Goal: Information Seeking & Learning: Understand process/instructions

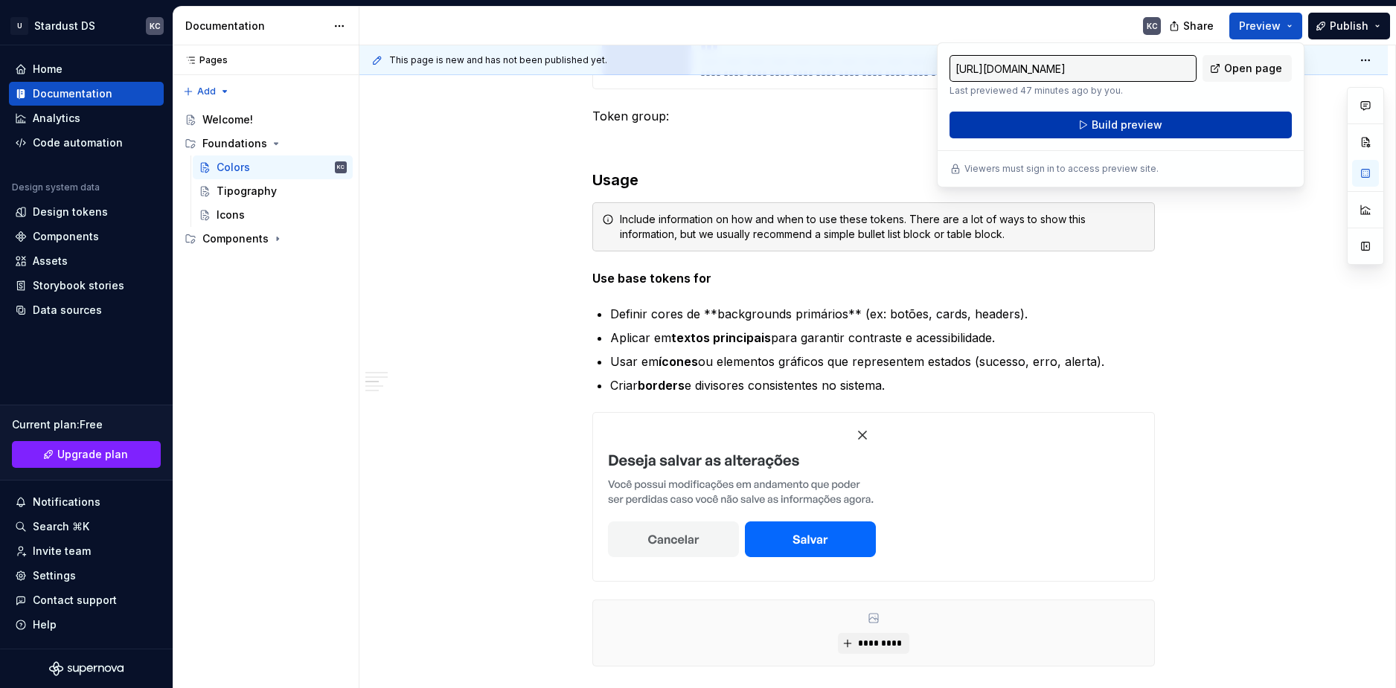
click at [1168, 128] on button "Build preview" at bounding box center [1120, 125] width 342 height 27
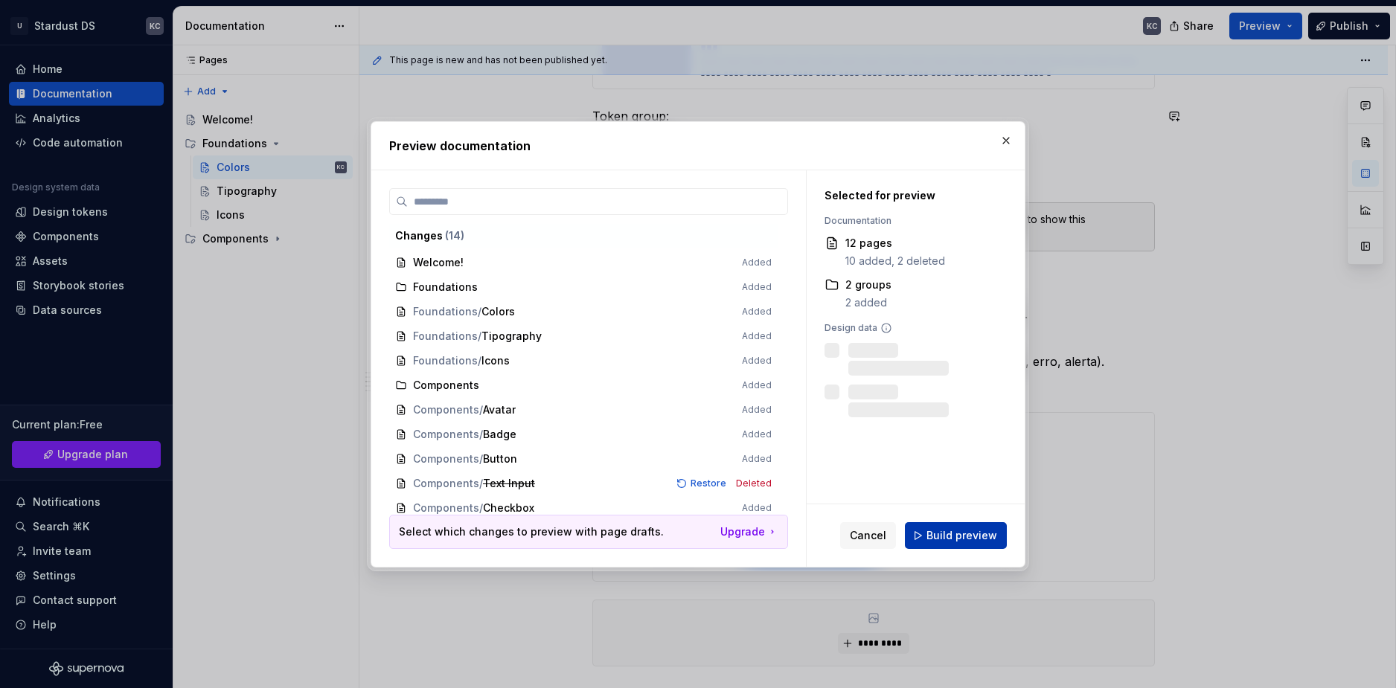
click at [930, 533] on span "Build preview" at bounding box center [961, 535] width 71 height 15
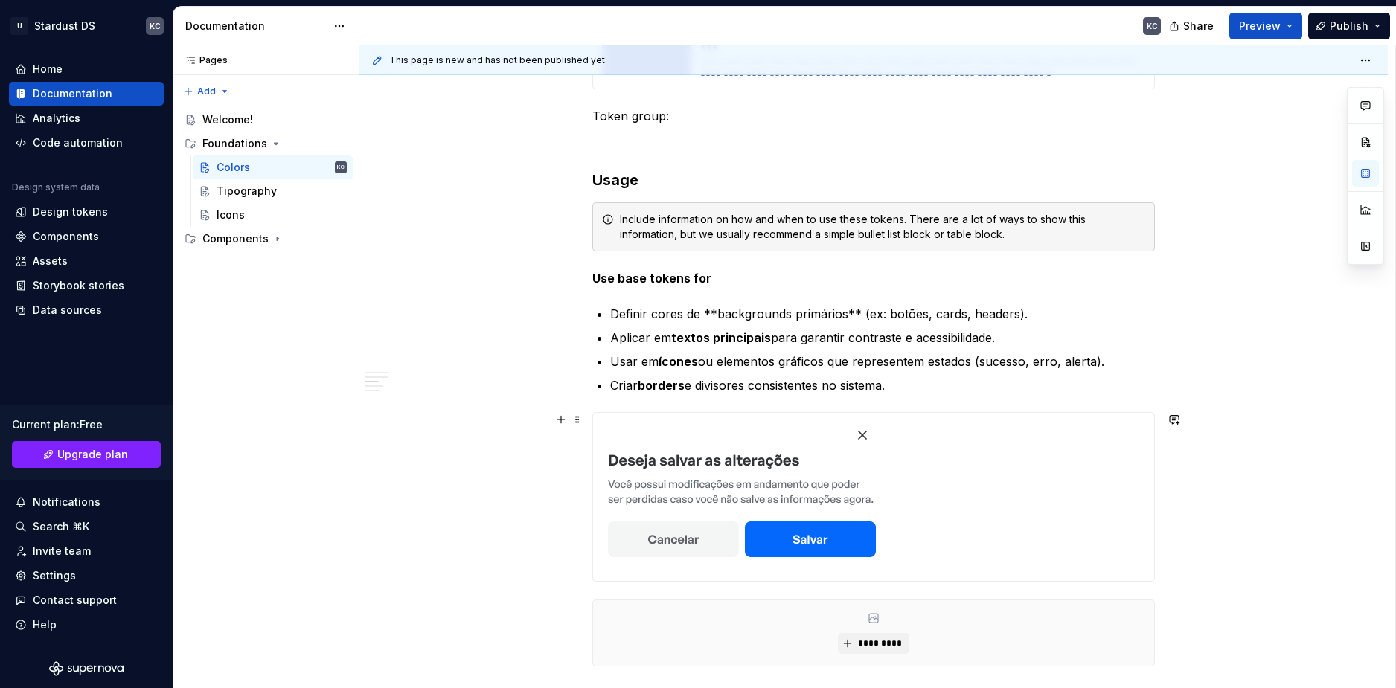
type textarea "*"
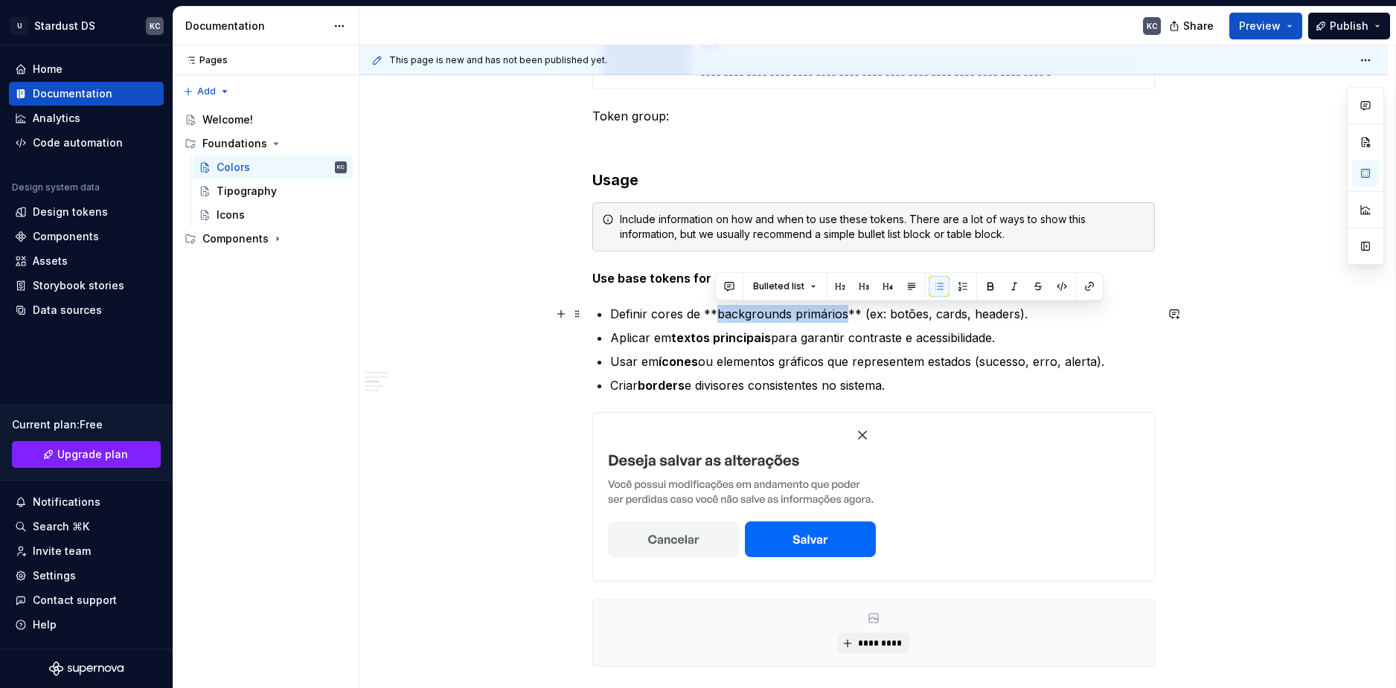
drag, startPoint x: 717, startPoint y: 315, endPoint x: 847, endPoint y: 318, distance: 129.5
click at [847, 318] on p "Definir cores de **backgrounds primários** (ex: botões, cards, headers)." at bounding box center [882, 314] width 545 height 18
click at [984, 286] on button "button" at bounding box center [990, 286] width 21 height 21
click at [853, 315] on p "Definir cores de ** backgrounds primários ** (ex: botões, cards, headers)." at bounding box center [882, 314] width 545 height 18
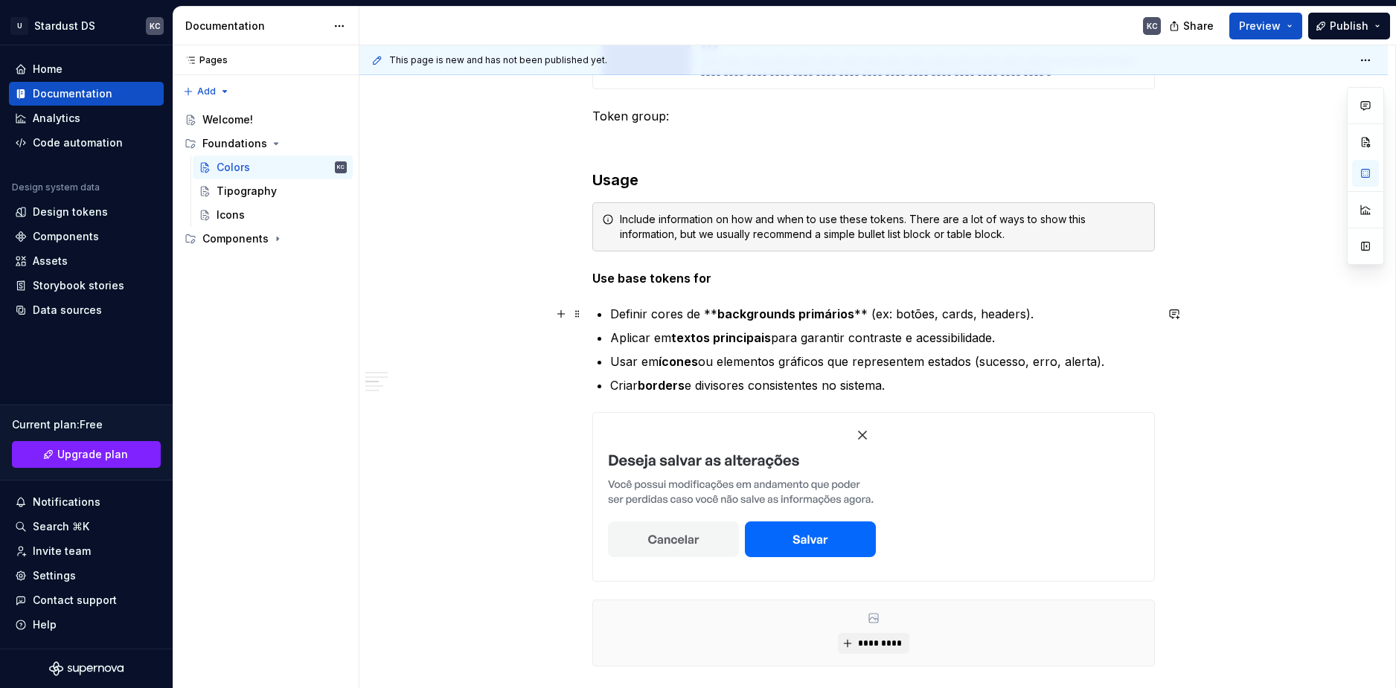
click at [858, 314] on p "Definir cores de ** backgrounds primários ** (ex: botões, cards, headers)." at bounding box center [882, 314] width 545 height 18
click at [860, 317] on p "Definir cores de ** backgrounds primários ** (ex: botões, cards, headers)." at bounding box center [882, 314] width 545 height 18
click at [717, 310] on strong "backgrounds primários" at bounding box center [785, 314] width 137 height 15
click at [565, 313] on button "button" at bounding box center [561, 314] width 21 height 21
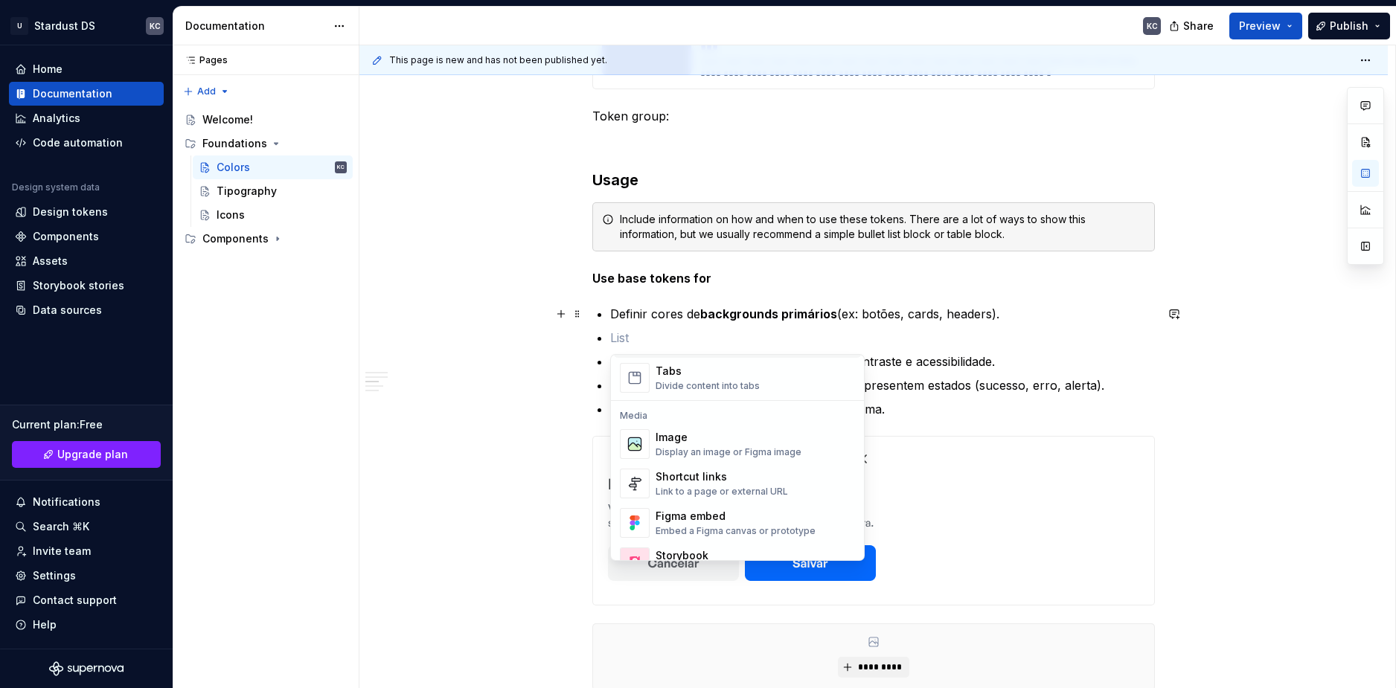
scroll to position [595, 0]
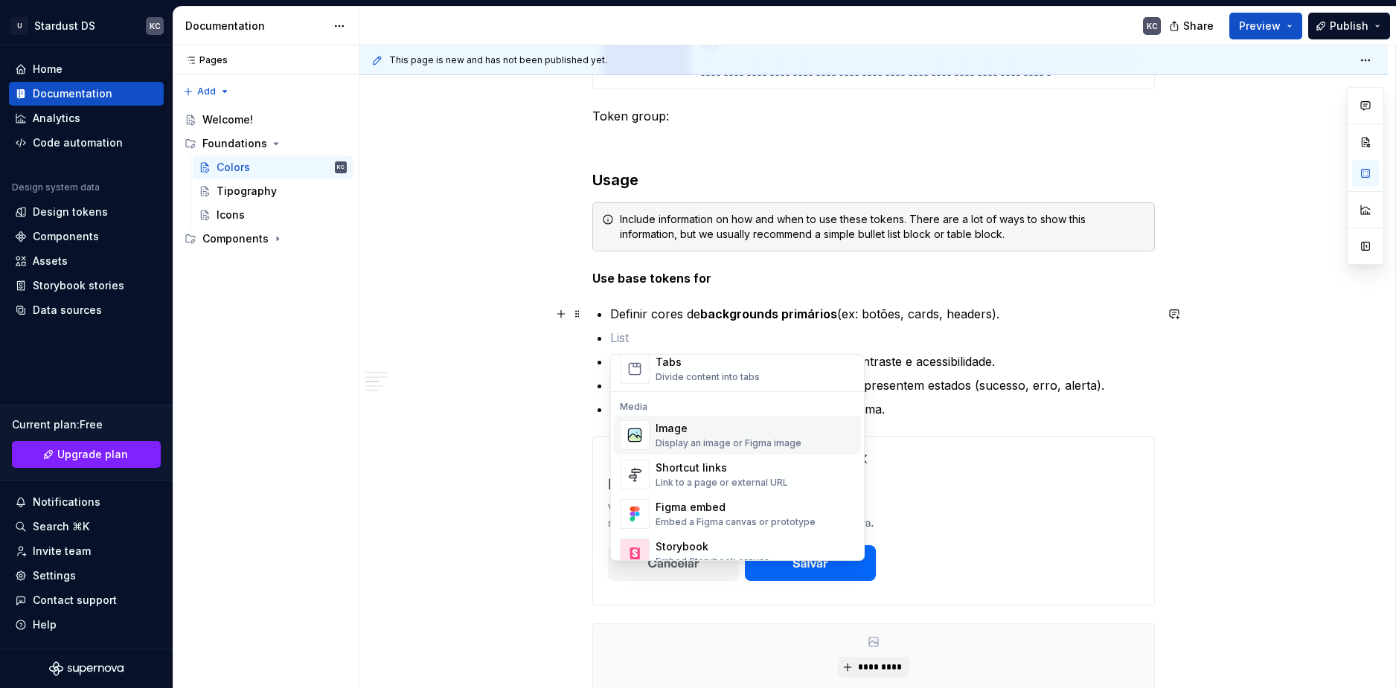
click at [700, 436] on div "Image Display an image or Figma image" at bounding box center [728, 435] width 146 height 28
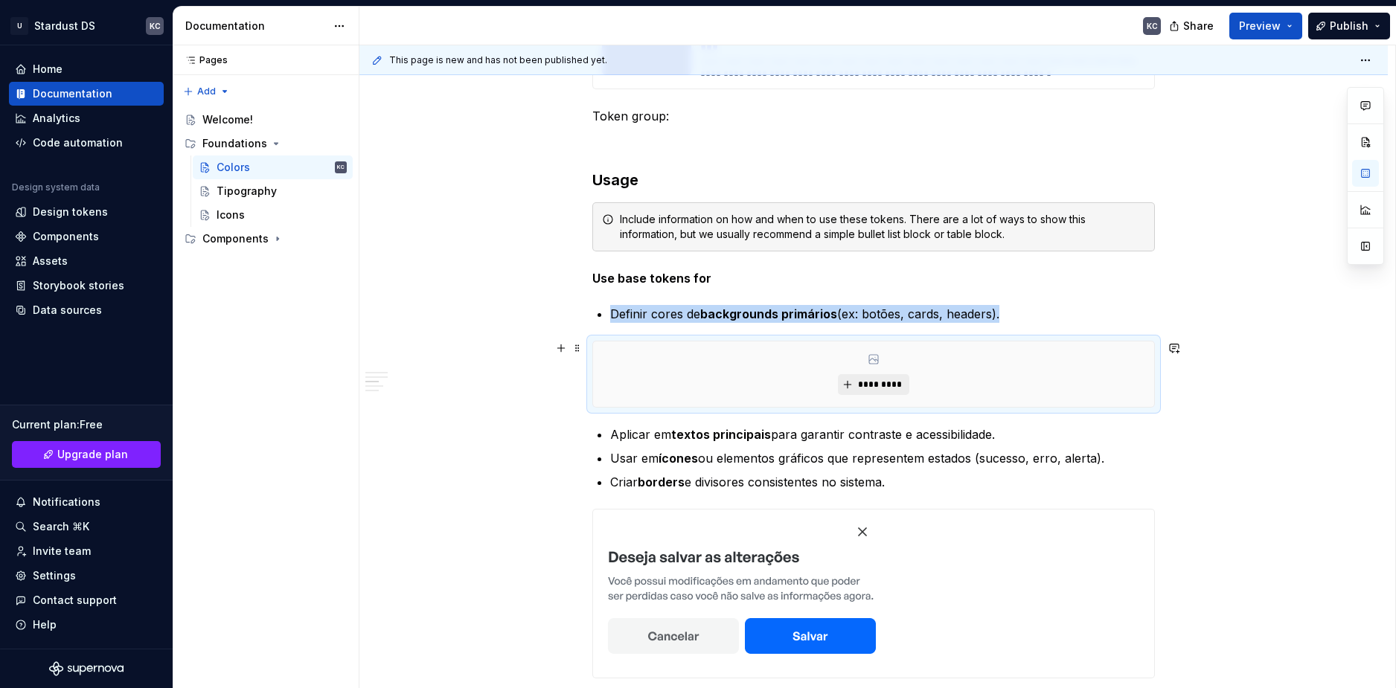
click at [867, 389] on span "*********" at bounding box center [878, 385] width 45 height 12
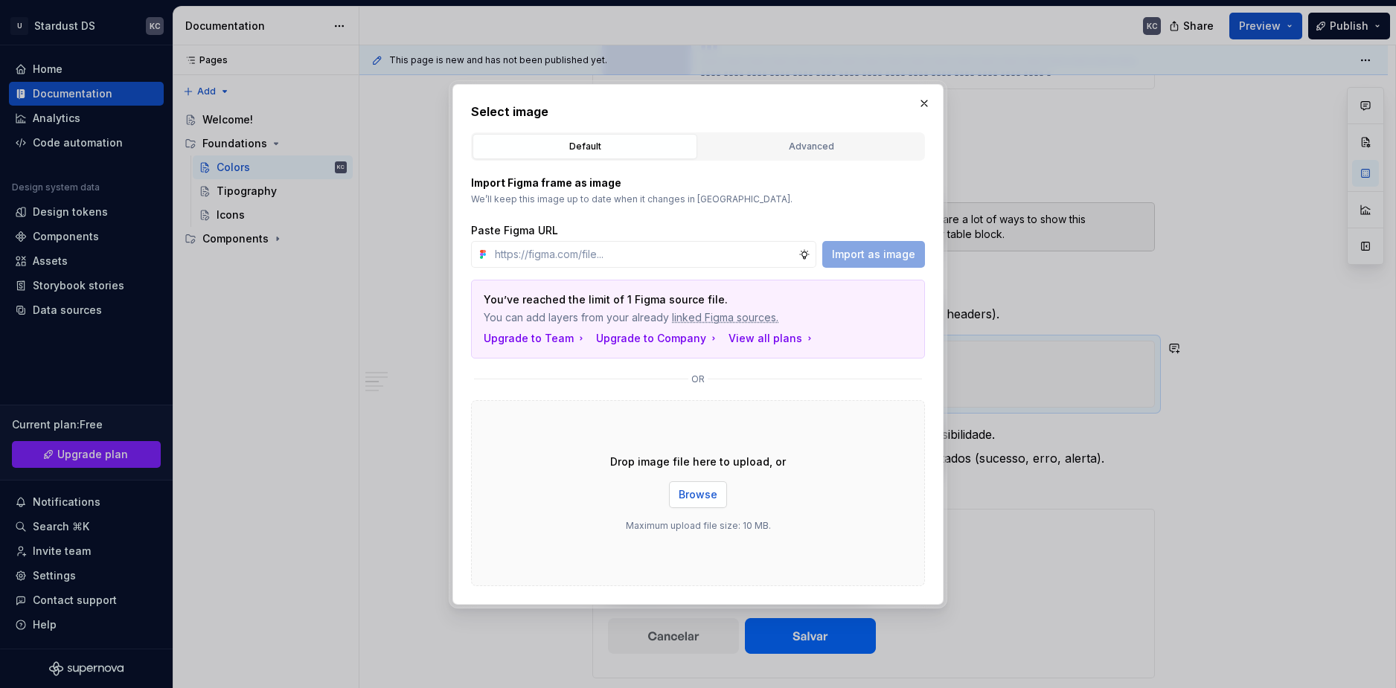
click at [703, 492] on span "Browse" at bounding box center [698, 494] width 39 height 15
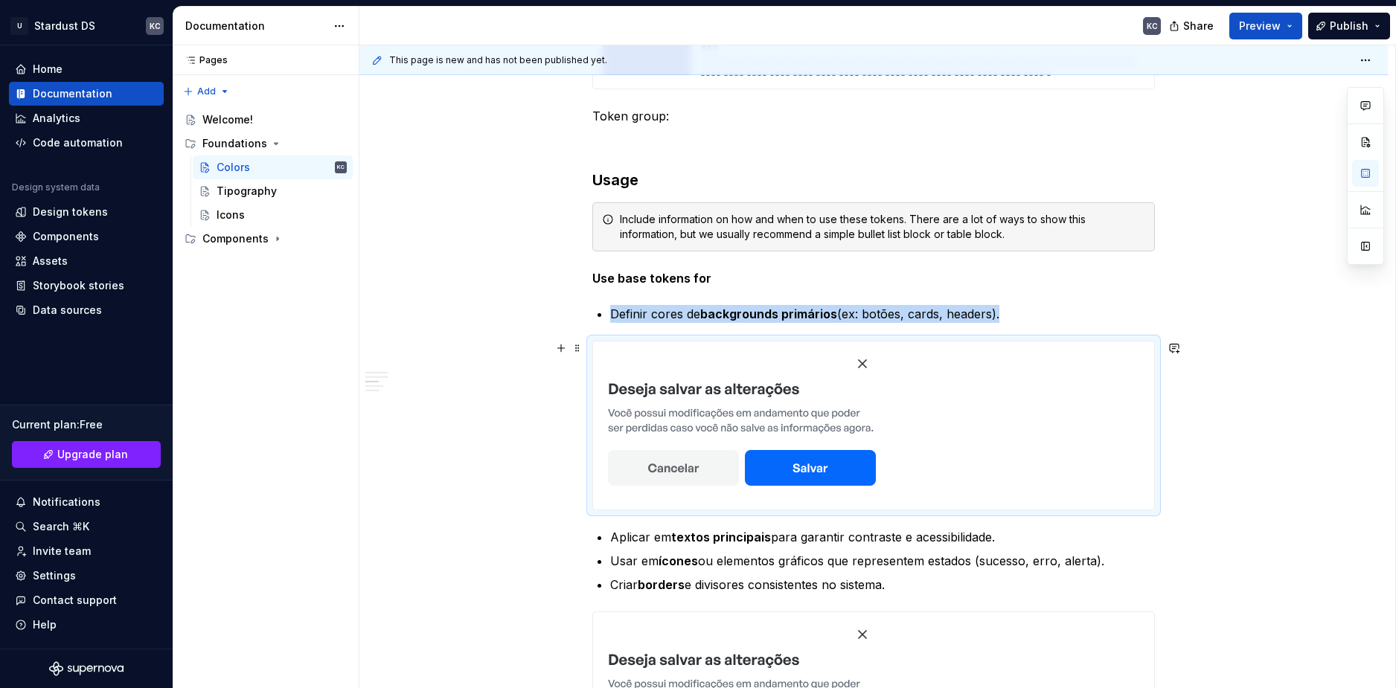
click at [951, 345] on div at bounding box center [873, 426] width 562 height 170
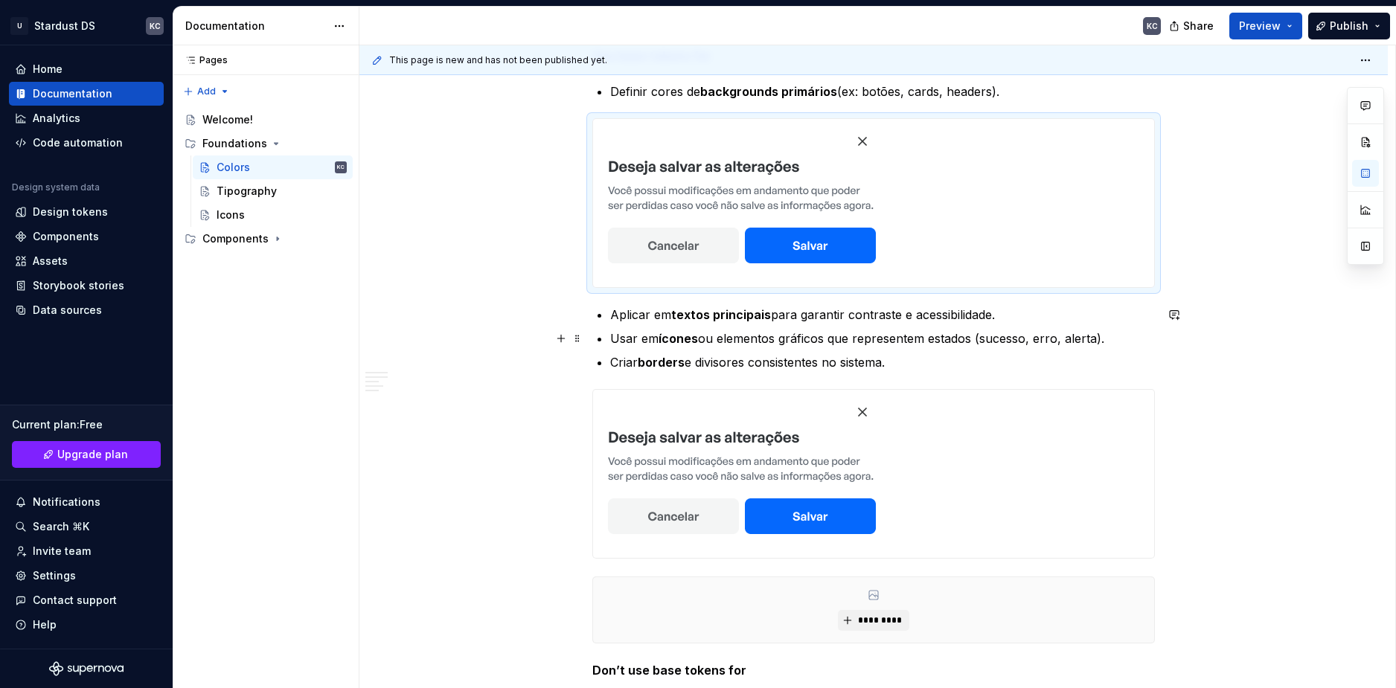
scroll to position [3646, 0]
click at [576, 397] on span at bounding box center [577, 395] width 12 height 21
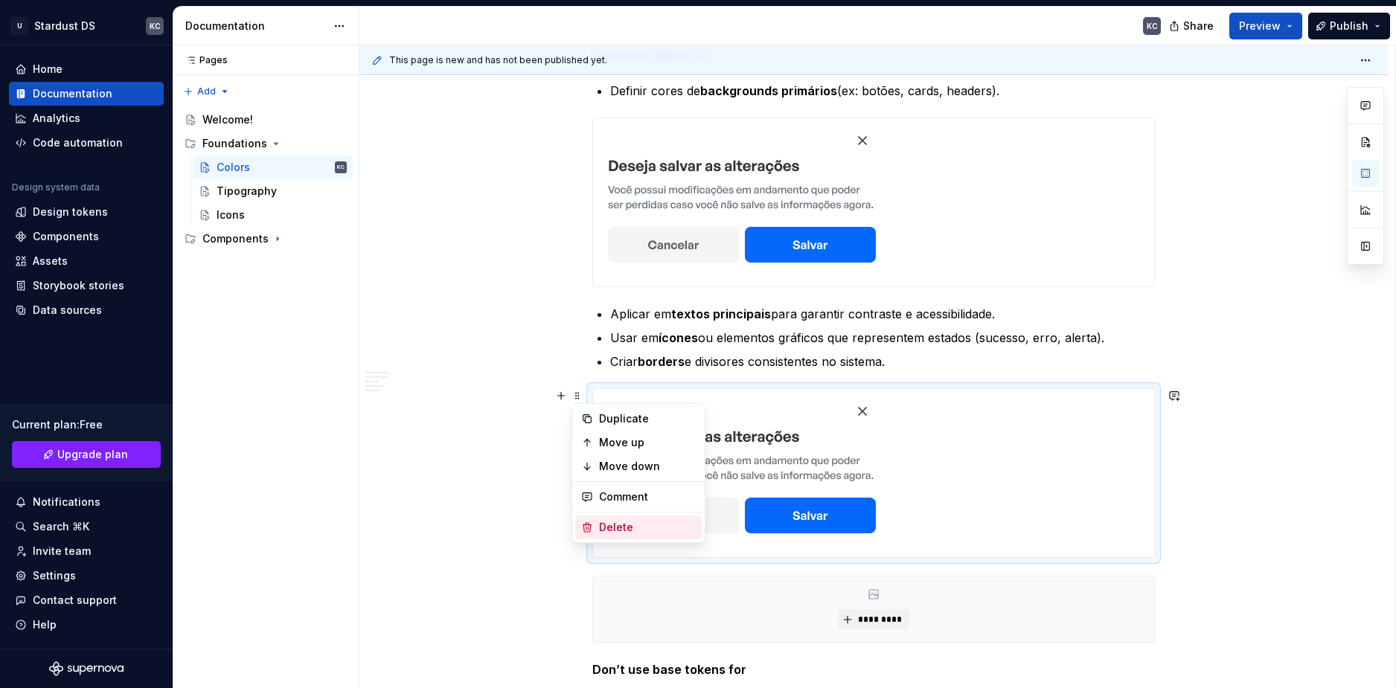
click at [619, 530] on div "Delete" at bounding box center [647, 527] width 97 height 15
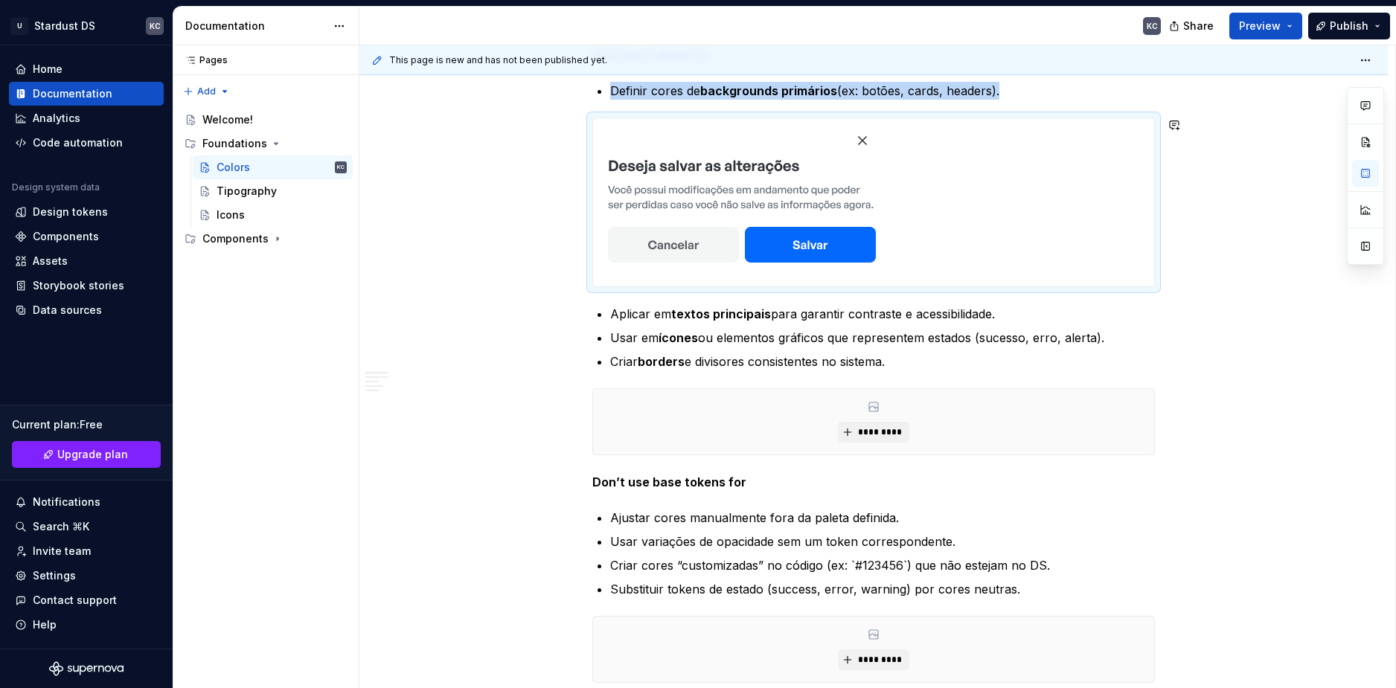
drag, startPoint x: 1028, startPoint y: 219, endPoint x: 1237, endPoint y: 348, distance: 245.5
drag, startPoint x: 1237, startPoint y: 350, endPoint x: 1324, endPoint y: 269, distance: 118.4
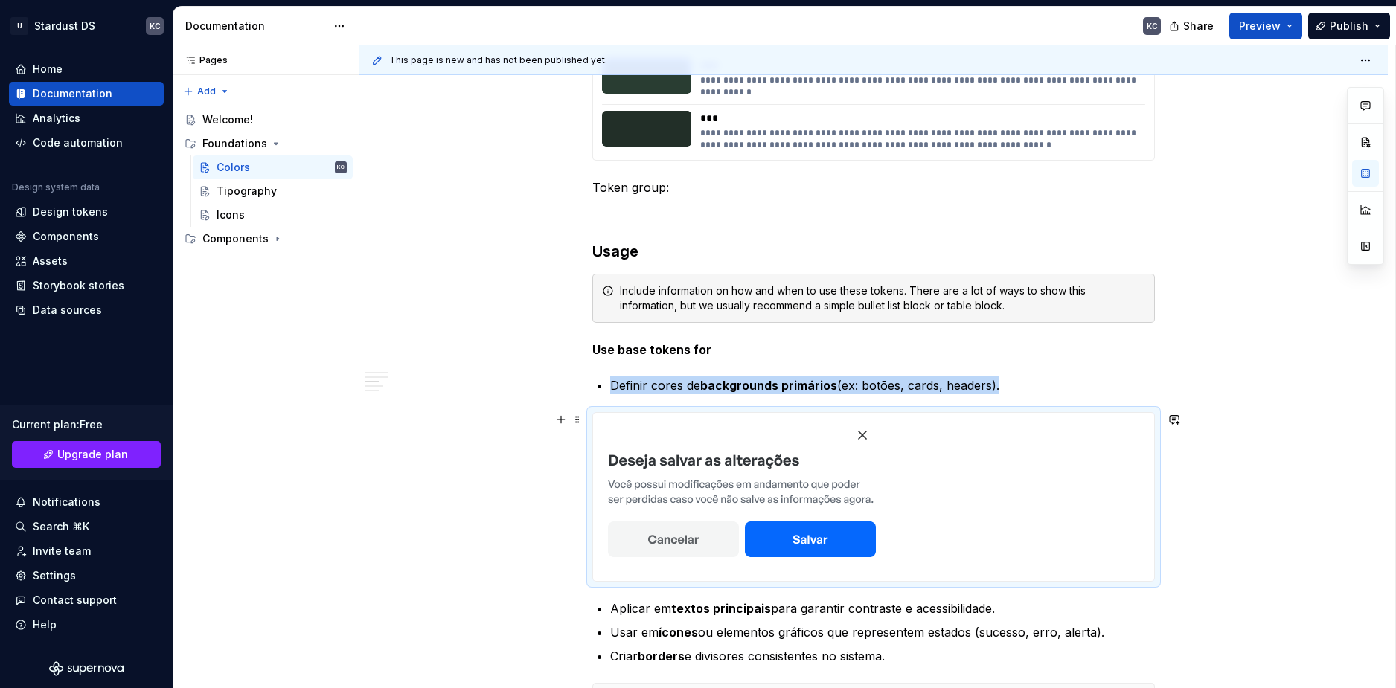
scroll to position [3348, 0]
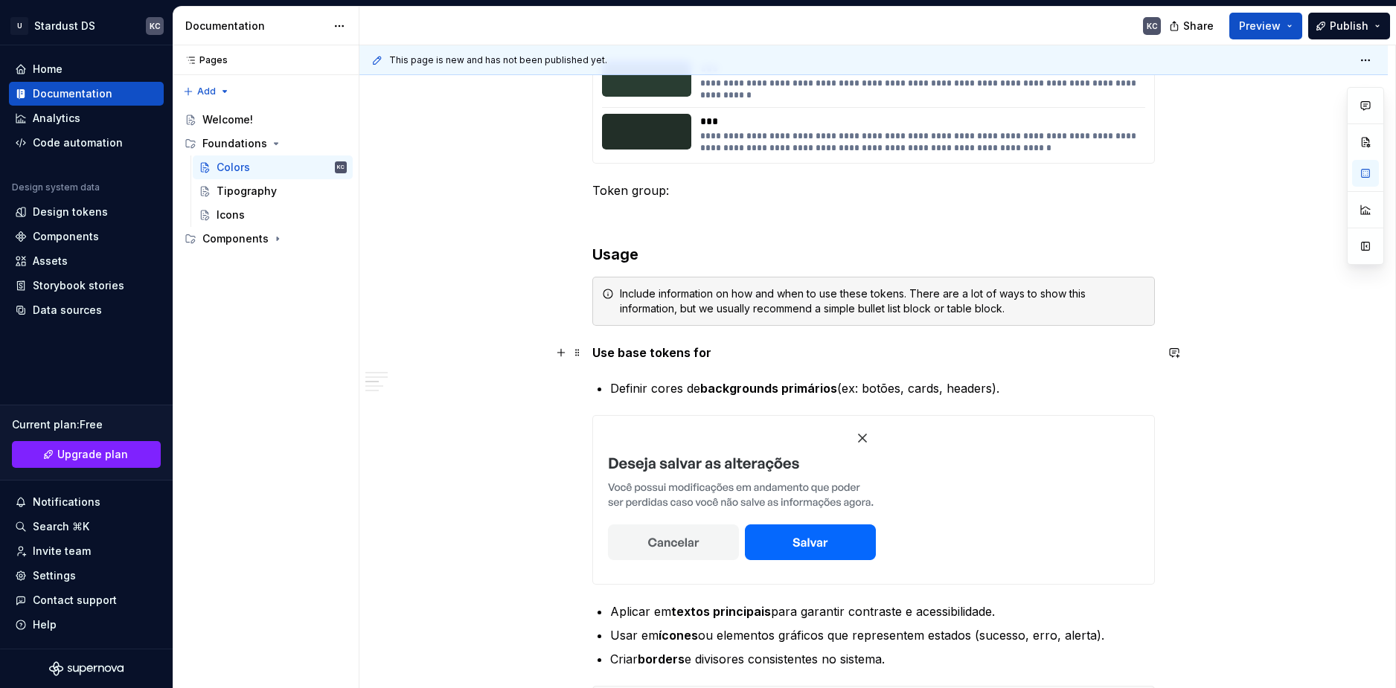
click at [692, 357] on strong "Use base tokens for" at bounding box center [651, 352] width 119 height 15
click at [689, 356] on strong "Use base tokens for" at bounding box center [651, 352] width 119 height 15
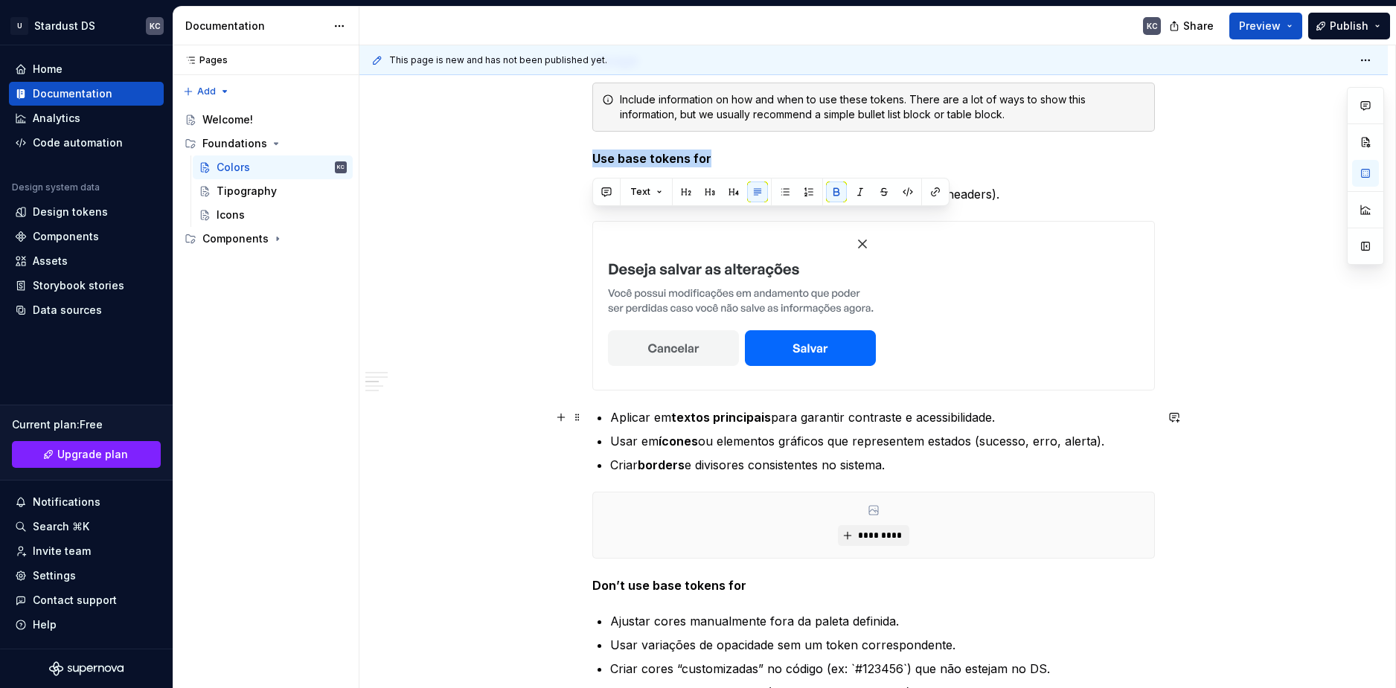
scroll to position [3646, 0]
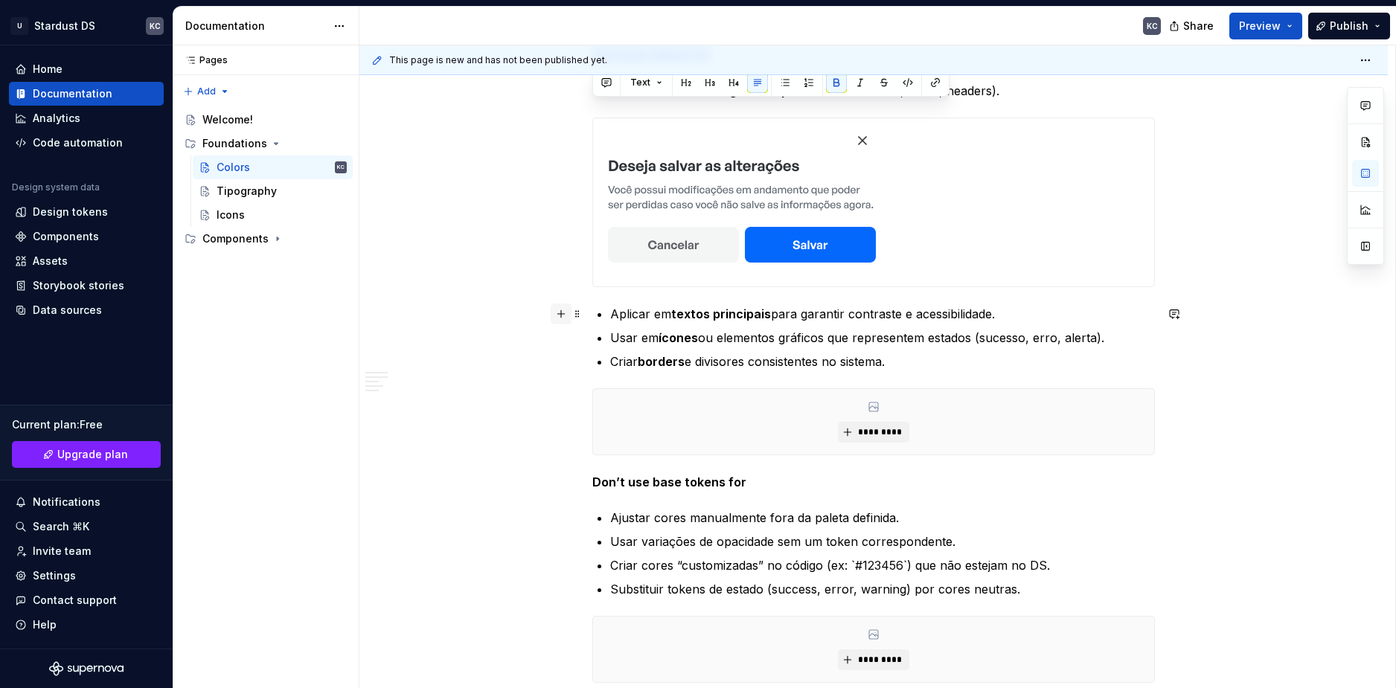
click at [559, 313] on button "button" at bounding box center [561, 314] width 21 height 21
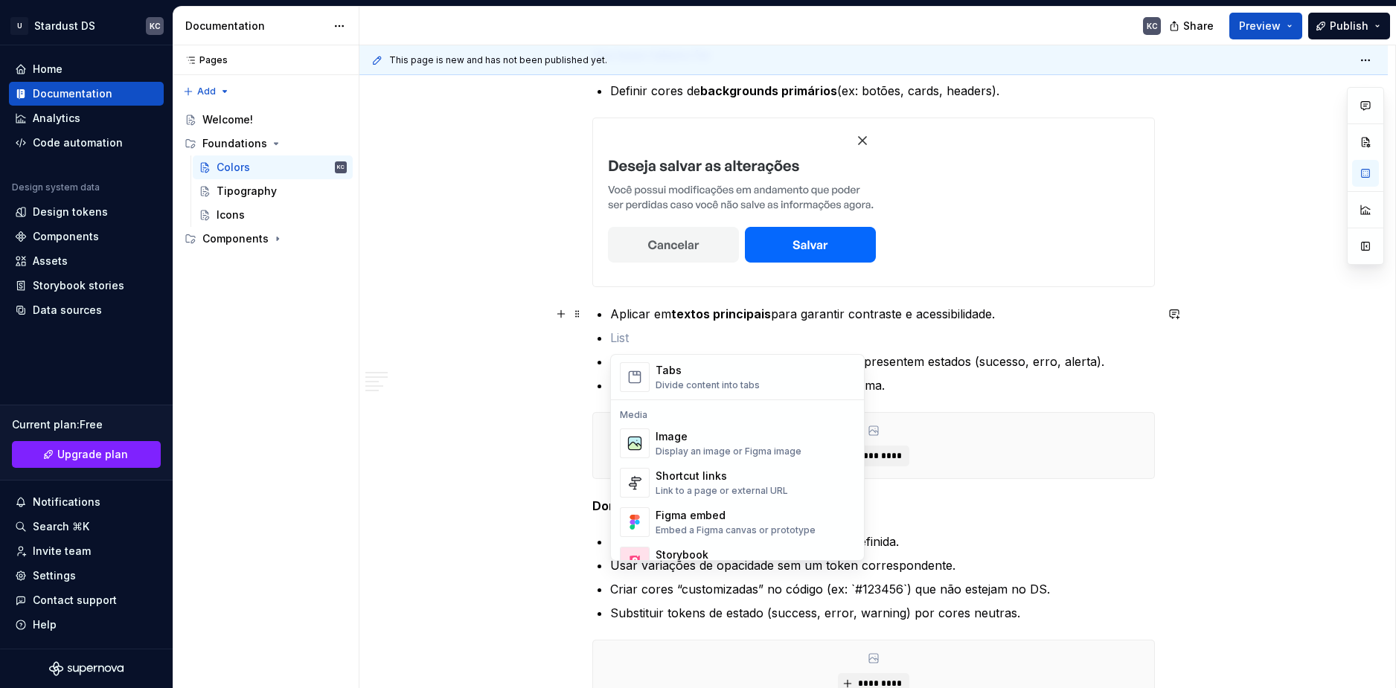
scroll to position [595, 0]
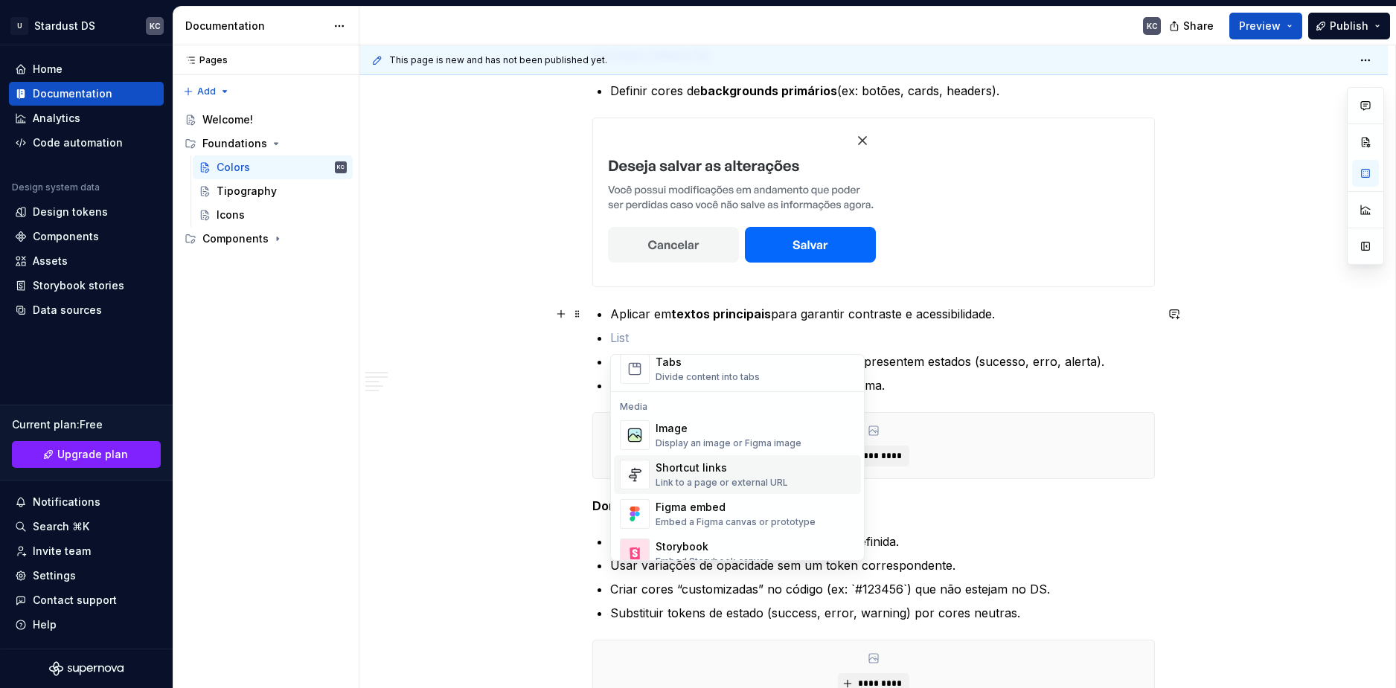
click at [682, 432] on div "Image" at bounding box center [728, 428] width 146 height 15
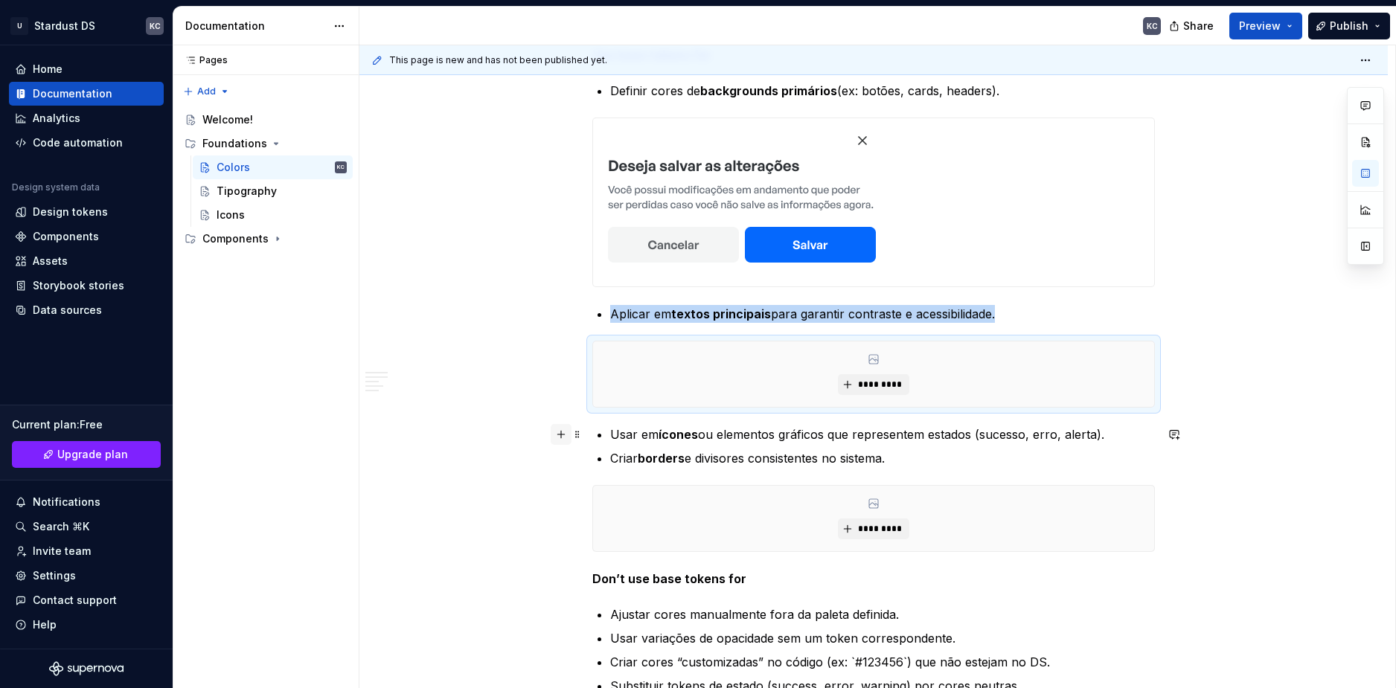
click at [560, 435] on button "button" at bounding box center [561, 434] width 21 height 21
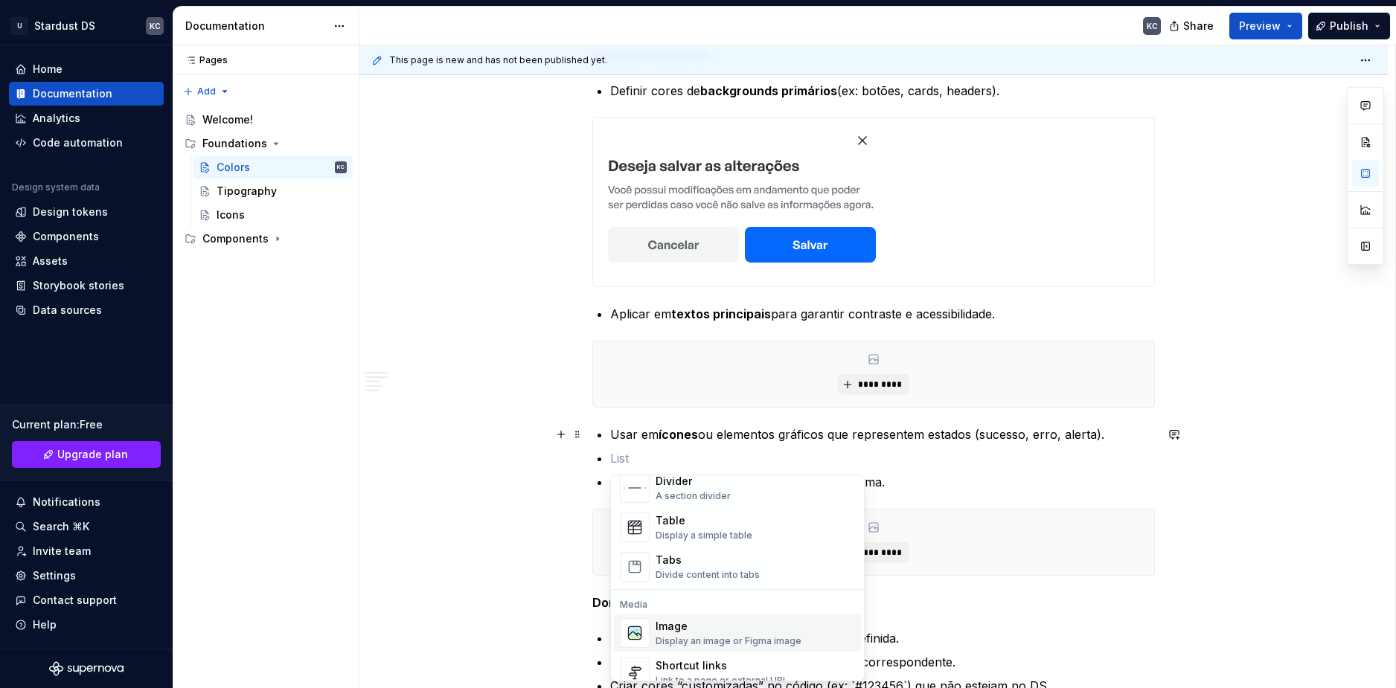
scroll to position [521, 0]
click at [704, 630] on div "Image" at bounding box center [728, 623] width 146 height 15
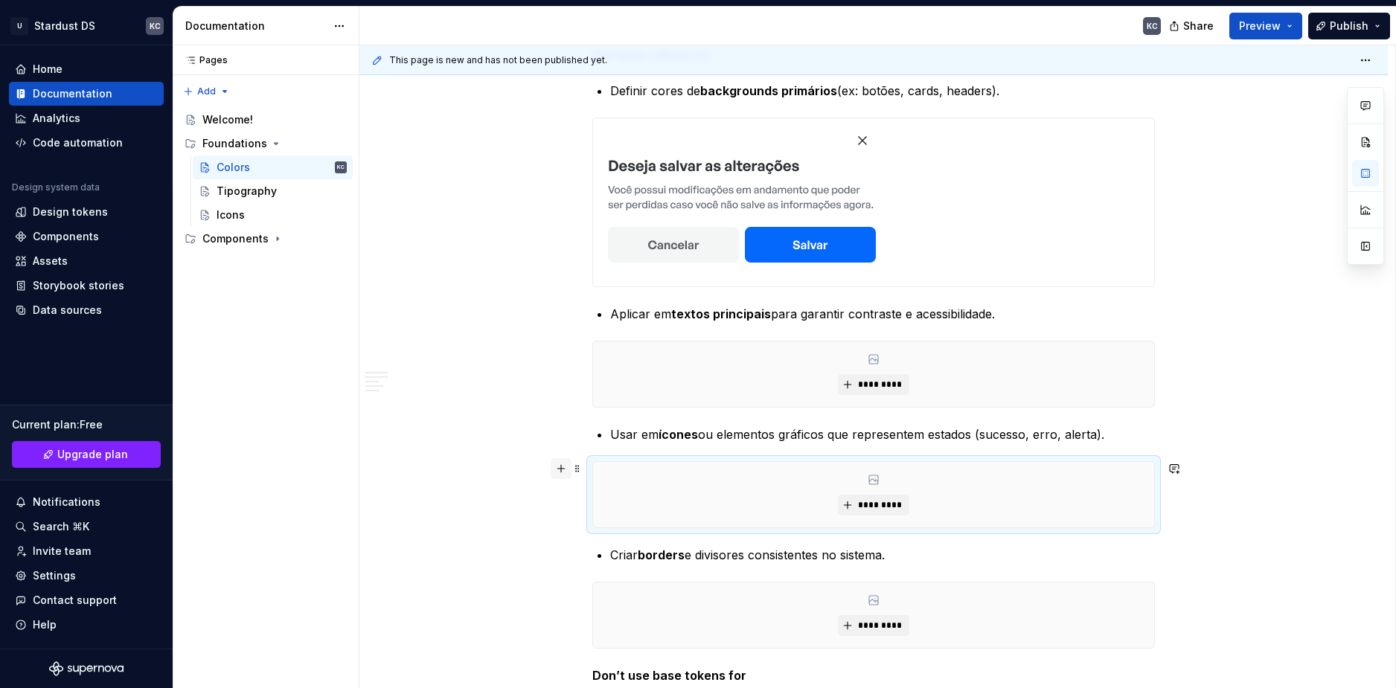
click at [557, 464] on button "button" at bounding box center [561, 468] width 21 height 21
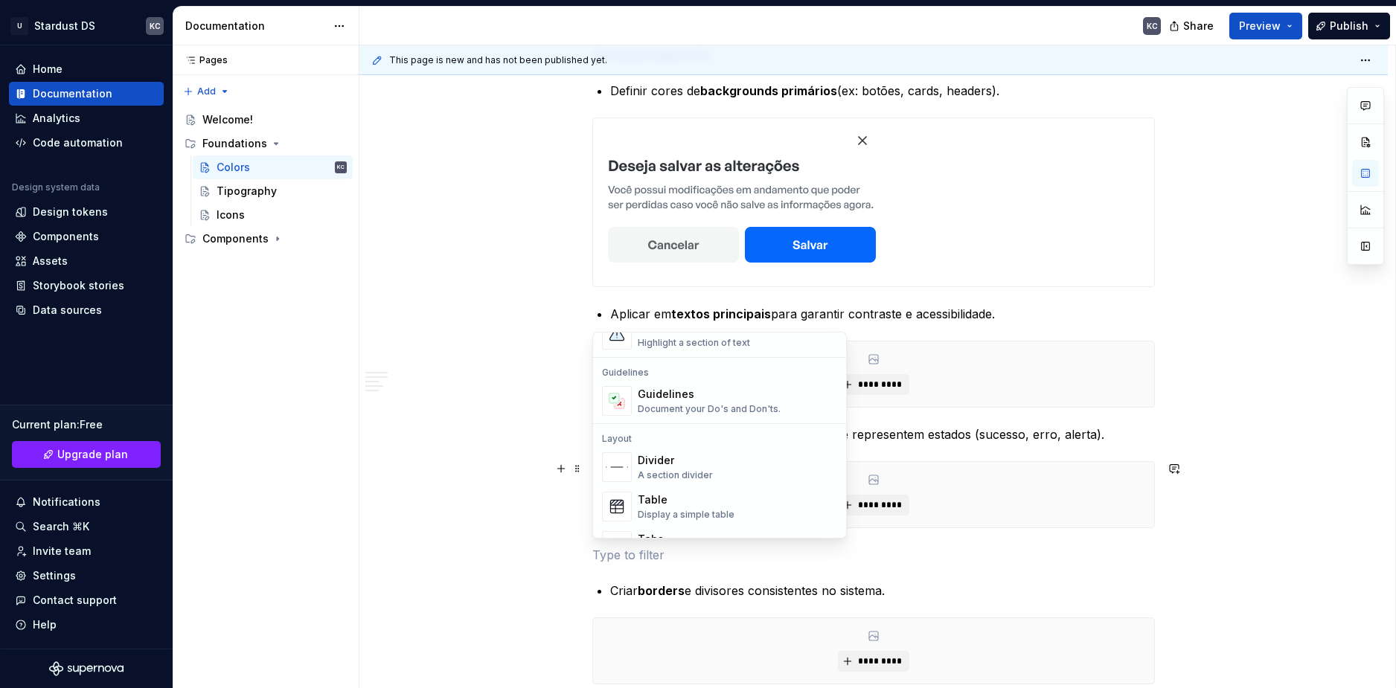
scroll to position [446, 0]
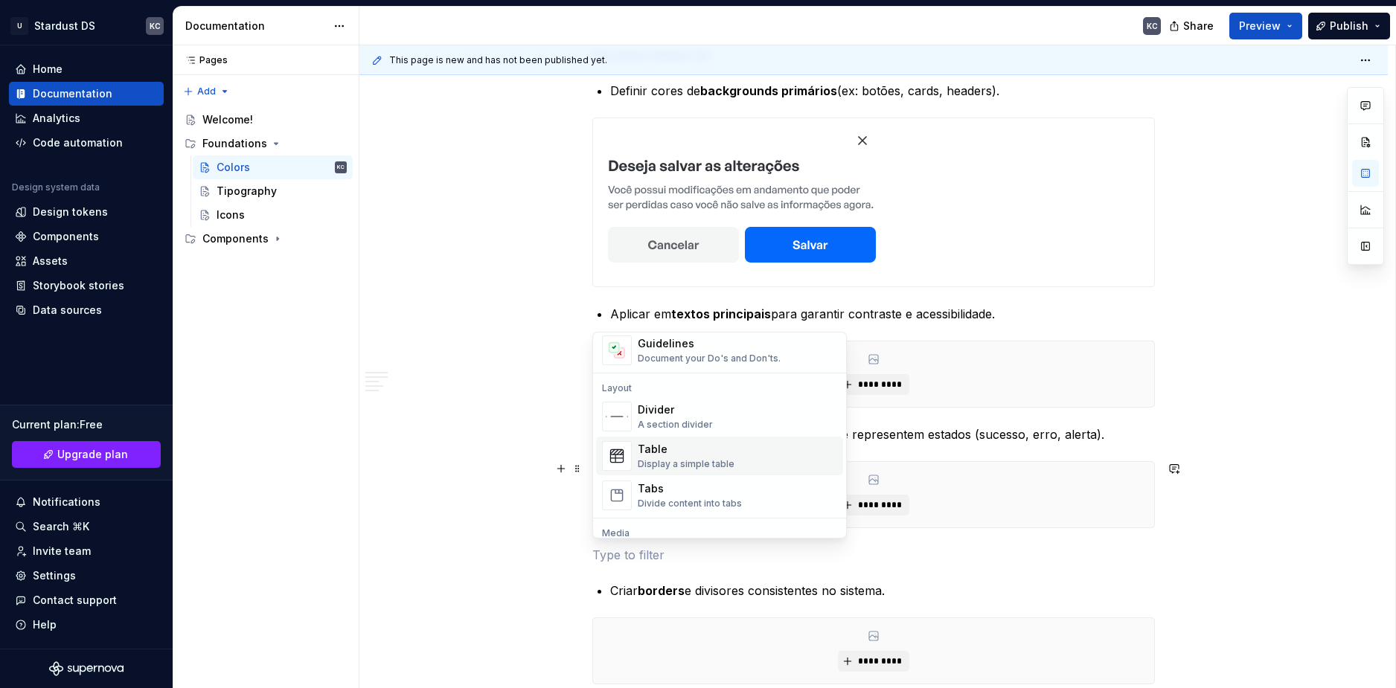
click at [686, 414] on div "Divider" at bounding box center [675, 410] width 75 height 15
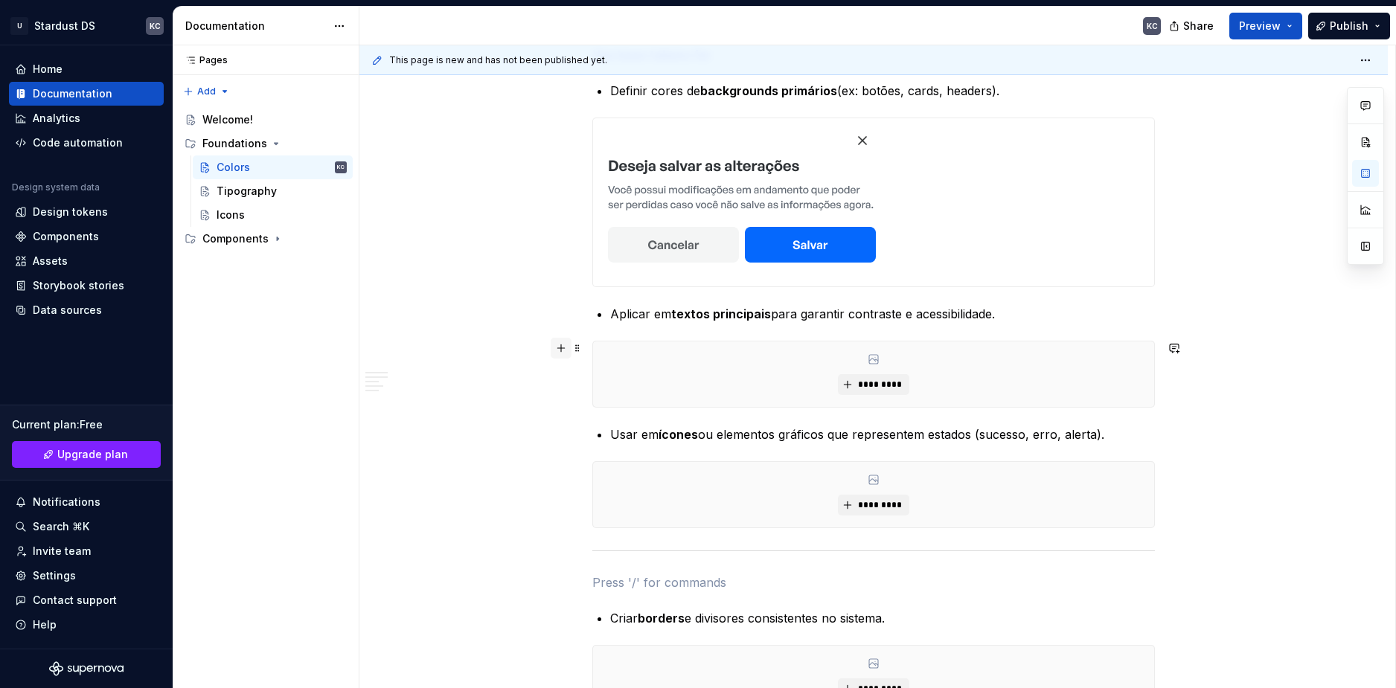
click at [563, 342] on button "button" at bounding box center [561, 348] width 21 height 21
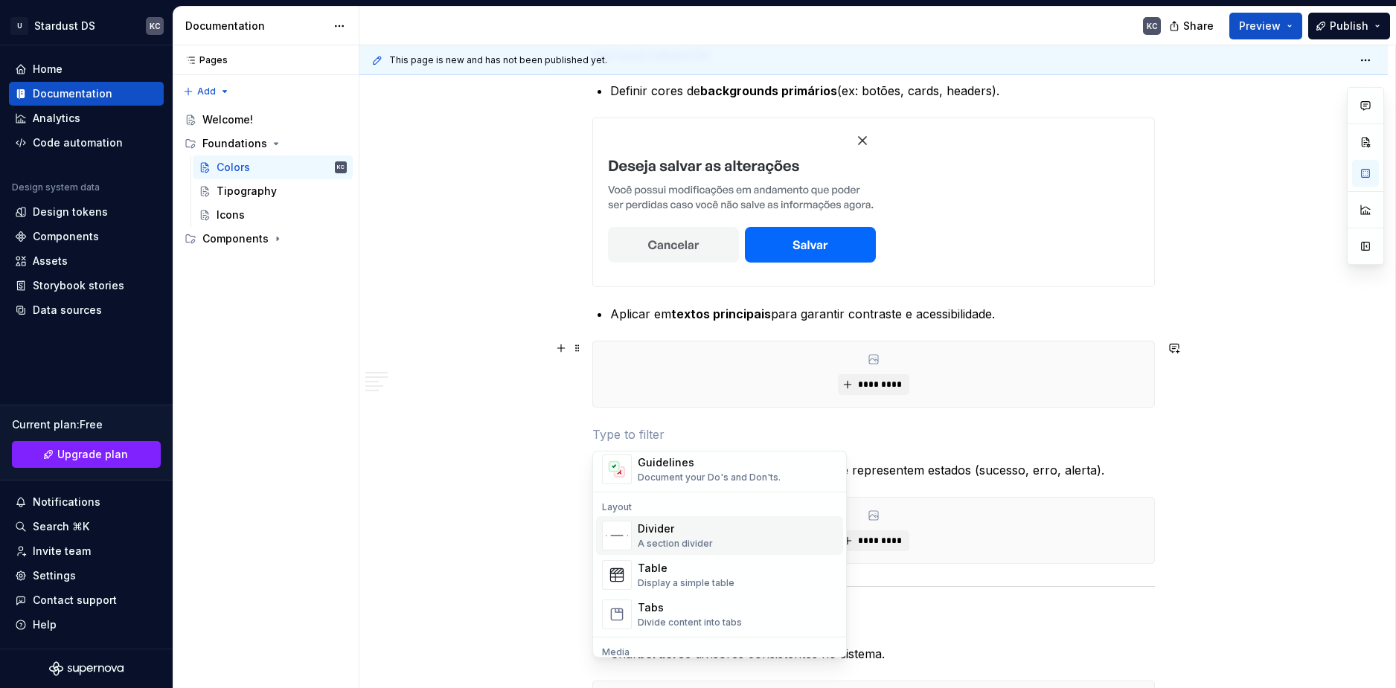
click at [697, 529] on div "Divider" at bounding box center [675, 529] width 75 height 15
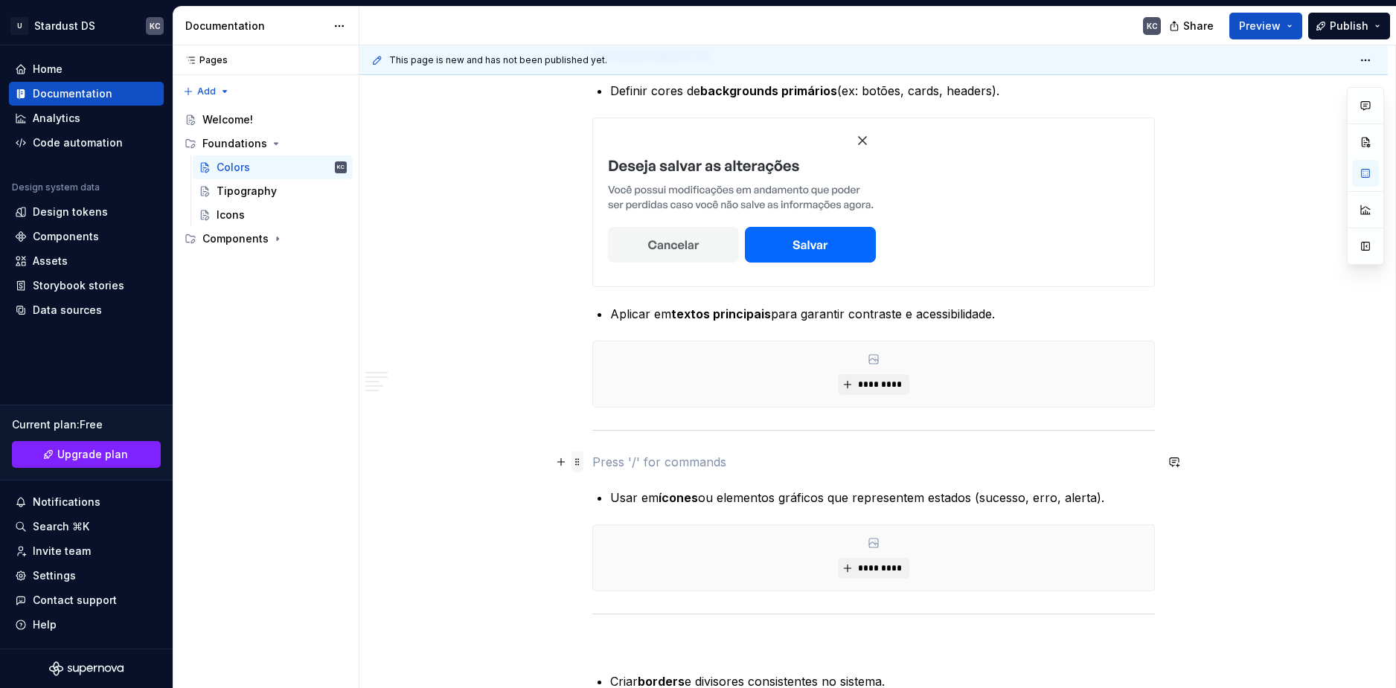
click at [576, 466] on span at bounding box center [577, 462] width 12 height 21
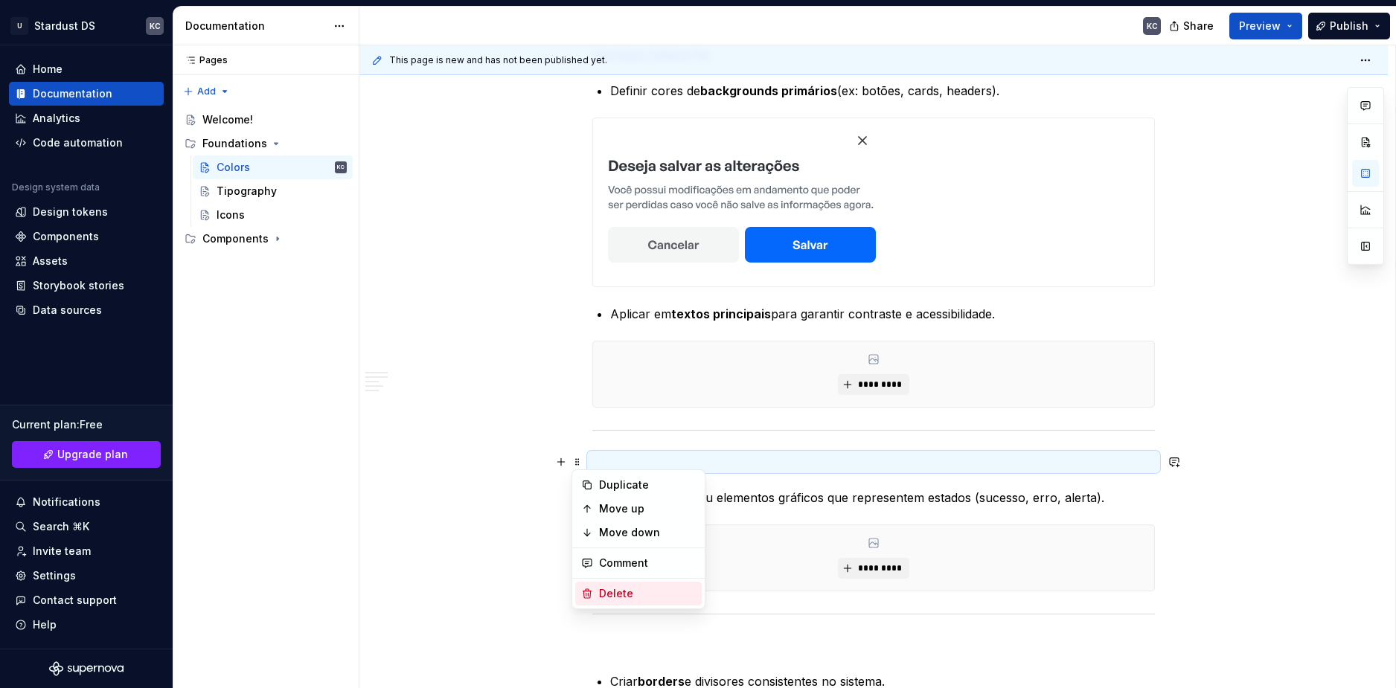
click at [612, 591] on div "Delete" at bounding box center [647, 593] width 97 height 15
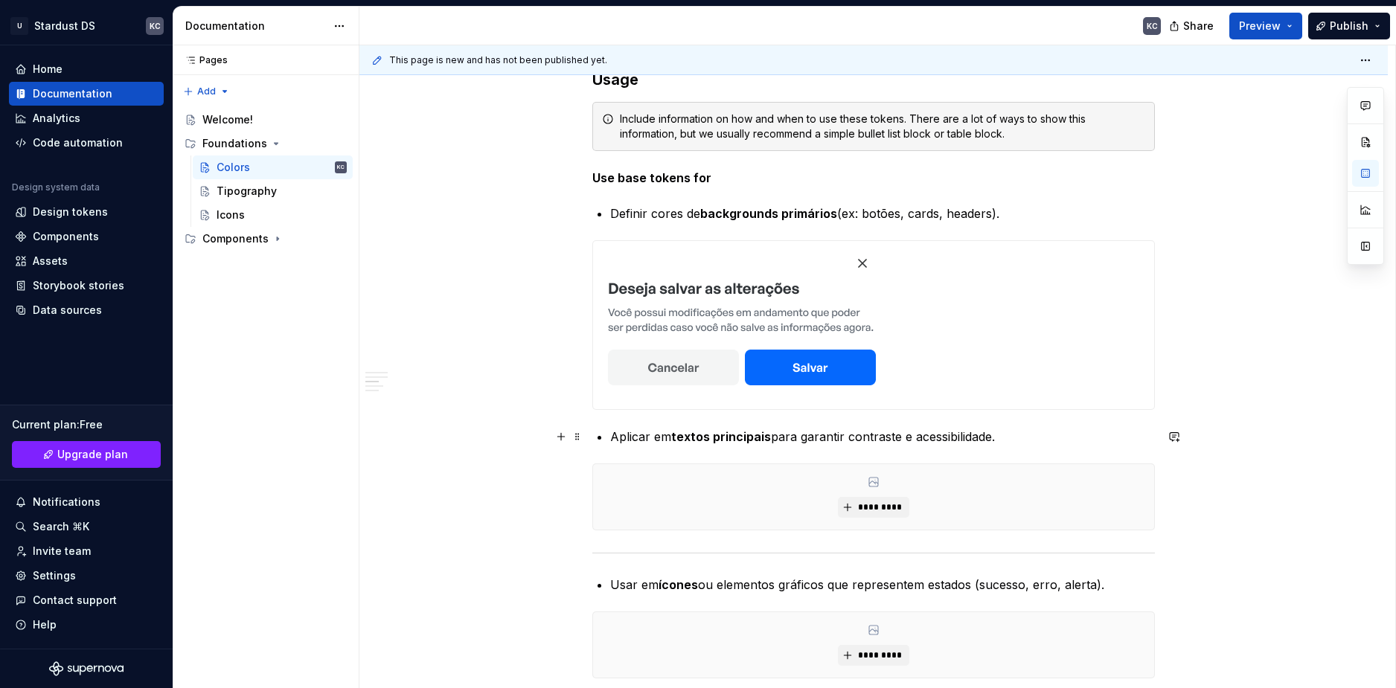
scroll to position [3497, 0]
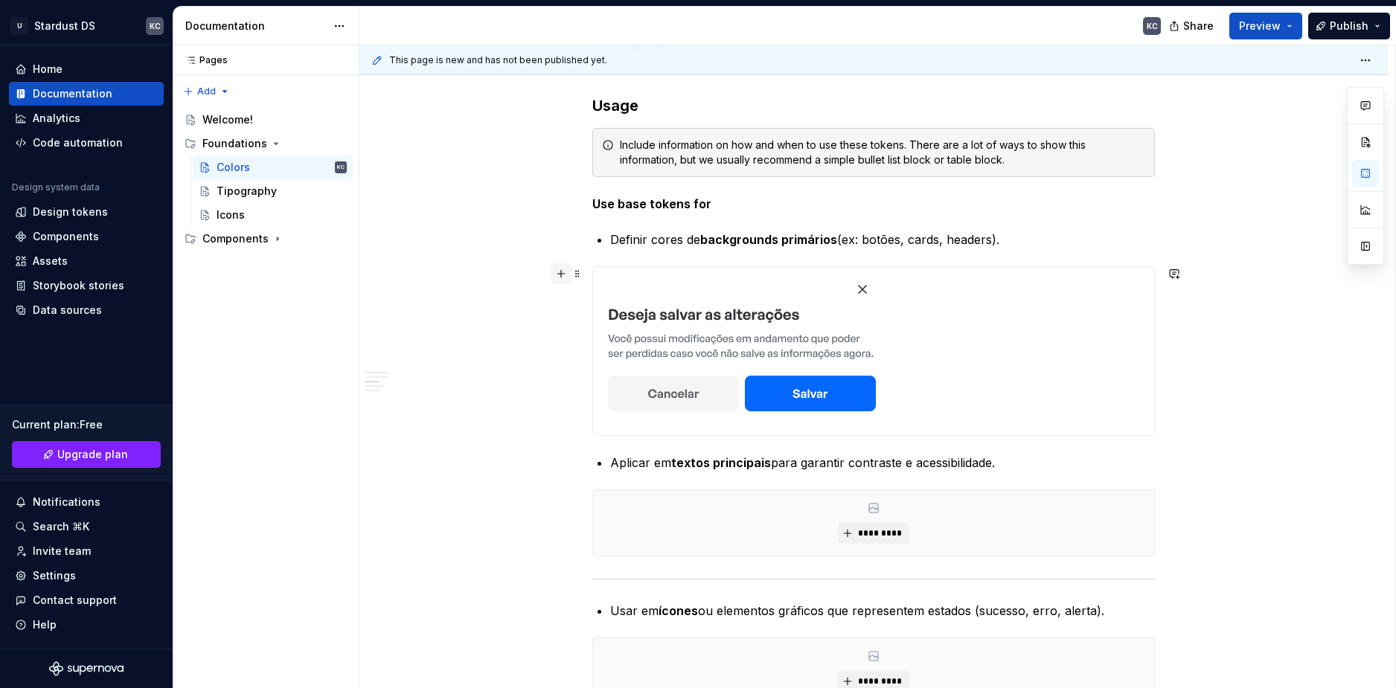
click at [565, 275] on button "button" at bounding box center [561, 273] width 21 height 21
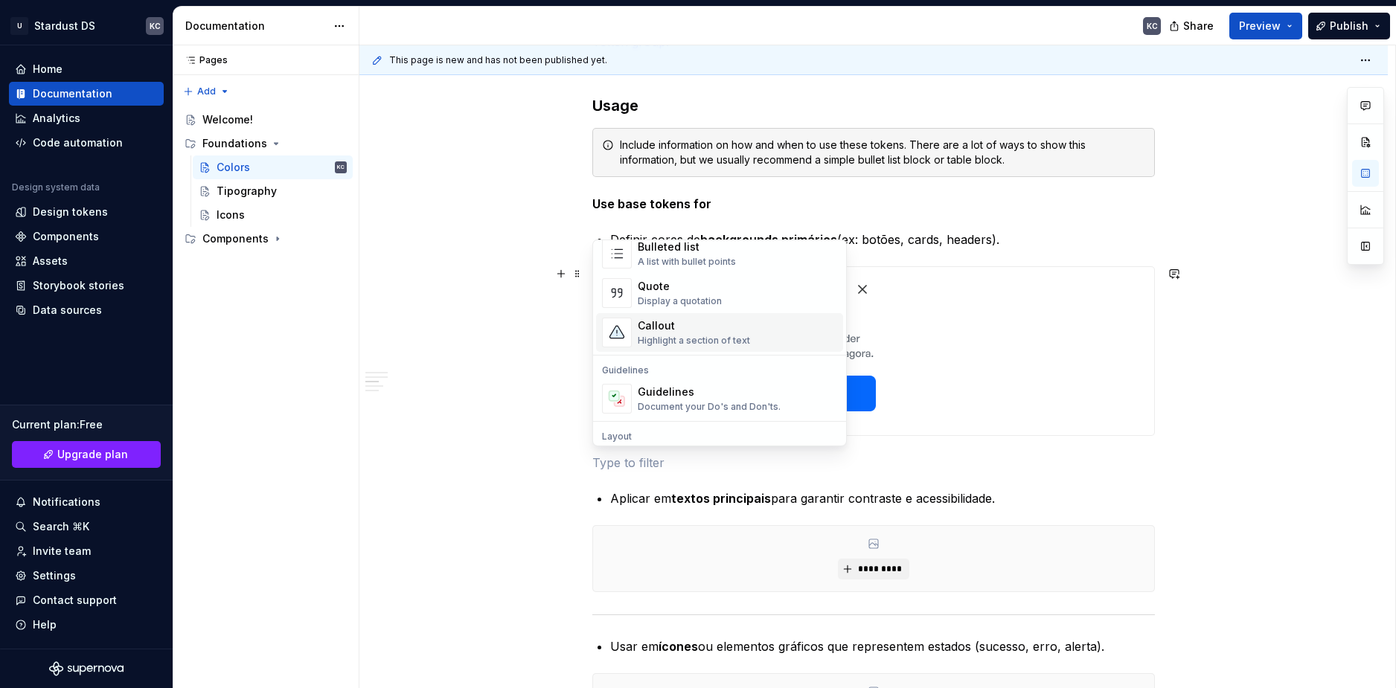
scroll to position [372, 0]
click at [661, 393] on div "Divider" at bounding box center [675, 392] width 75 height 15
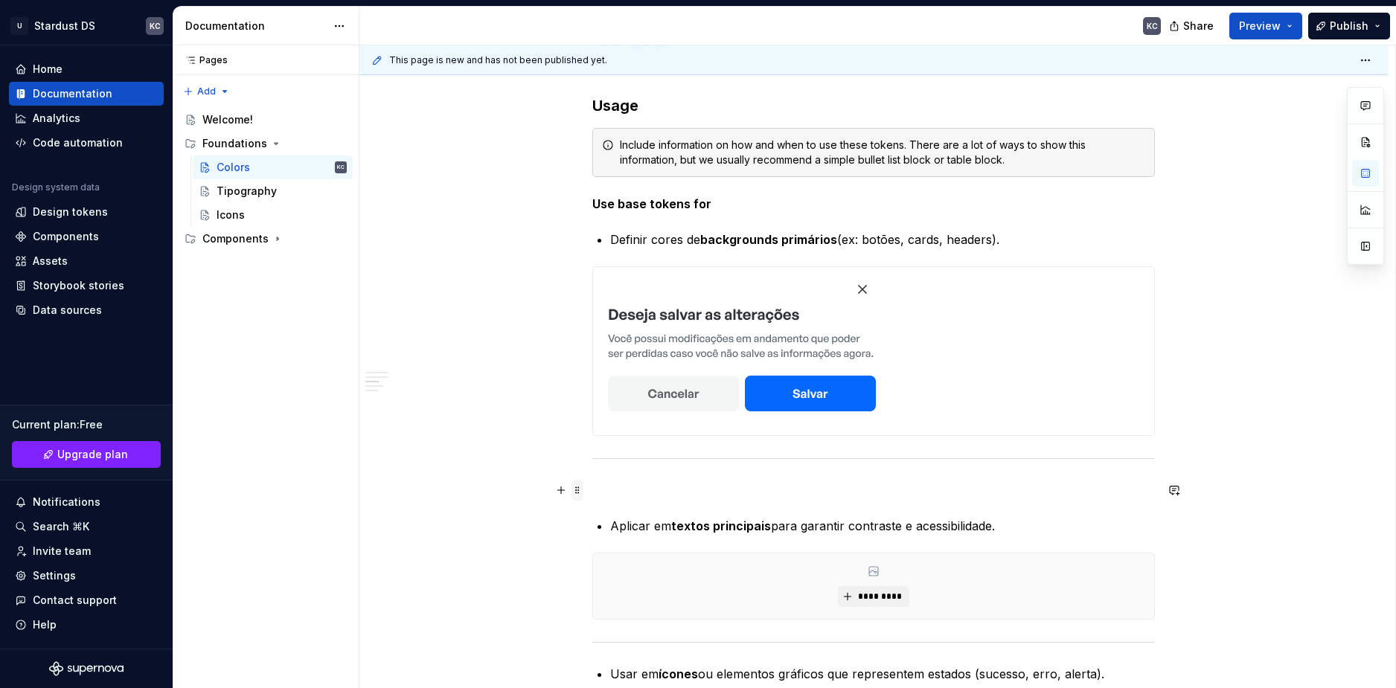
click at [577, 490] on span at bounding box center [577, 490] width 12 height 21
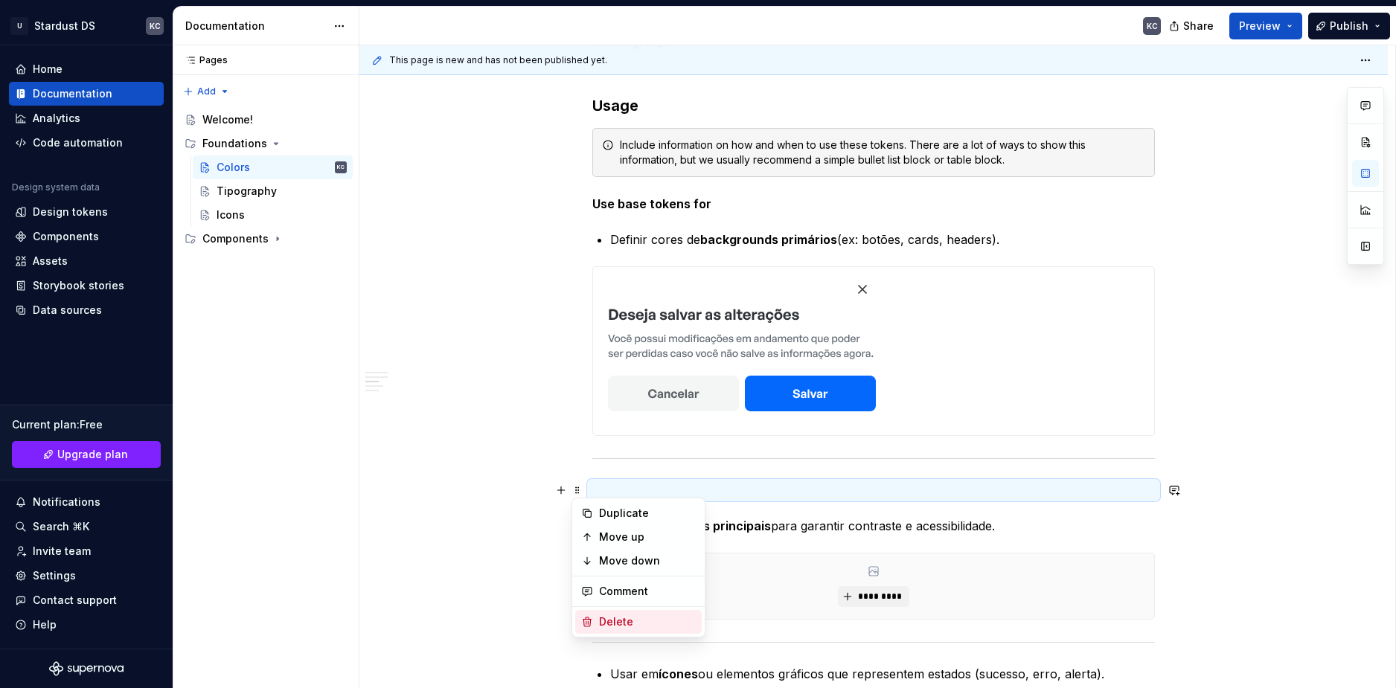
click at [610, 618] on div "Delete" at bounding box center [647, 622] width 97 height 15
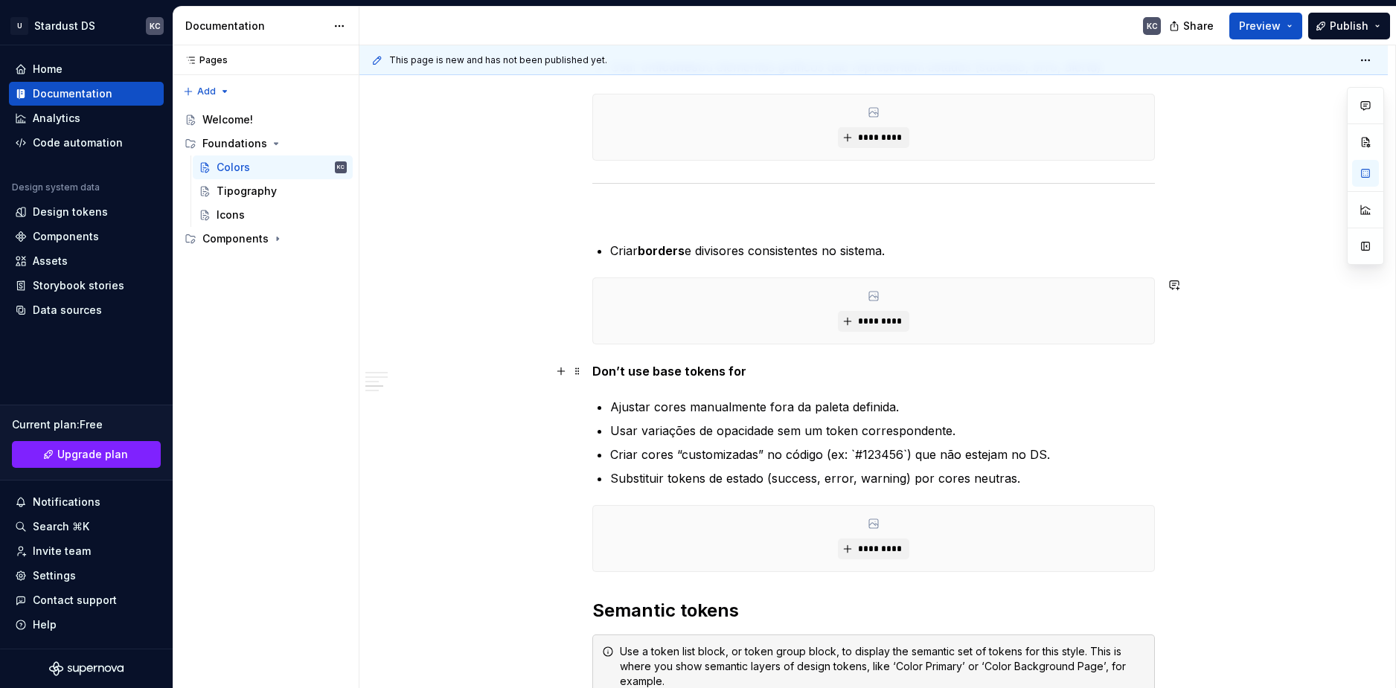
scroll to position [4092, 0]
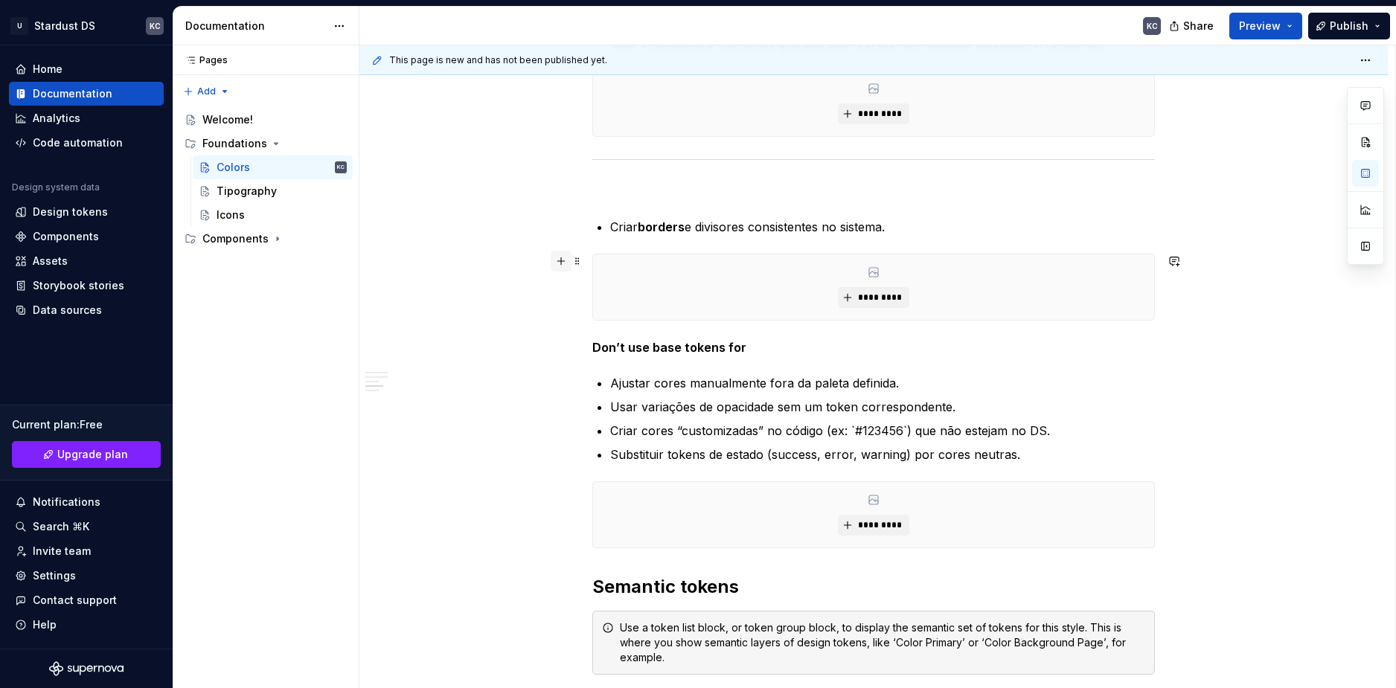
click at [563, 266] on button "button" at bounding box center [561, 261] width 21 height 21
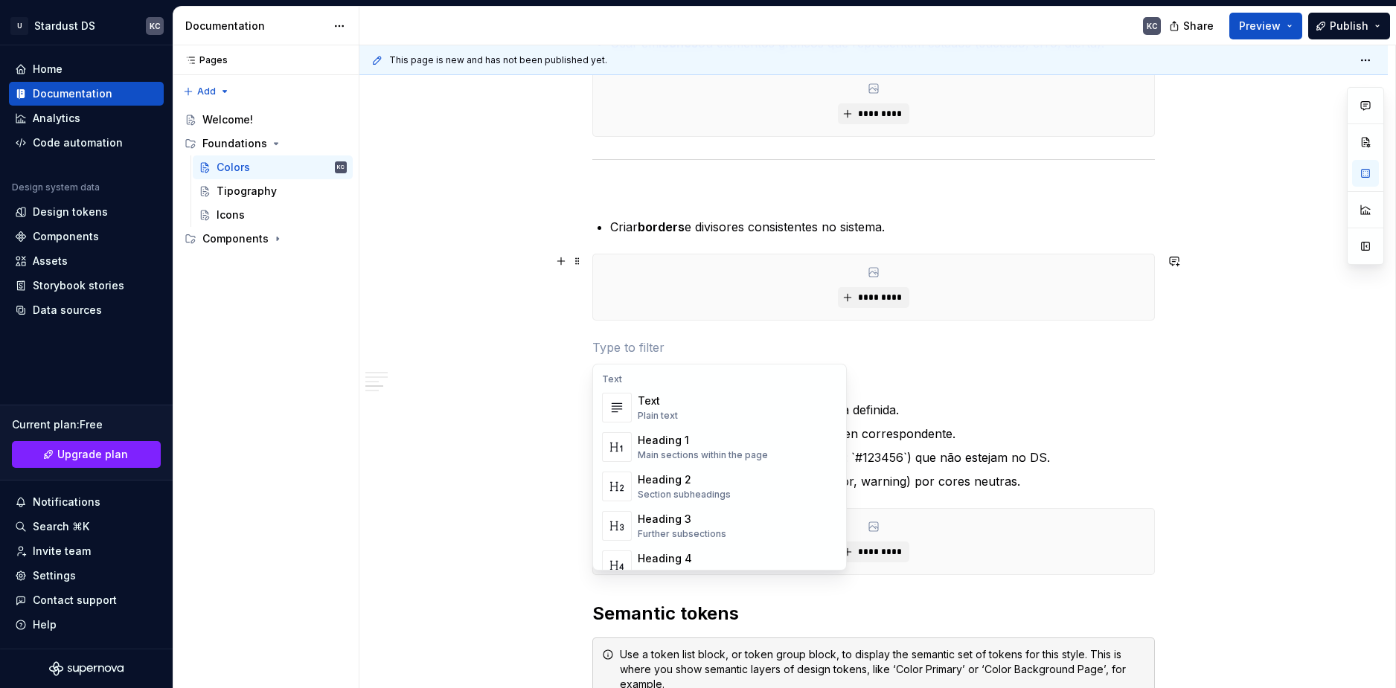
scroll to position [372, 0]
click at [682, 521] on div "Divider" at bounding box center [675, 516] width 75 height 15
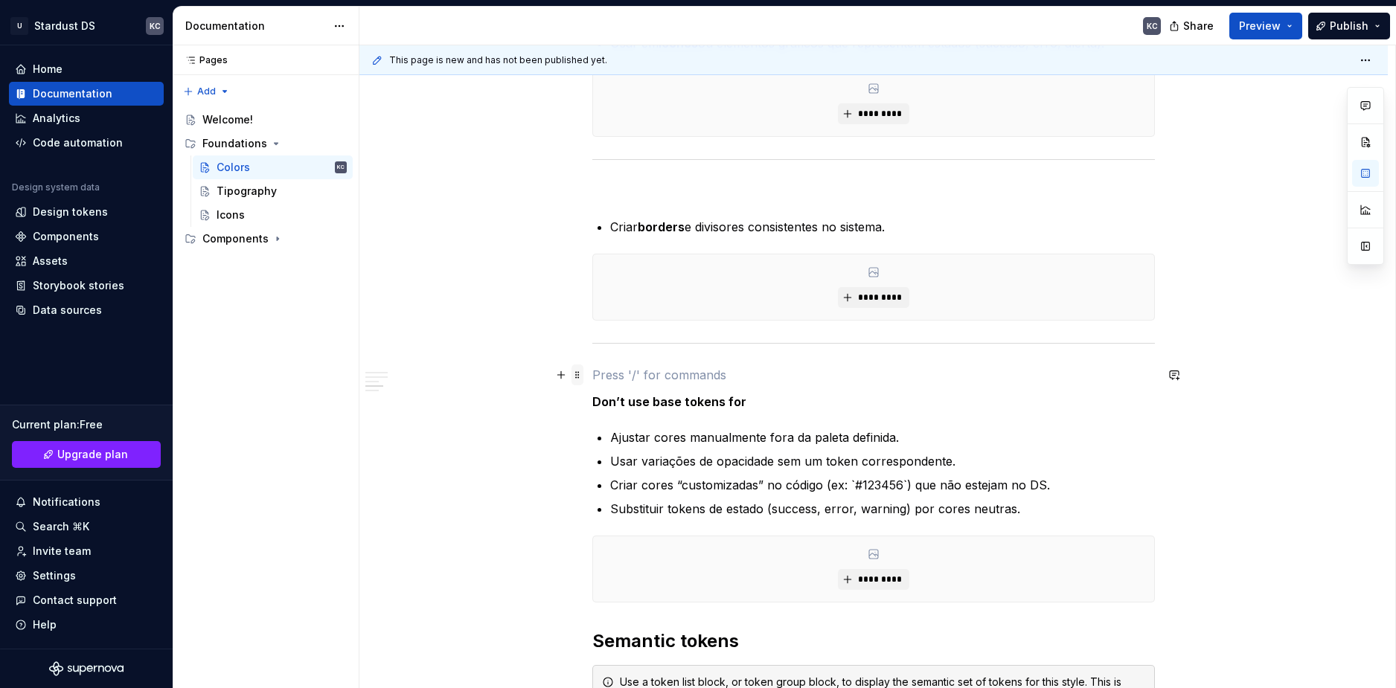
click at [574, 376] on span at bounding box center [577, 375] width 12 height 21
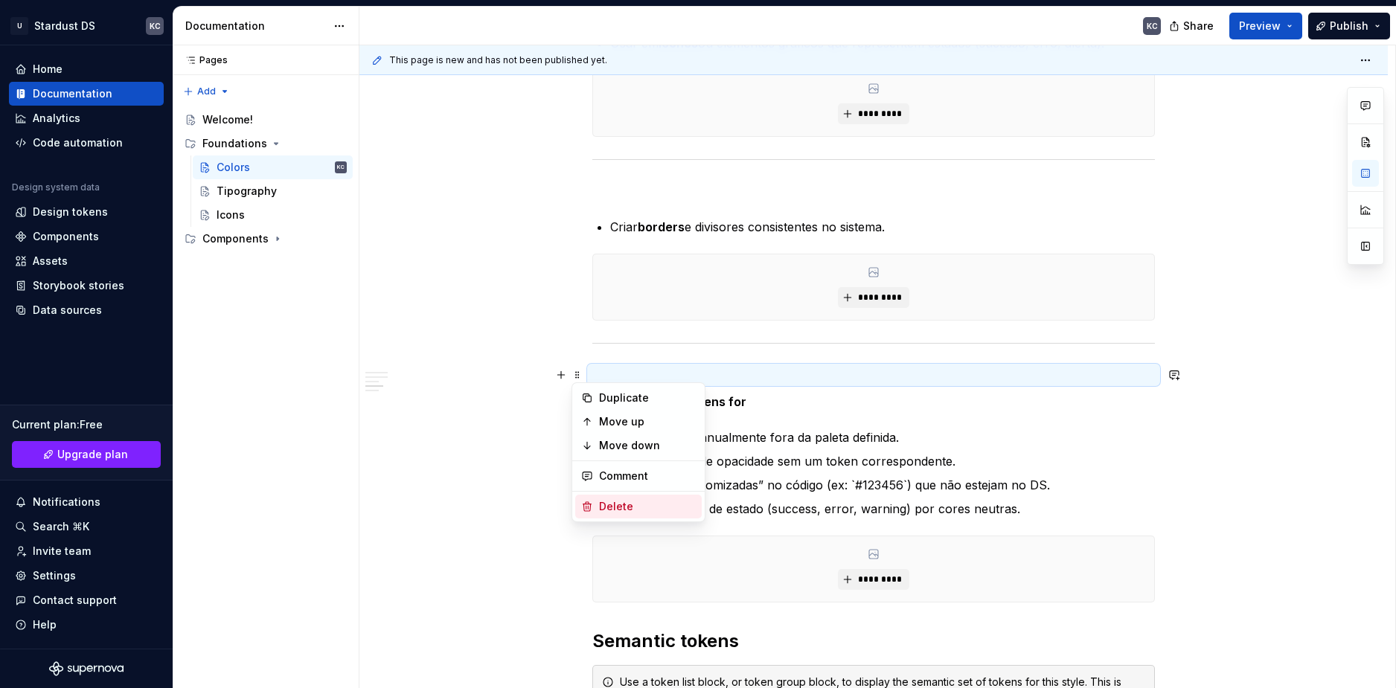
click at [608, 510] on div "Delete" at bounding box center [647, 506] width 97 height 15
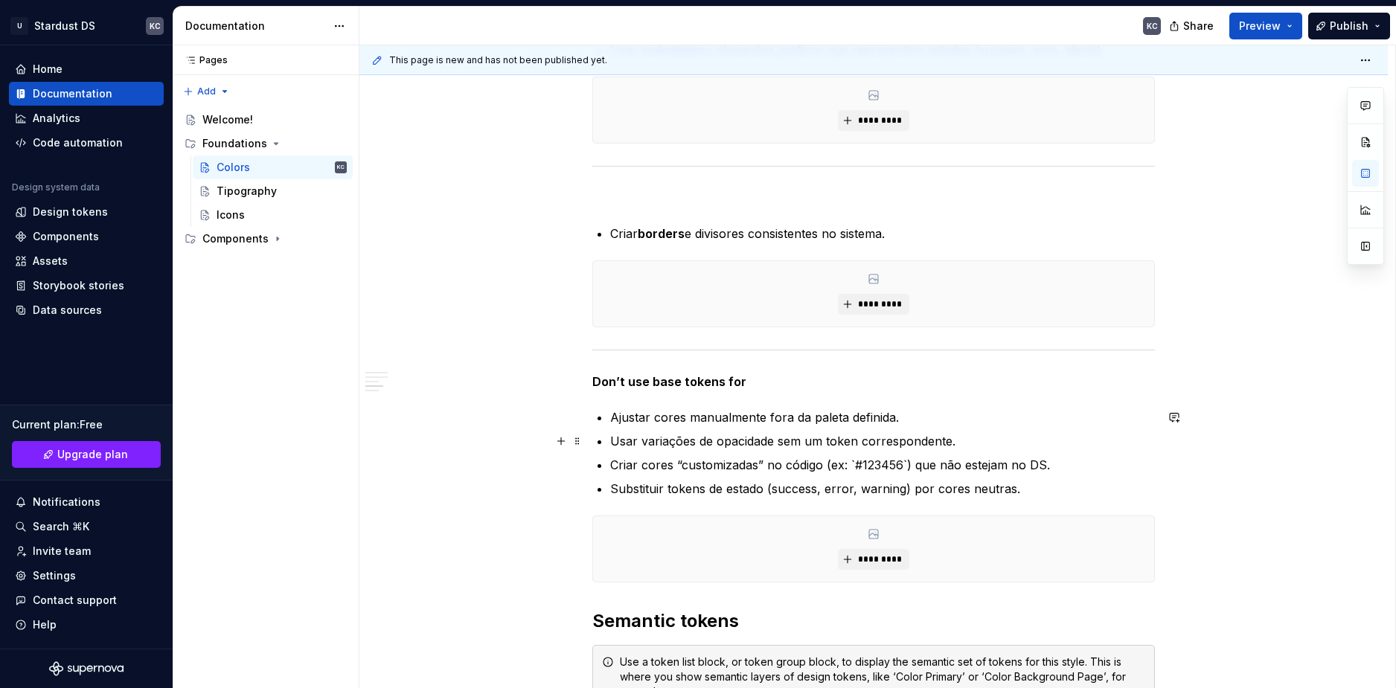
scroll to position [4092, 0]
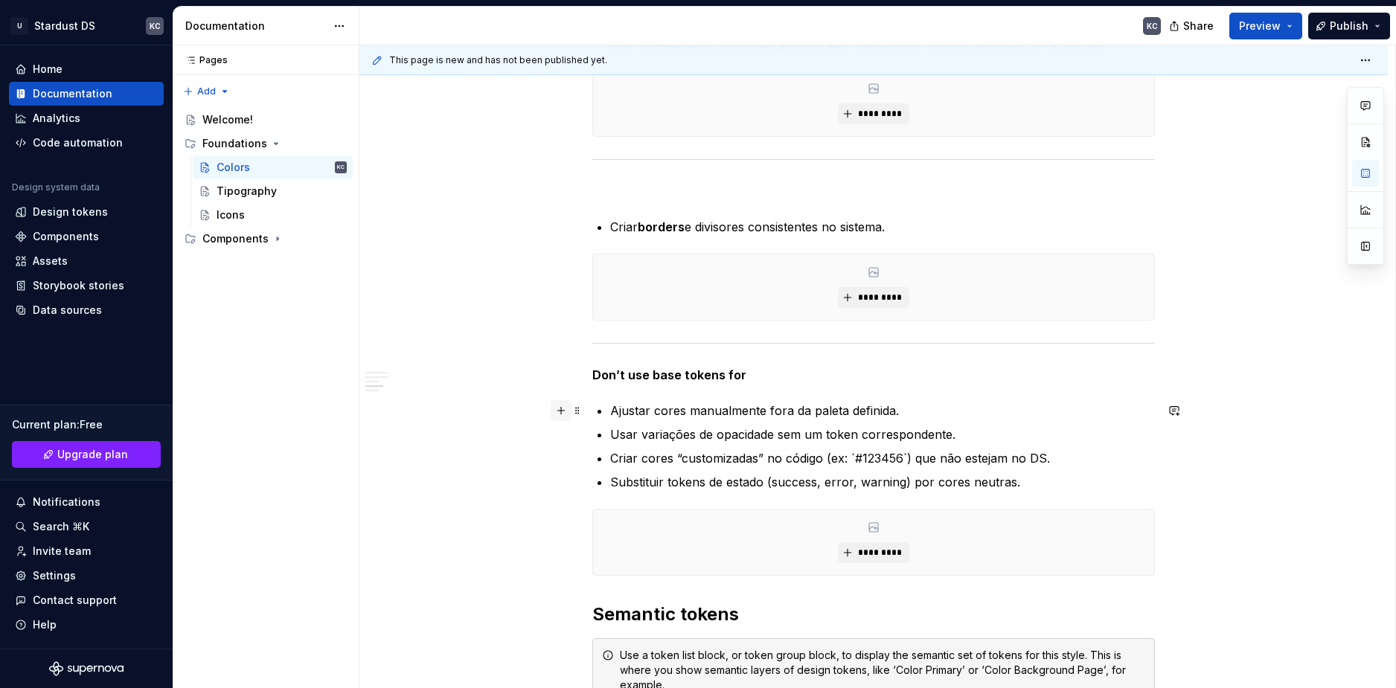
click at [561, 413] on button "button" at bounding box center [561, 410] width 21 height 21
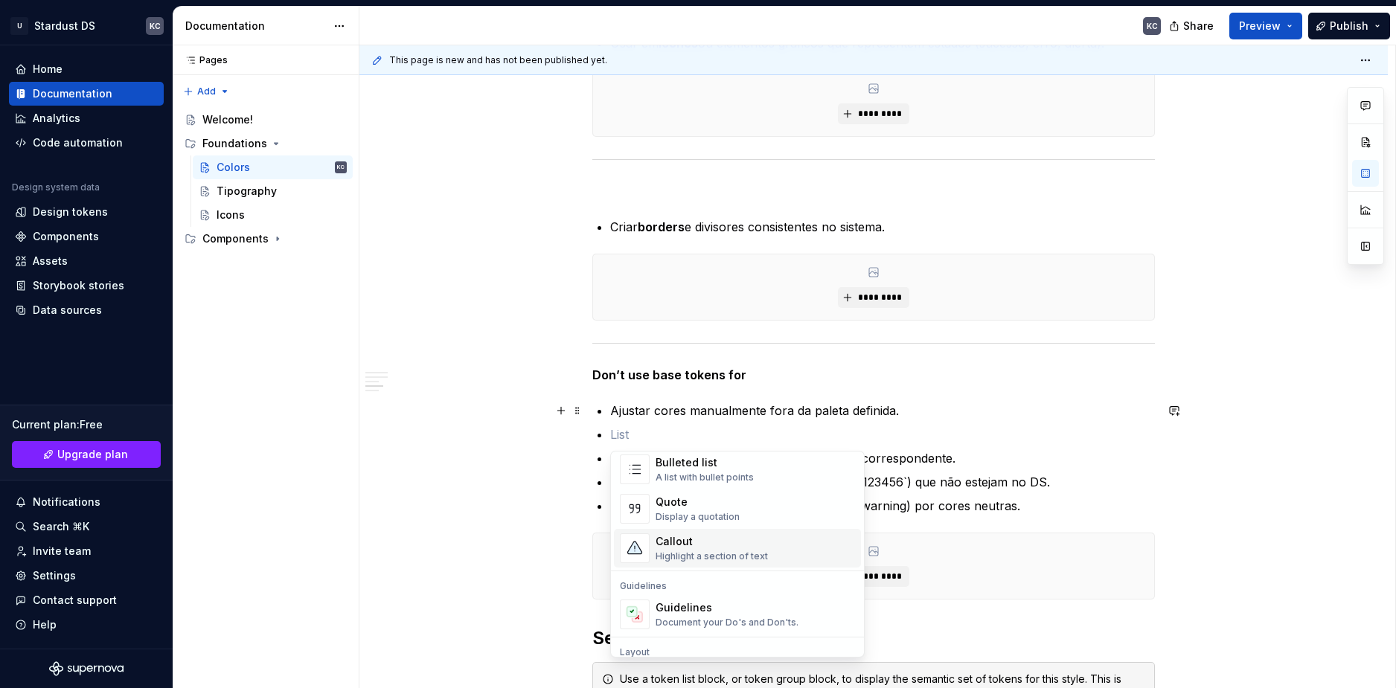
scroll to position [521, 0]
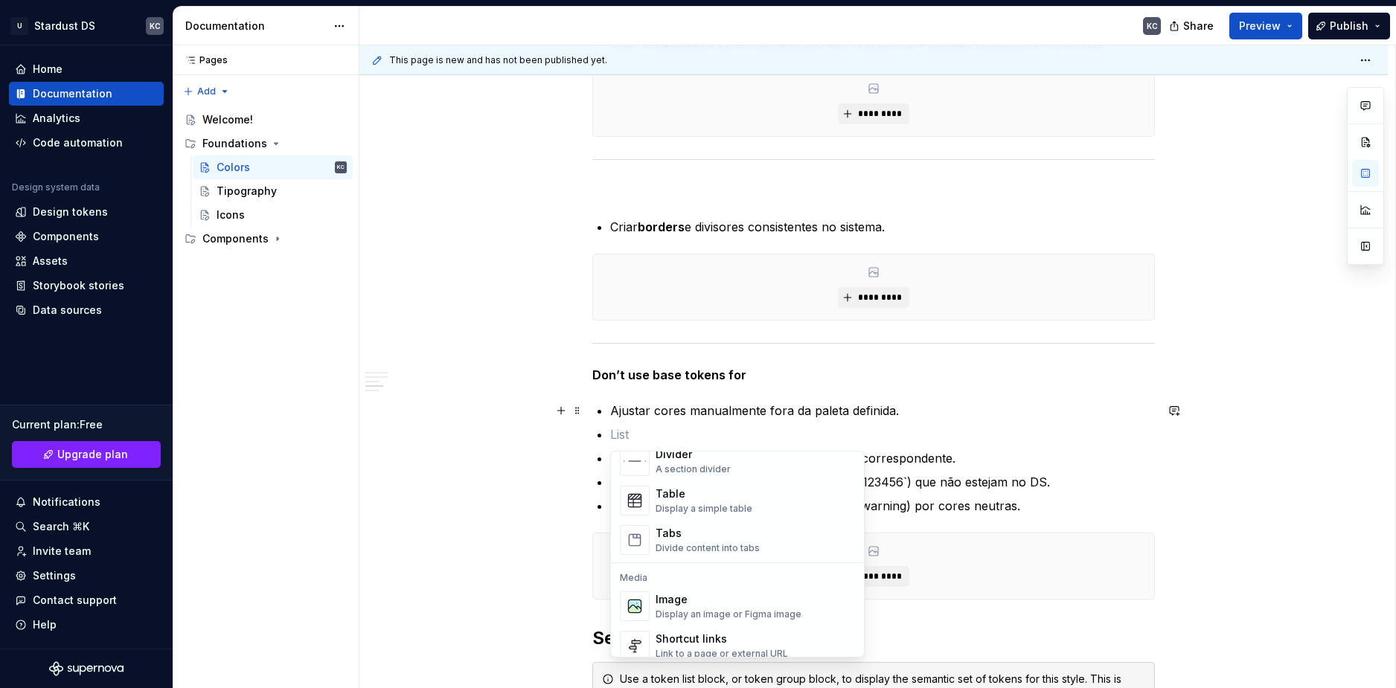
click at [704, 609] on div "Display an image or Figma image" at bounding box center [728, 615] width 146 height 12
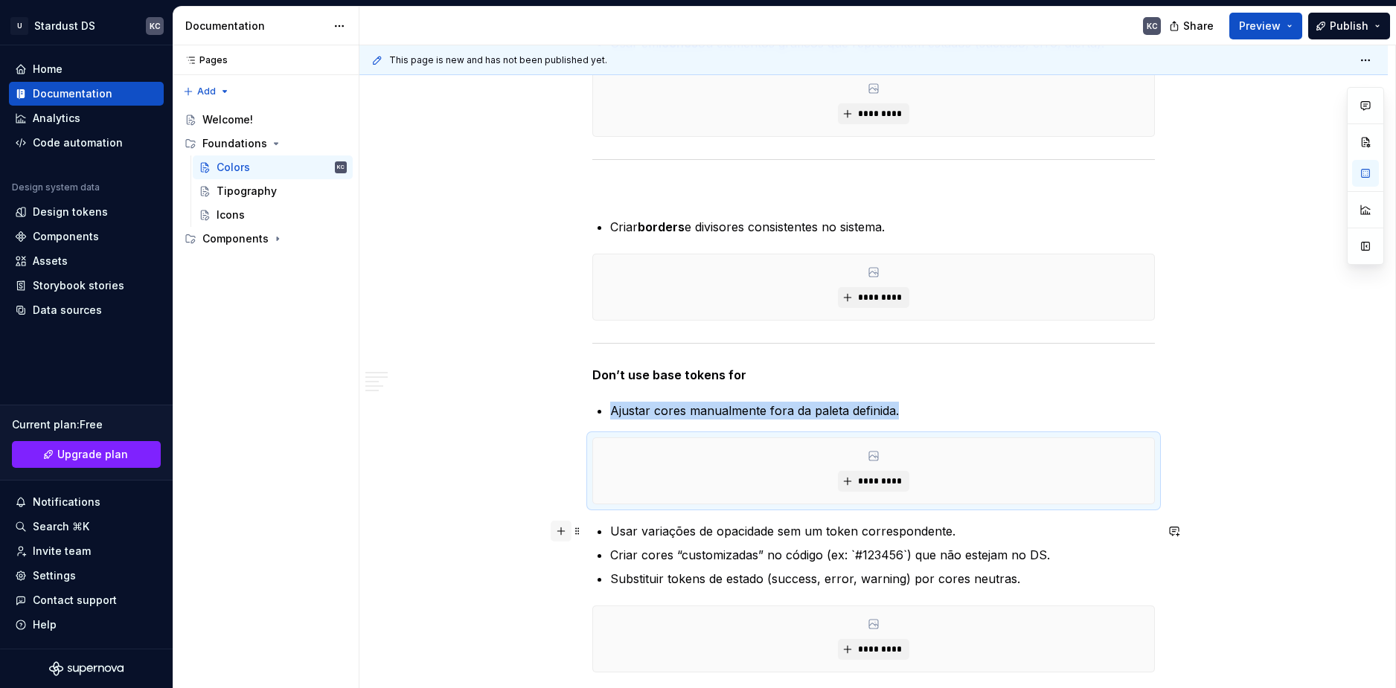
click at [560, 531] on button "button" at bounding box center [561, 531] width 21 height 21
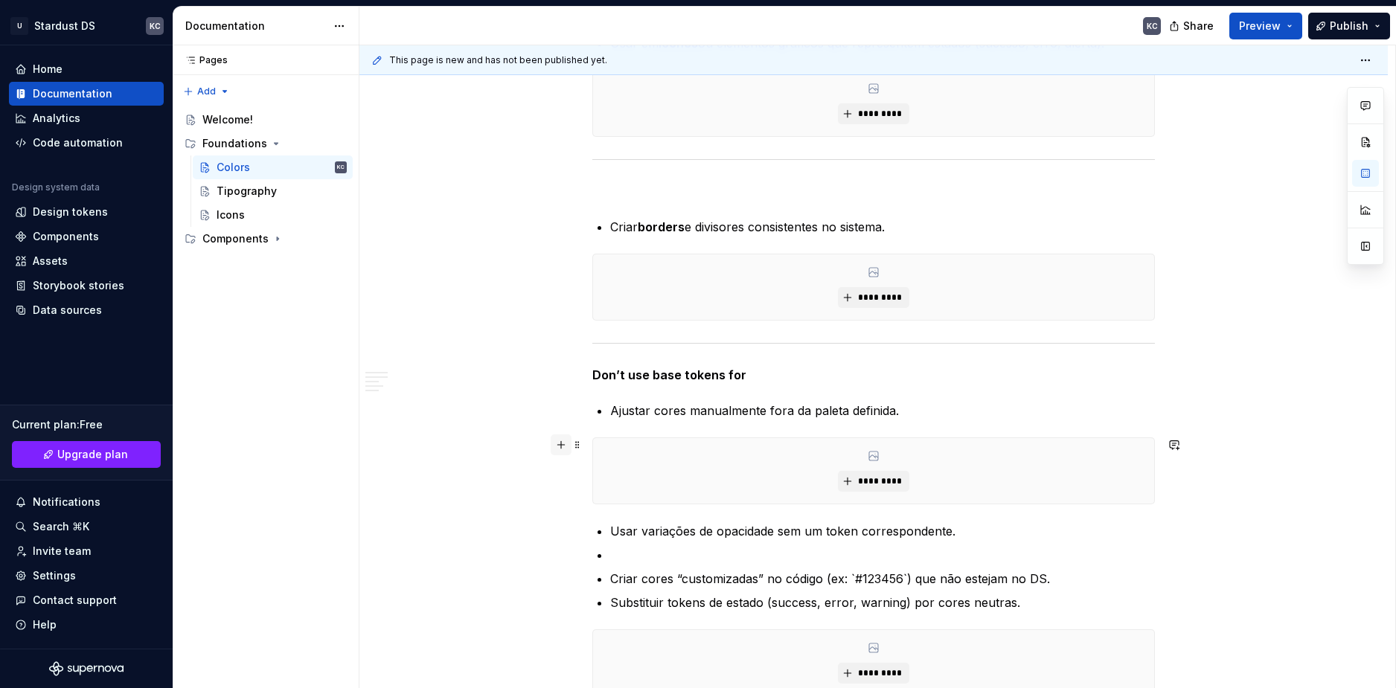
click at [560, 448] on button "button" at bounding box center [561, 445] width 21 height 21
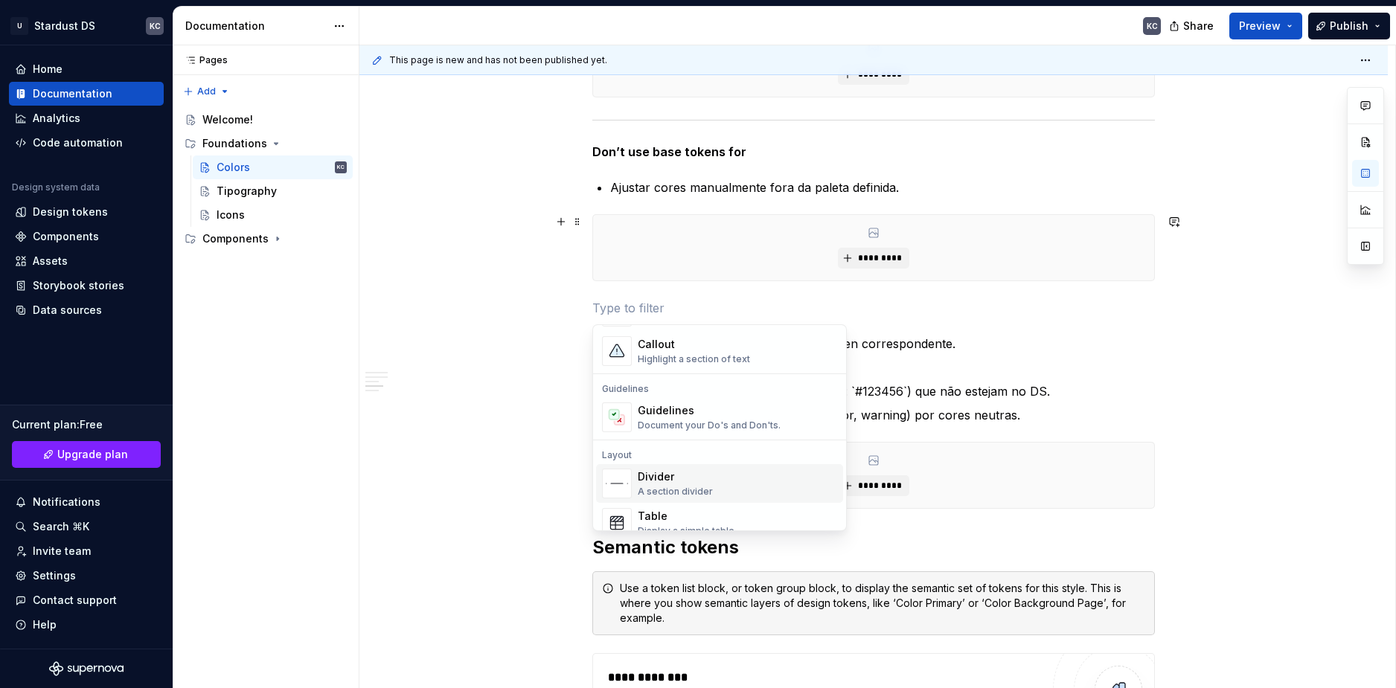
scroll to position [446, 0]
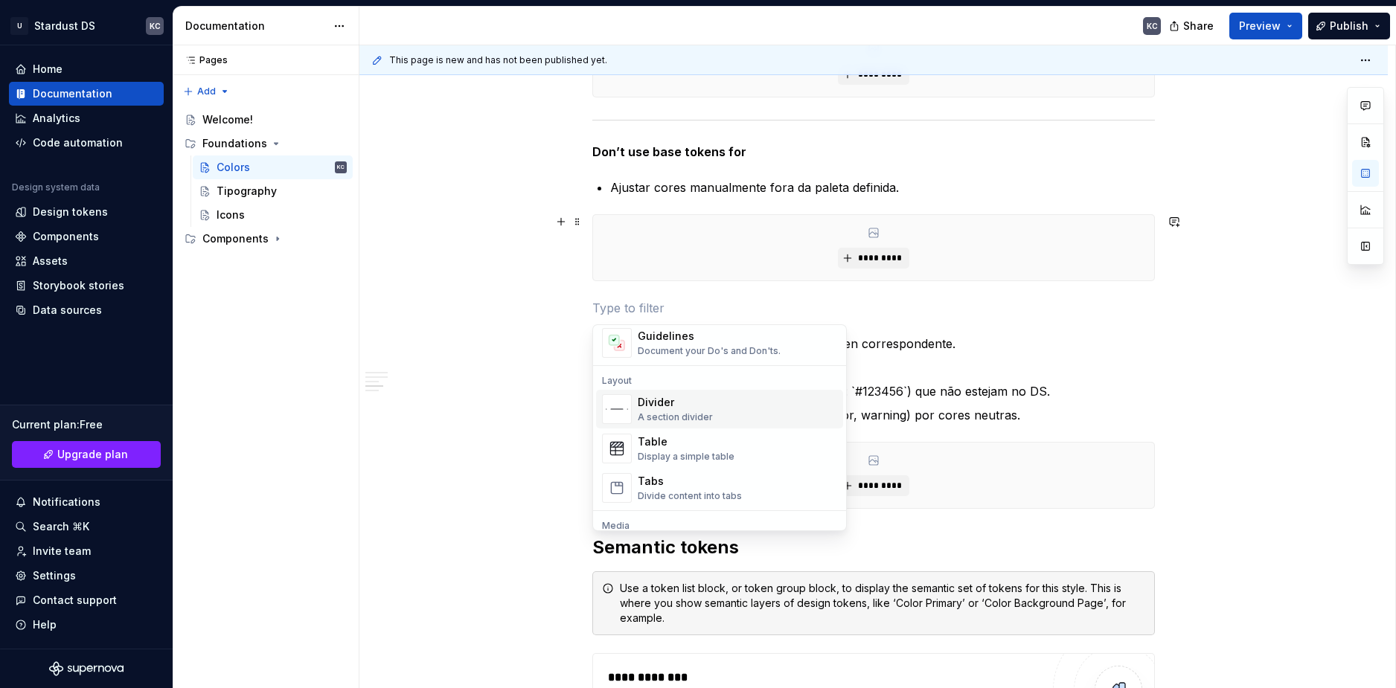
click at [676, 411] on div "A section divider" at bounding box center [675, 417] width 75 height 12
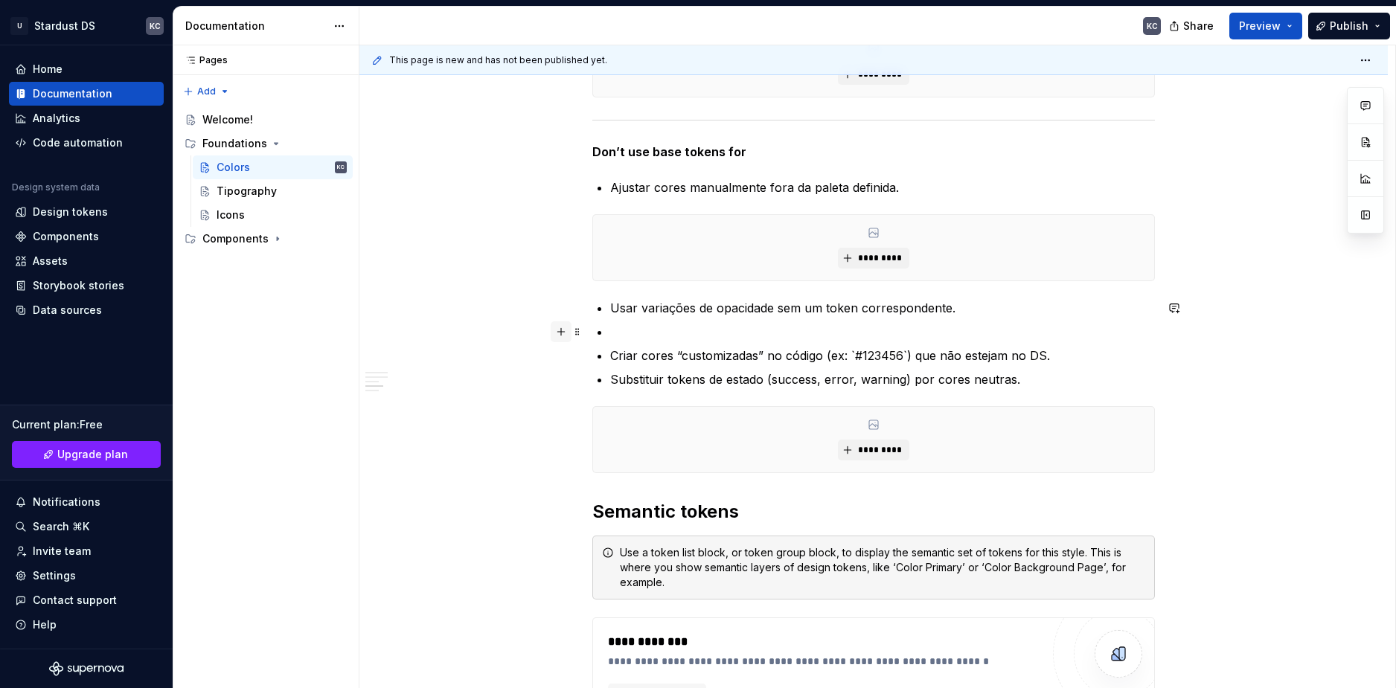
click at [561, 331] on button "button" at bounding box center [561, 331] width 21 height 21
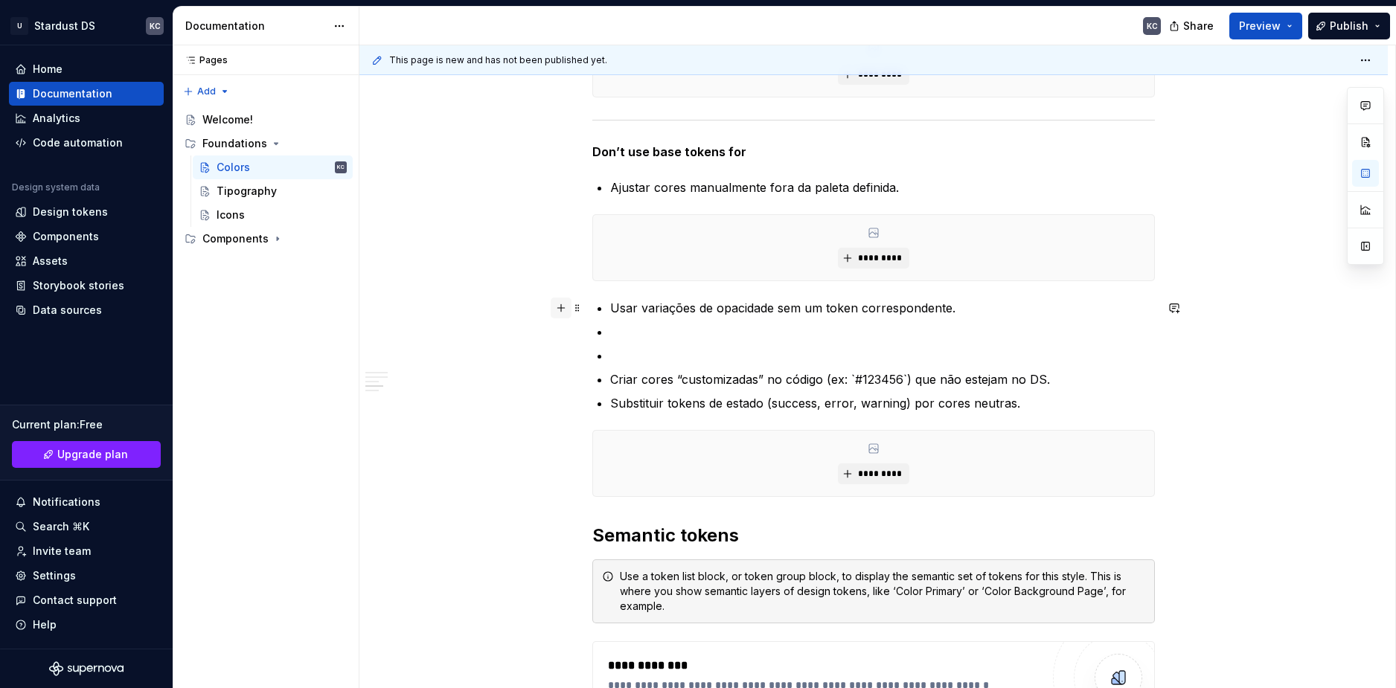
click at [564, 309] on button "button" at bounding box center [561, 308] width 21 height 21
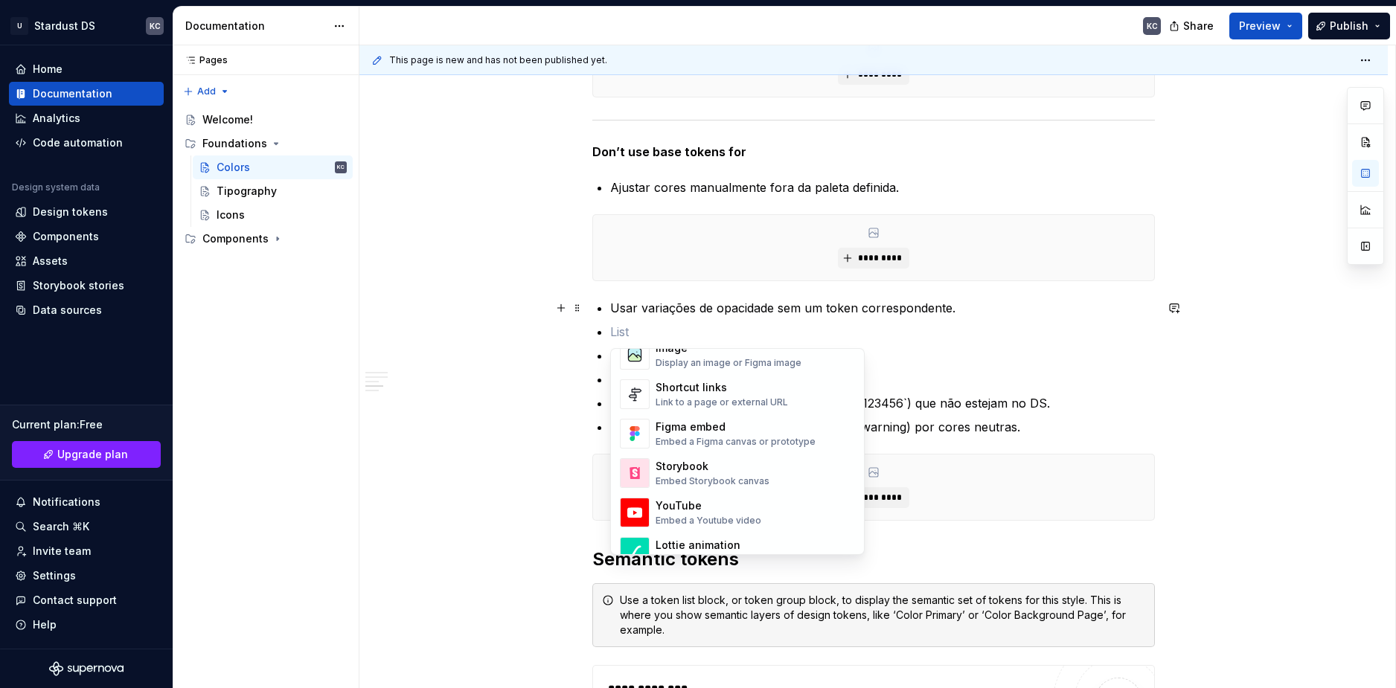
scroll to position [595, 0]
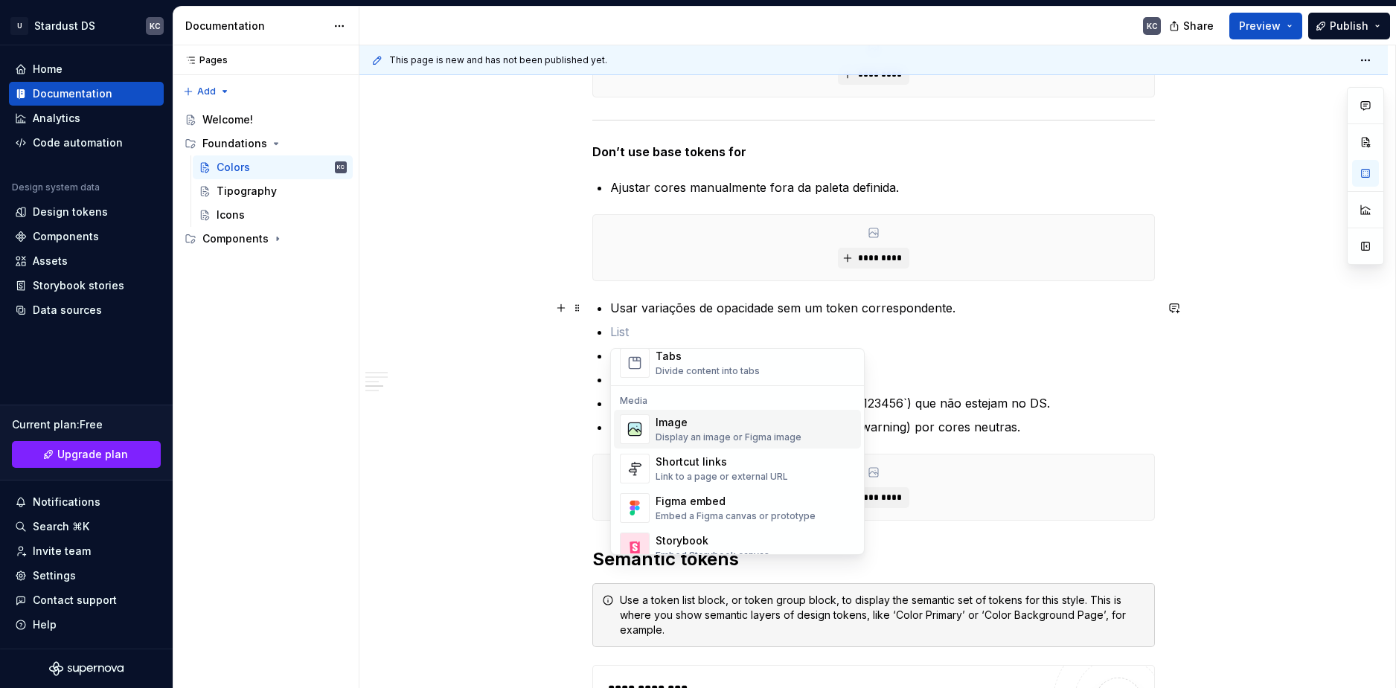
click at [676, 422] on div "Image" at bounding box center [728, 422] width 146 height 15
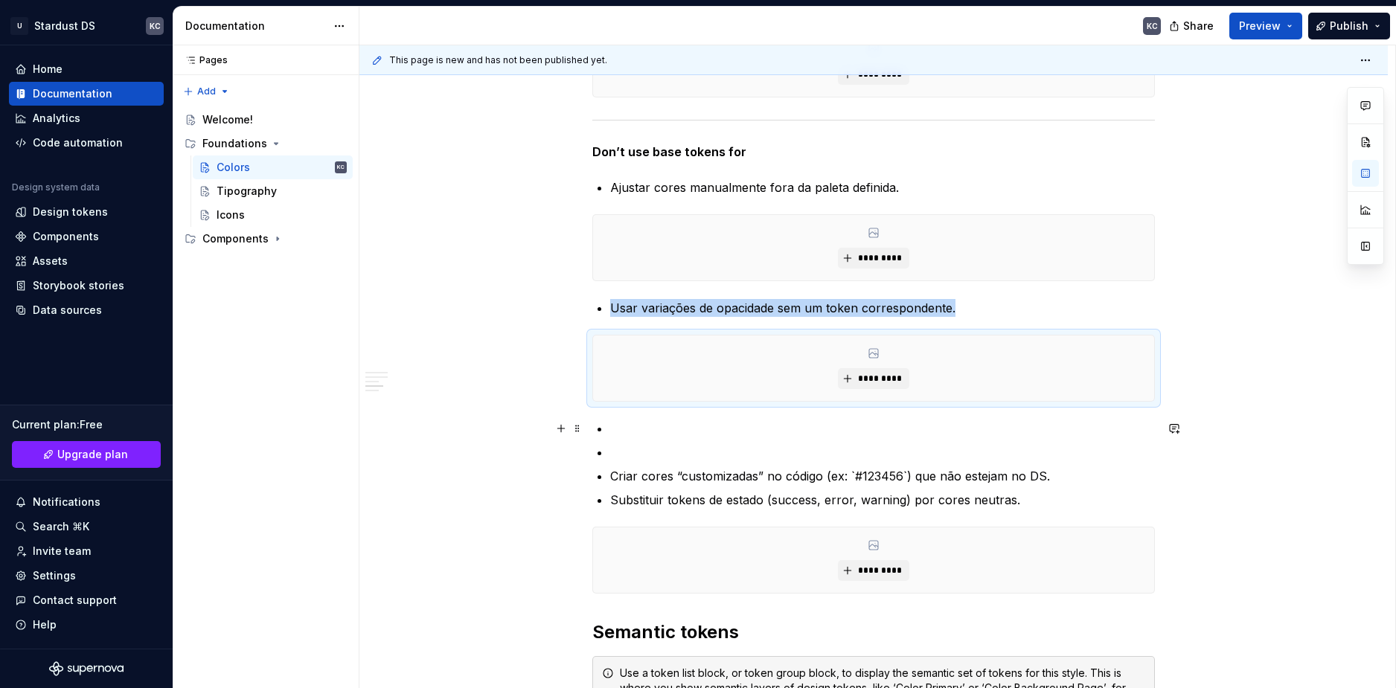
click at [610, 436] on p at bounding box center [882, 429] width 545 height 18
click at [613, 449] on p at bounding box center [882, 452] width 545 height 18
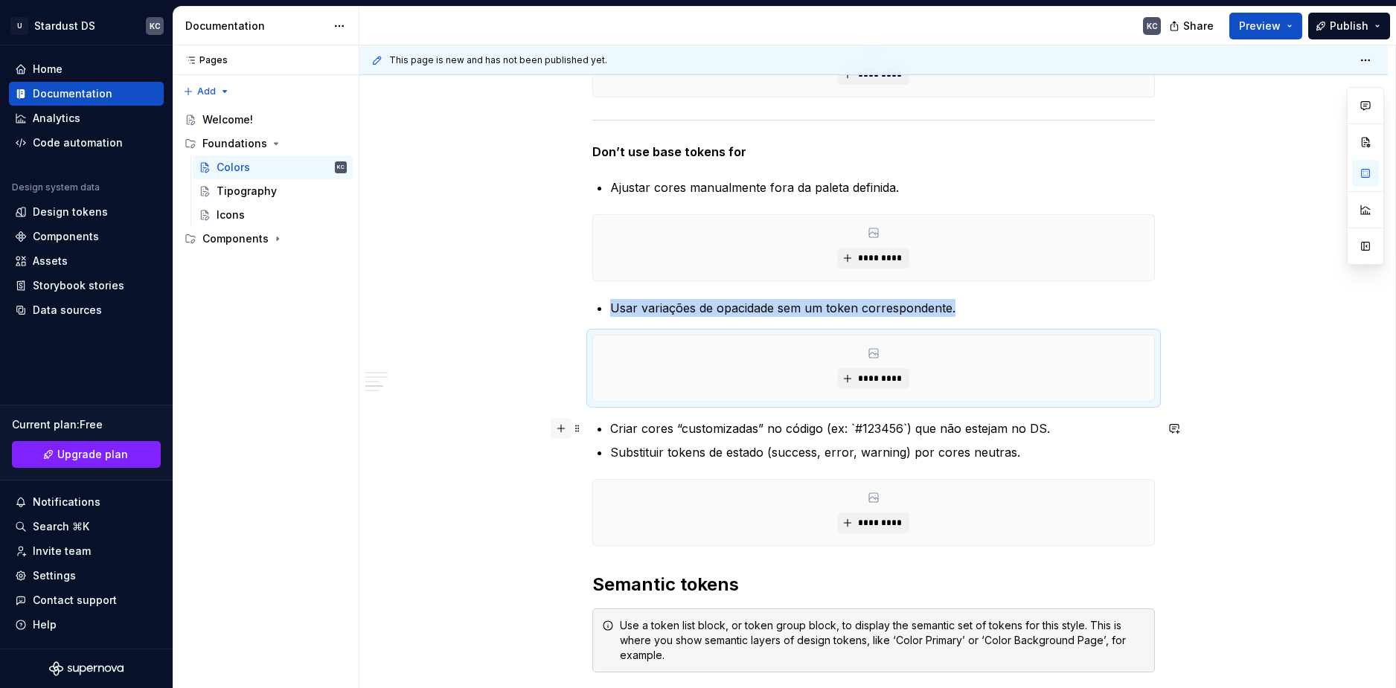
click at [565, 434] on button "button" at bounding box center [561, 428] width 21 height 21
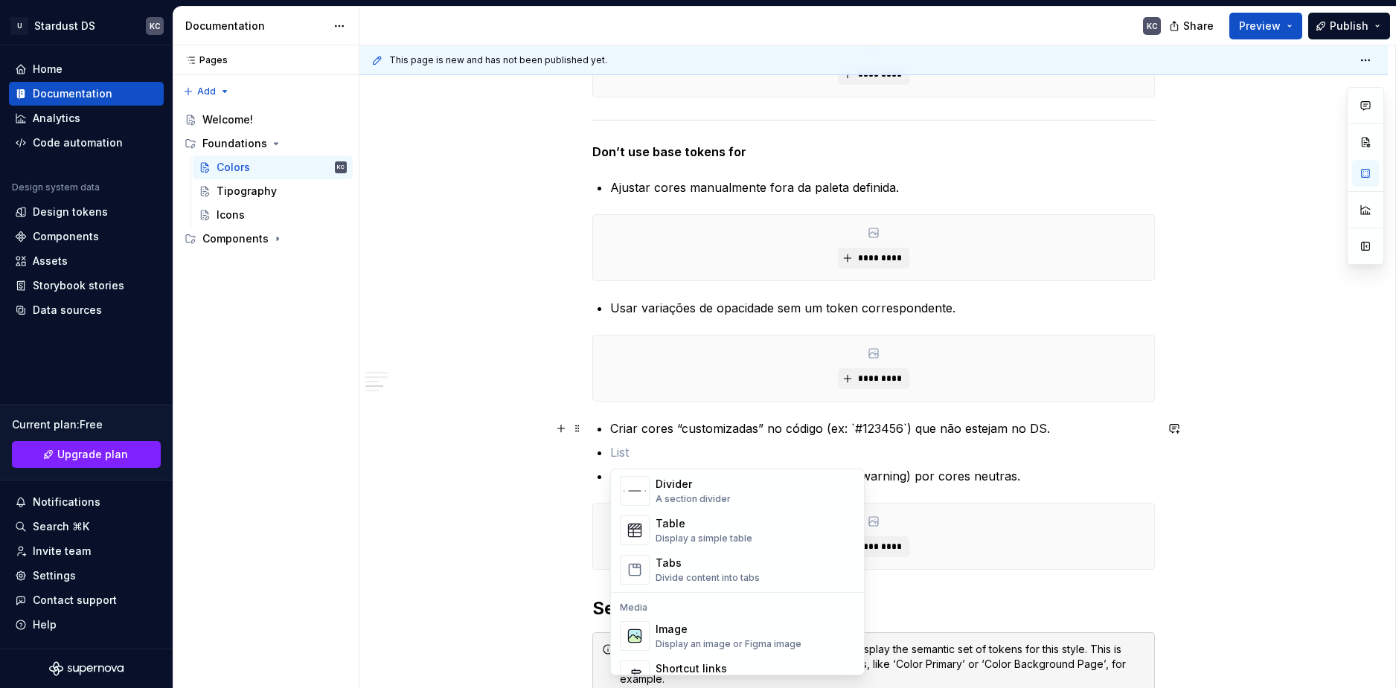
scroll to position [521, 0]
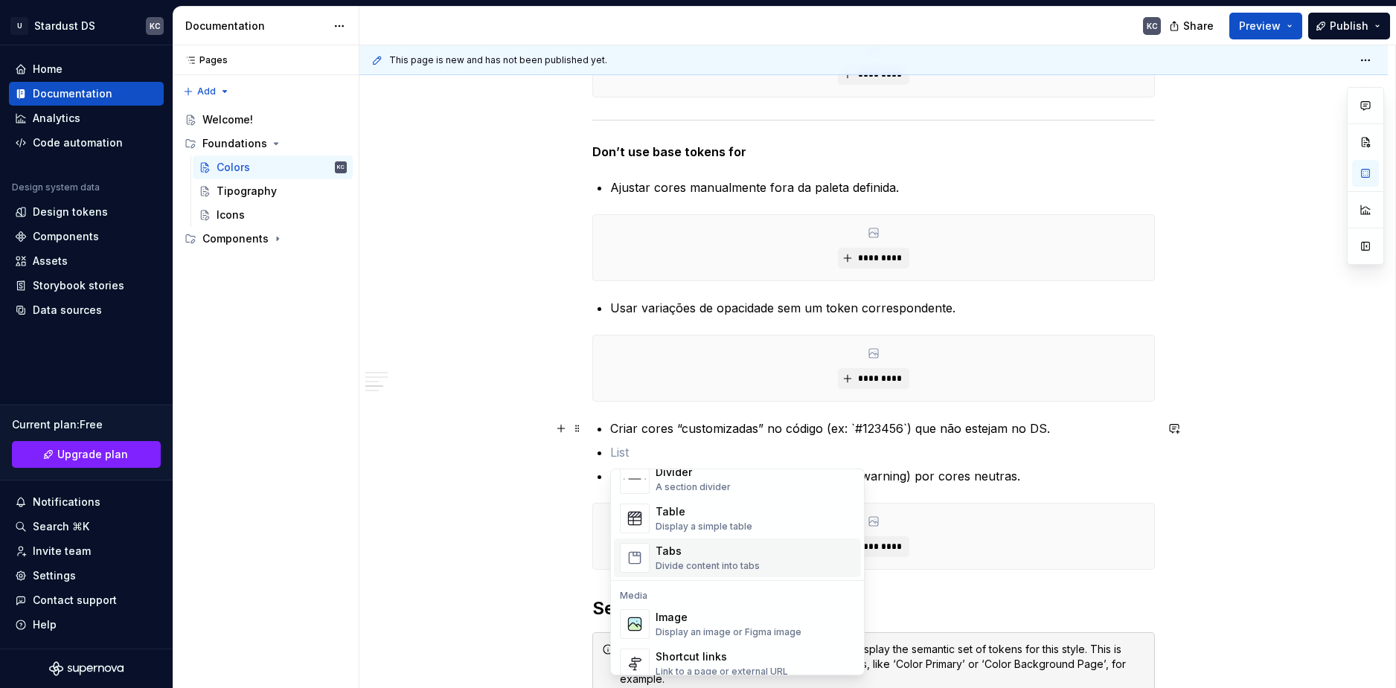
click at [704, 619] on div "Image" at bounding box center [728, 617] width 146 height 15
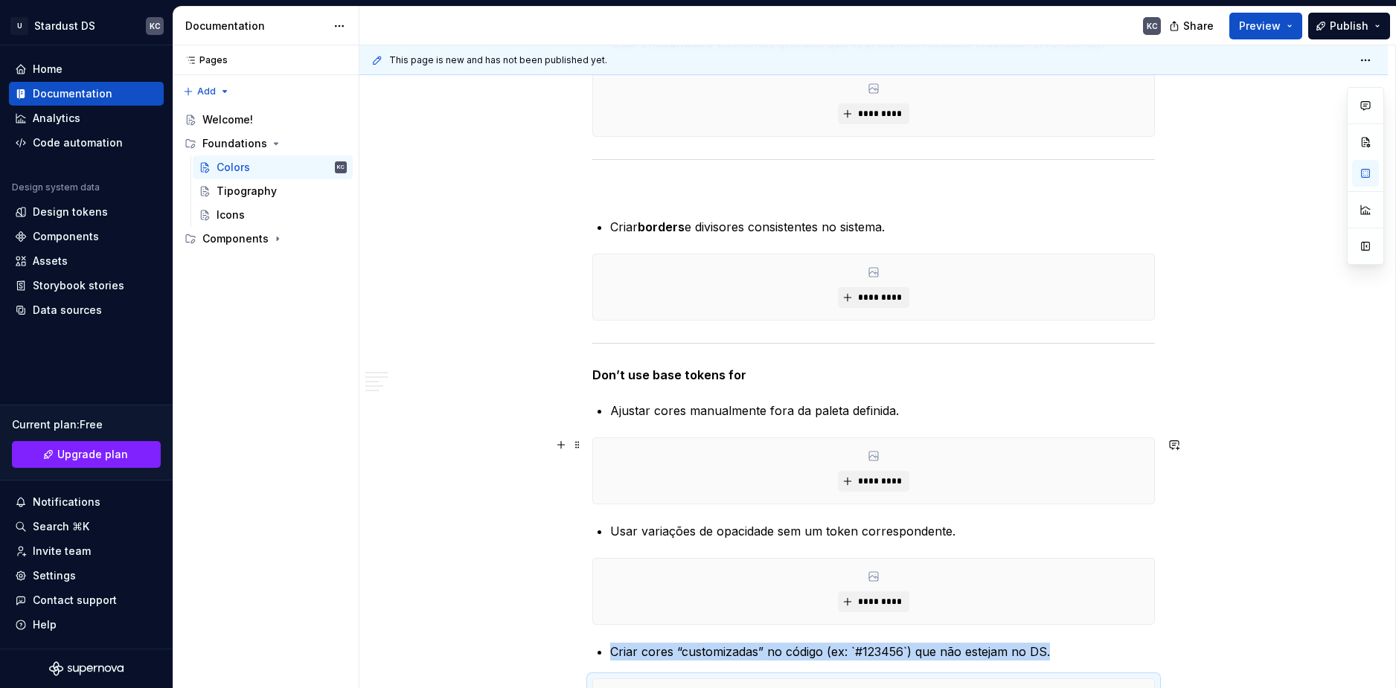
scroll to position [4018, 0]
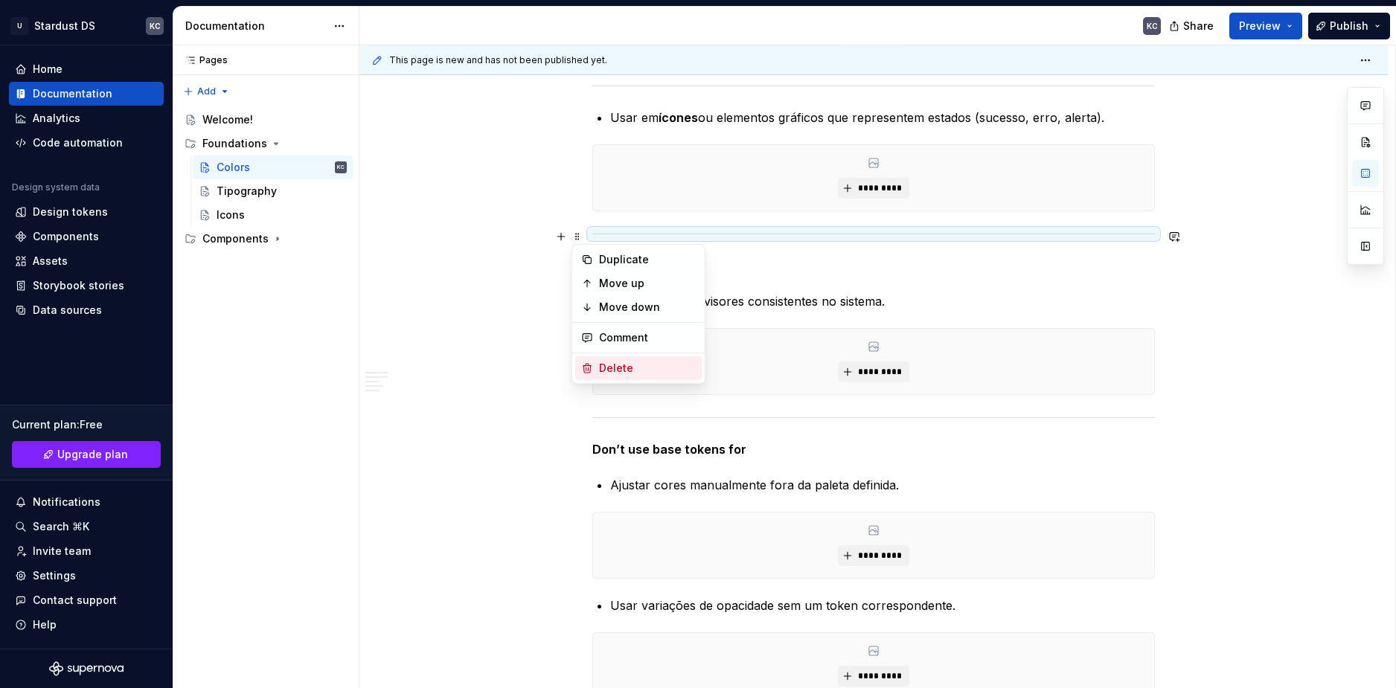
click at [617, 365] on div "Delete" at bounding box center [647, 368] width 97 height 15
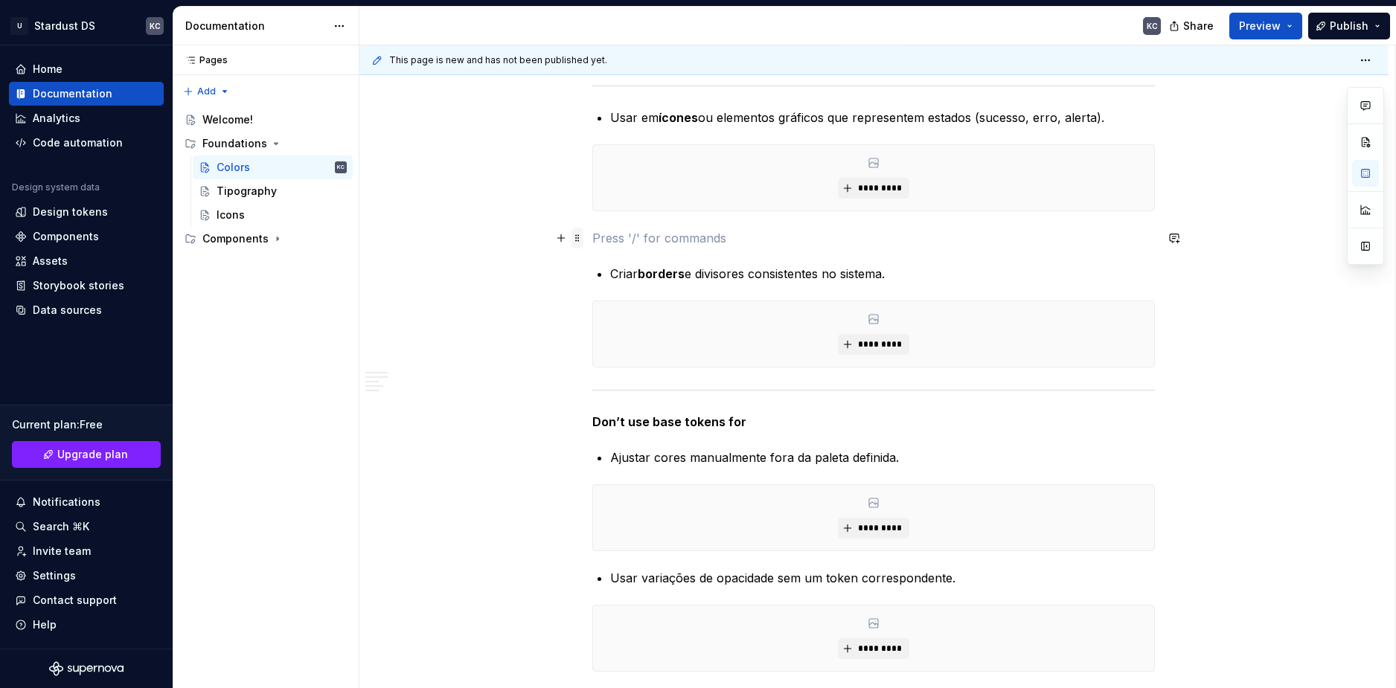
click at [574, 237] on span at bounding box center [577, 238] width 12 height 21
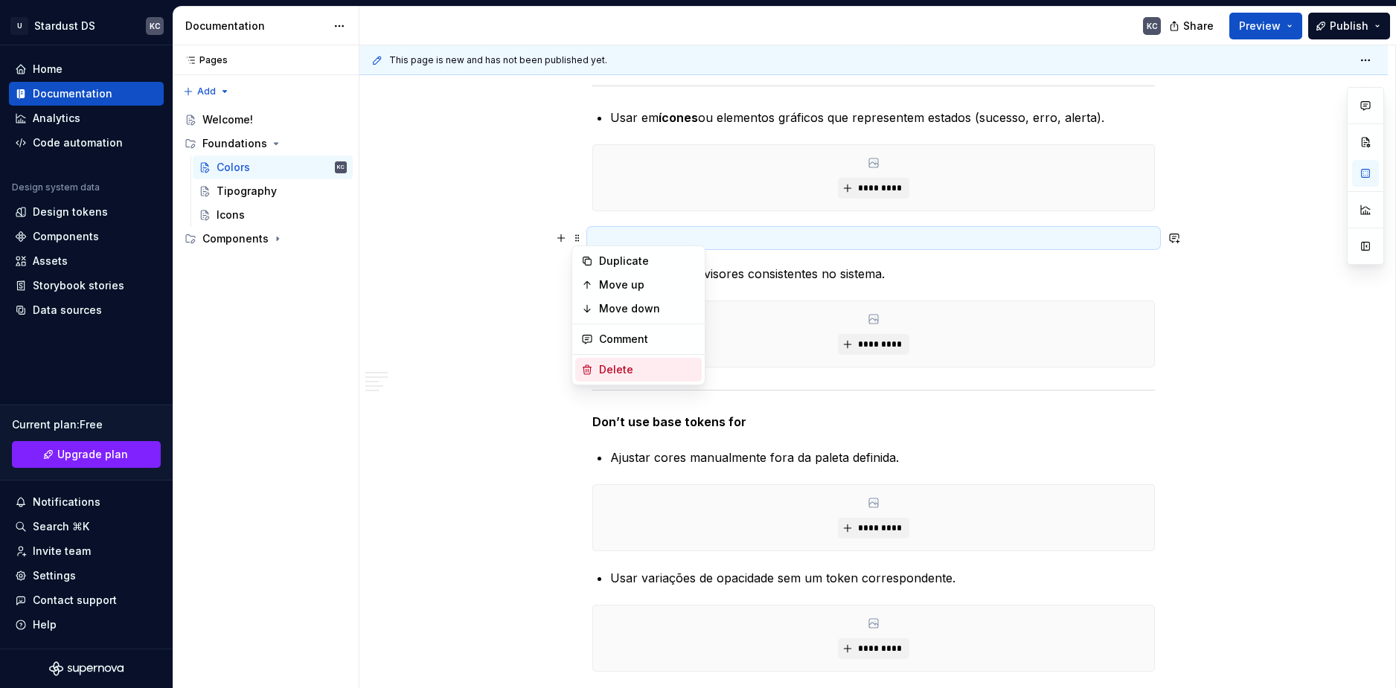
click at [606, 367] on div "Delete" at bounding box center [647, 369] width 97 height 15
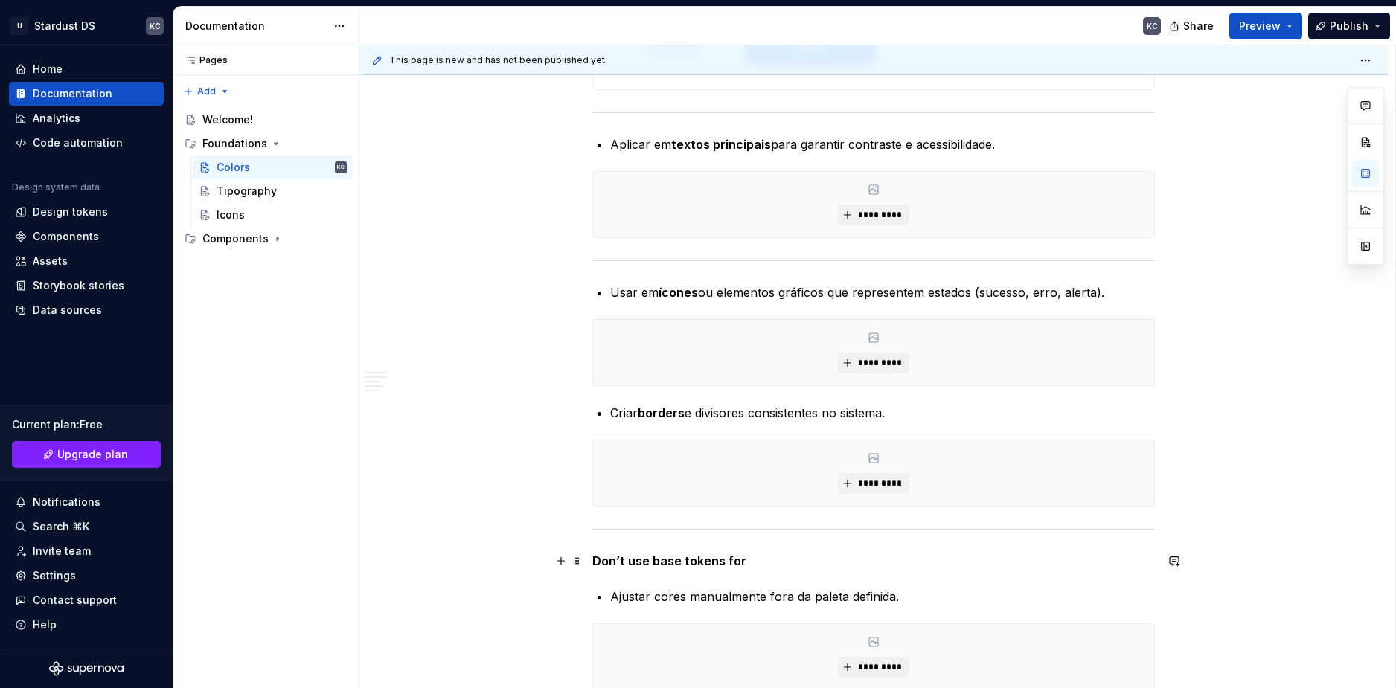
scroll to position [3794, 0]
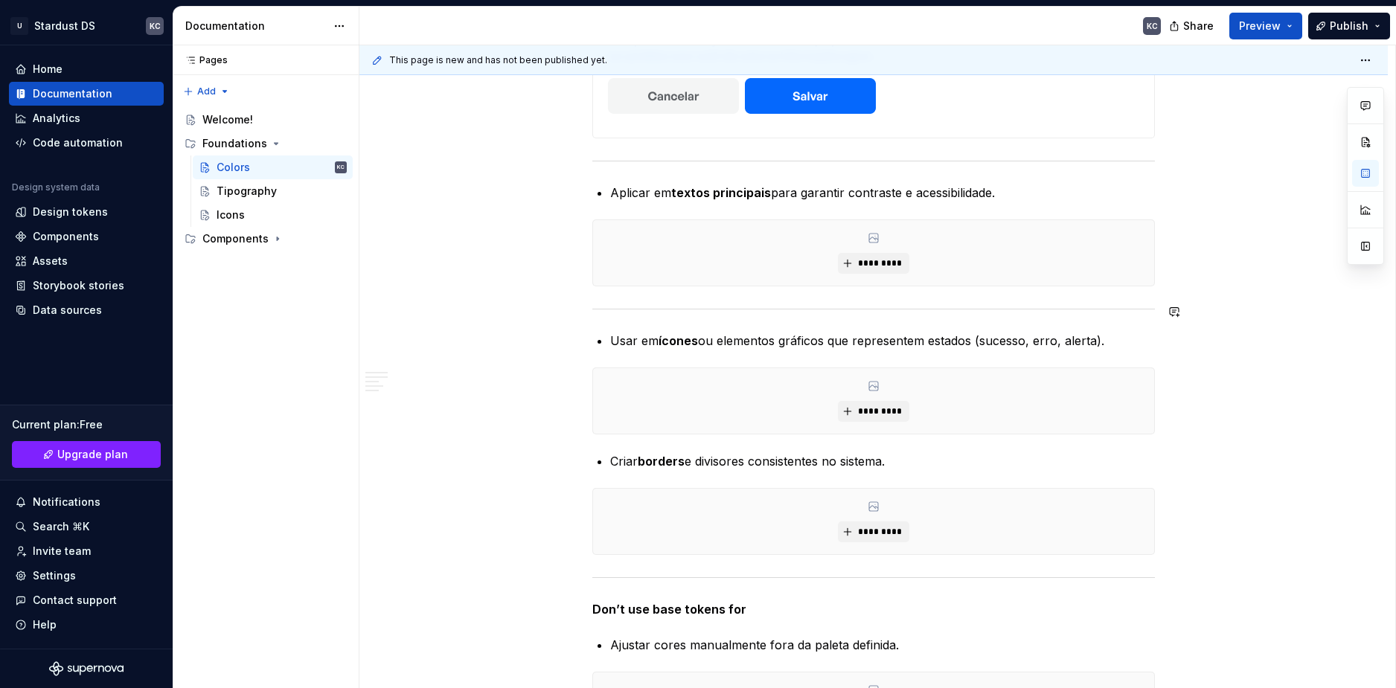
click at [629, 306] on div at bounding box center [873, 309] width 562 height 10
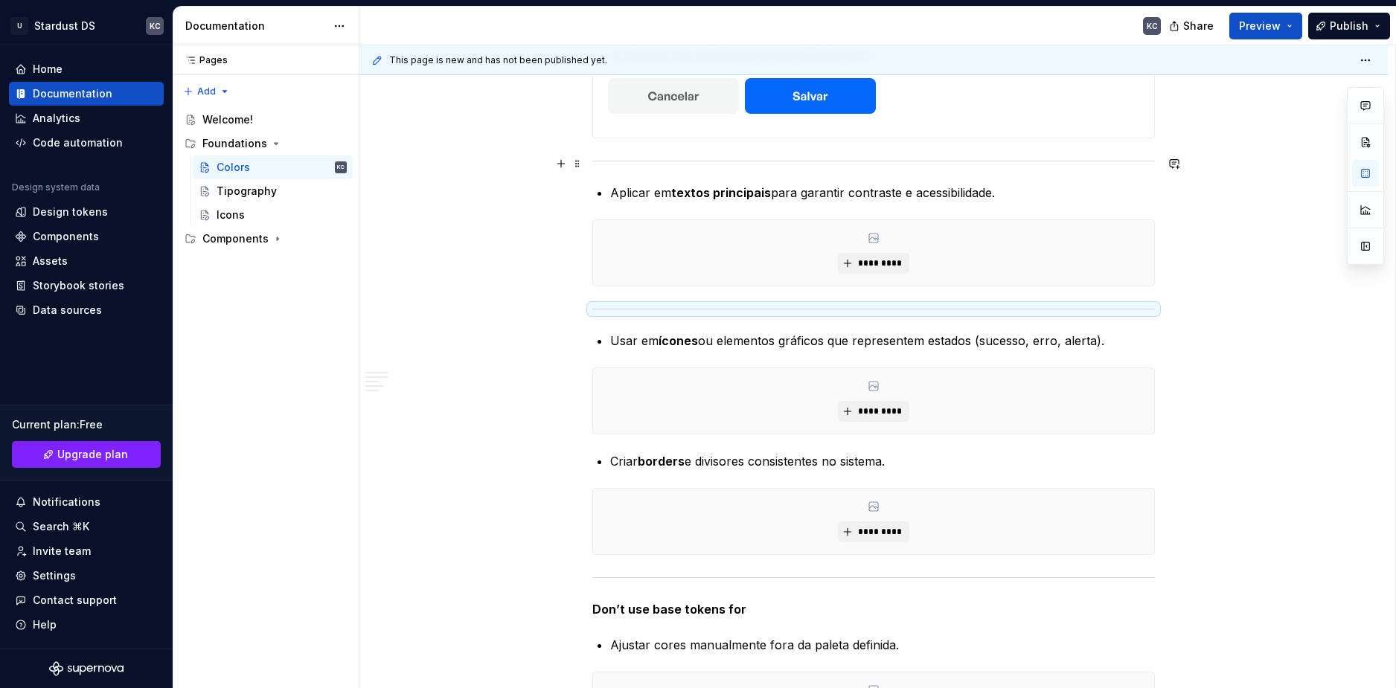
click at [639, 163] on div at bounding box center [873, 161] width 562 height 10
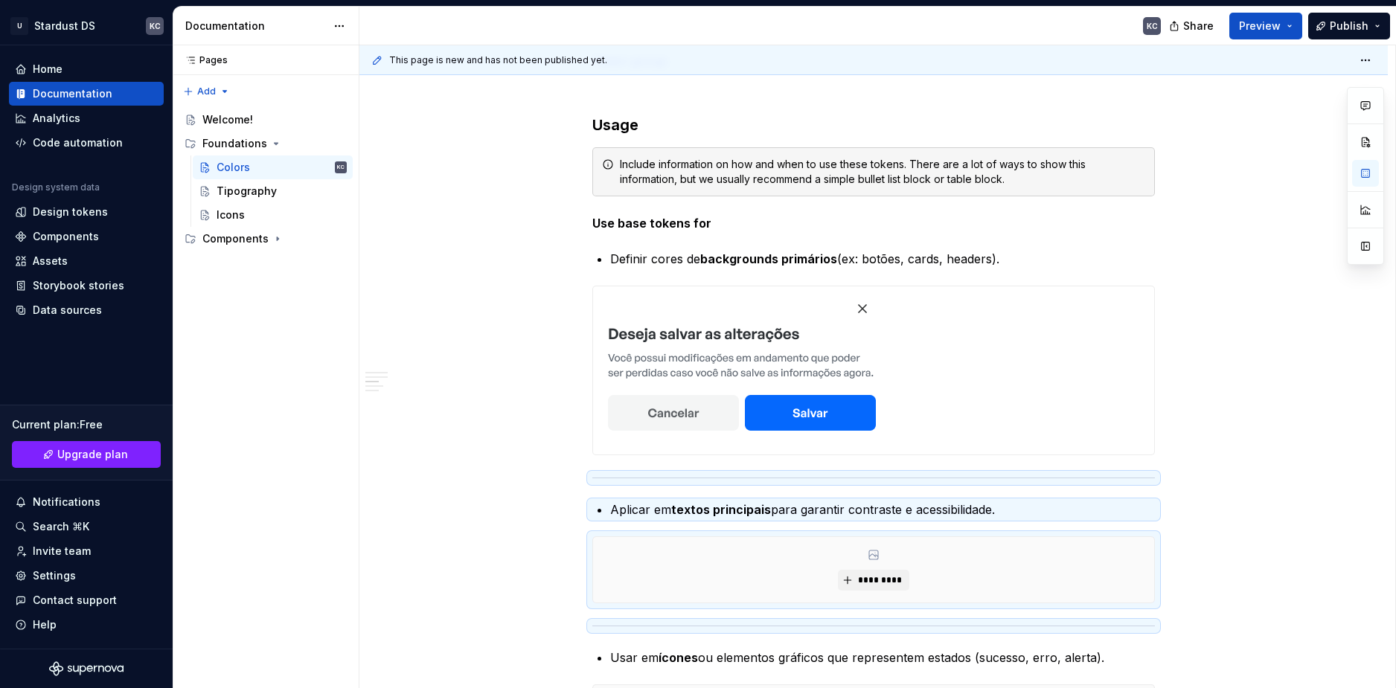
scroll to position [3497, 0]
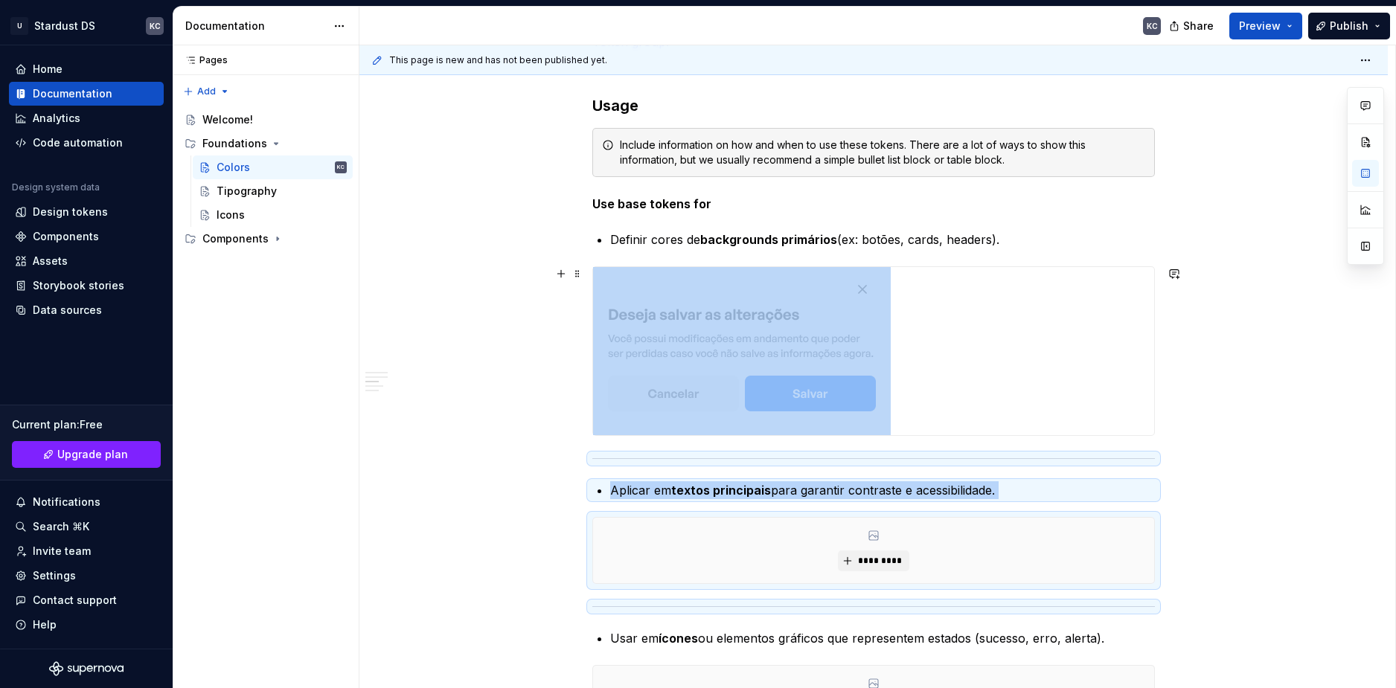
click at [804, 314] on img at bounding box center [742, 351] width 298 height 168
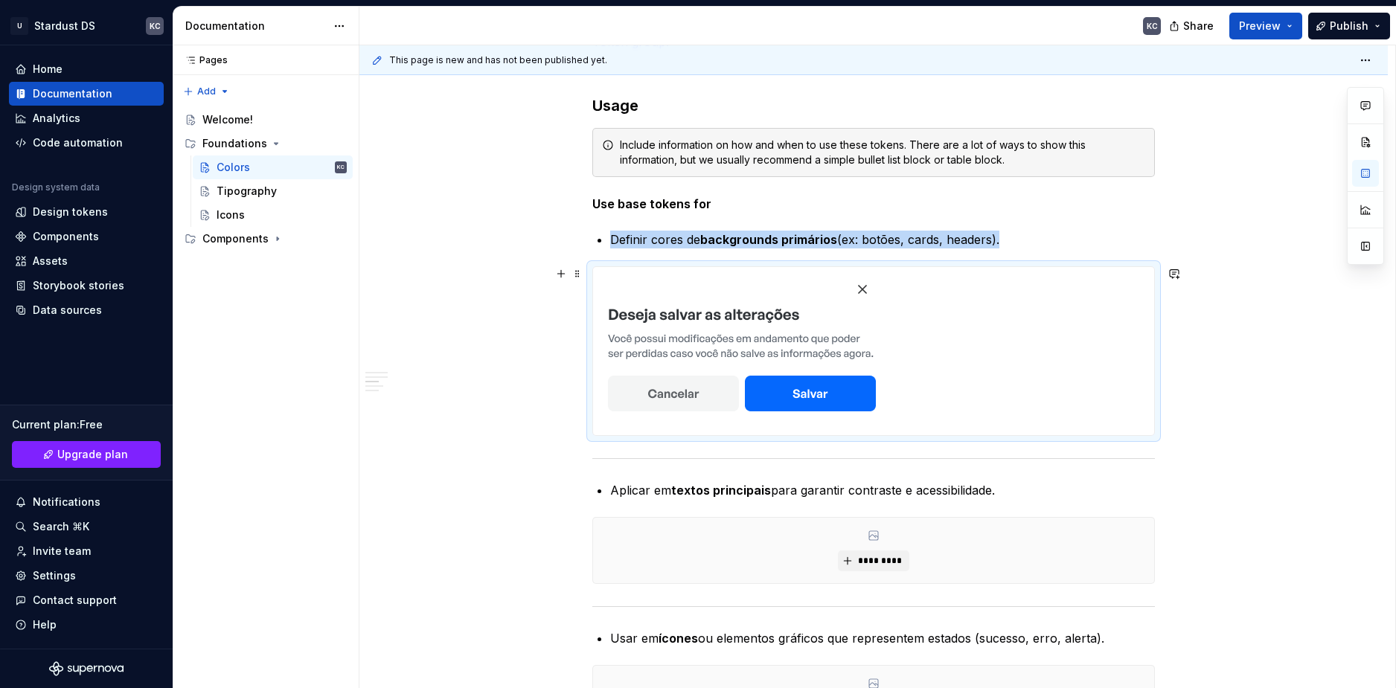
click at [827, 376] on img at bounding box center [742, 351] width 298 height 168
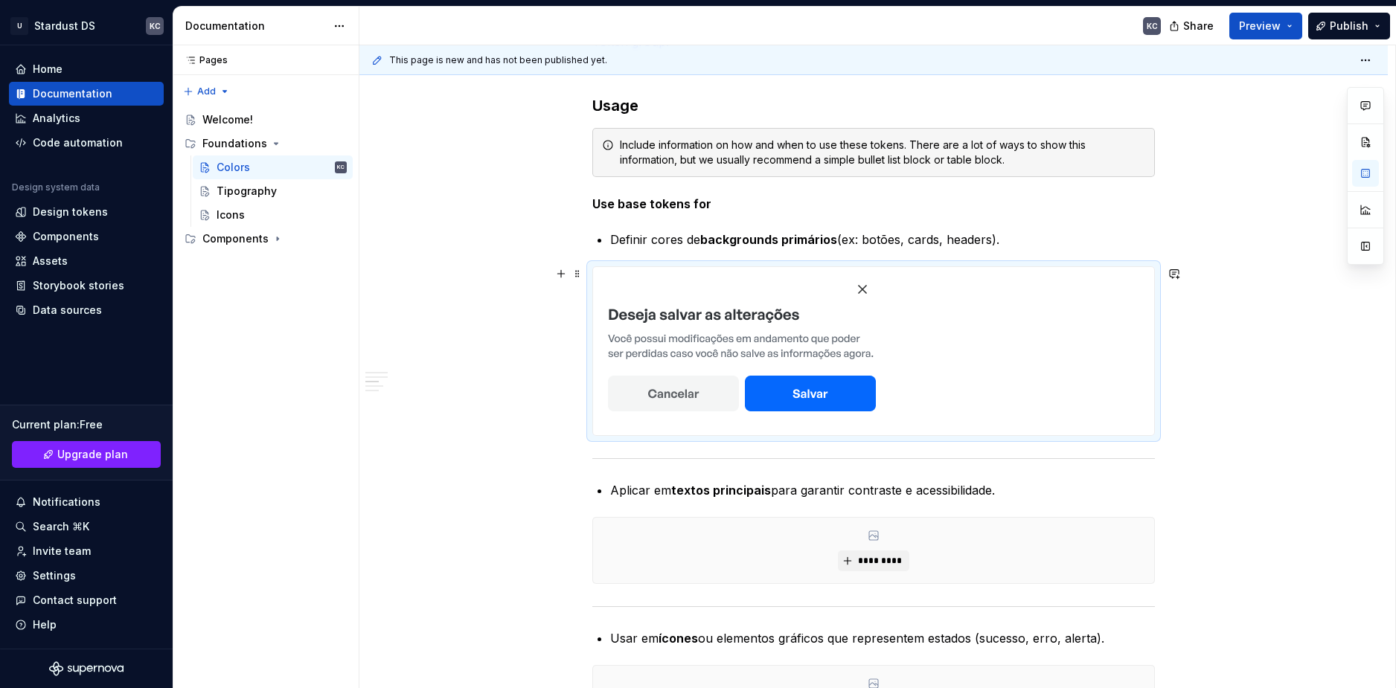
click at [1099, 346] on div at bounding box center [873, 351] width 561 height 168
click at [1295, 22] on button "Preview" at bounding box center [1265, 26] width 73 height 27
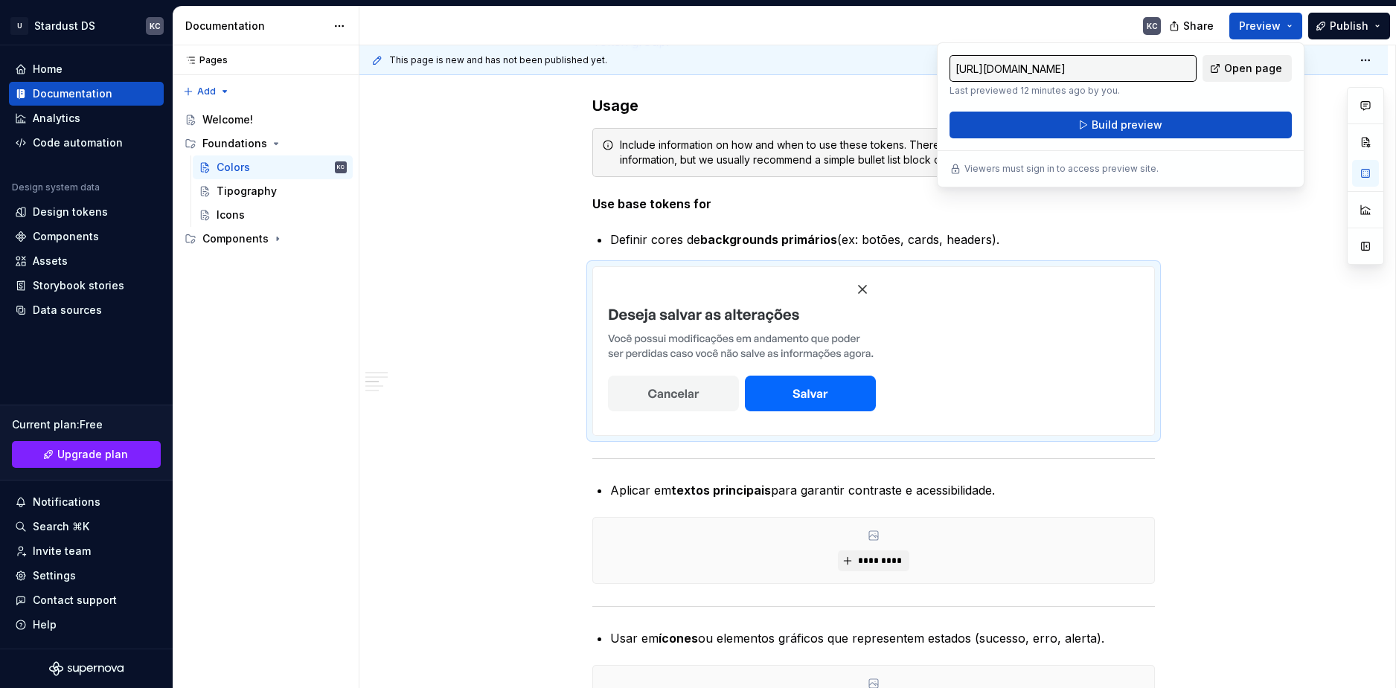
click at [1271, 66] on span "Open page" at bounding box center [1253, 68] width 58 height 15
click at [1262, 25] on span "Preview" at bounding box center [1260, 26] width 42 height 15
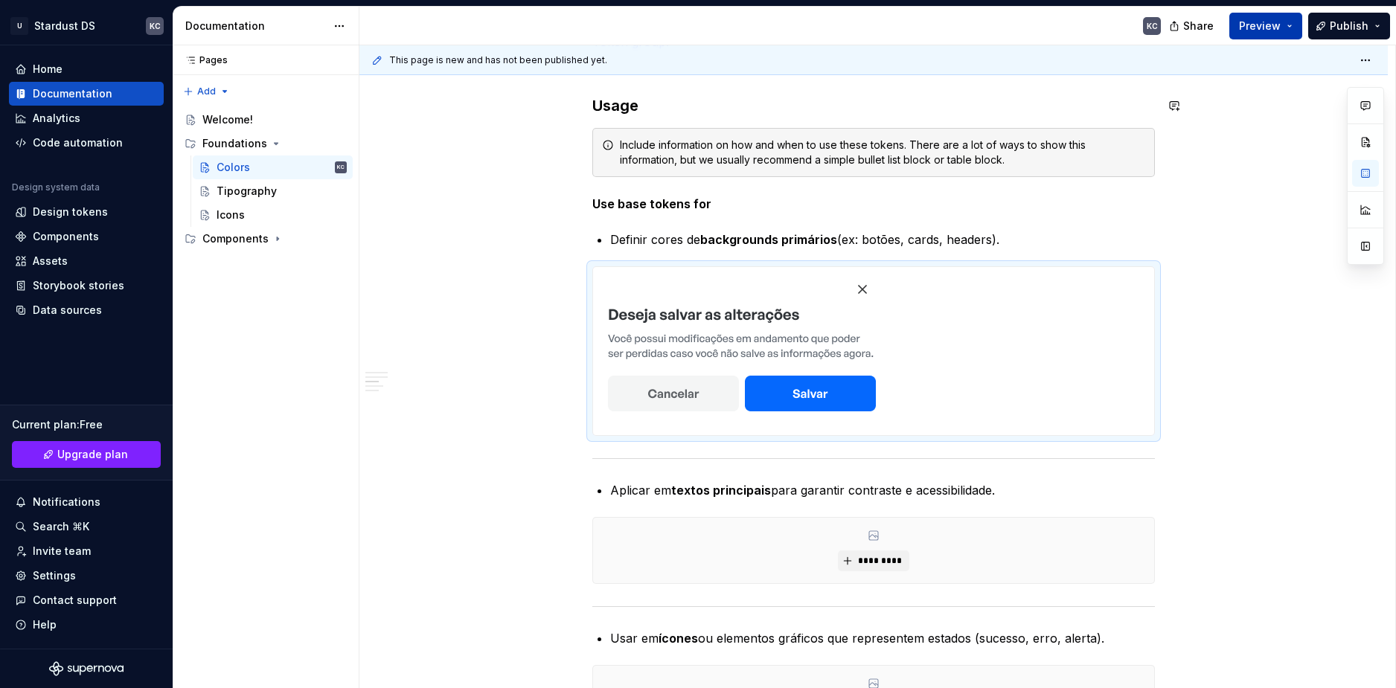
click at [1267, 27] on span "Preview" at bounding box center [1260, 26] width 42 height 15
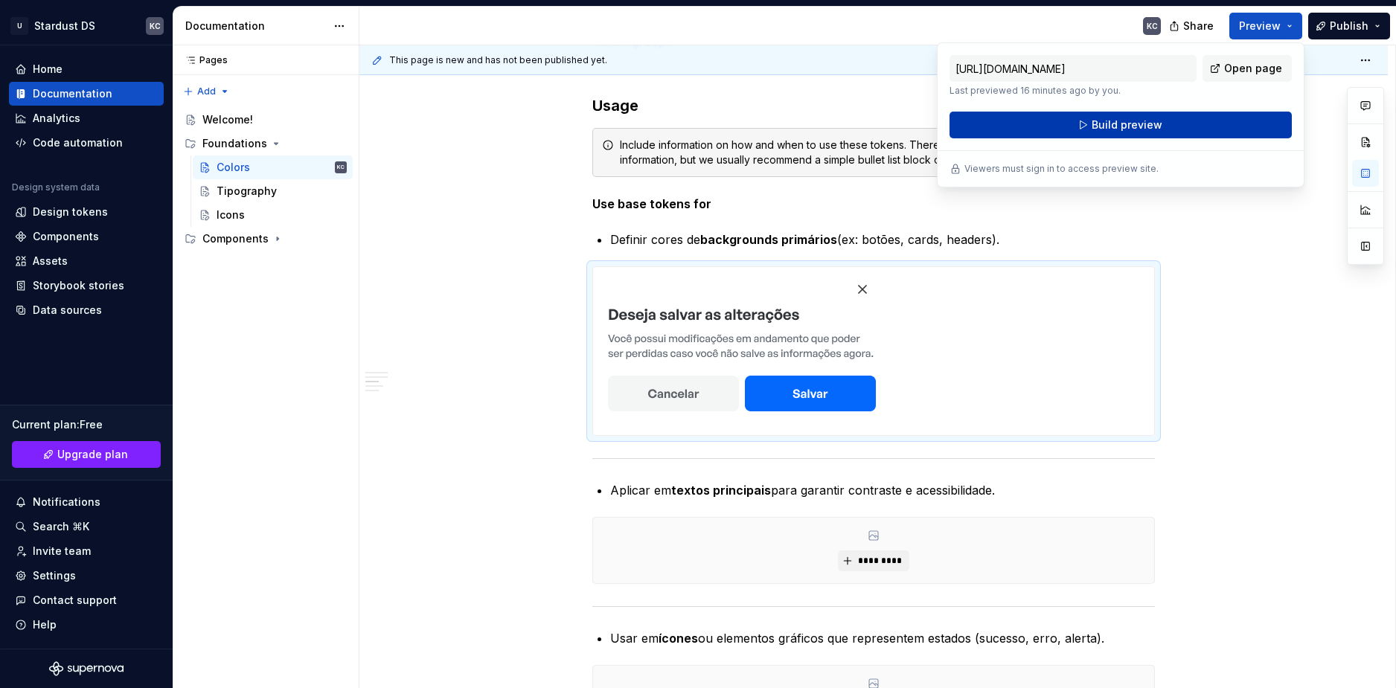
click at [1164, 123] on button "Build preview" at bounding box center [1120, 125] width 342 height 27
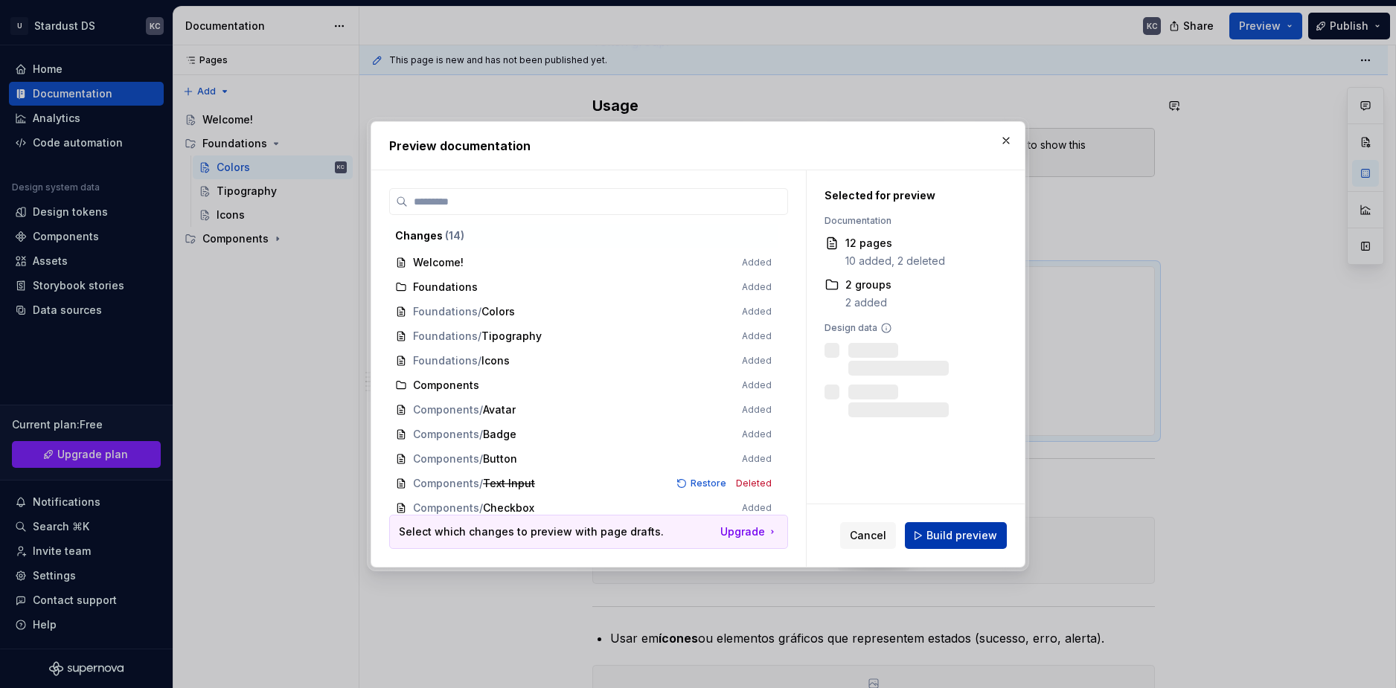
click at [948, 542] on span "Build preview" at bounding box center [961, 535] width 71 height 15
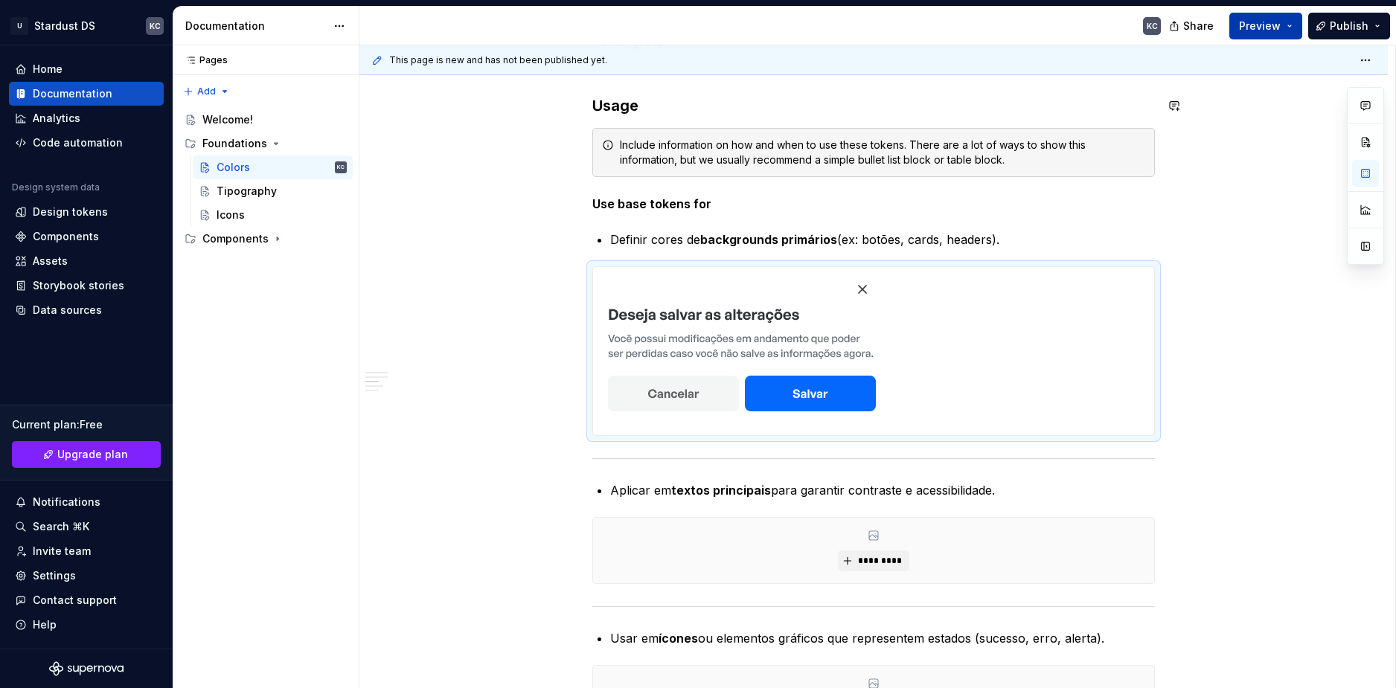
click at [1287, 19] on button "Preview" at bounding box center [1265, 26] width 73 height 27
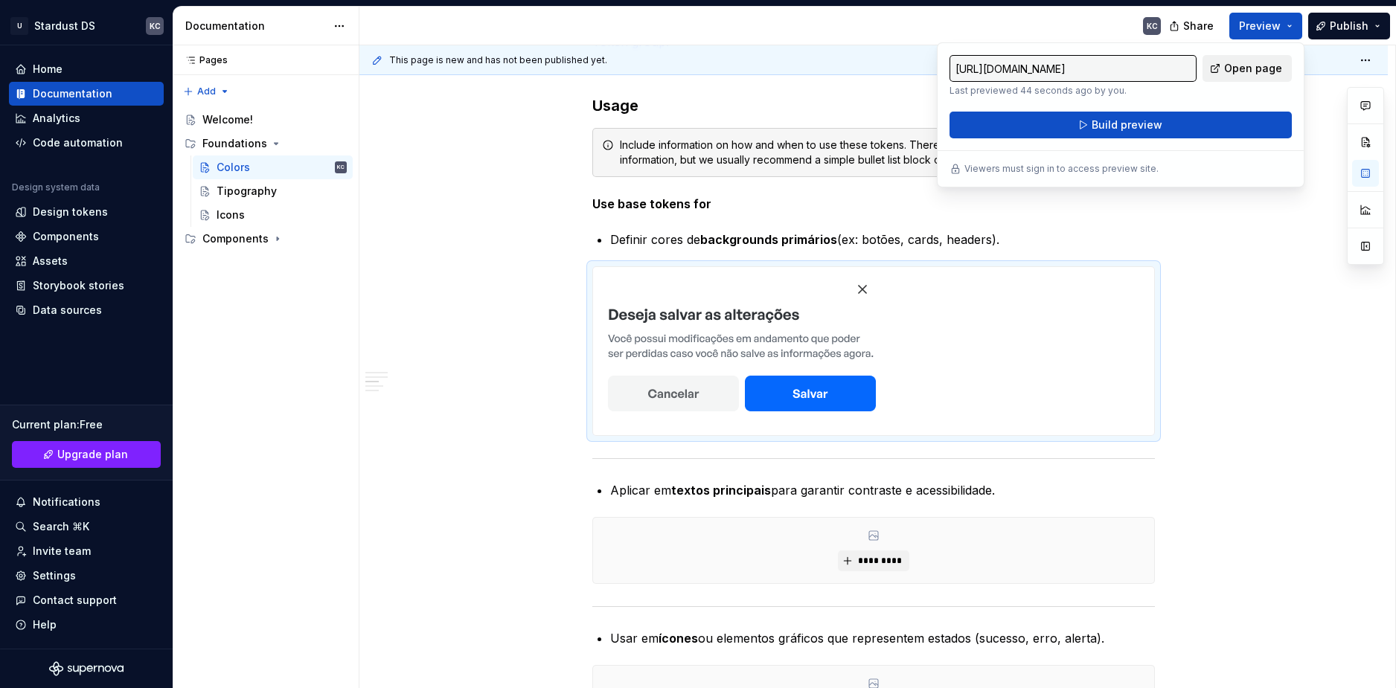
click at [1277, 71] on span "Open page" at bounding box center [1253, 68] width 58 height 15
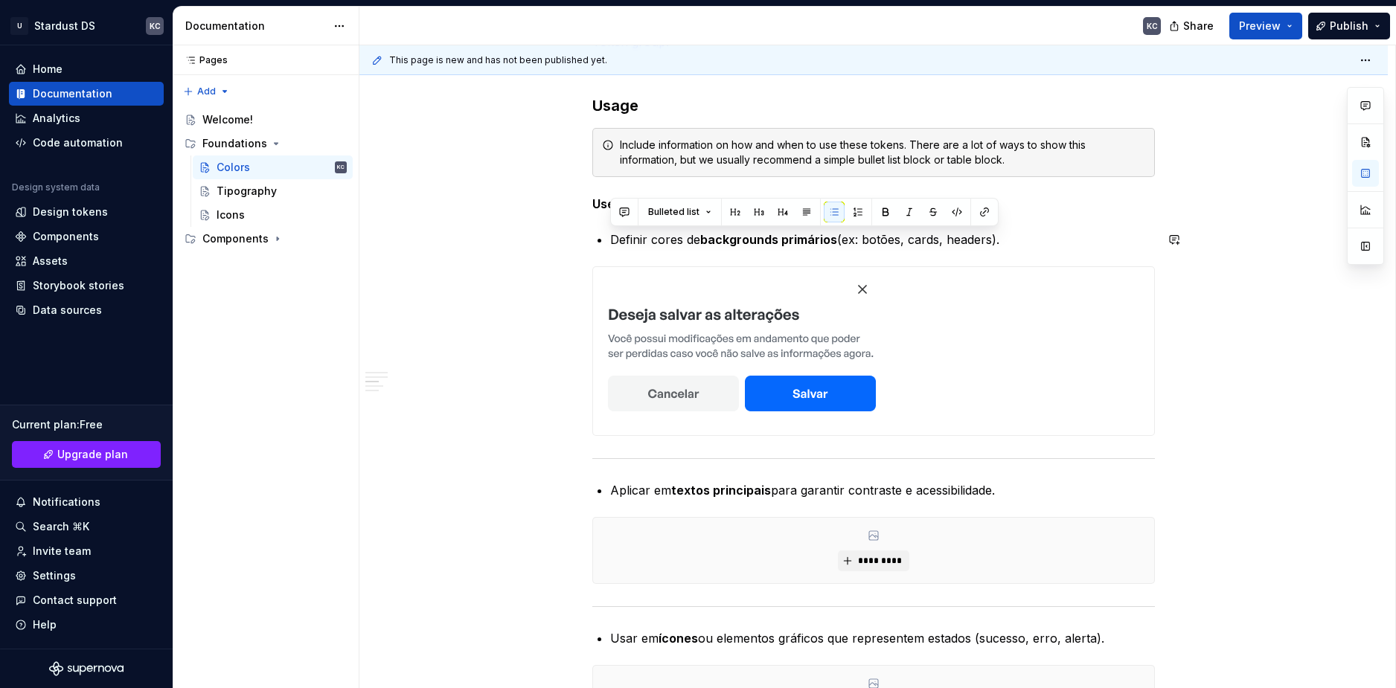
drag, startPoint x: 699, startPoint y: 241, endPoint x: 1043, endPoint y: 249, distance: 343.8
click at [729, 242] on strong "backgrounds primários" at bounding box center [768, 239] width 137 height 15
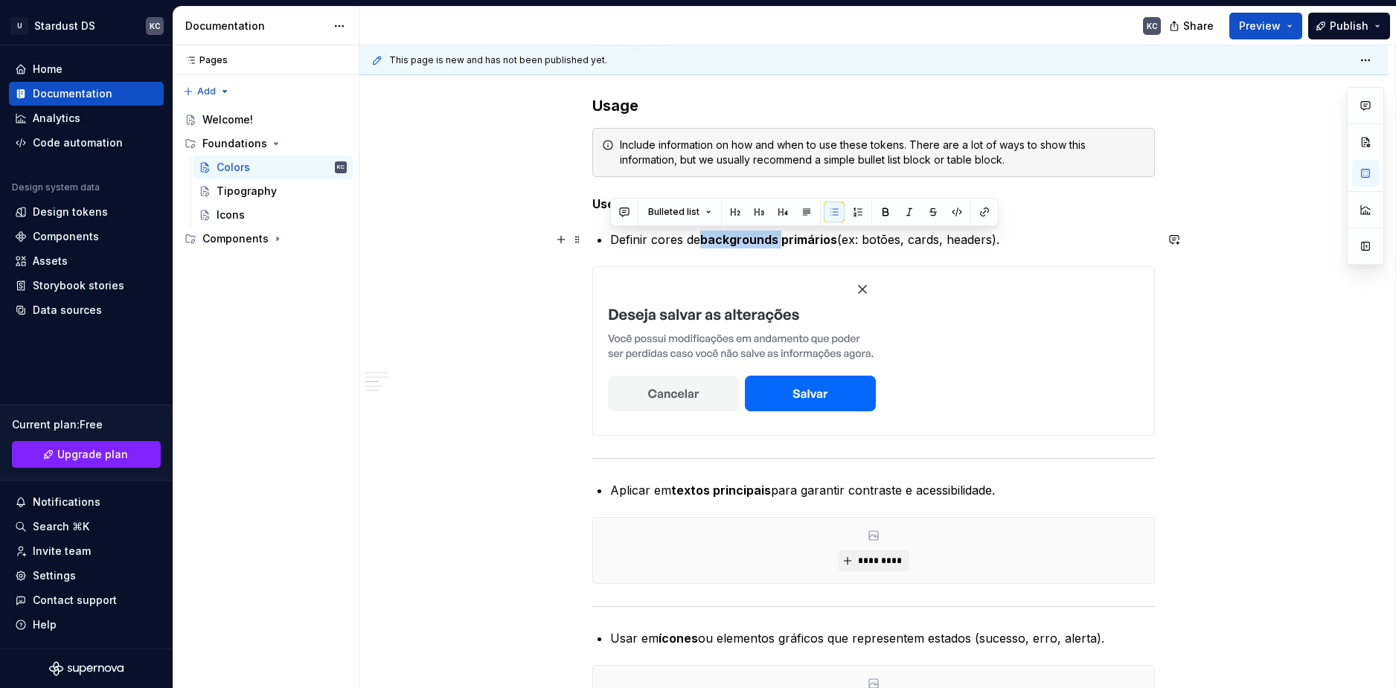
copy p "Definir cores de backgrounds primários (ex: botões, cards, headers)."
click at [746, 240] on strong "backgrounds primários" at bounding box center [768, 239] width 137 height 15
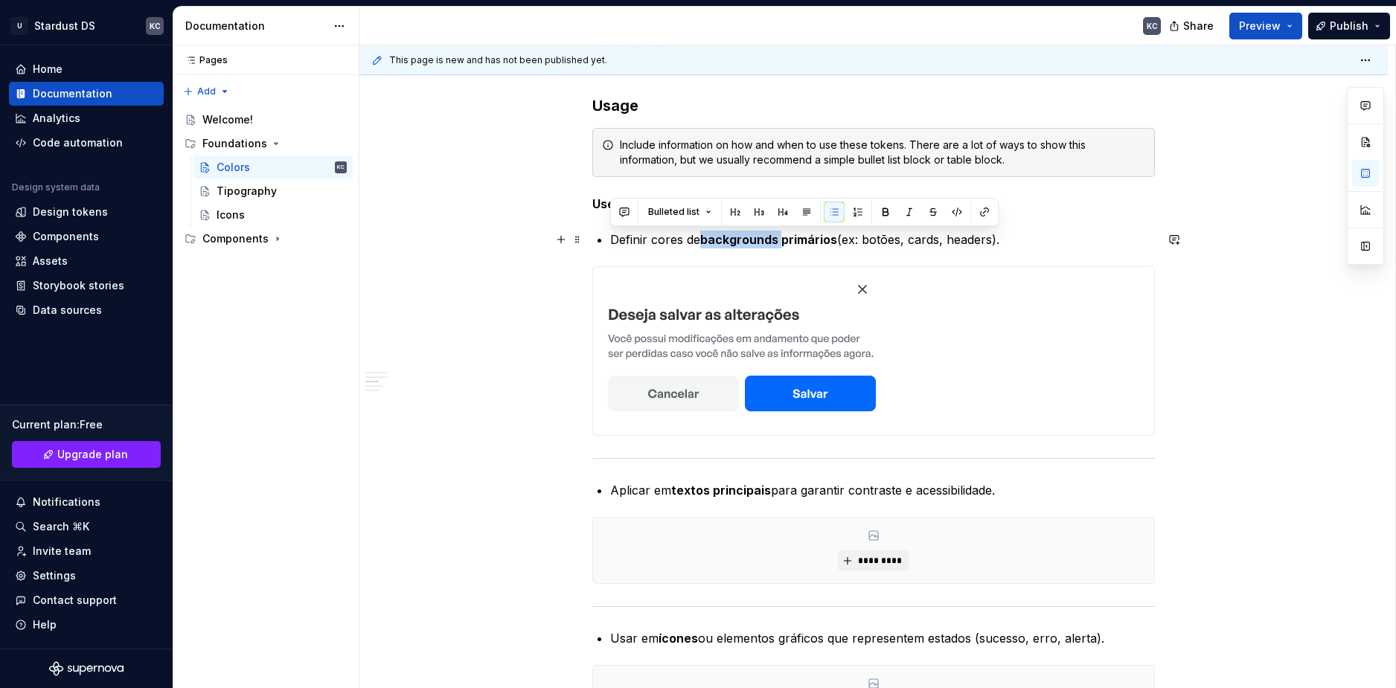
click at [746, 240] on strong "backgrounds primários" at bounding box center [768, 239] width 137 height 15
copy p "Definir cores de backgrounds primários (ex: botões, cards, headers)."
click at [735, 323] on img at bounding box center [742, 351] width 298 height 168
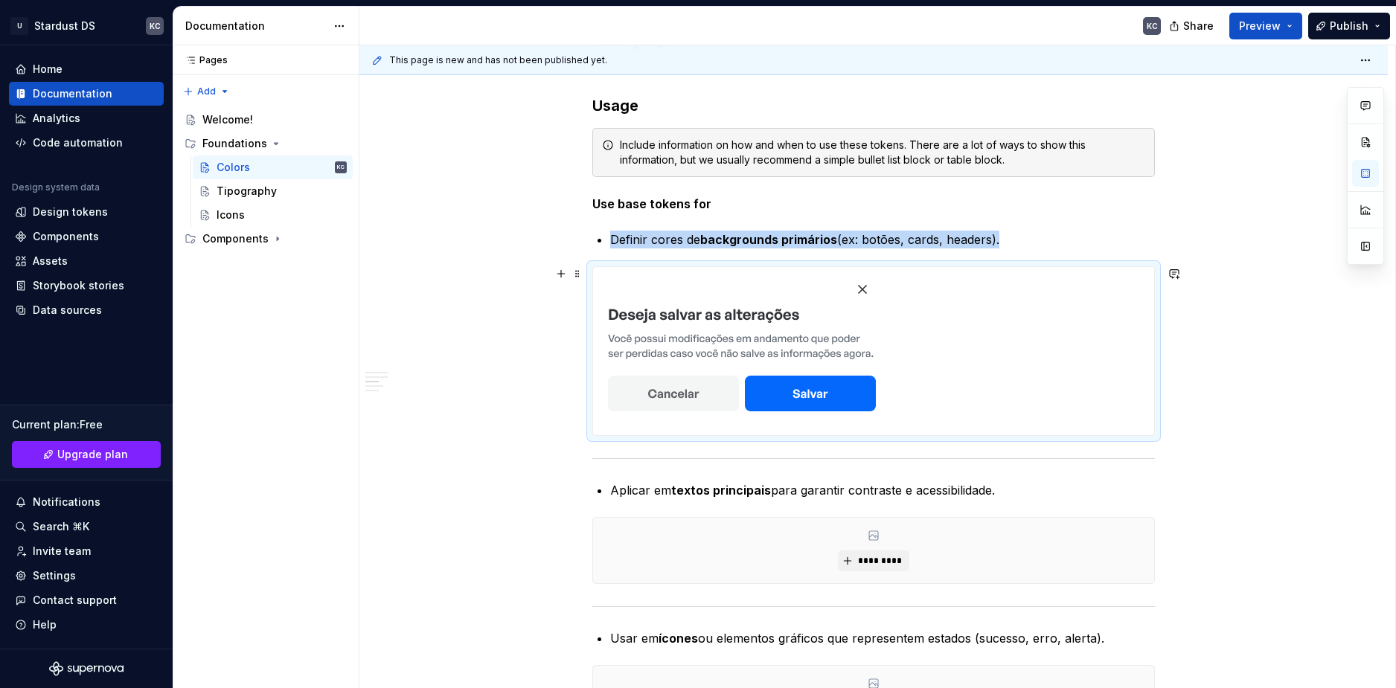
click at [804, 333] on img at bounding box center [742, 351] width 298 height 168
click at [897, 362] on div at bounding box center [873, 351] width 561 height 168
click at [887, 312] on img at bounding box center [742, 351] width 298 height 168
drag, startPoint x: 850, startPoint y: 312, endPoint x: 572, endPoint y: 276, distance: 280.5
click at [571, 276] on span at bounding box center [577, 273] width 12 height 21
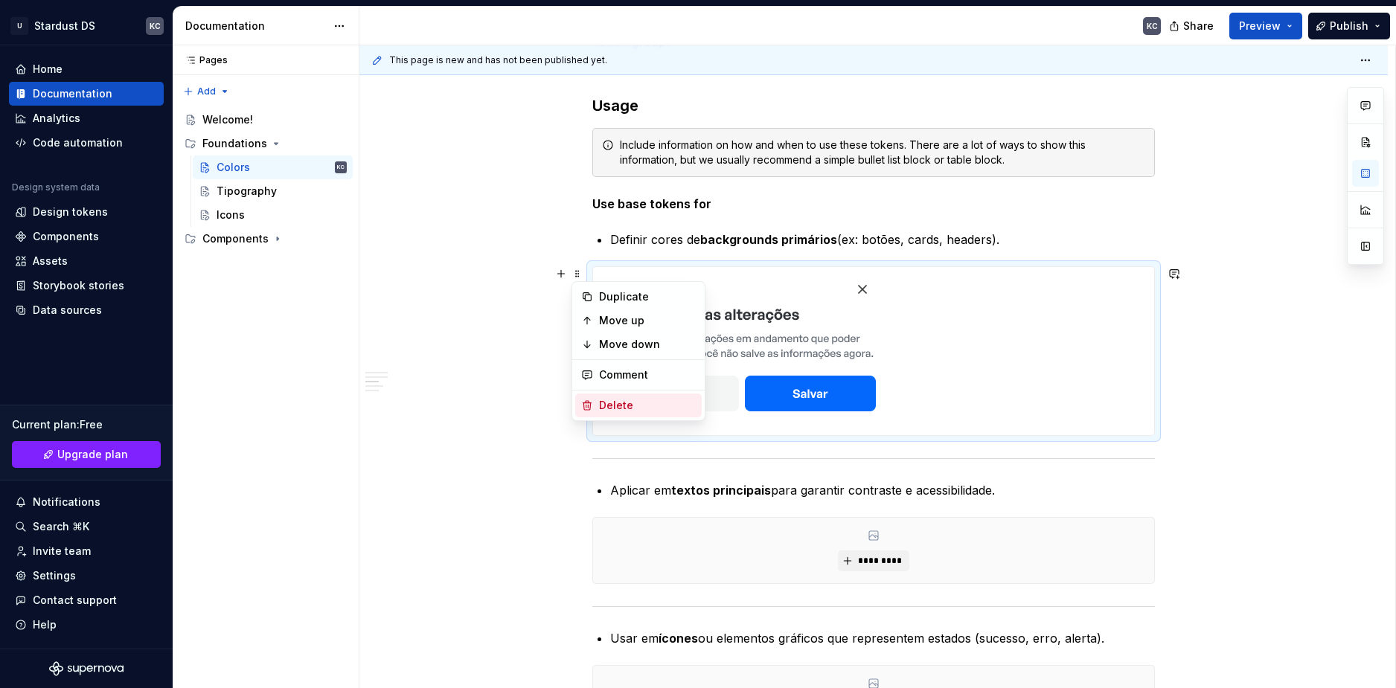
click at [624, 397] on div "Delete" at bounding box center [638, 406] width 126 height 24
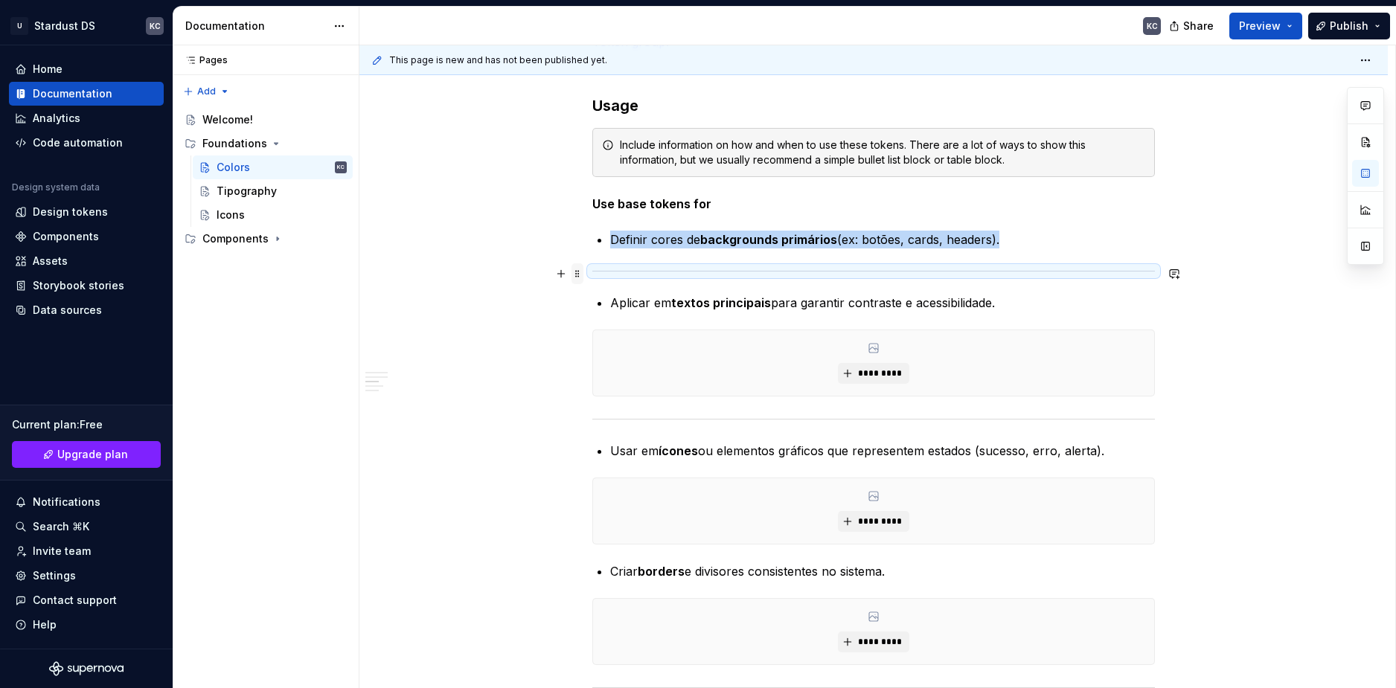
click at [581, 275] on span at bounding box center [577, 273] width 12 height 21
click at [608, 395] on div "Delete" at bounding box center [638, 406] width 126 height 24
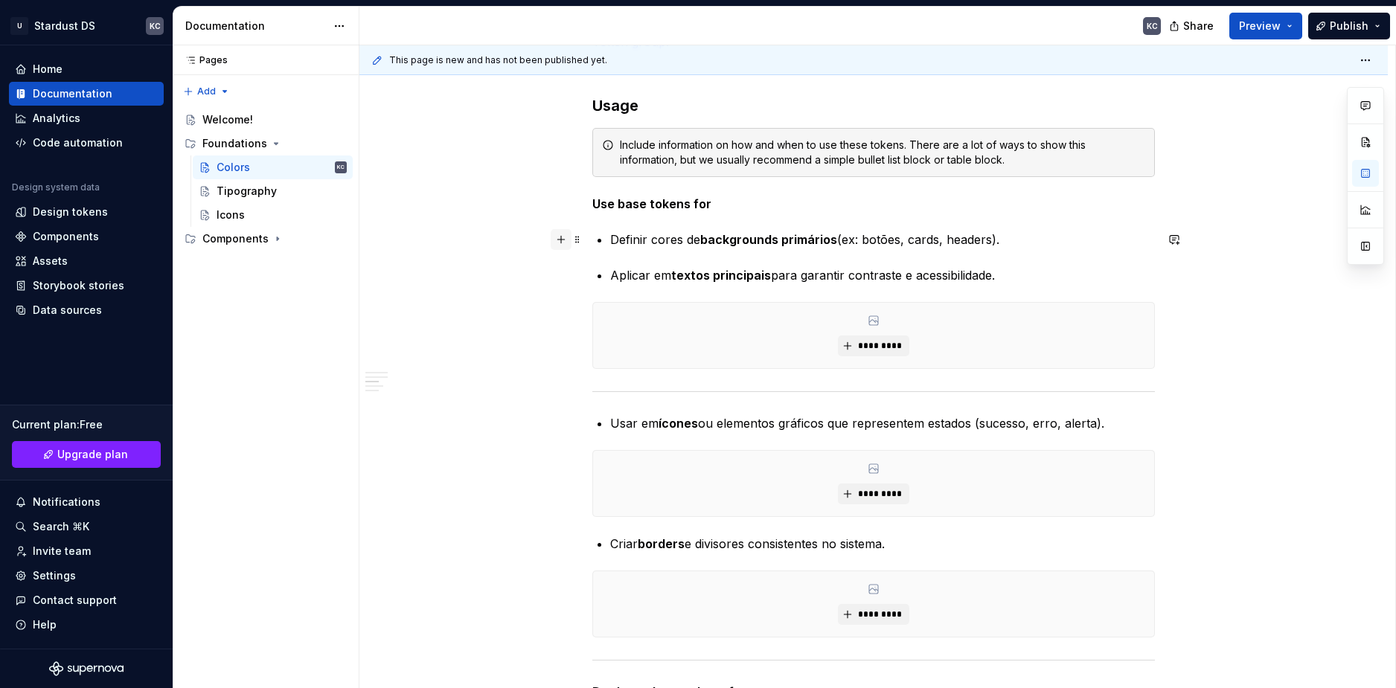
click at [558, 240] on button "button" at bounding box center [561, 239] width 21 height 21
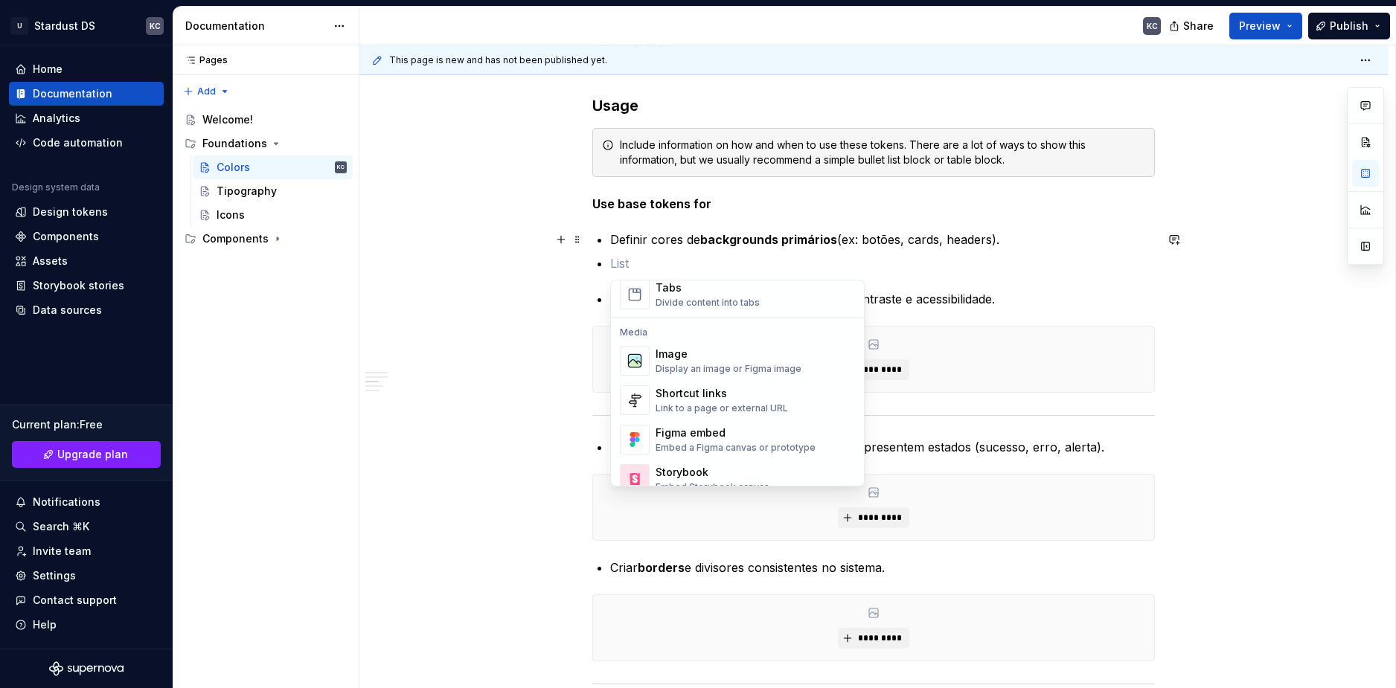
scroll to position [744, 0]
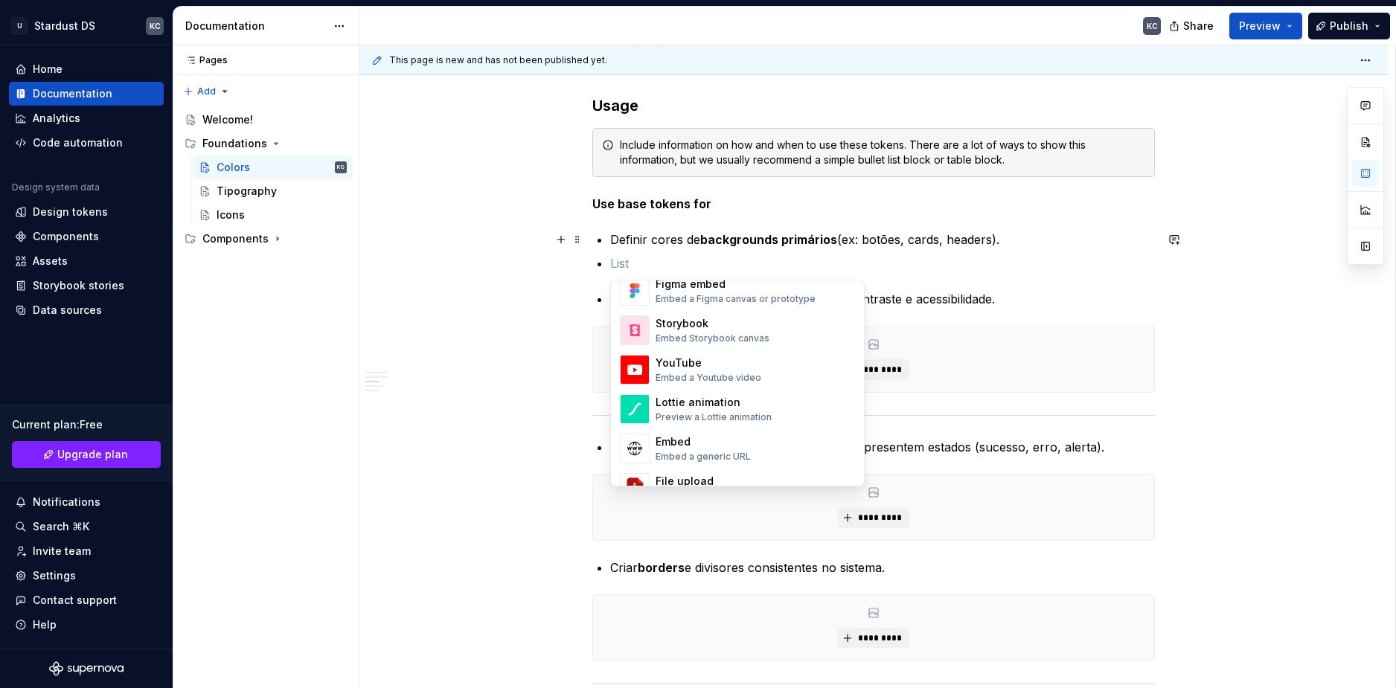
click at [690, 213] on div "Image" at bounding box center [728, 205] width 146 height 15
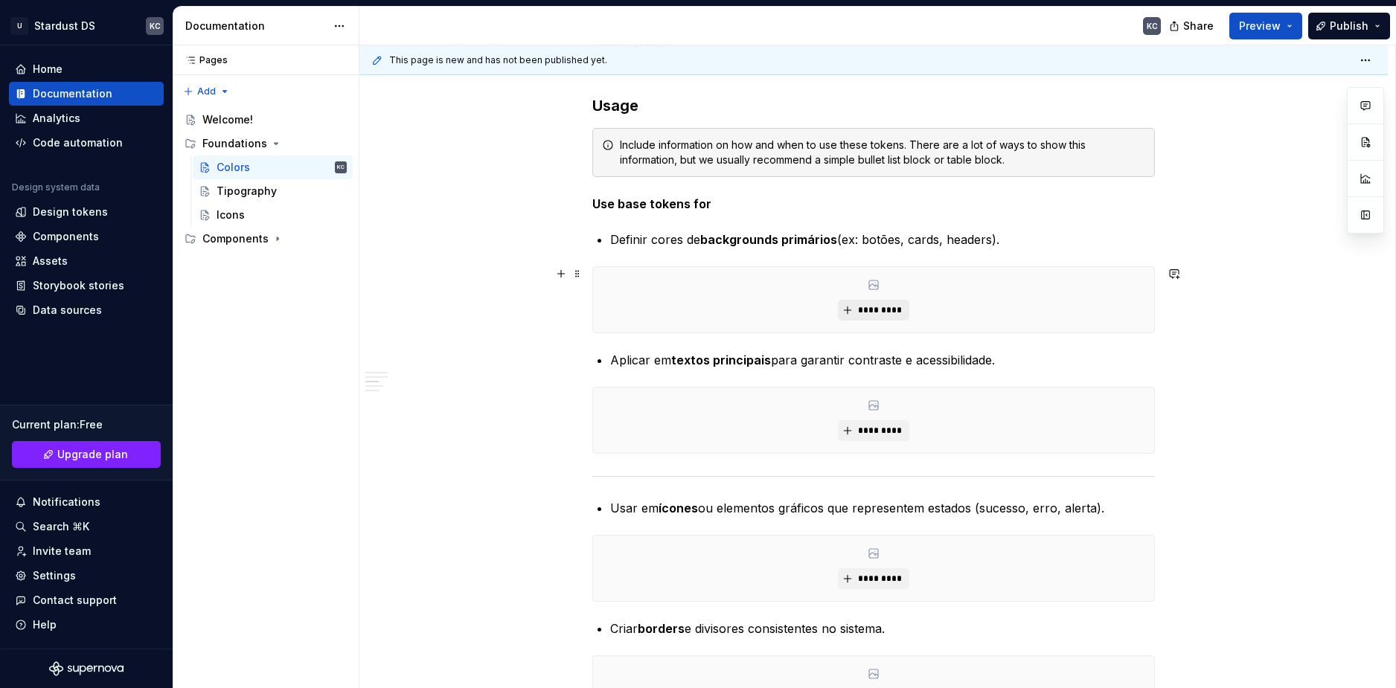
click at [876, 307] on span "*********" at bounding box center [878, 310] width 45 height 12
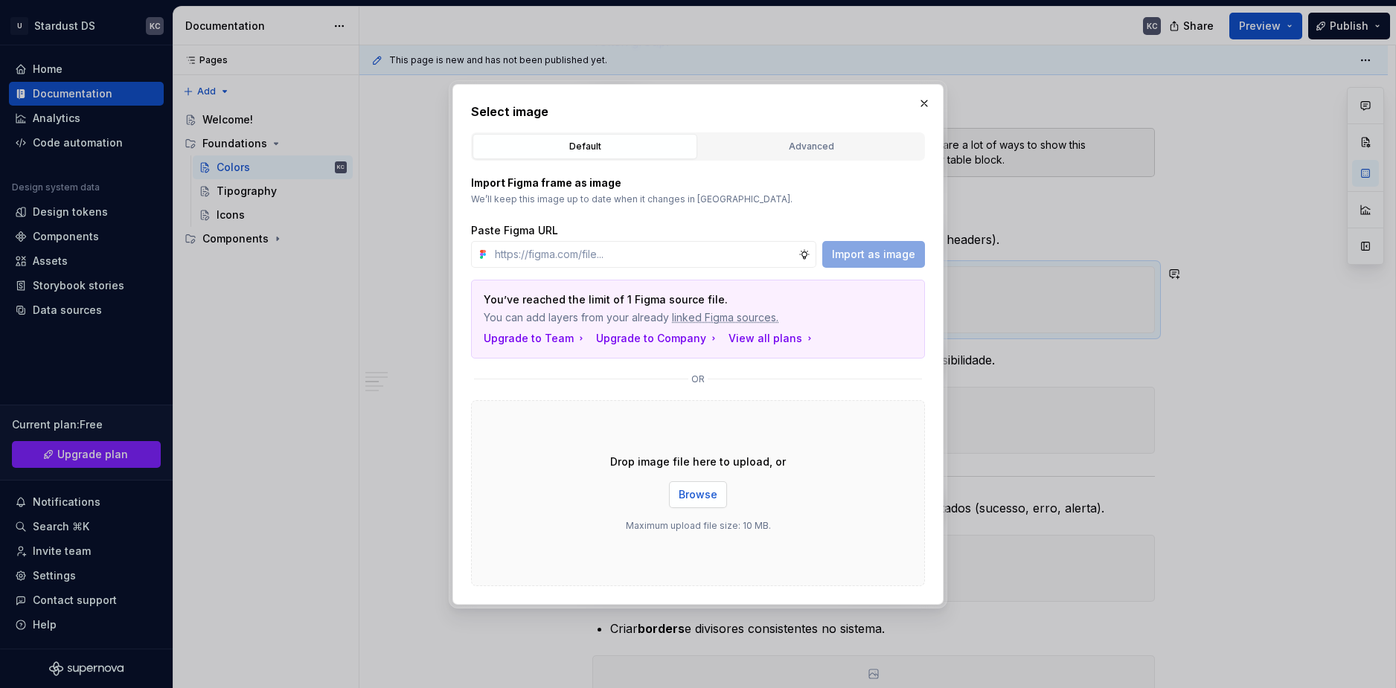
click at [718, 498] on button "Browse" at bounding box center [698, 494] width 58 height 27
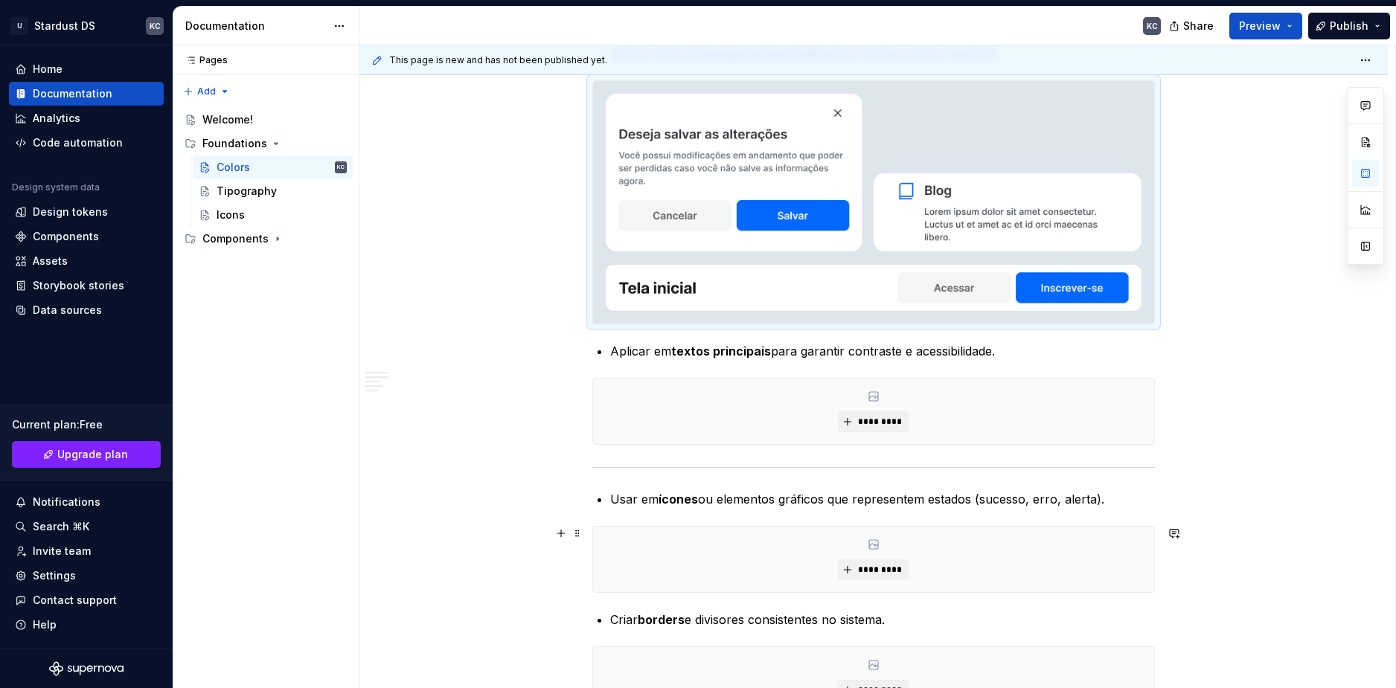
scroll to position [3646, 0]
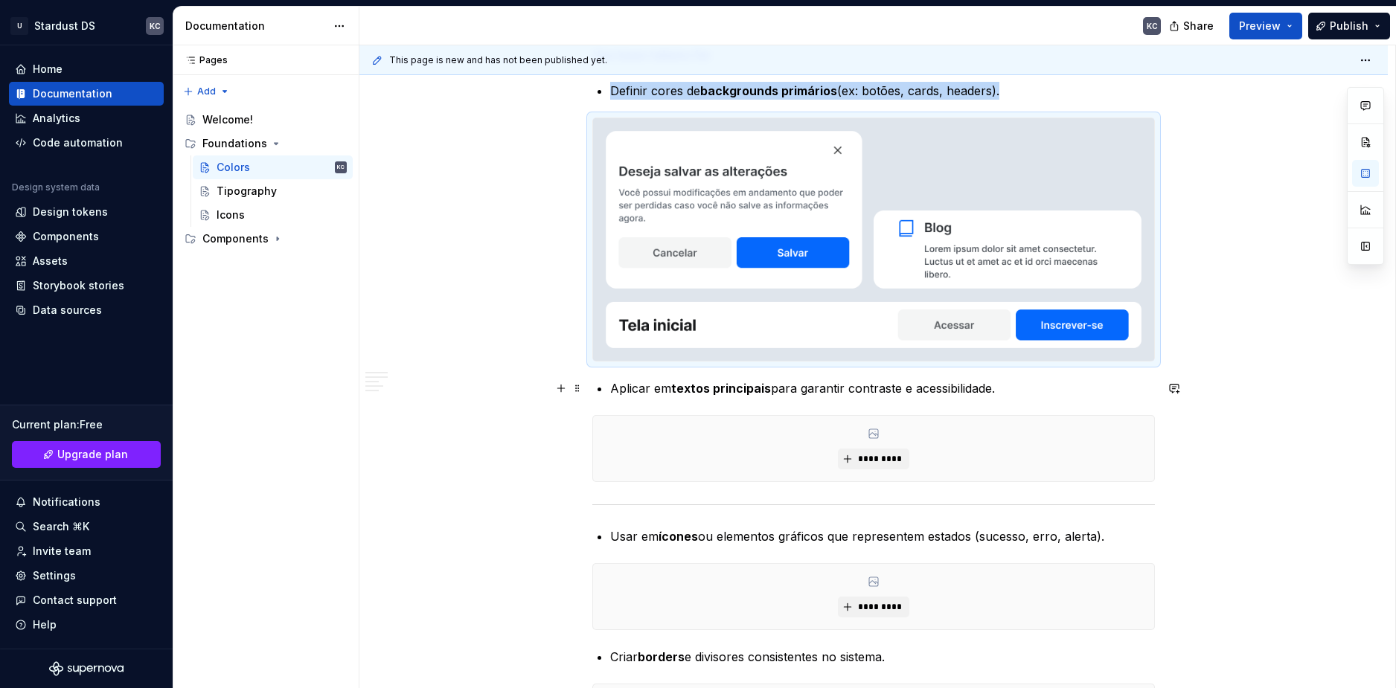
click at [700, 441] on div "*********" at bounding box center [873, 448] width 561 height 65
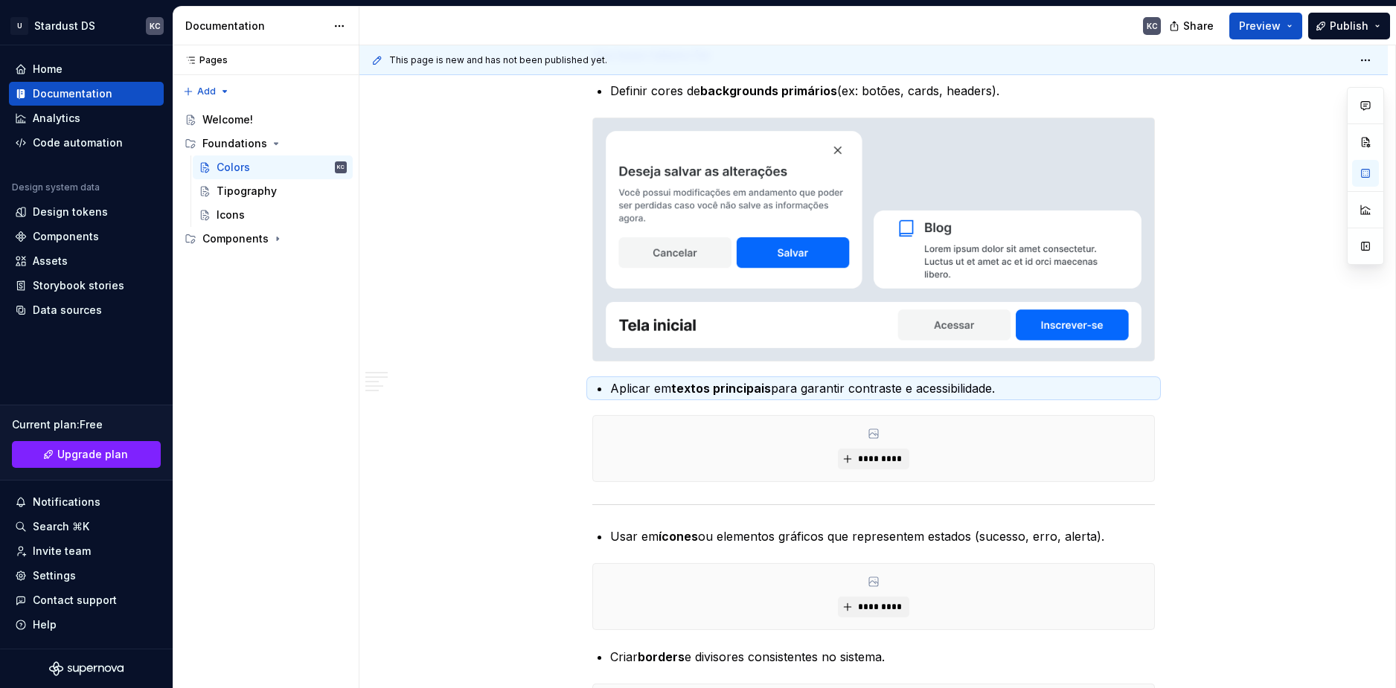
scroll to position [3589, 0]
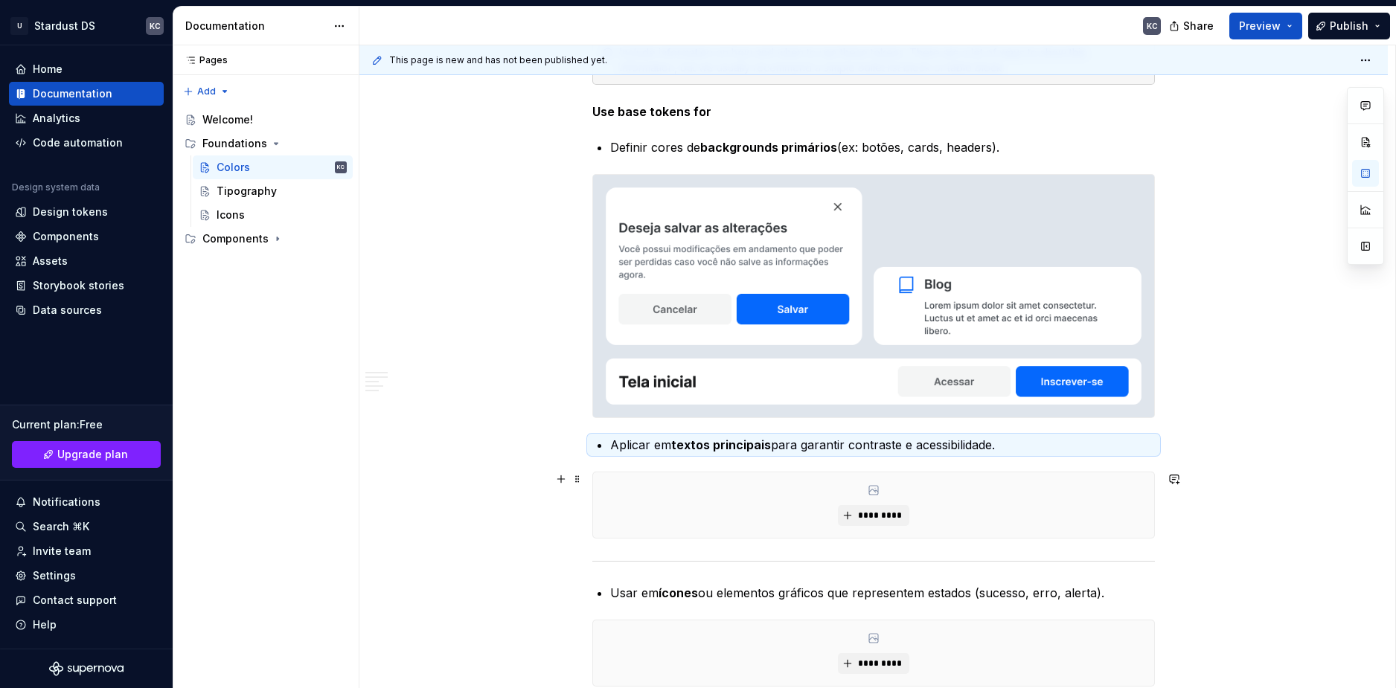
click at [1054, 510] on div "*********" at bounding box center [873, 504] width 561 height 65
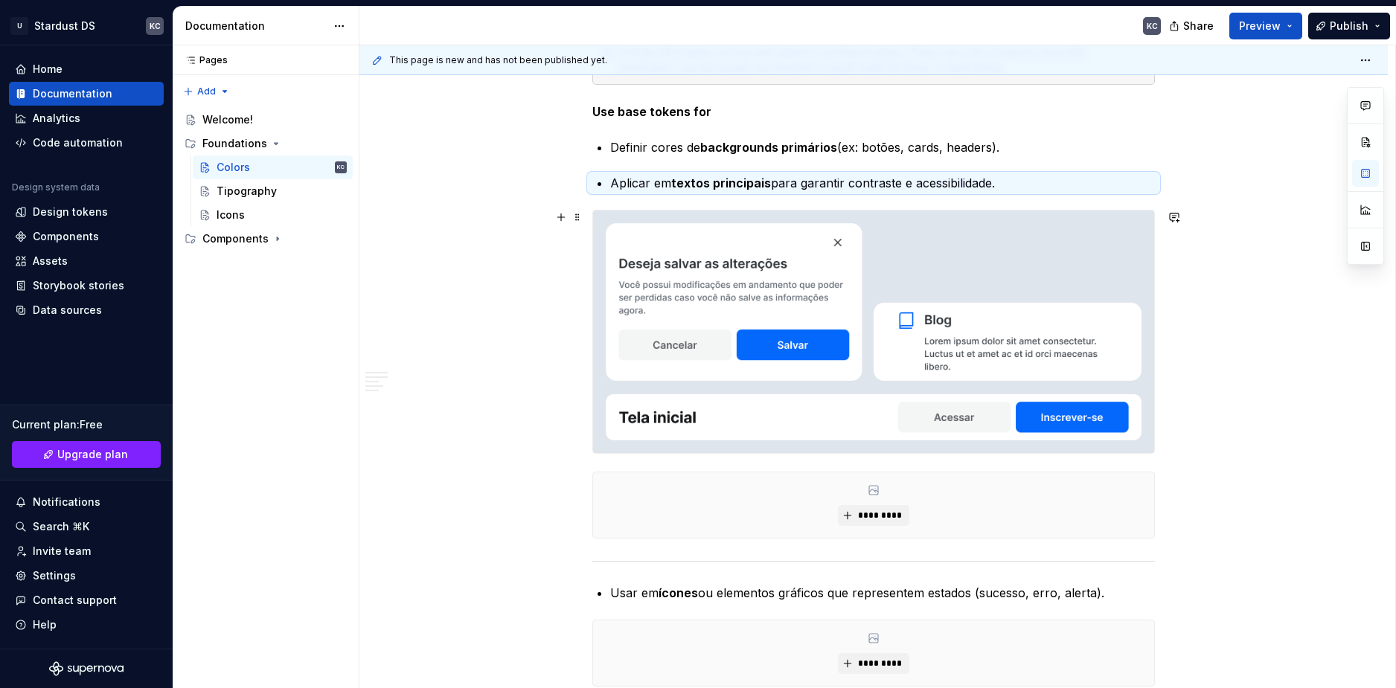
drag, startPoint x: 1254, startPoint y: 575, endPoint x: 1306, endPoint y: 550, distance: 58.6
drag, startPoint x: 1306, startPoint y: 550, endPoint x: 1255, endPoint y: 620, distance: 86.8
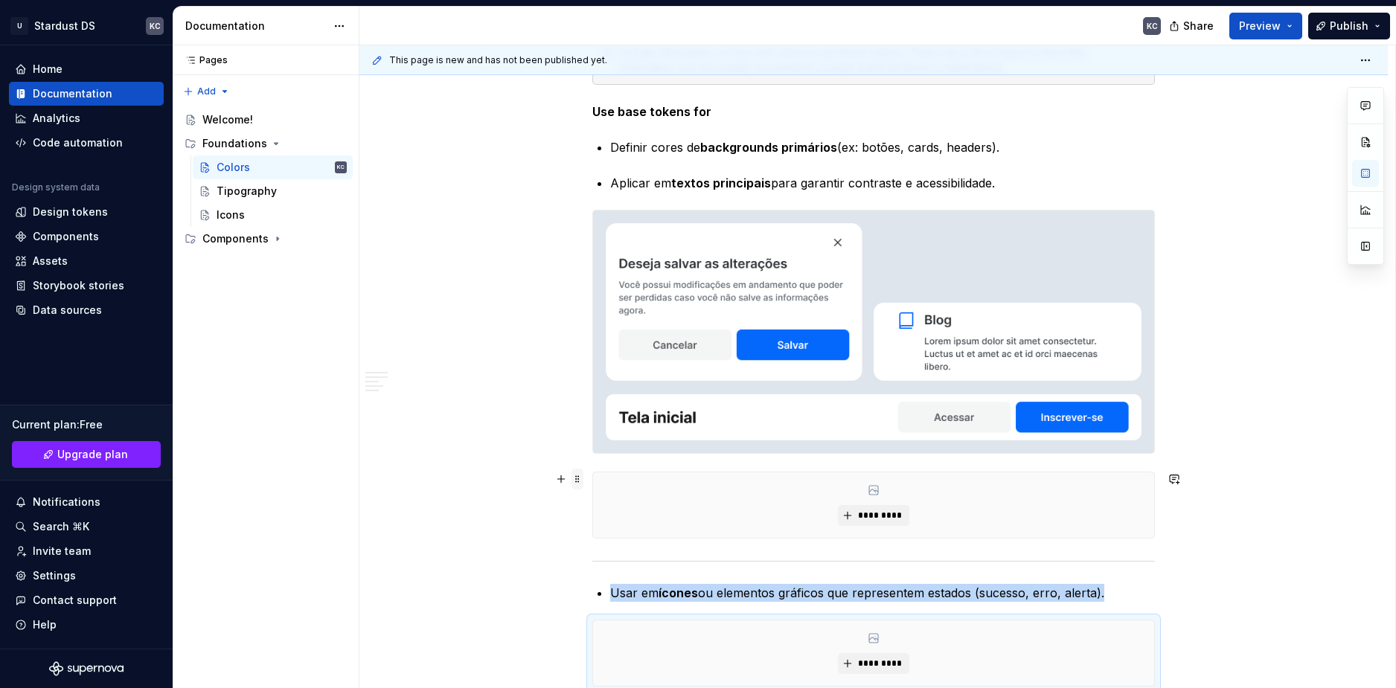
click at [581, 480] on span at bounding box center [577, 479] width 12 height 21
click at [620, 617] on div "Delete" at bounding box center [647, 610] width 97 height 15
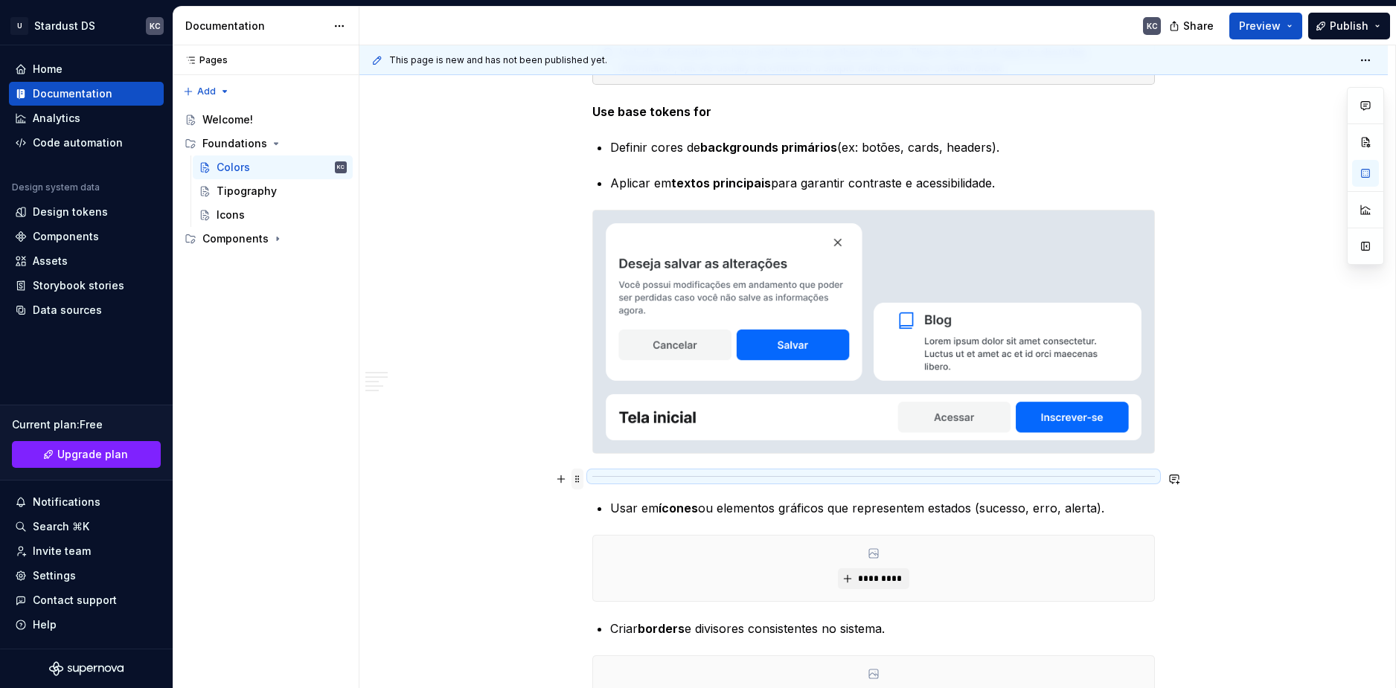
click at [576, 478] on span at bounding box center [577, 479] width 12 height 21
click at [614, 606] on div "Delete" at bounding box center [647, 610] width 97 height 15
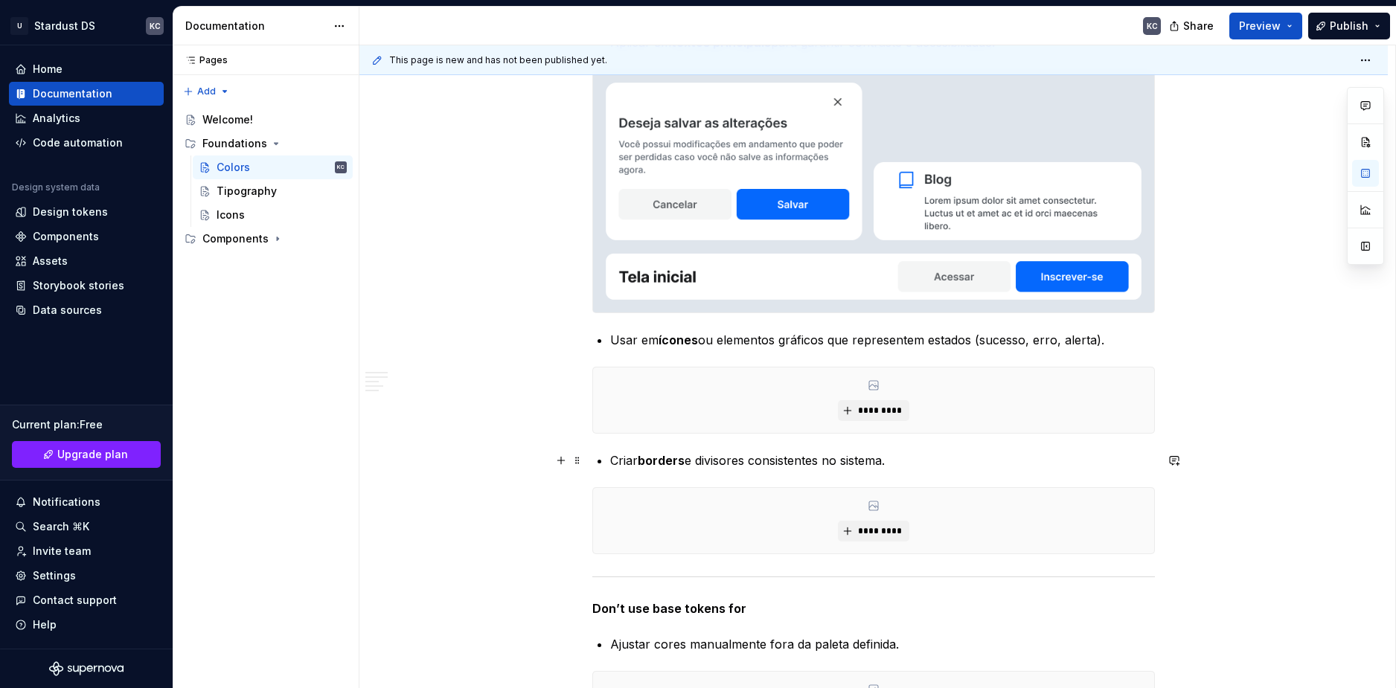
scroll to position [3738, 0]
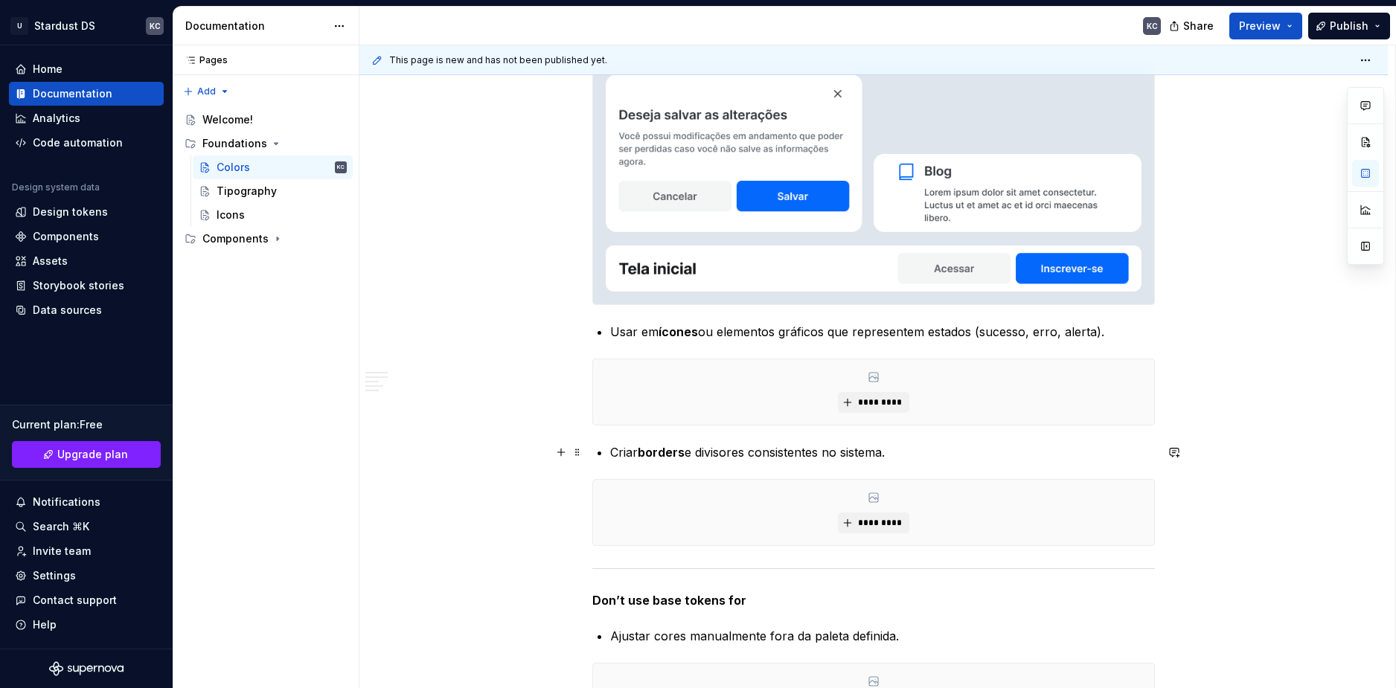
click at [673, 457] on strong "borders" at bounding box center [661, 452] width 47 height 15
copy p "Criar borders e divisores consistentes no sistema."
click at [567, 373] on button "button" at bounding box center [561, 366] width 21 height 21
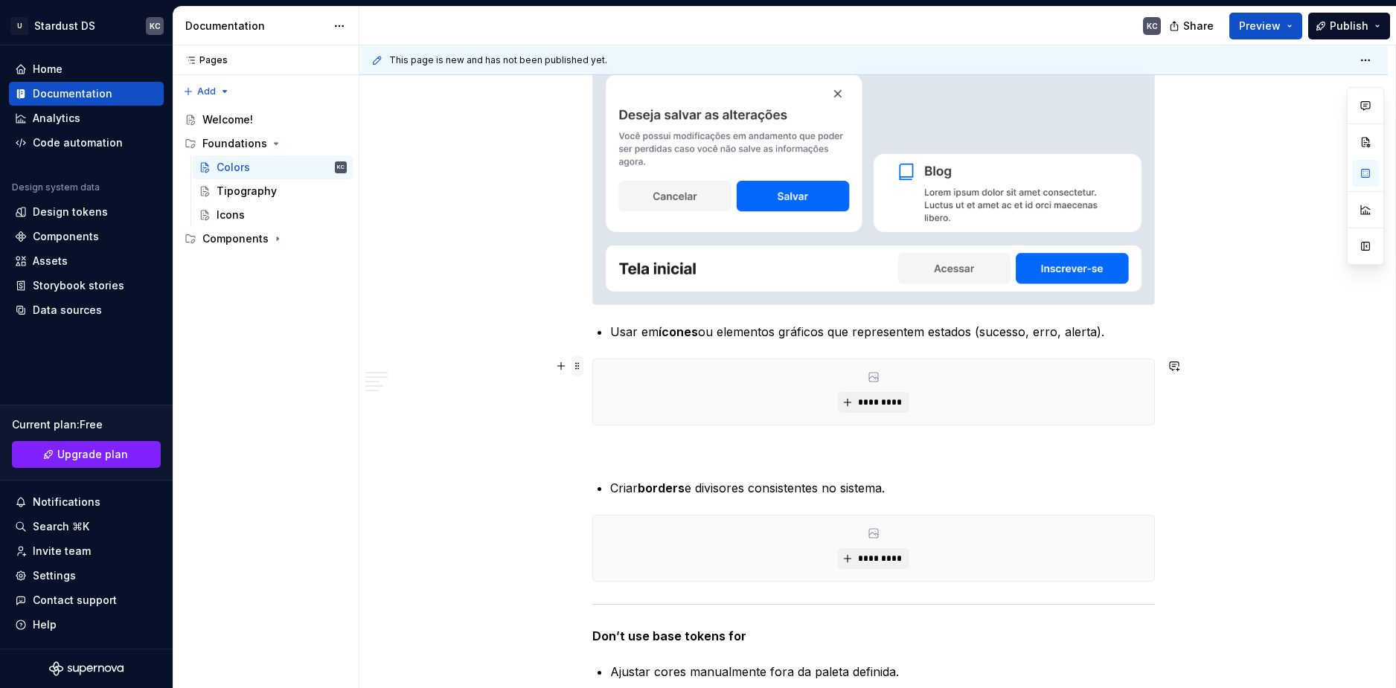
click at [578, 367] on span at bounding box center [577, 366] width 12 height 21
click at [612, 497] on div "Delete" at bounding box center [647, 497] width 97 height 15
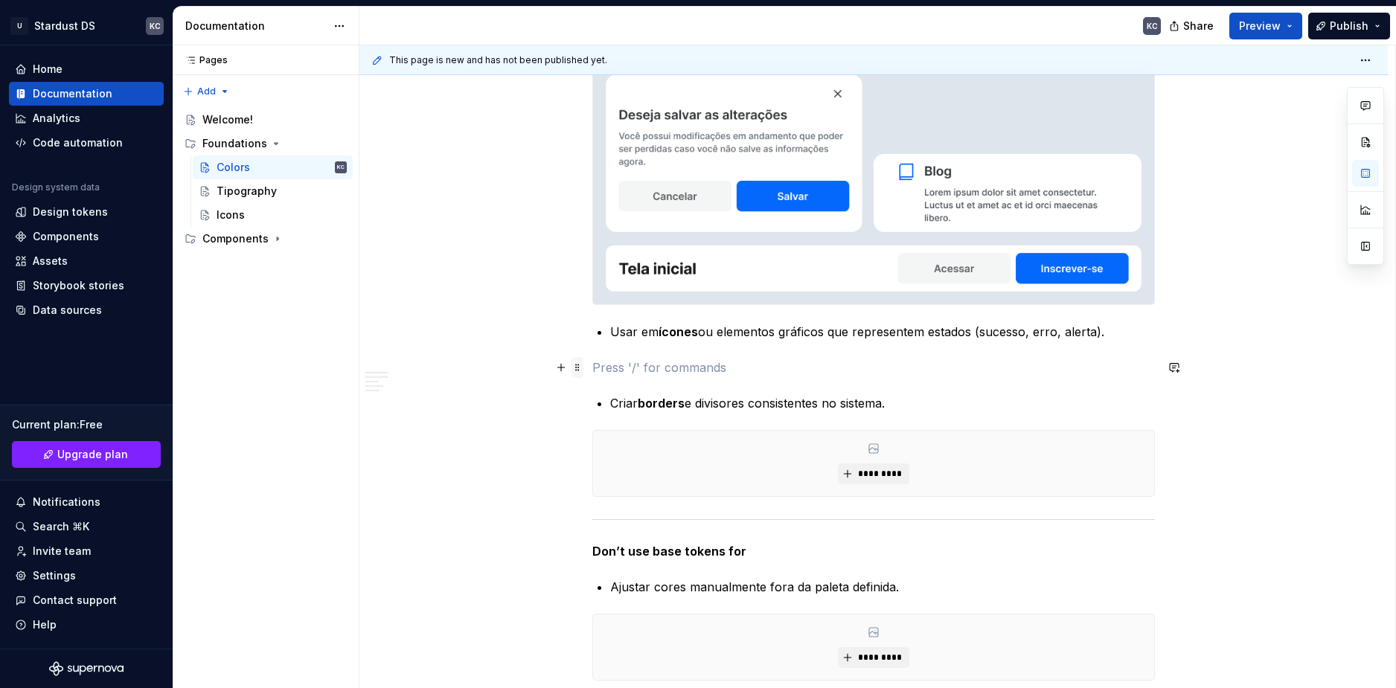
click at [580, 371] on span at bounding box center [577, 367] width 12 height 21
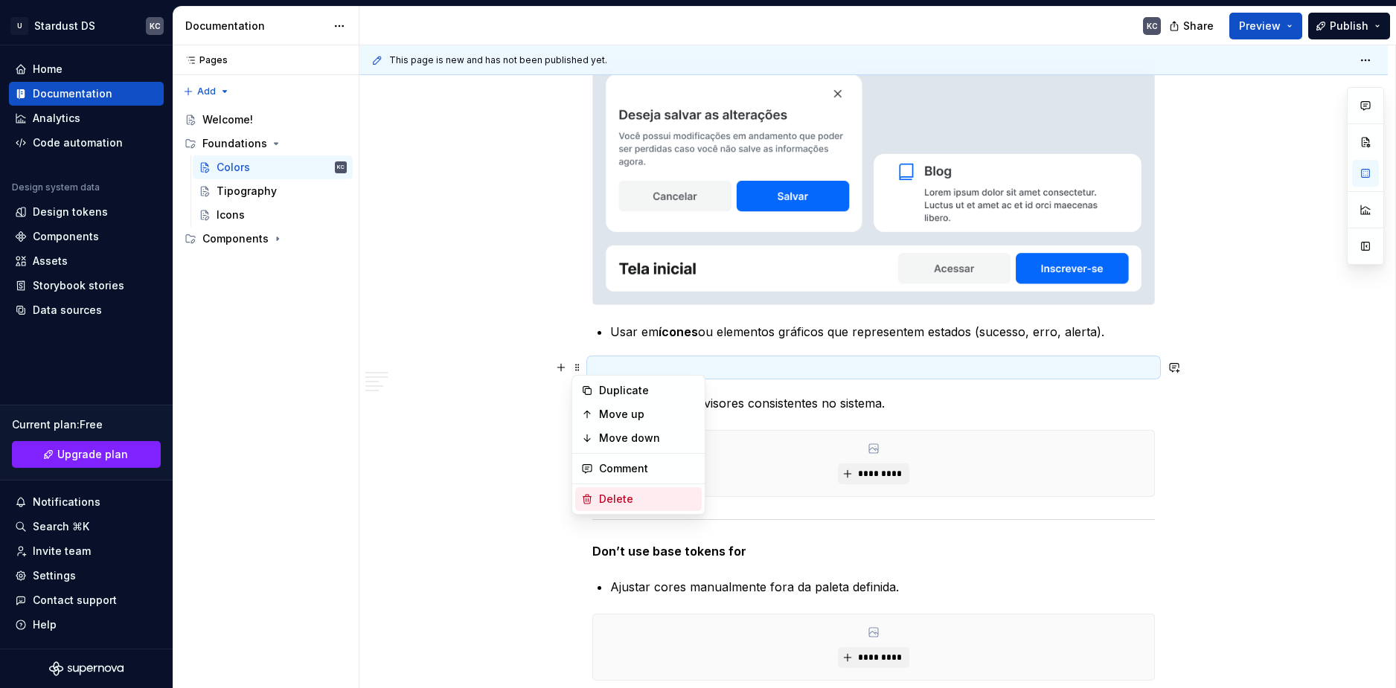
click at [615, 501] on div "Delete" at bounding box center [647, 499] width 97 height 15
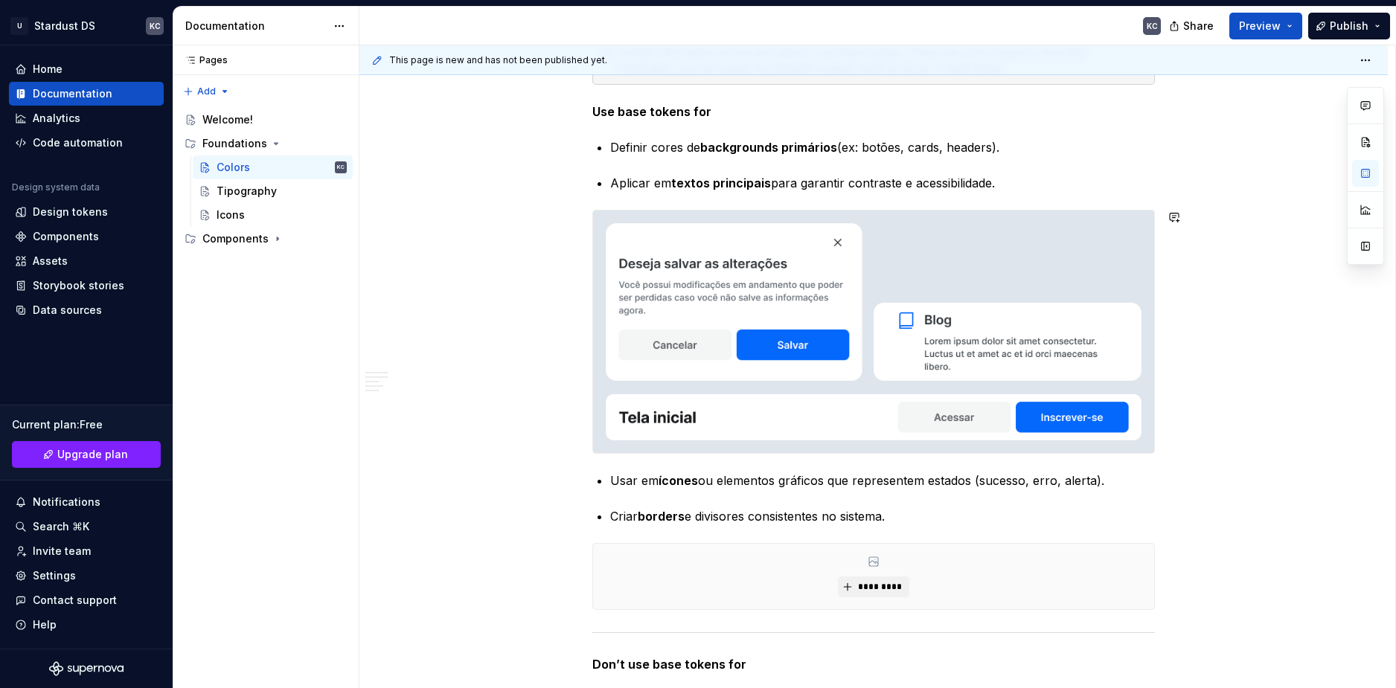
scroll to position [3664, 0]
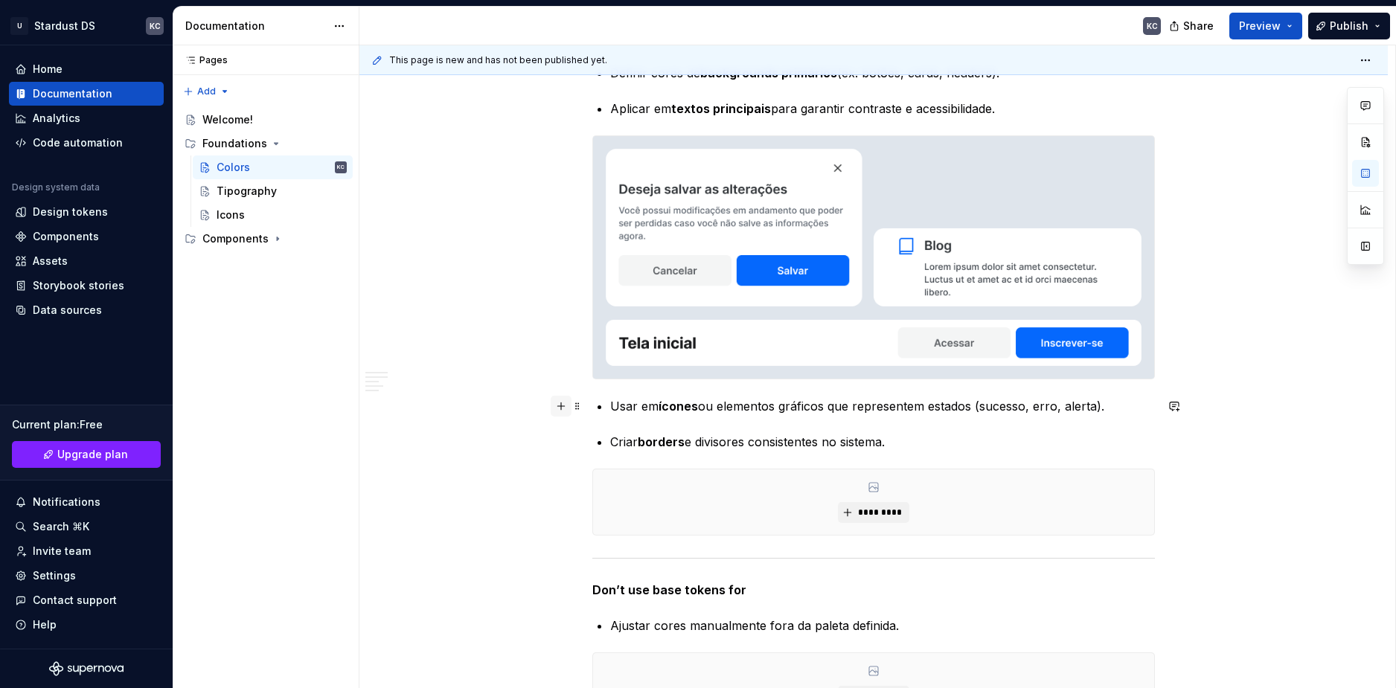
click at [566, 408] on button "button" at bounding box center [561, 406] width 21 height 21
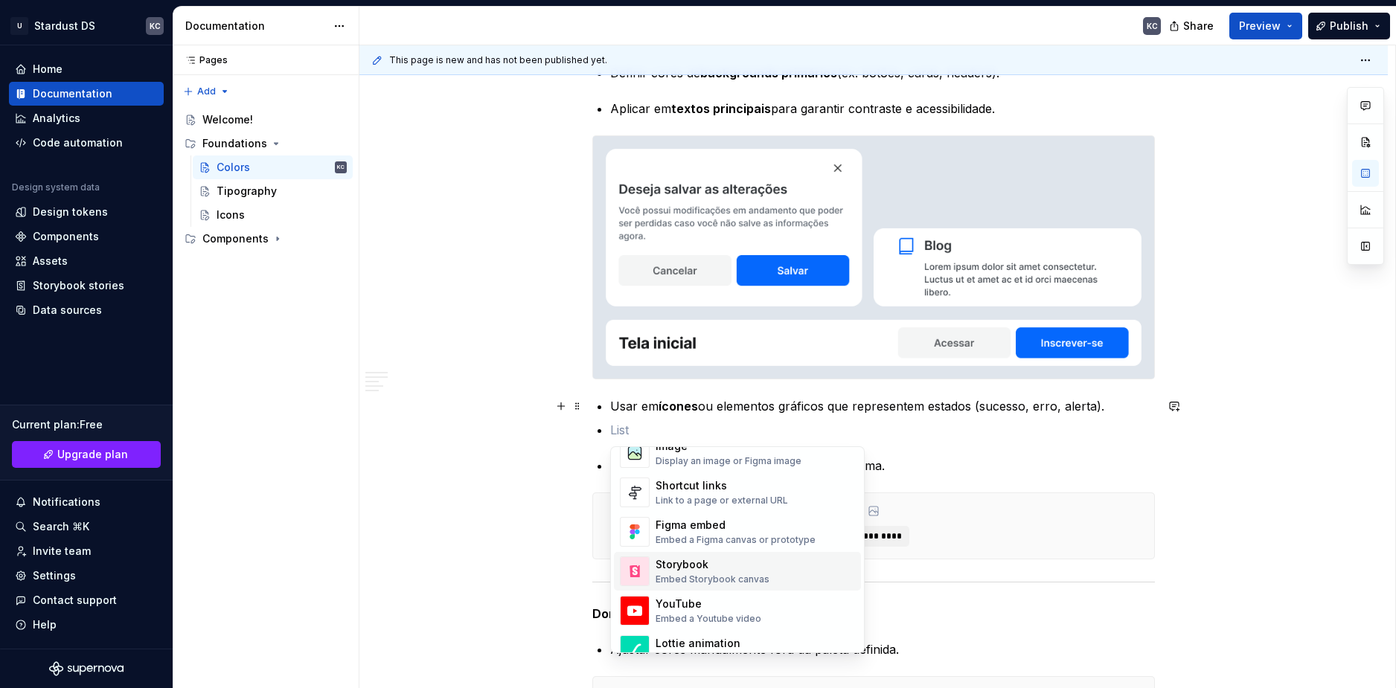
scroll to position [603, 0]
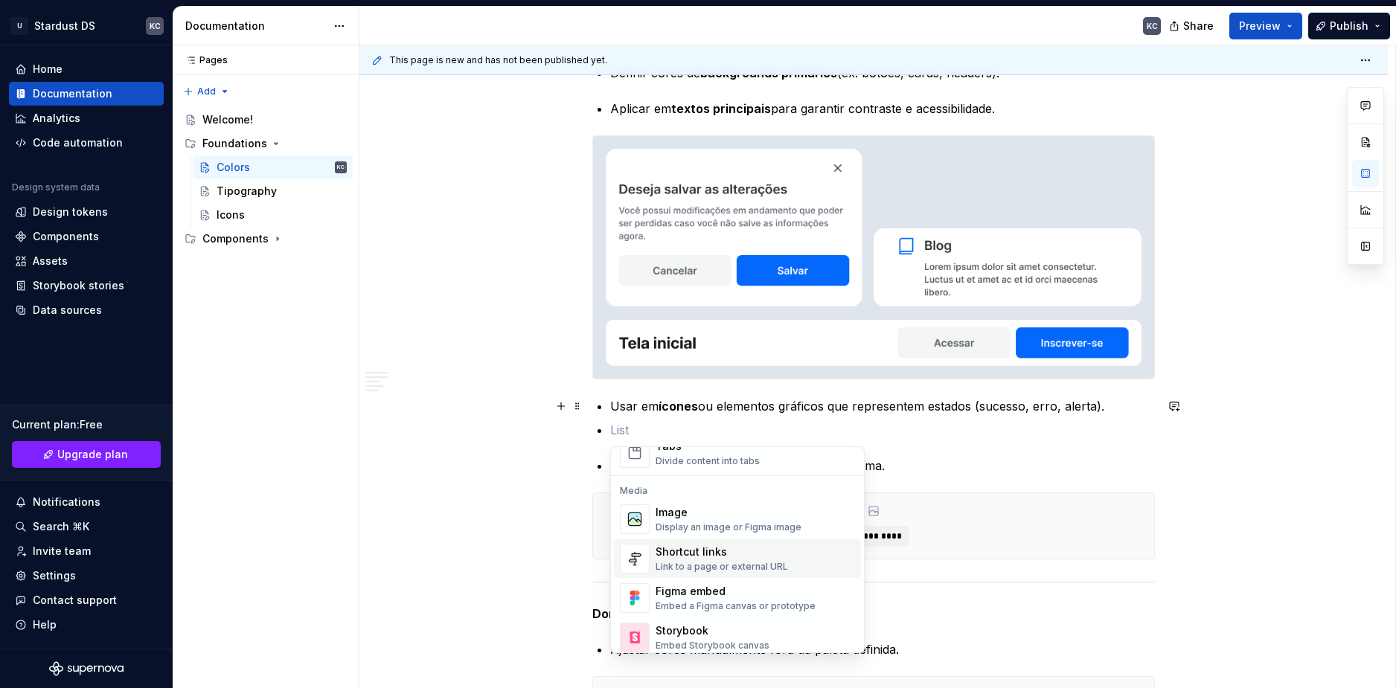
click at [682, 519] on div "Image" at bounding box center [728, 512] width 146 height 15
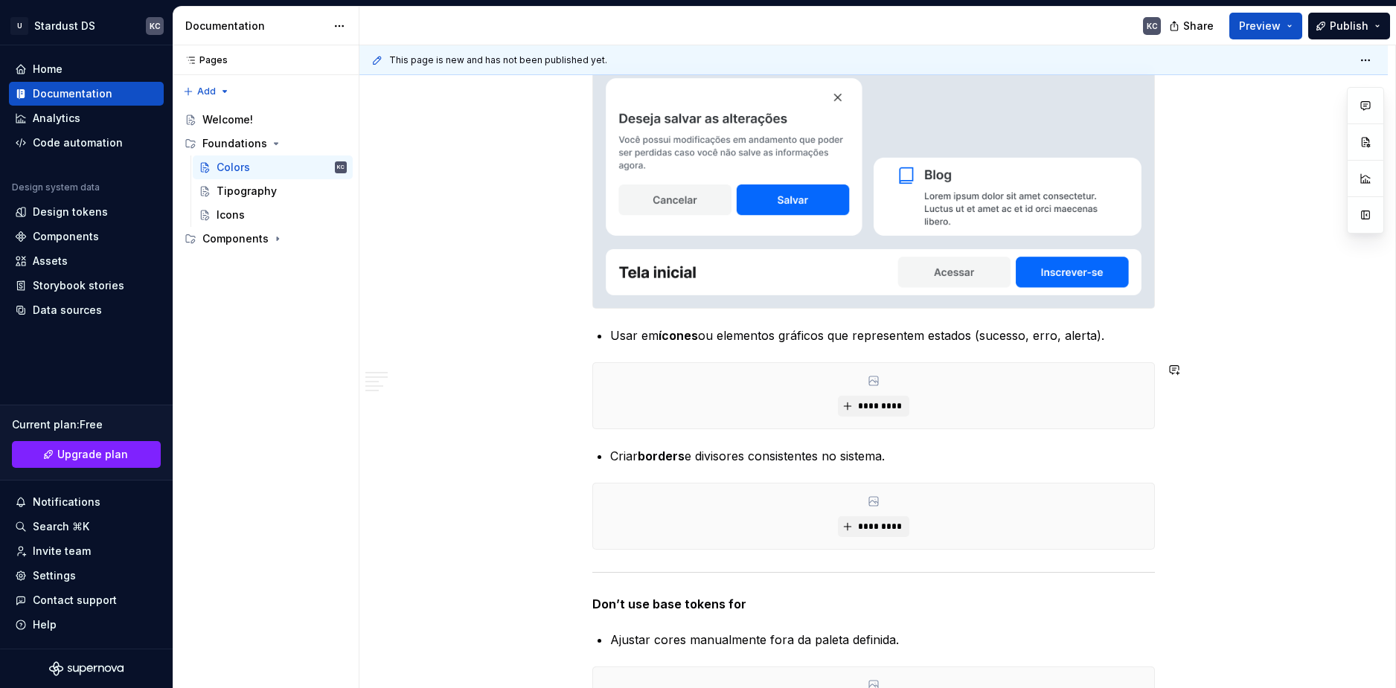
scroll to position [3812, 0]
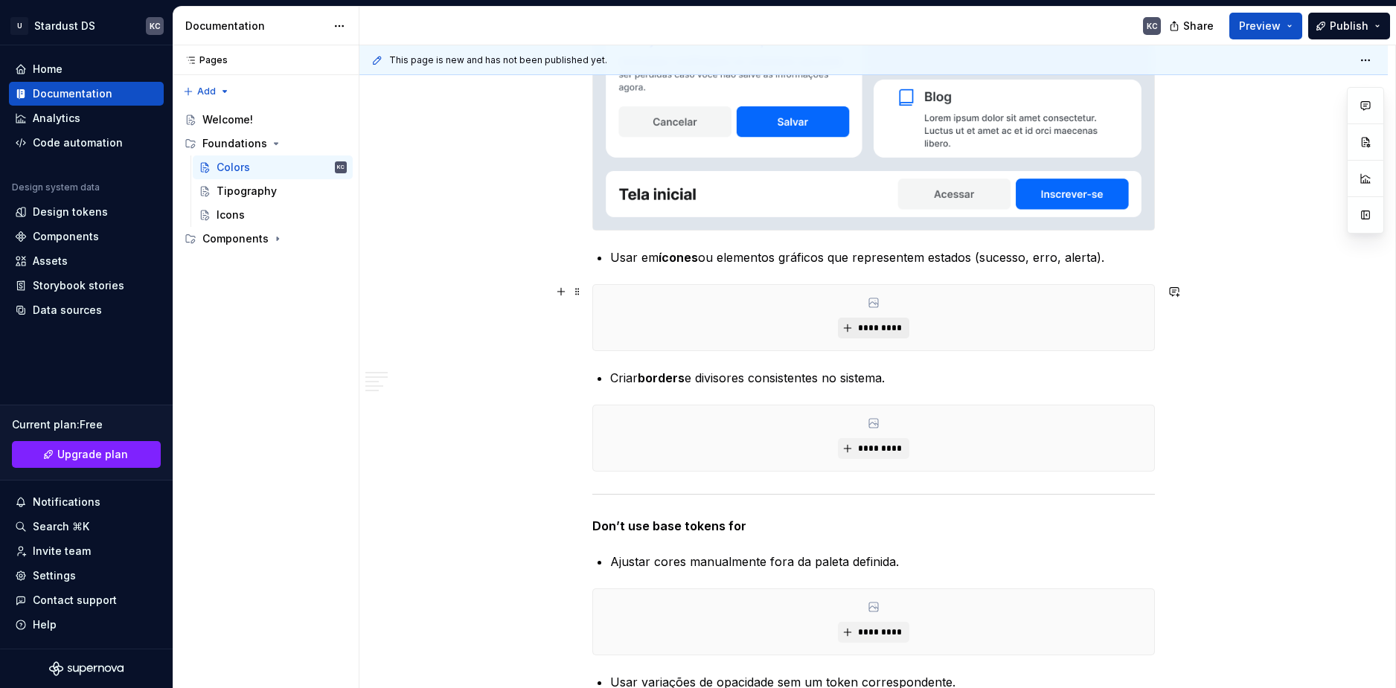
click at [861, 331] on span "*********" at bounding box center [878, 328] width 45 height 12
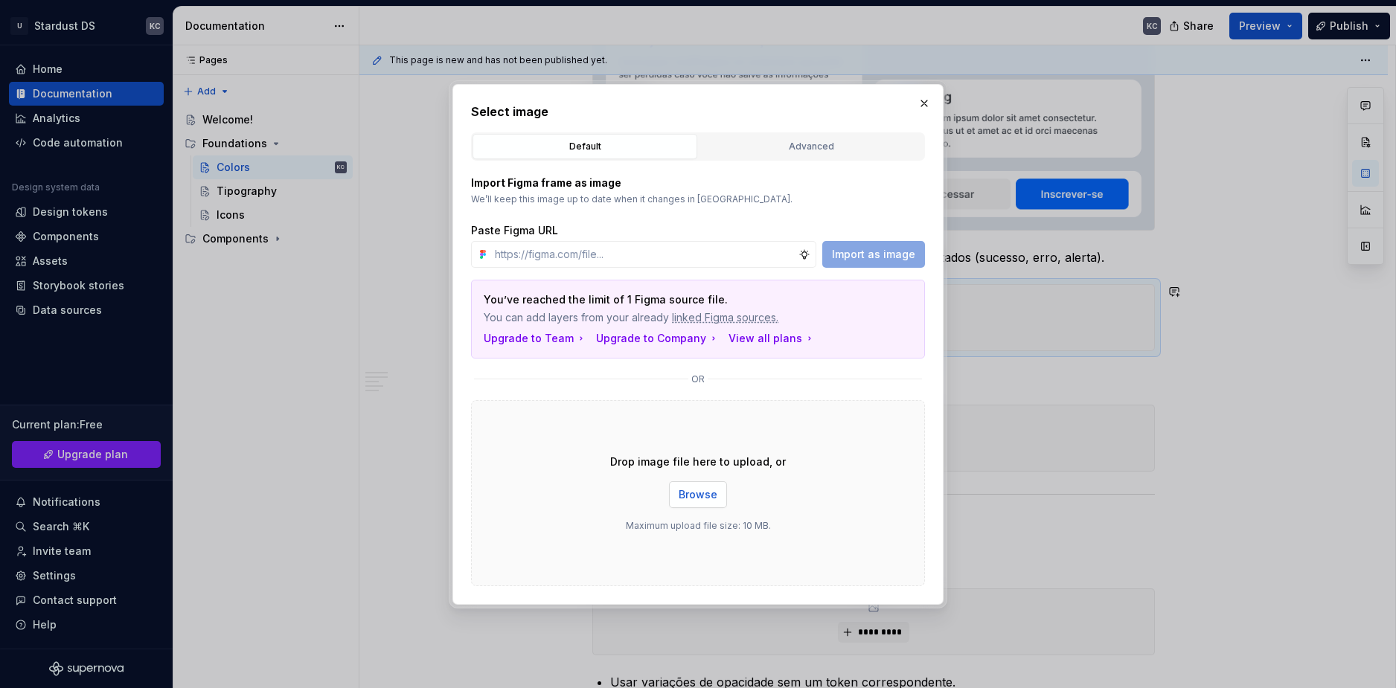
click at [717, 498] on button "Browse" at bounding box center [698, 494] width 58 height 27
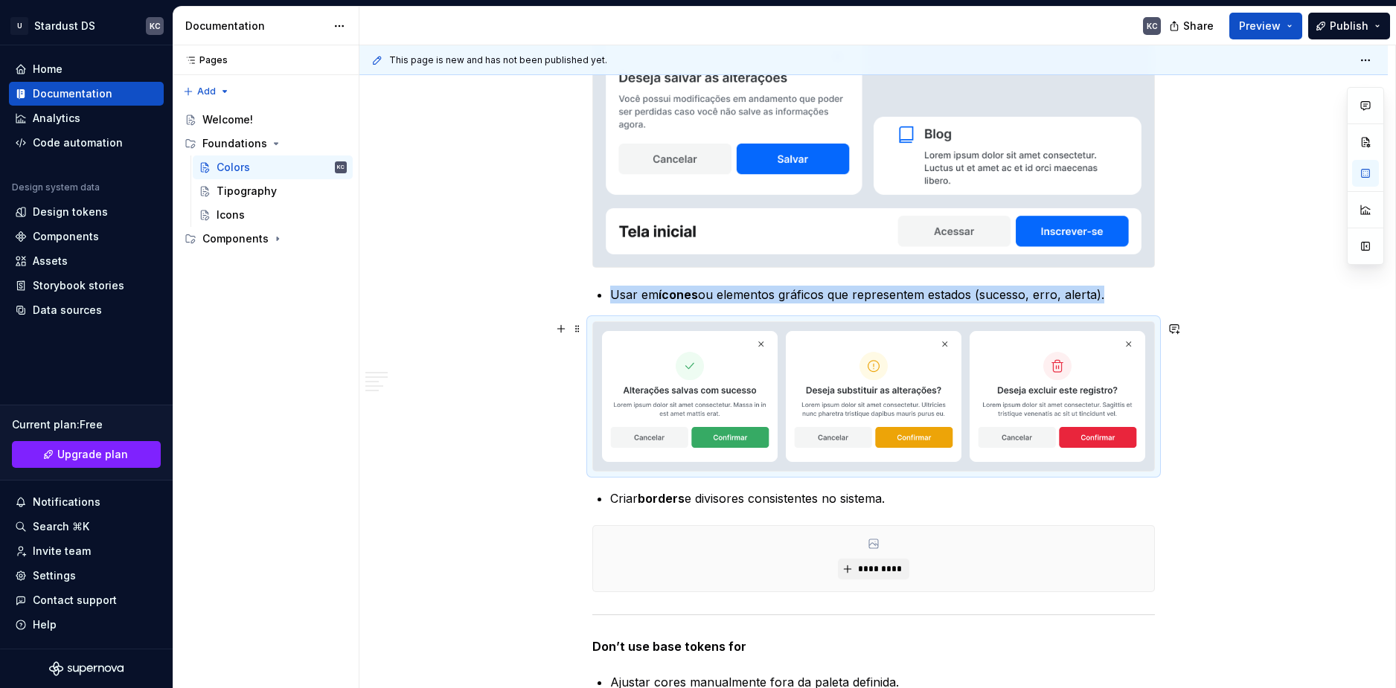
scroll to position [3664, 0]
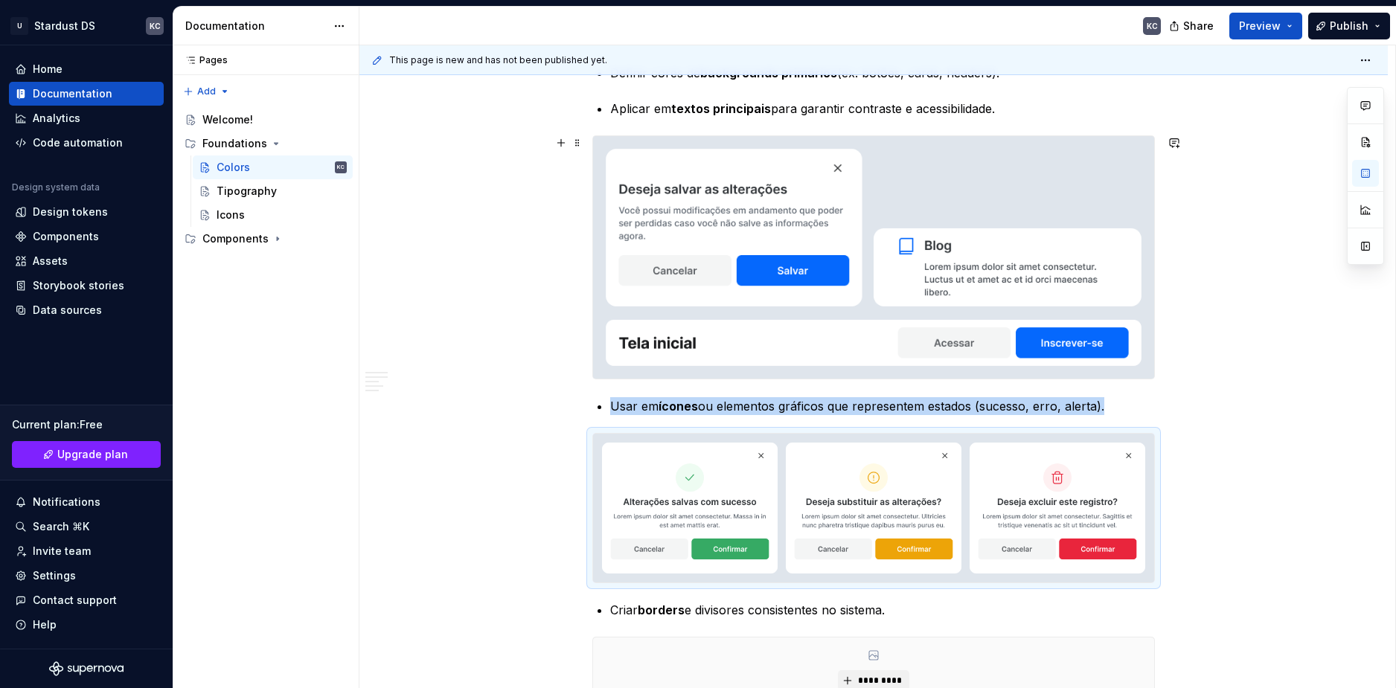
drag, startPoint x: 847, startPoint y: 418, endPoint x: 1256, endPoint y: 409, distance: 408.6
drag, startPoint x: 1256, startPoint y: 409, endPoint x: 1233, endPoint y: 504, distance: 97.3
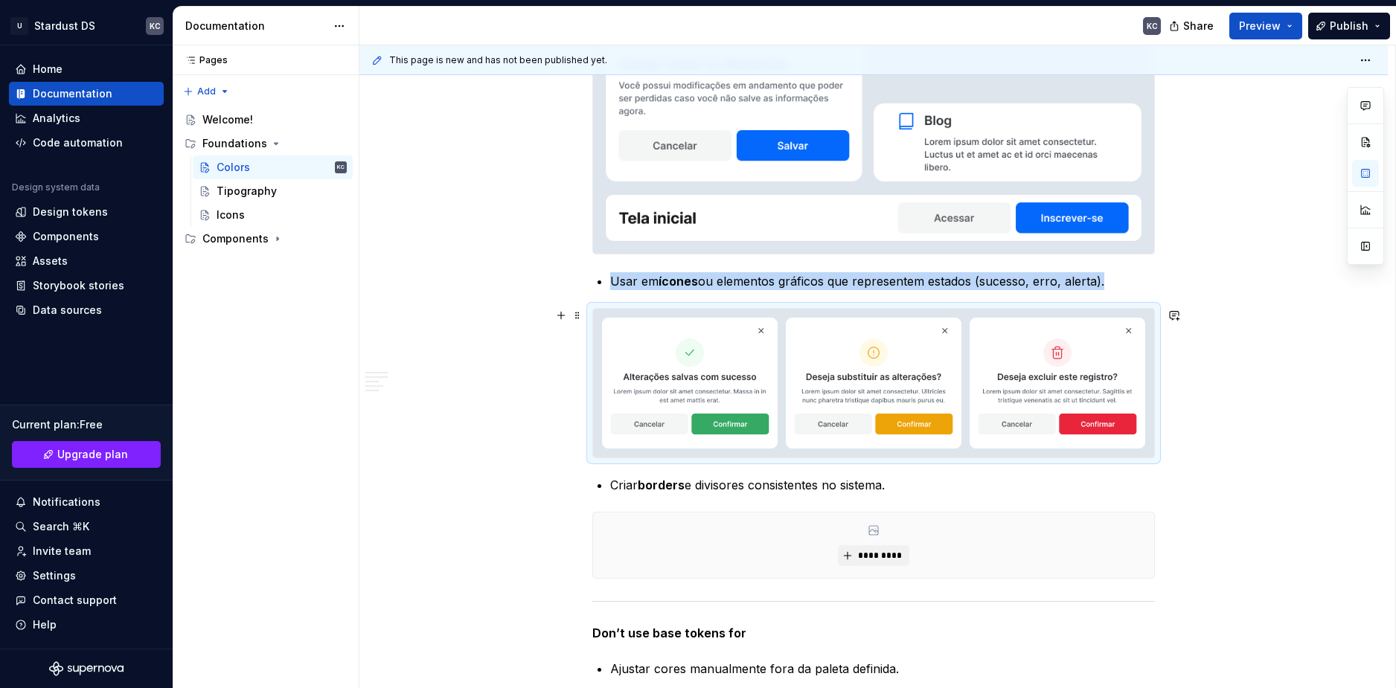
scroll to position [3812, 0]
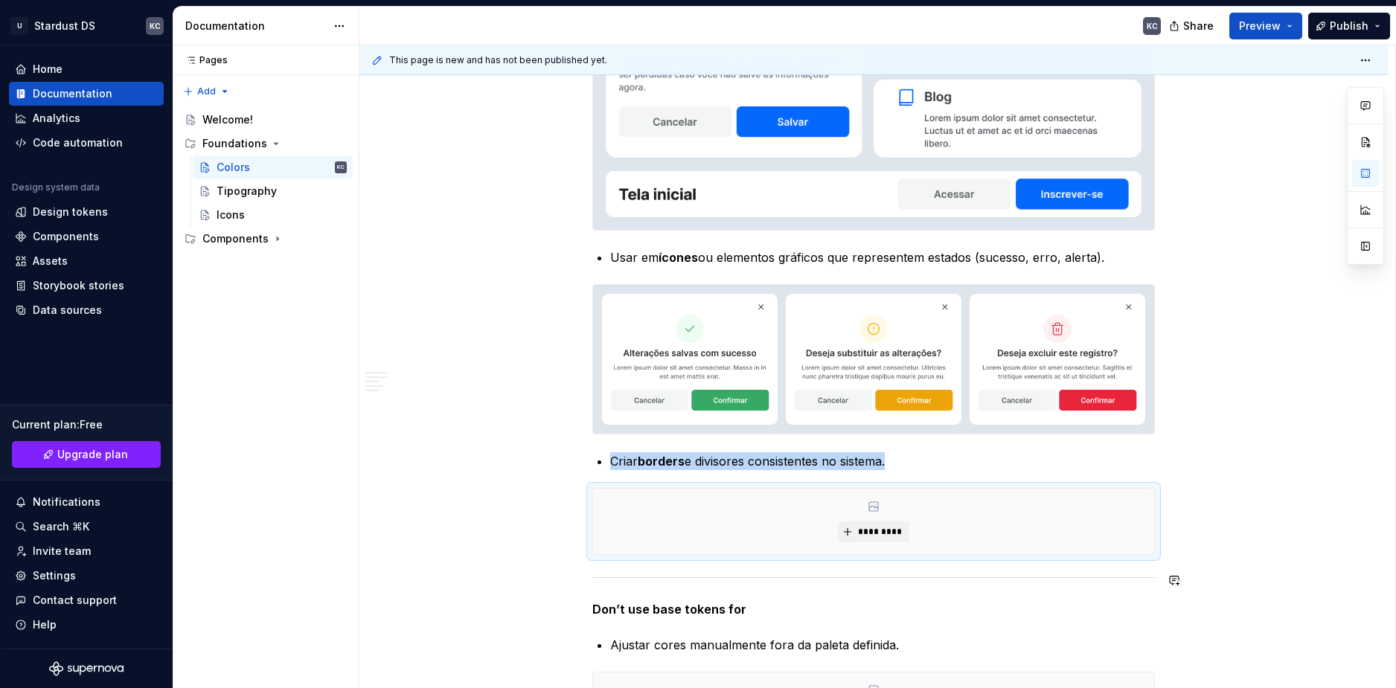
click at [844, 614] on p "Don’t use base tokens for" at bounding box center [873, 609] width 562 height 18
click at [741, 457] on p "Criar borders e divisores consistentes no sistema." at bounding box center [882, 461] width 545 height 18
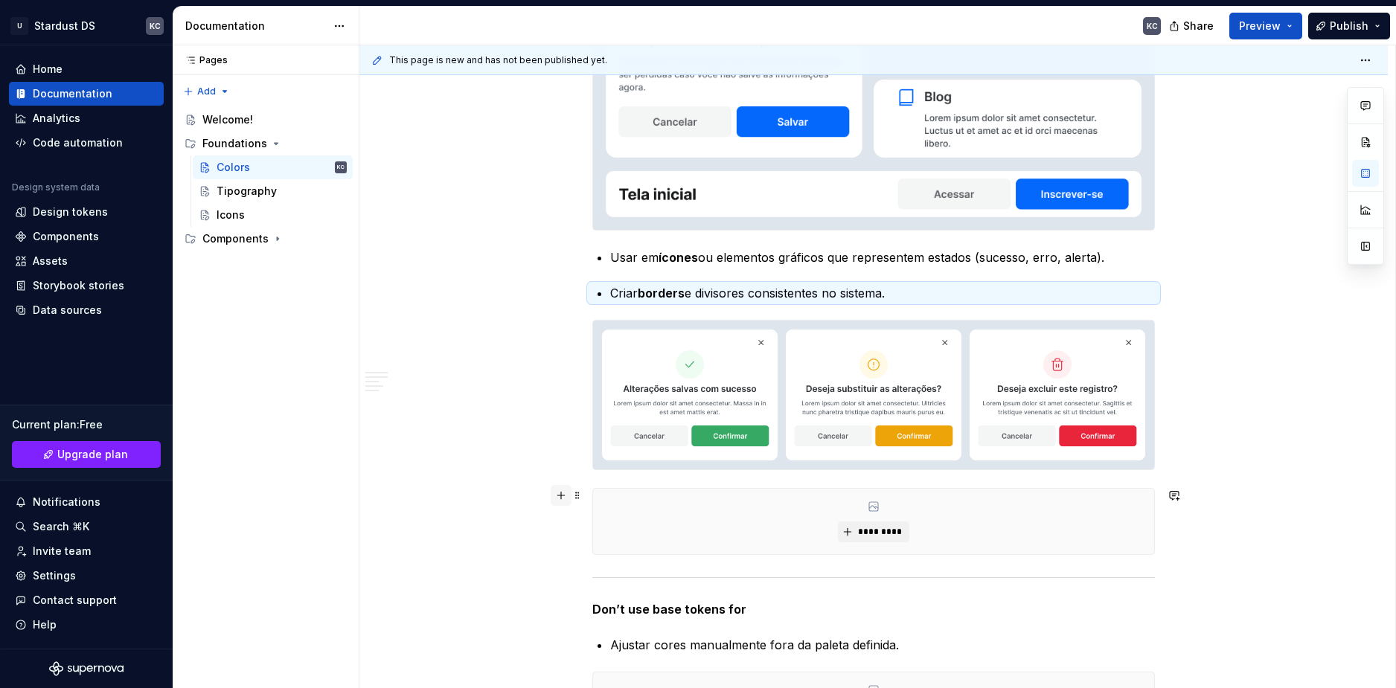
click at [571, 498] on button "button" at bounding box center [561, 495] width 21 height 21
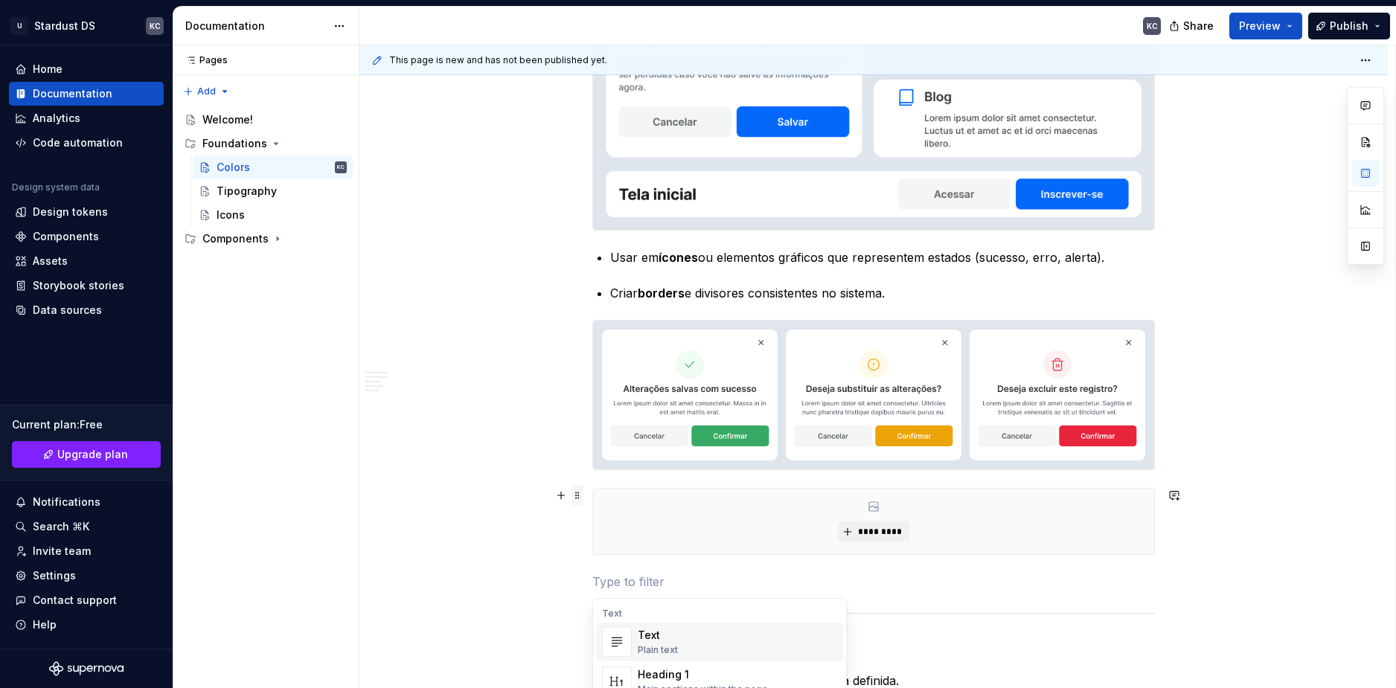
click at [579, 498] on span at bounding box center [577, 495] width 12 height 21
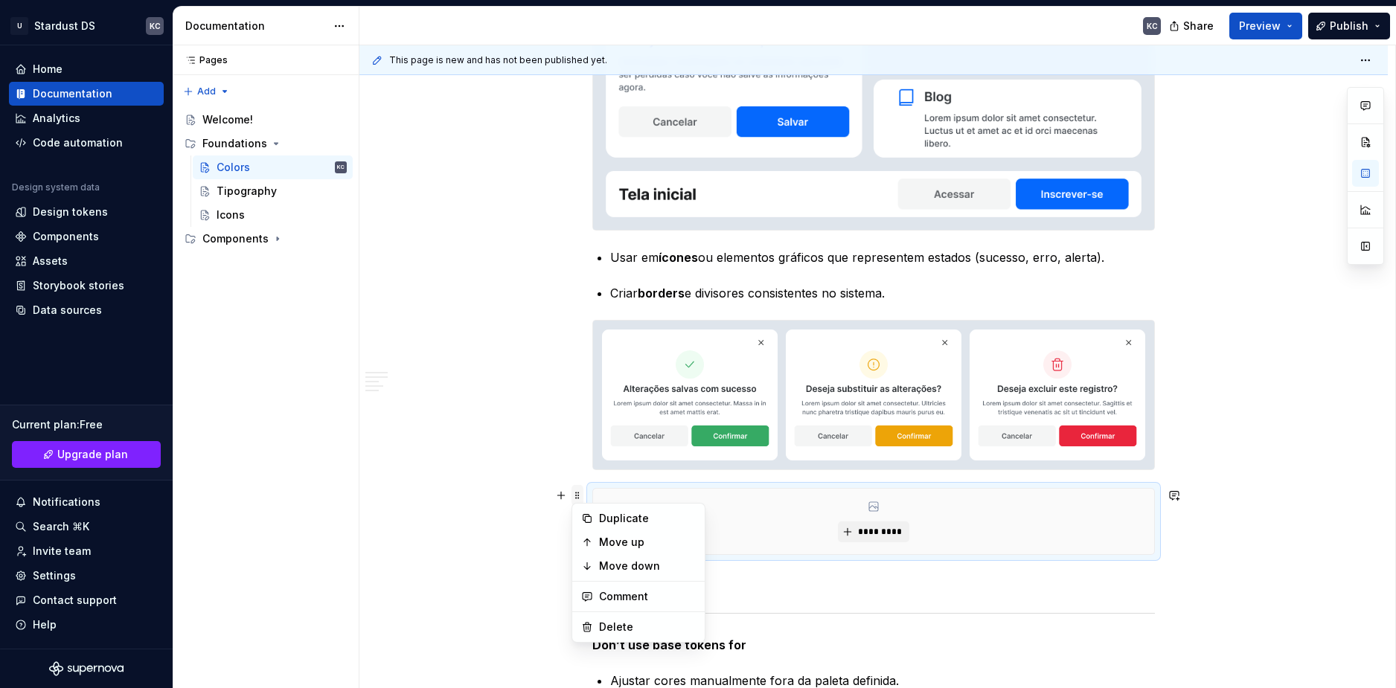
click at [580, 499] on span at bounding box center [577, 495] width 12 height 21
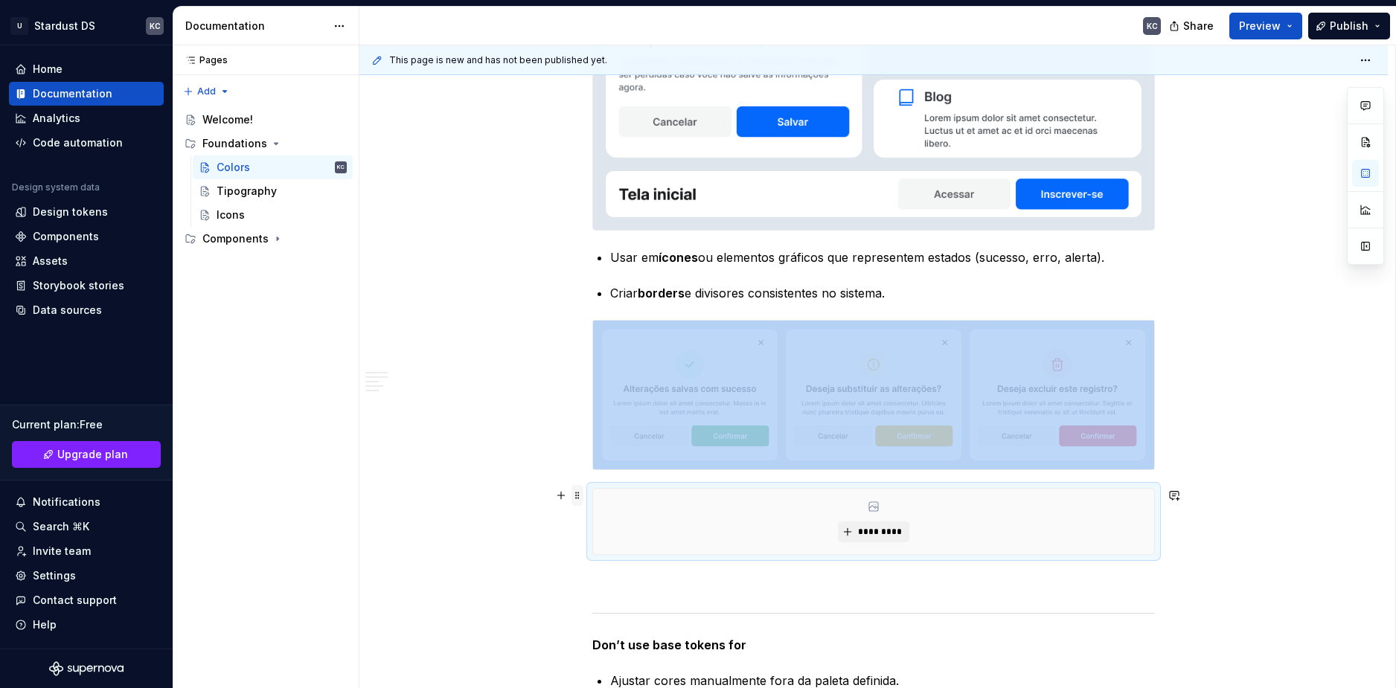
click at [580, 499] on span at bounding box center [577, 495] width 12 height 21
click at [616, 624] on div "Delete" at bounding box center [647, 627] width 97 height 15
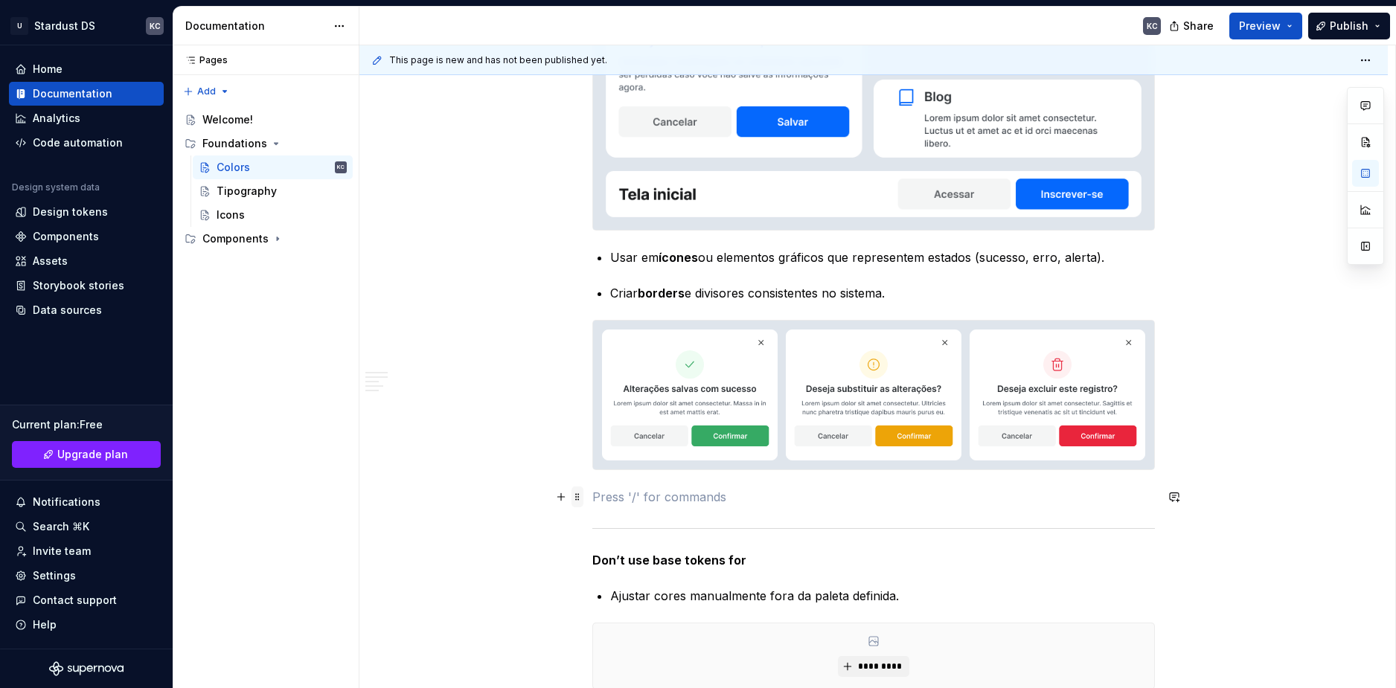
click at [580, 503] on span at bounding box center [577, 497] width 12 height 21
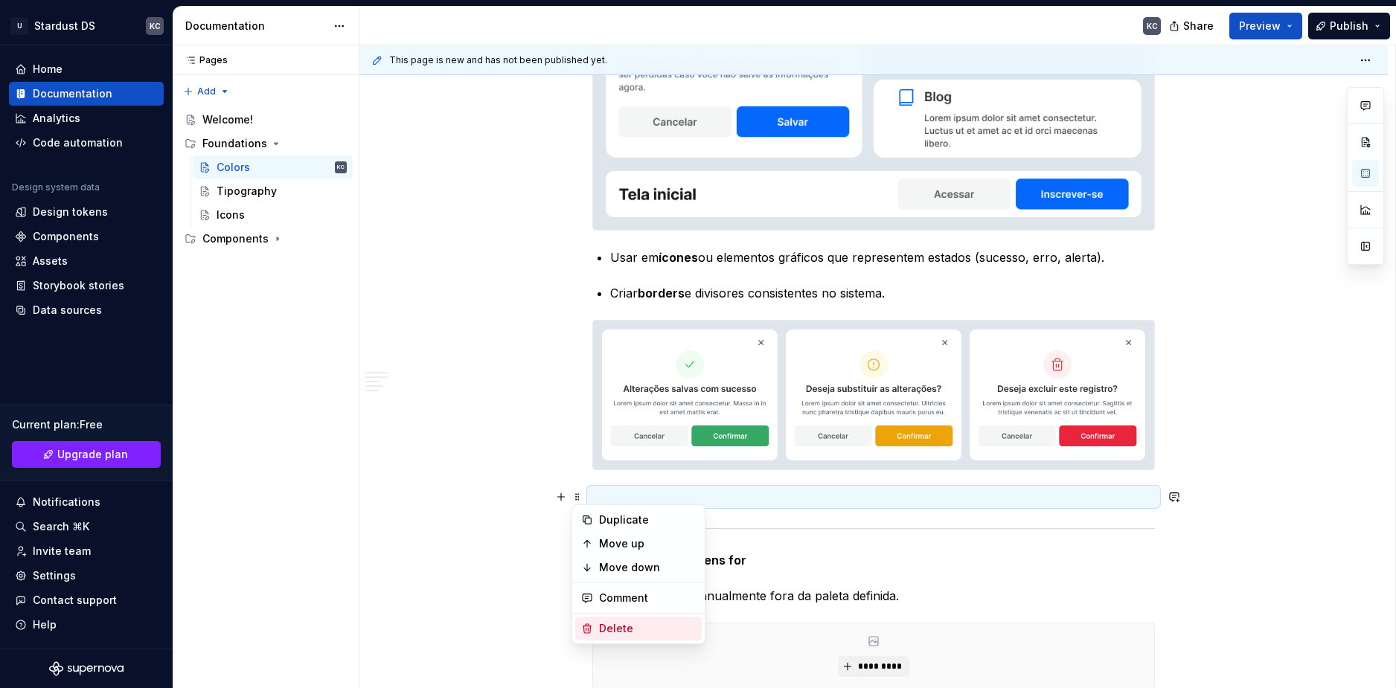
click at [607, 628] on div "Delete" at bounding box center [647, 628] width 97 height 15
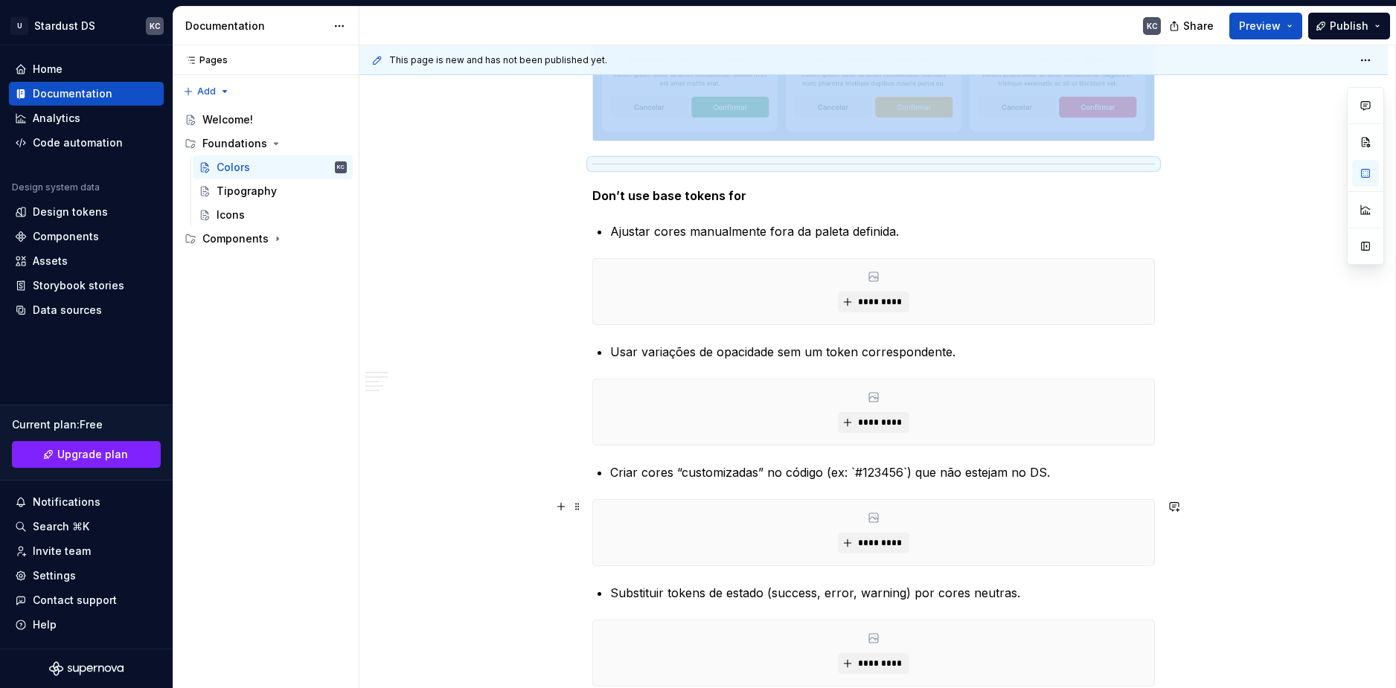
scroll to position [4184, 0]
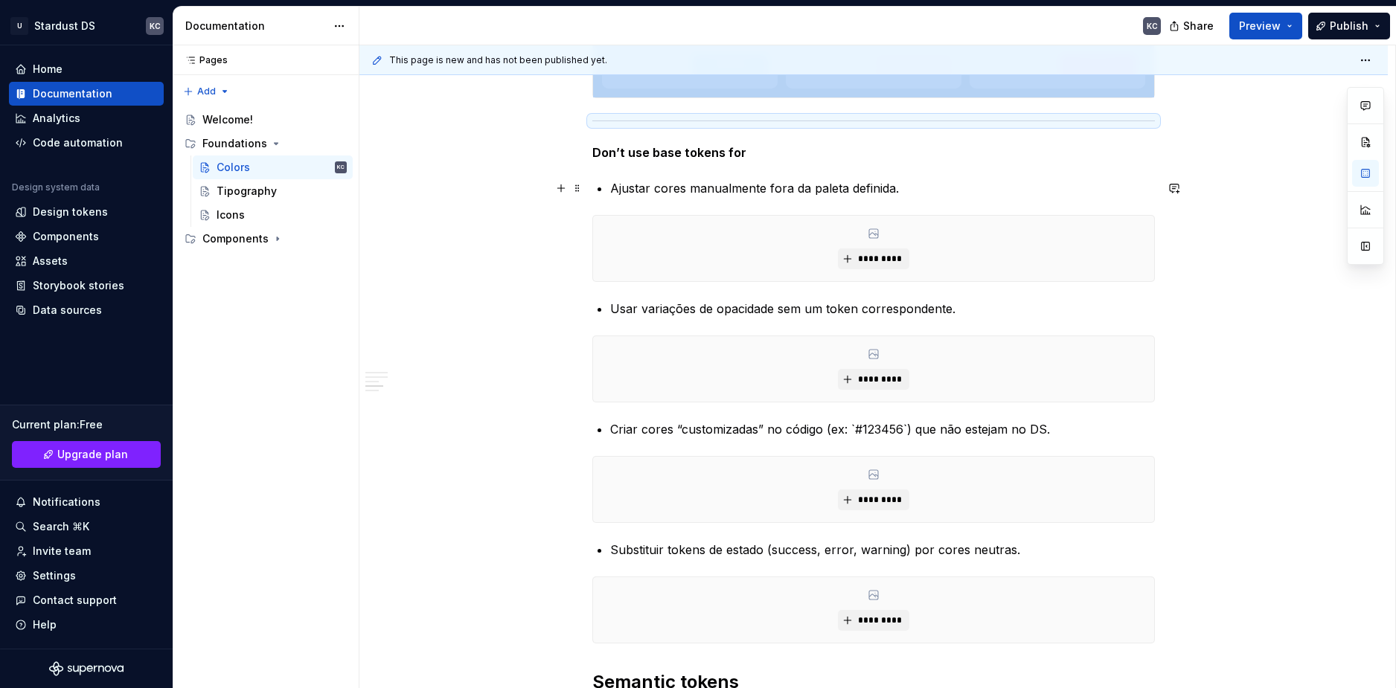
click at [1240, 146] on div "**********" at bounding box center [877, 367] width 1036 height 644
click at [585, 226] on div "**********" at bounding box center [877, 367] width 1036 height 644
click at [579, 226] on span at bounding box center [577, 222] width 12 height 21
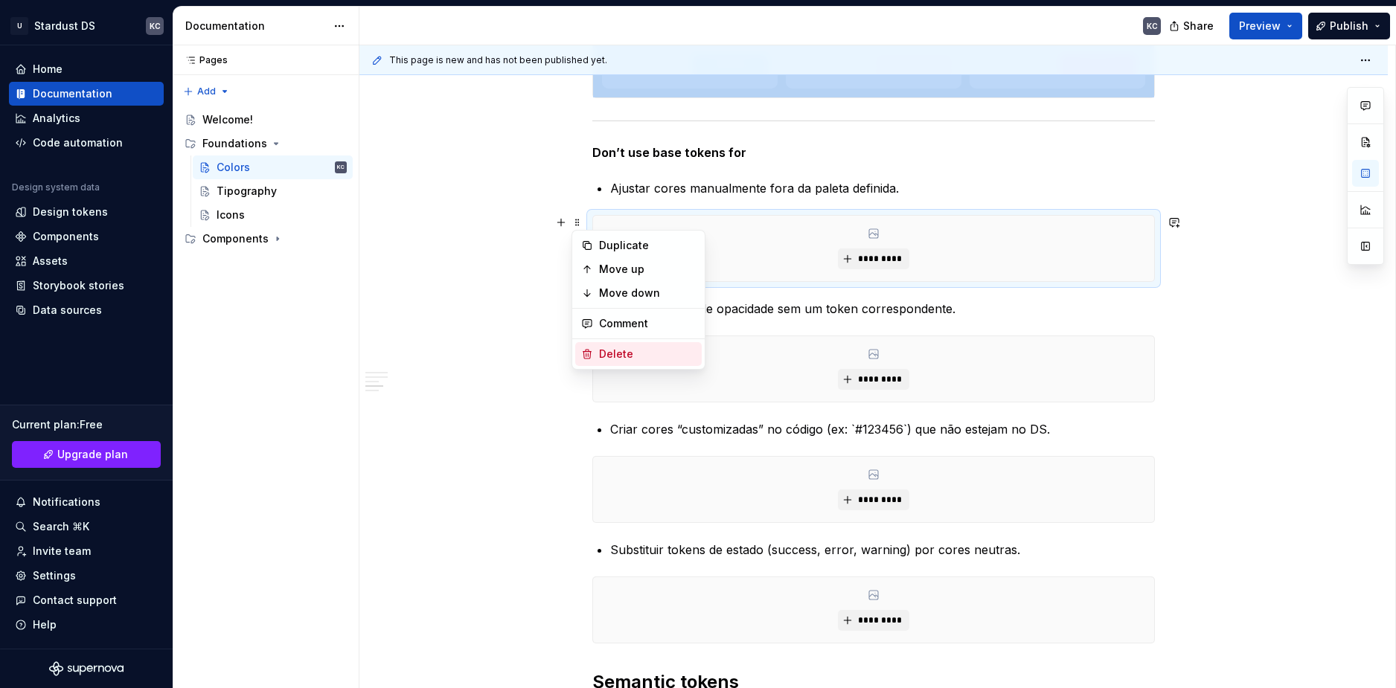
click at [621, 356] on div "Delete" at bounding box center [647, 354] width 97 height 15
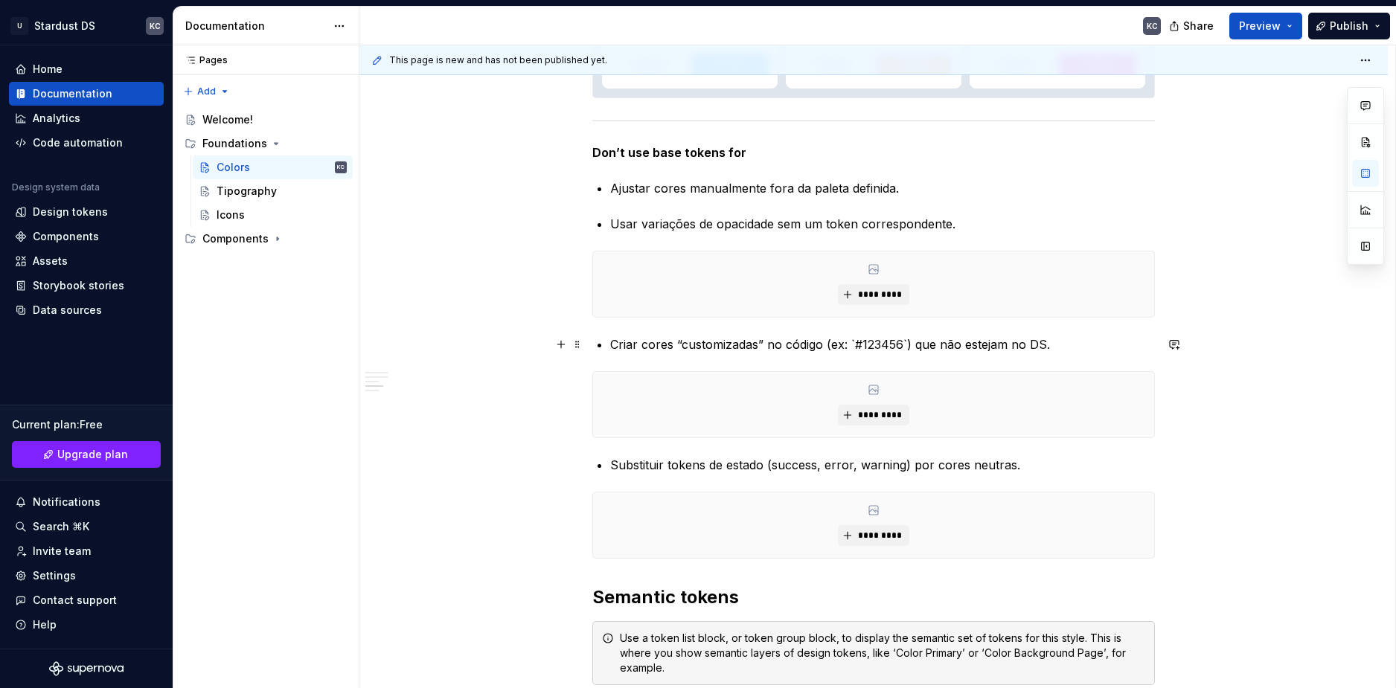
click at [905, 344] on p "Criar cores “customizadas” no código (ex: `#123456`) que não estejam no DS." at bounding box center [882, 345] width 545 height 18
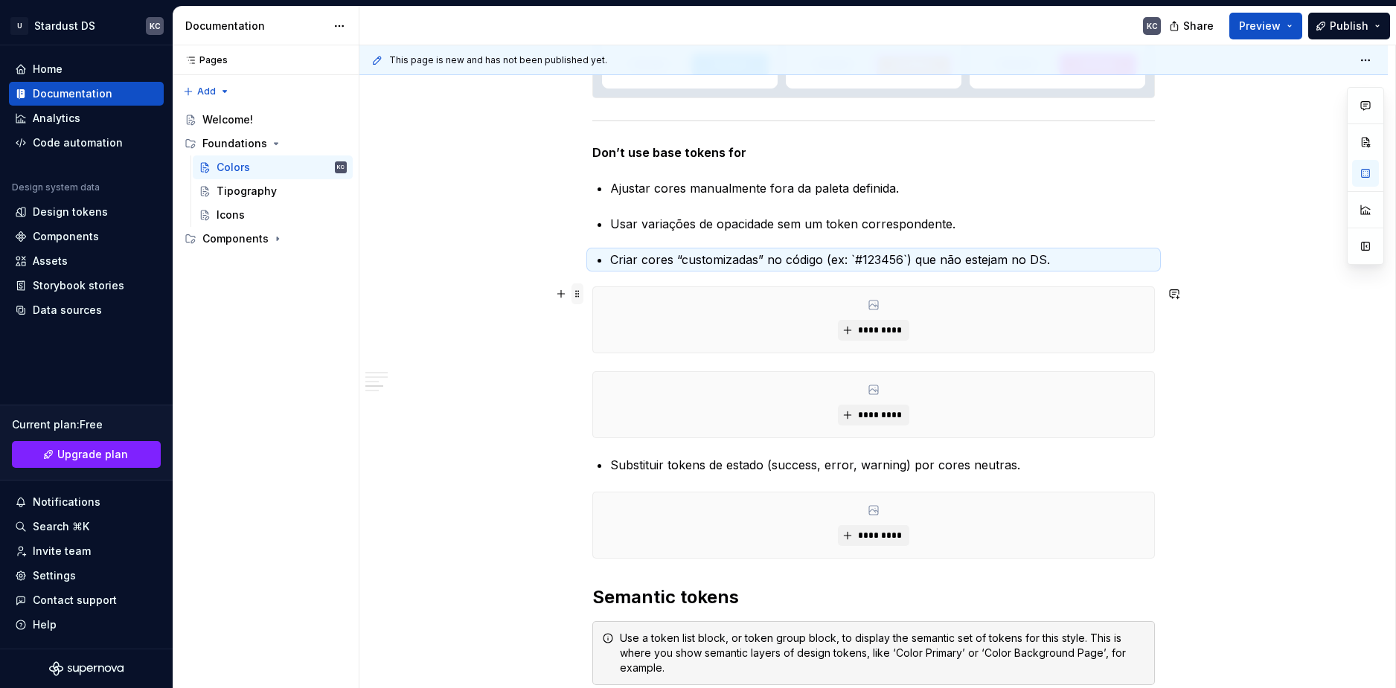
click at [580, 297] on span at bounding box center [577, 293] width 12 height 21
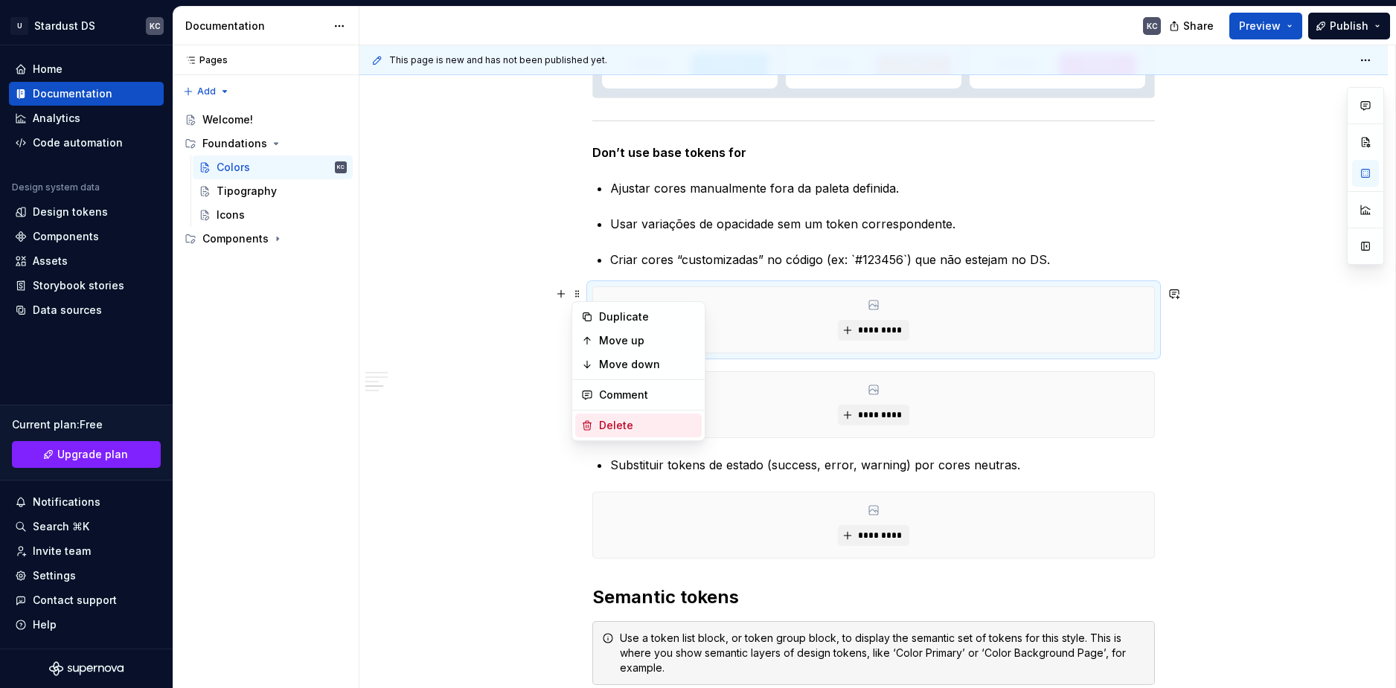
click at [618, 427] on div "Delete" at bounding box center [647, 425] width 97 height 15
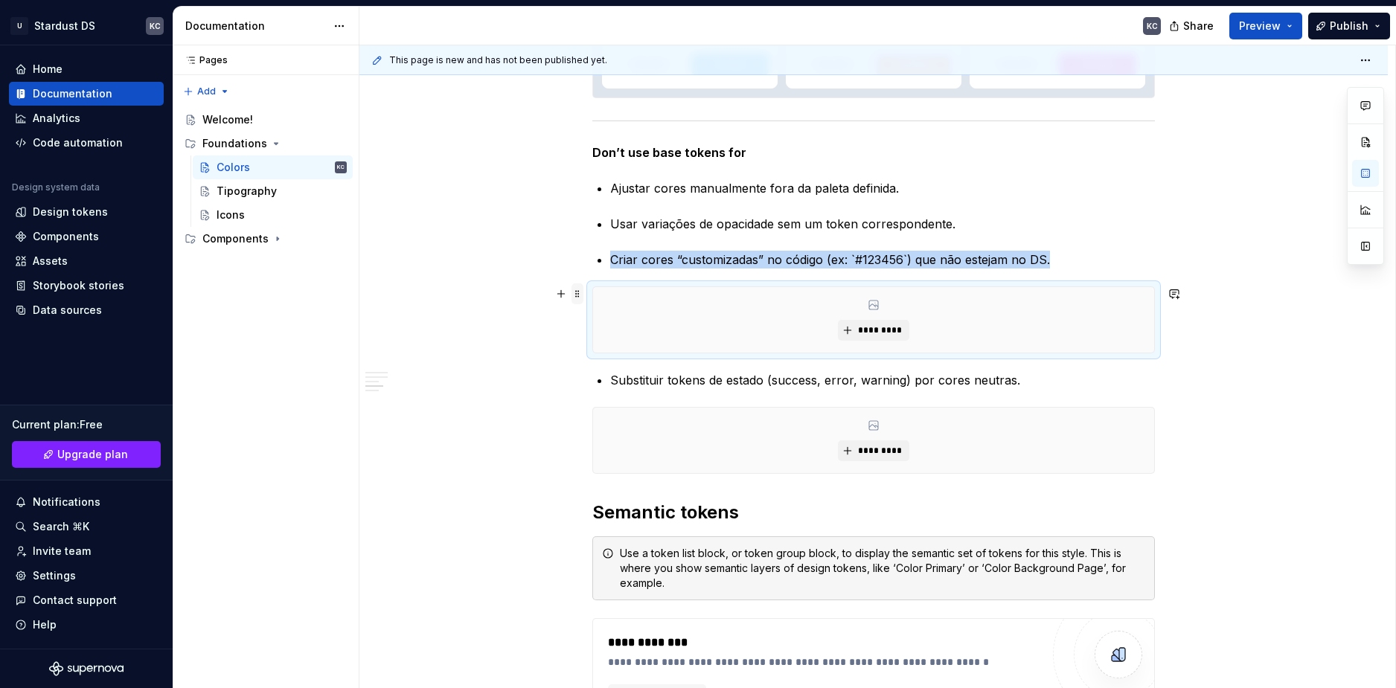
click at [580, 291] on span at bounding box center [577, 293] width 12 height 21
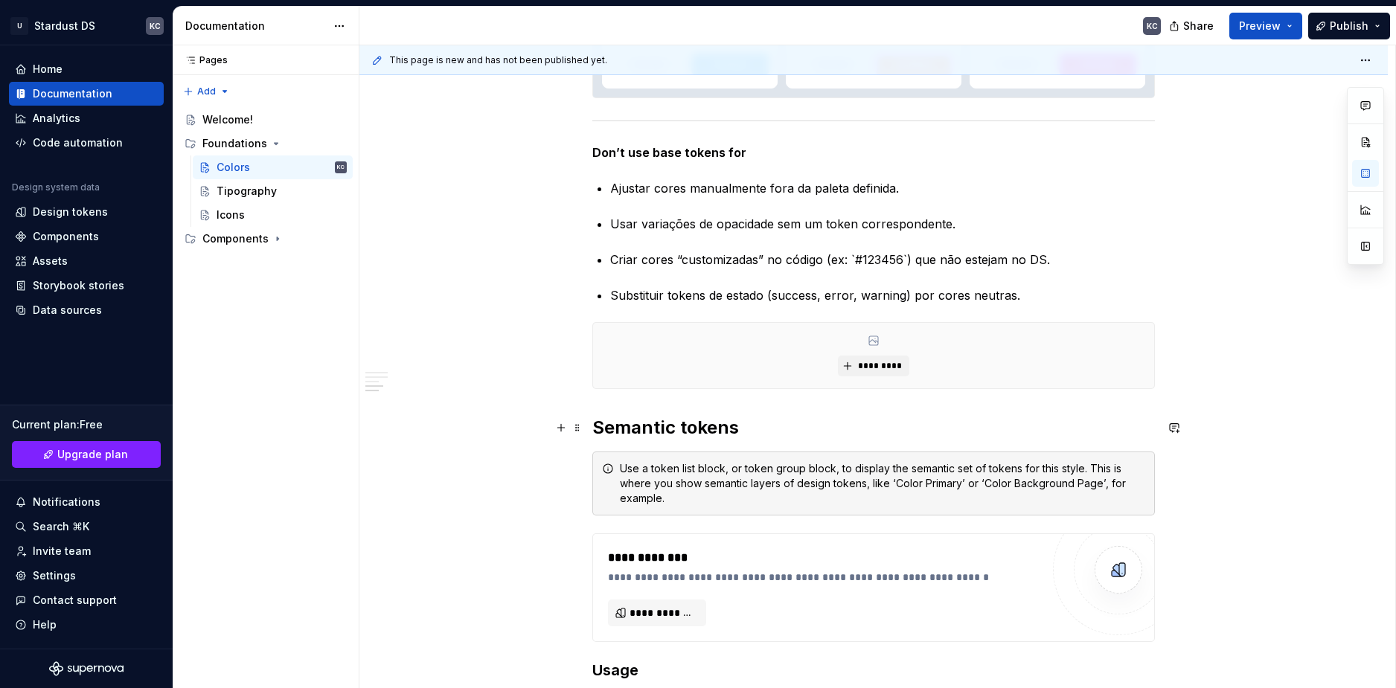
click at [617, 429] on h2 "Semantic tokens" at bounding box center [873, 428] width 562 height 24
click at [869, 346] on icon at bounding box center [874, 341] width 12 height 12
click at [870, 368] on span "*********" at bounding box center [878, 366] width 45 height 12
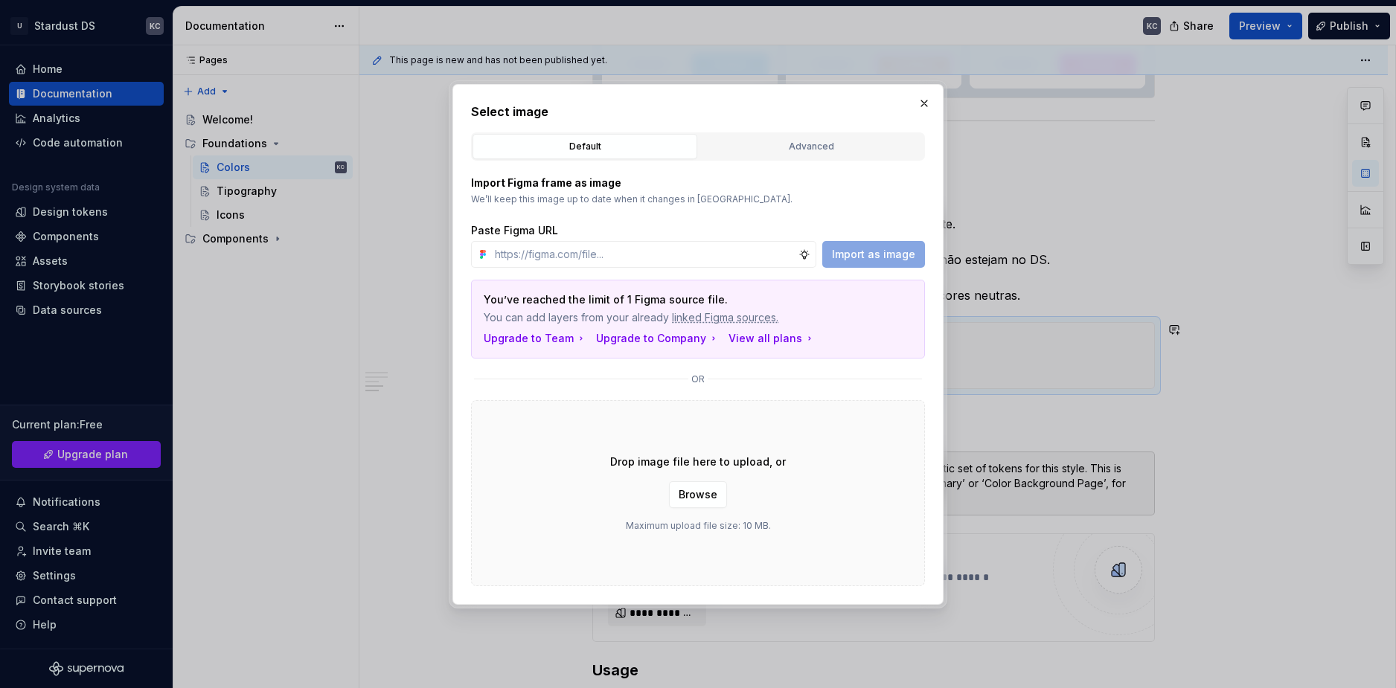
click at [693, 487] on button "Browse" at bounding box center [698, 494] width 58 height 27
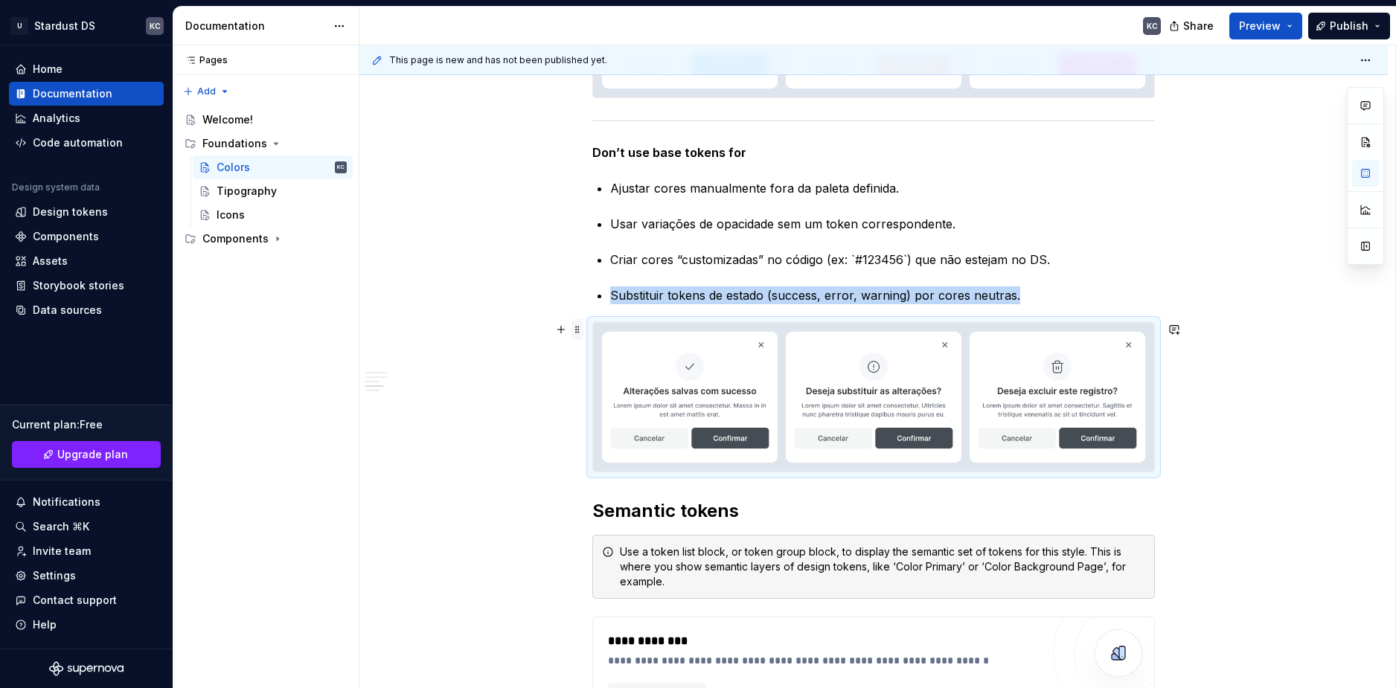
click at [577, 336] on span at bounding box center [577, 329] width 12 height 21
click at [559, 333] on button "button" at bounding box center [561, 329] width 21 height 21
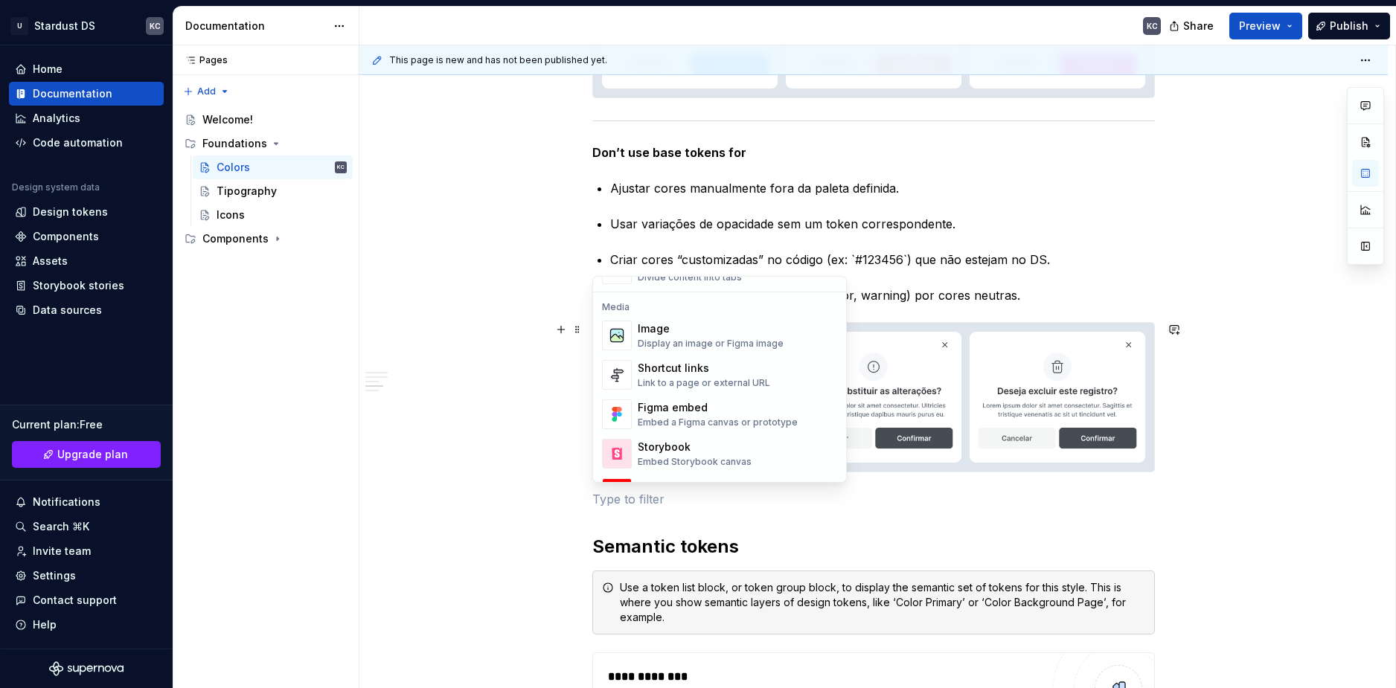
scroll to position [595, 0]
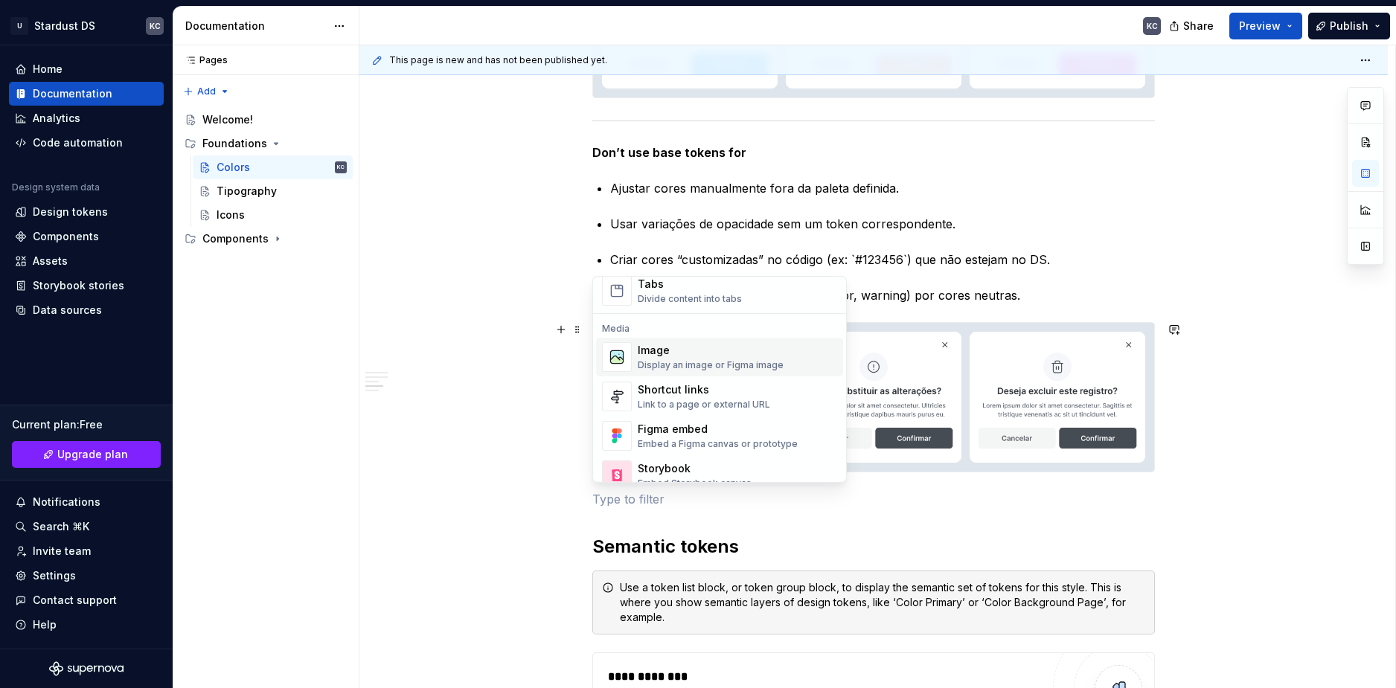
click at [698, 350] on div "Image" at bounding box center [711, 350] width 146 height 15
click at [686, 361] on img at bounding box center [873, 397] width 561 height 149
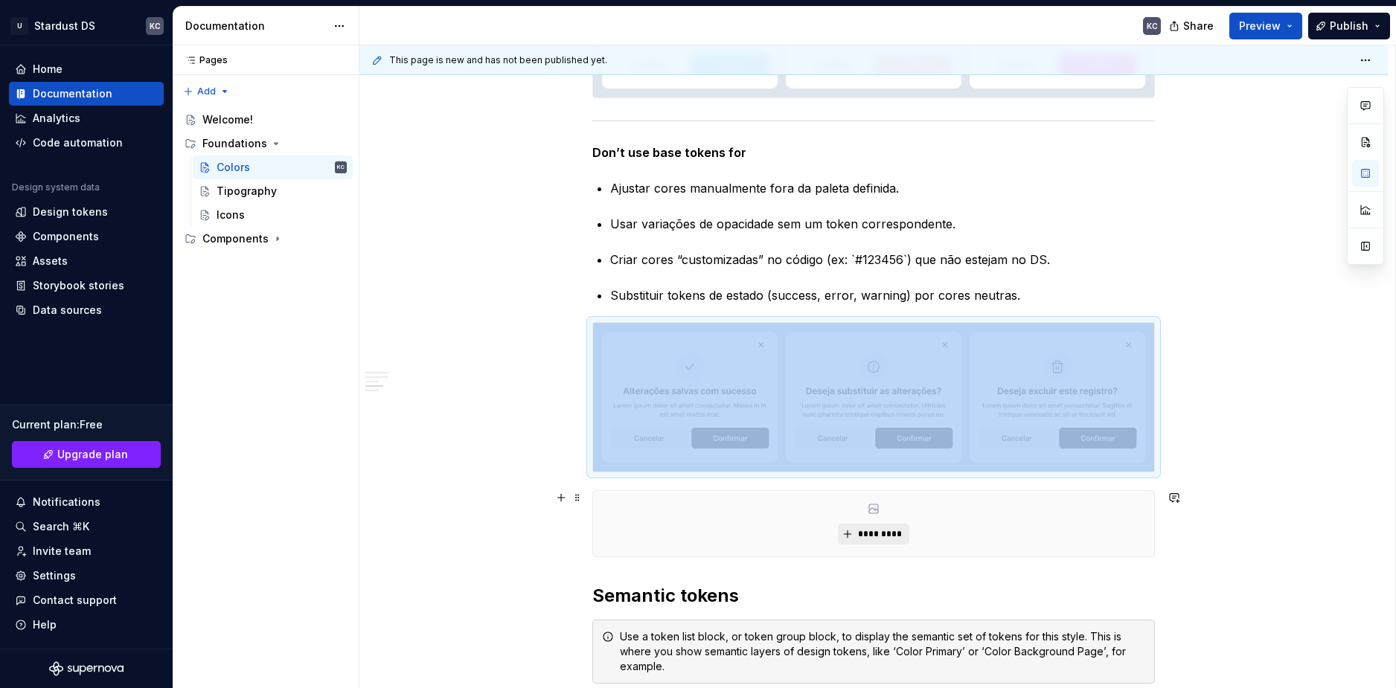
click at [875, 539] on span "*********" at bounding box center [878, 534] width 45 height 12
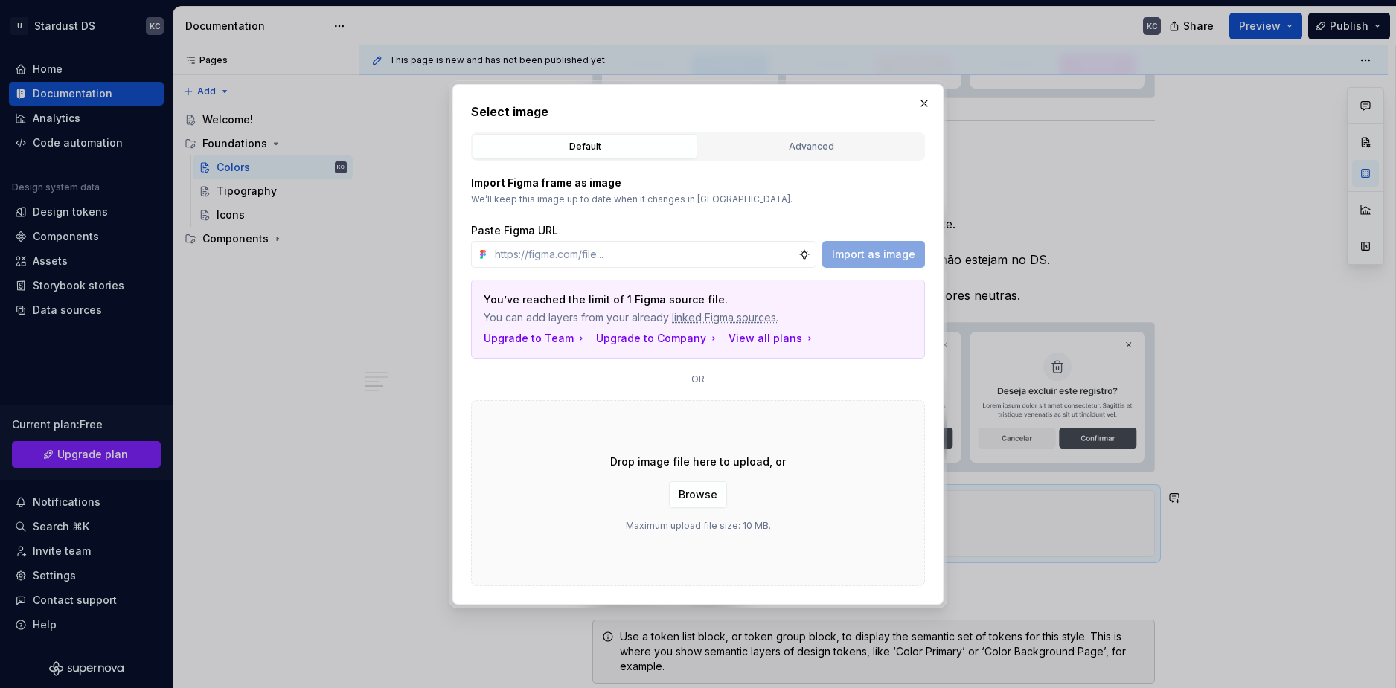
click at [707, 496] on span "Browse" at bounding box center [698, 494] width 39 height 15
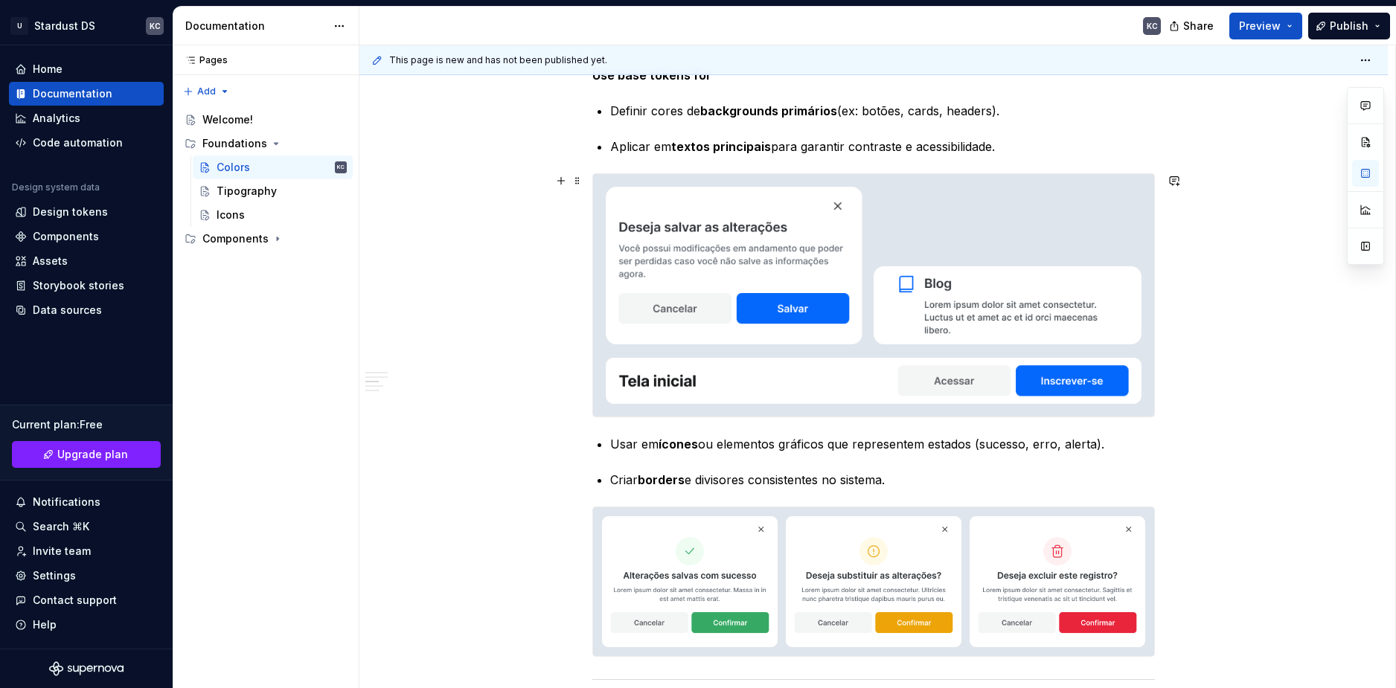
scroll to position [3366, 0]
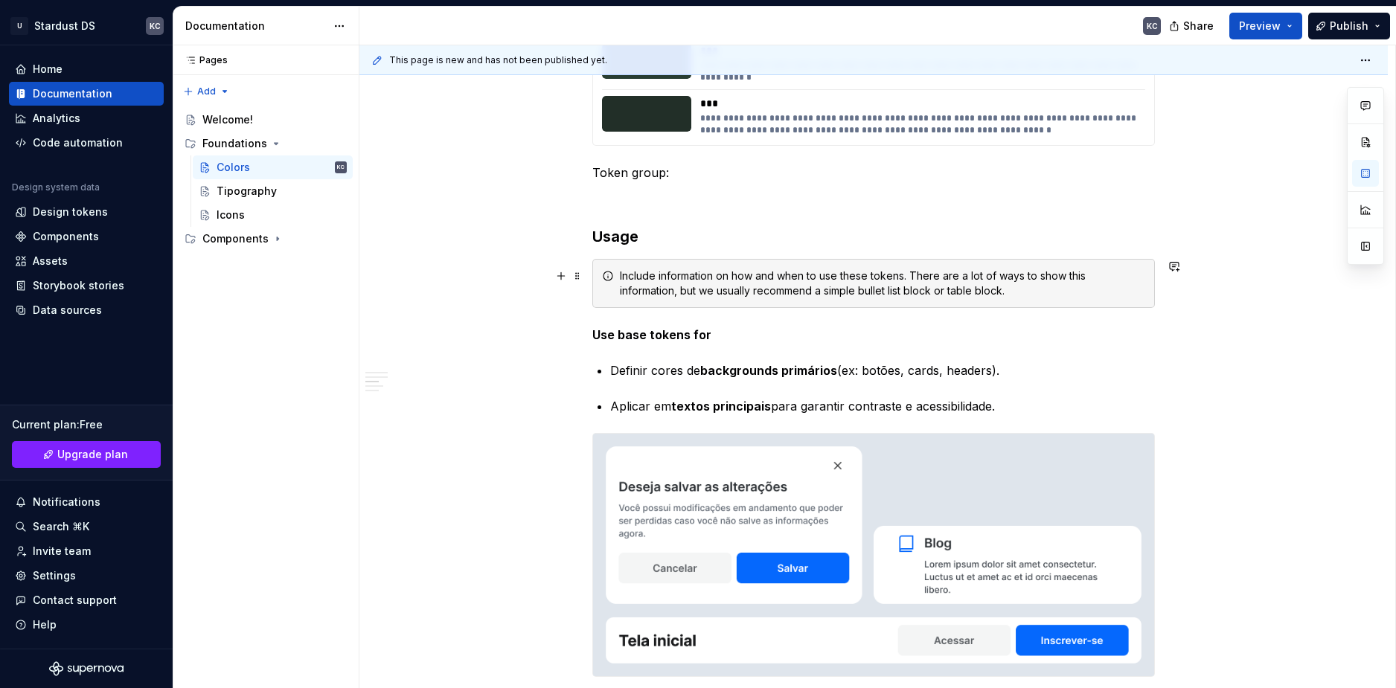
click at [1288, 22] on button "Preview" at bounding box center [1265, 26] width 73 height 27
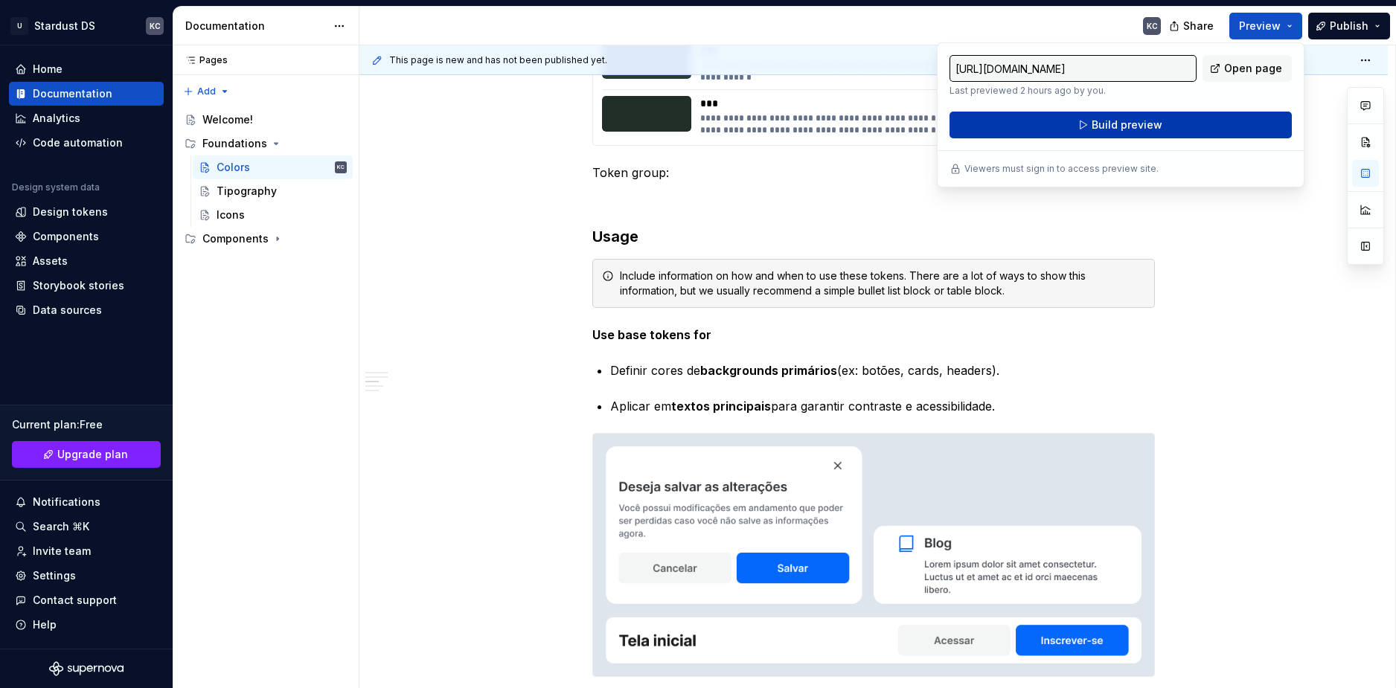
click at [1139, 123] on span "Build preview" at bounding box center [1126, 125] width 71 height 15
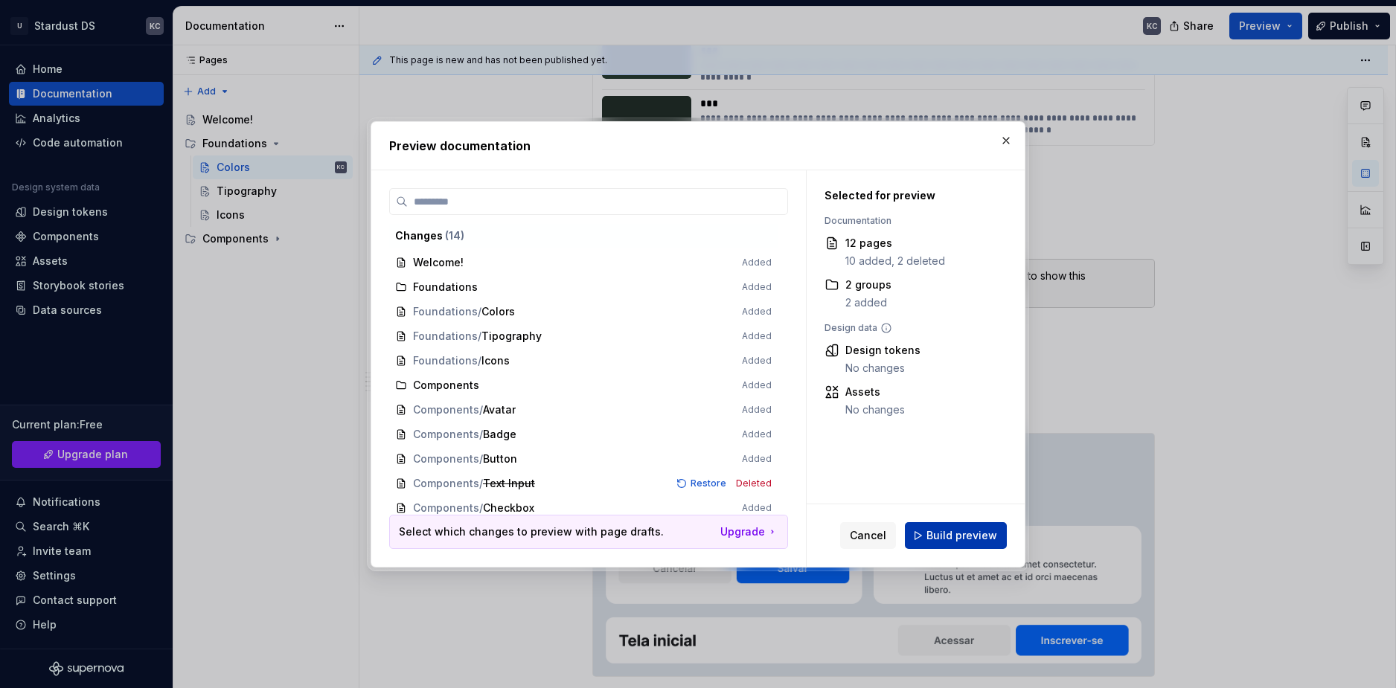
click at [952, 536] on span "Build preview" at bounding box center [961, 535] width 71 height 15
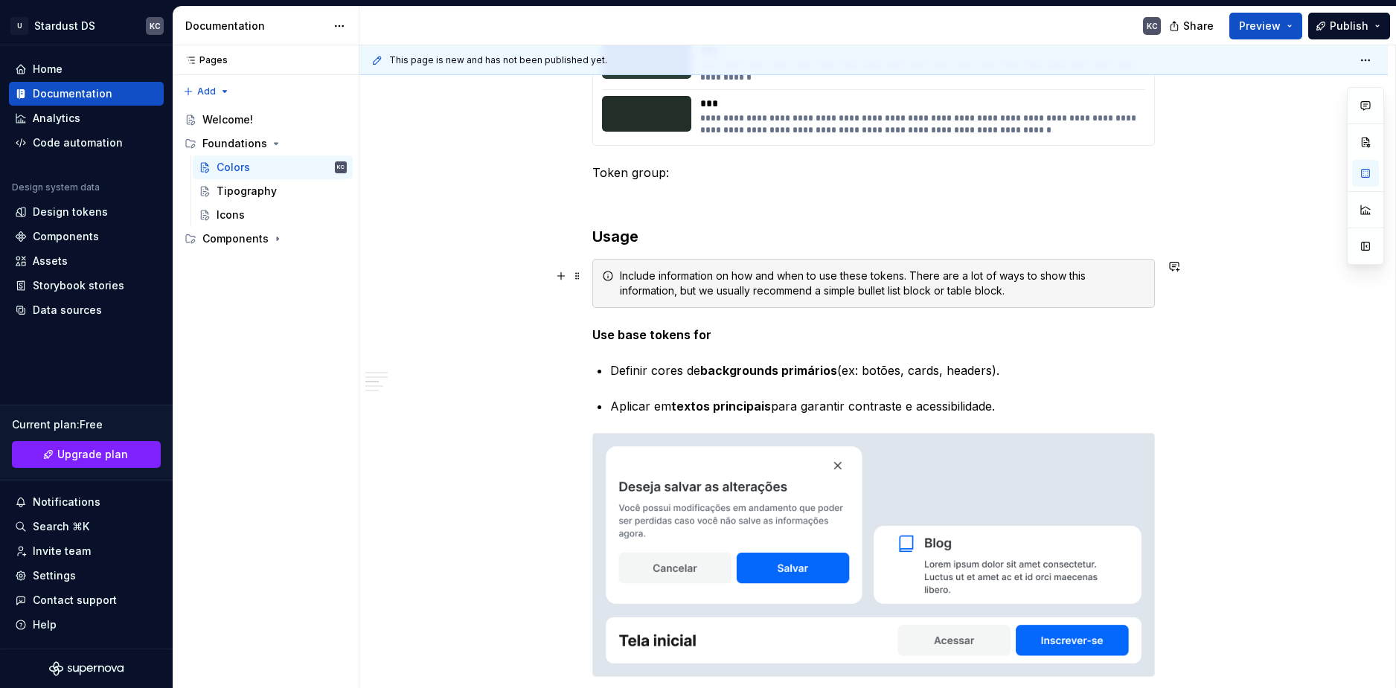
click at [669, 269] on div "Include information on how and when to use these tokens. There are a lot of way…" at bounding box center [882, 284] width 525 height 30
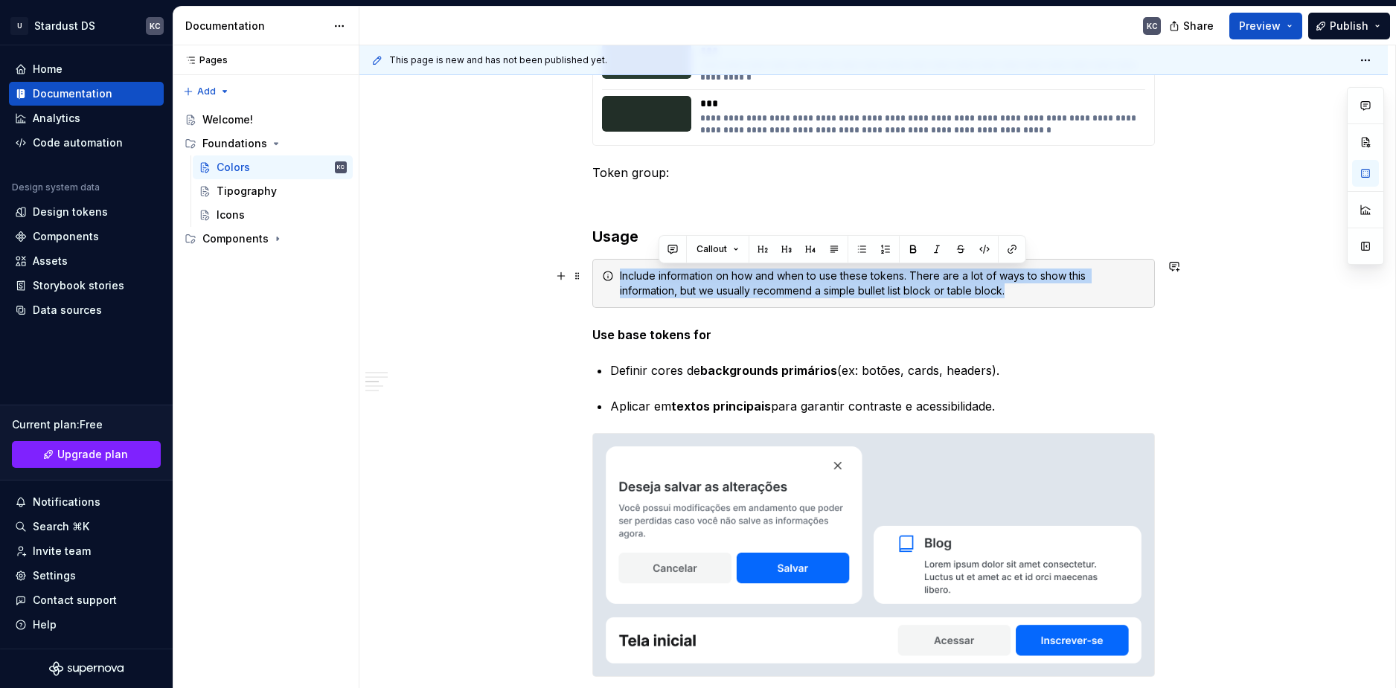
click at [669, 269] on div "Include information on how and when to use these tokens. There are a lot of way…" at bounding box center [882, 284] width 525 height 30
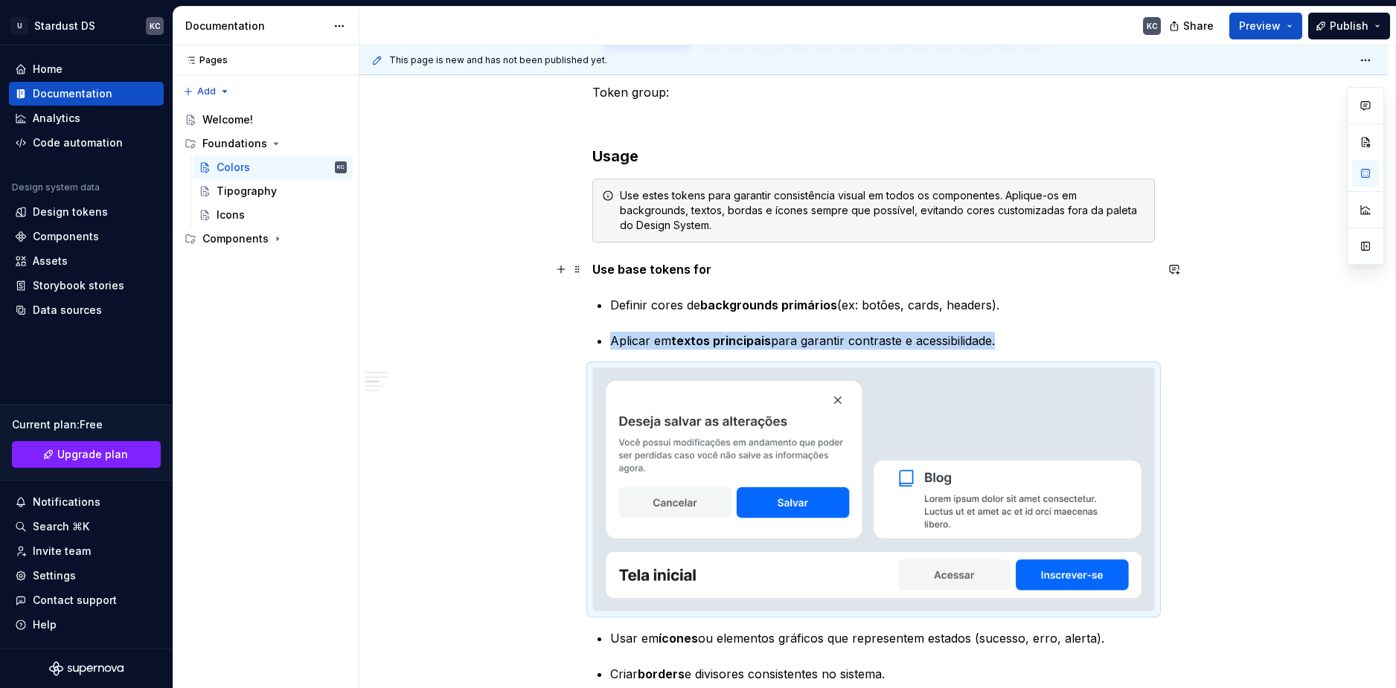
scroll to position [3443, 0]
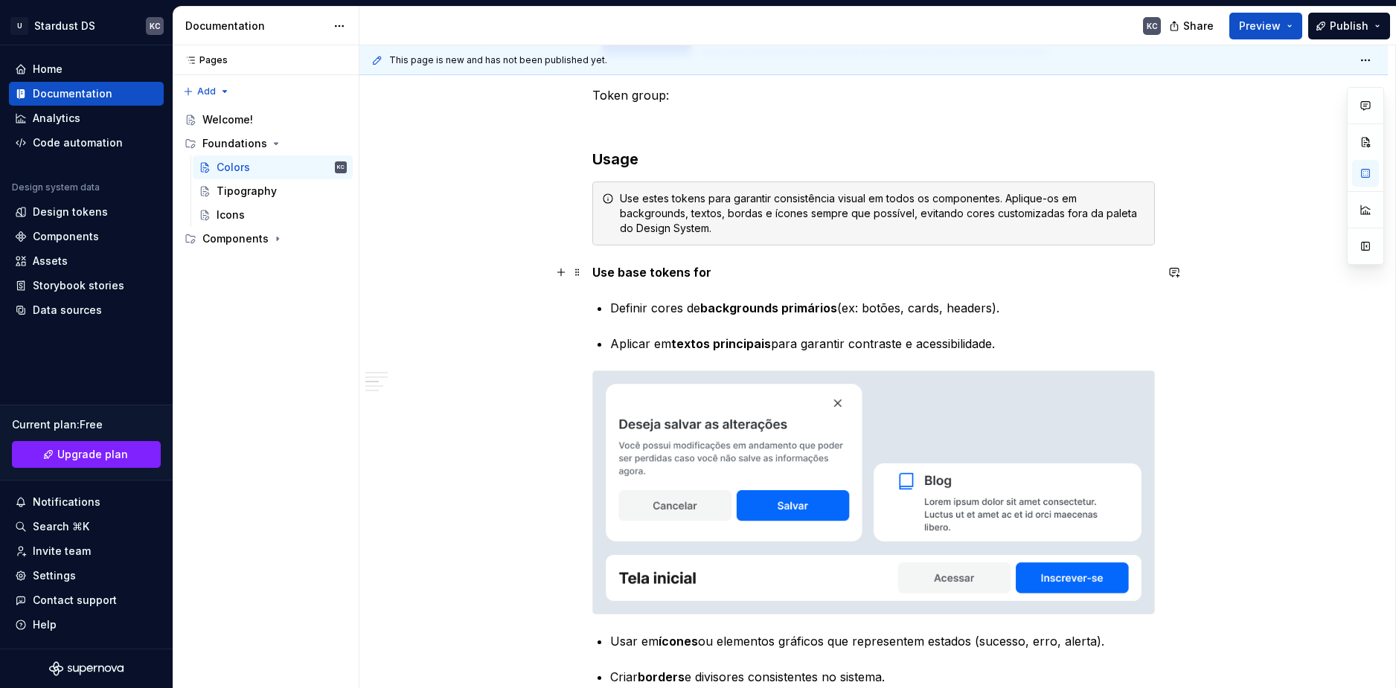
click at [667, 266] on strong "Use base tokens for" at bounding box center [651, 272] width 119 height 15
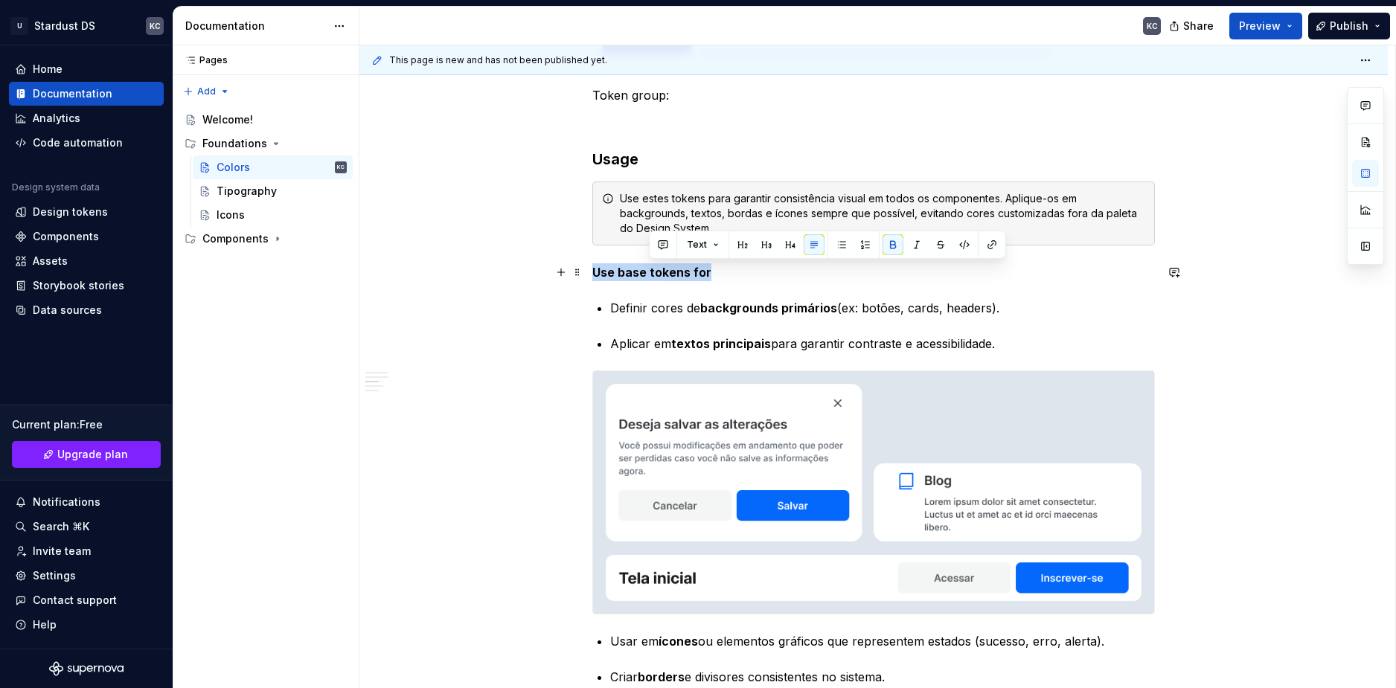
click at [667, 266] on strong "Use base tokens for" at bounding box center [651, 272] width 119 height 15
click at [615, 159] on h3 "Usage" at bounding box center [873, 159] width 562 height 21
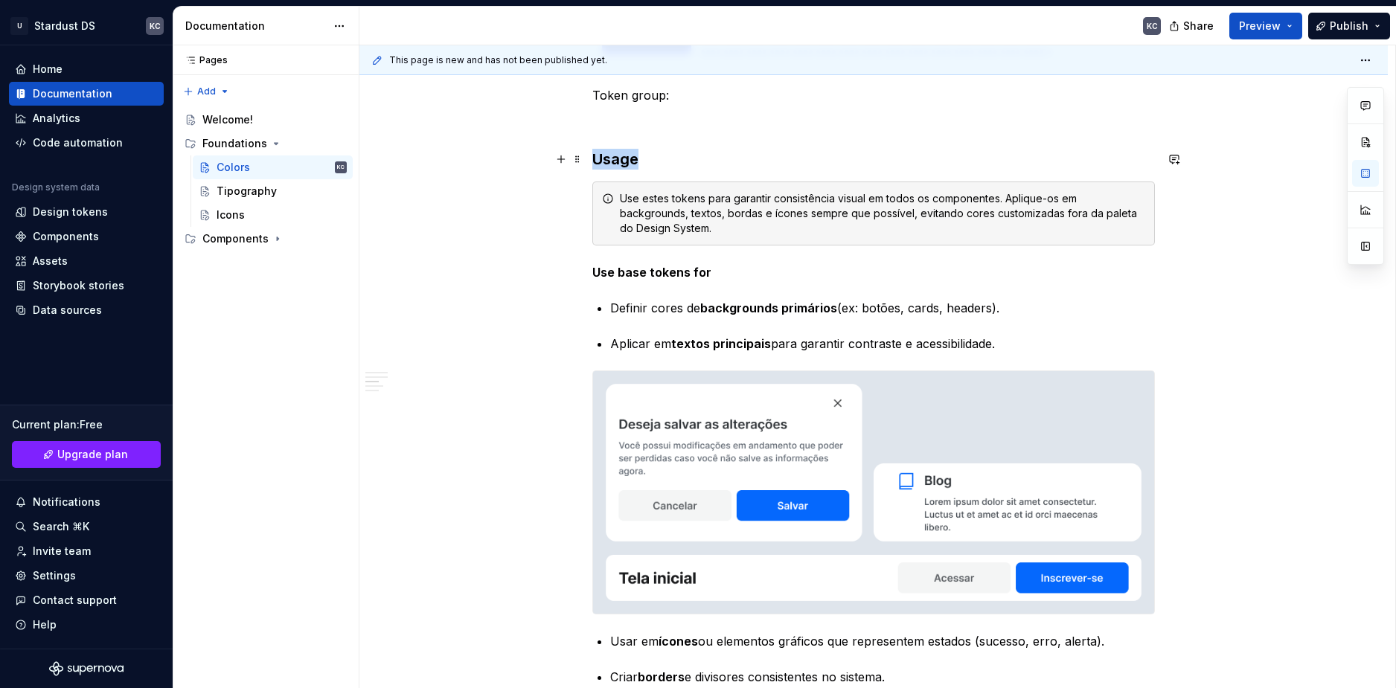
click at [615, 159] on h3 "Usage" at bounding box center [873, 159] width 562 height 21
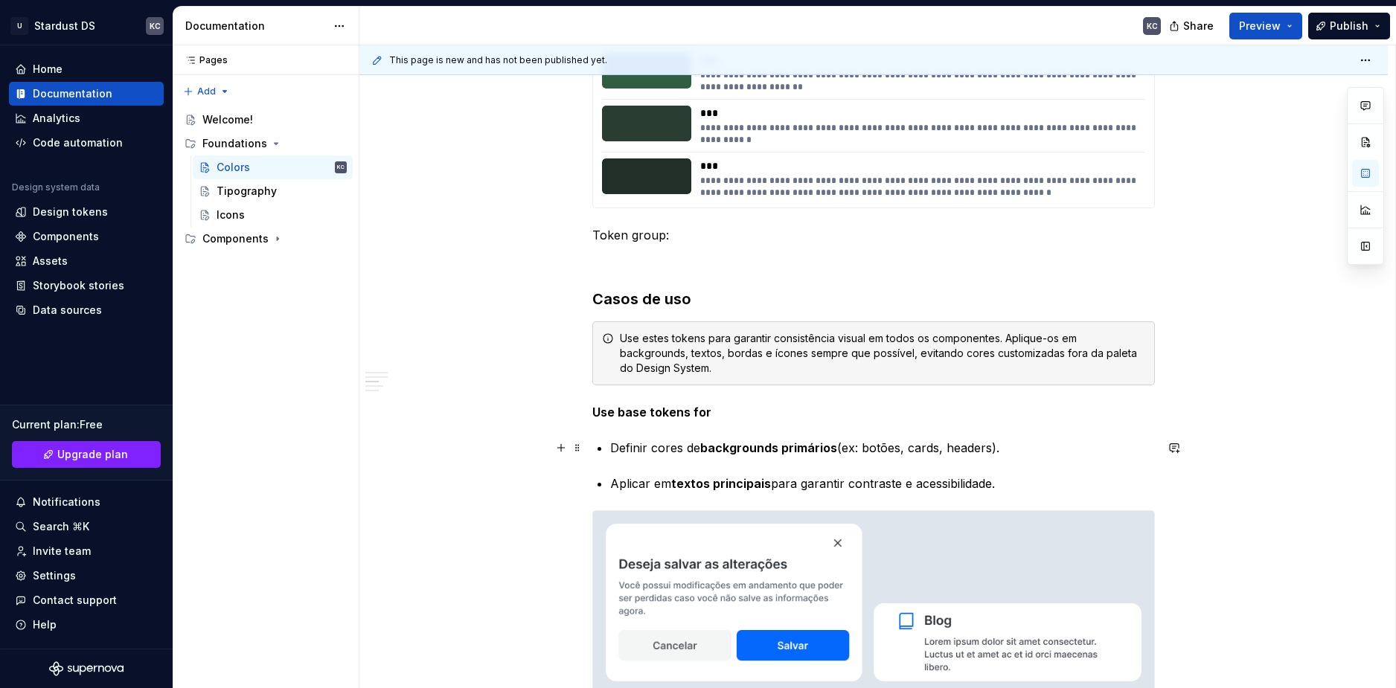
scroll to position [3295, 0]
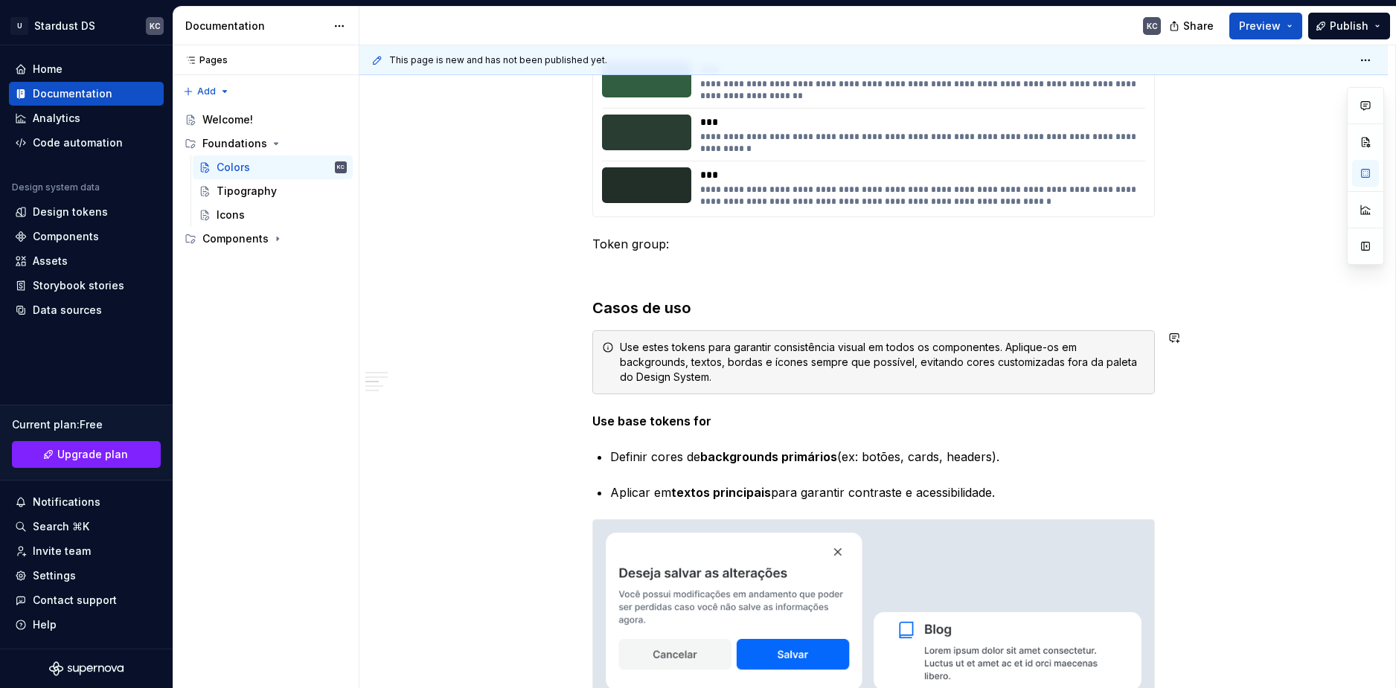
click at [653, 418] on strong "Use base tokens for" at bounding box center [651, 421] width 119 height 15
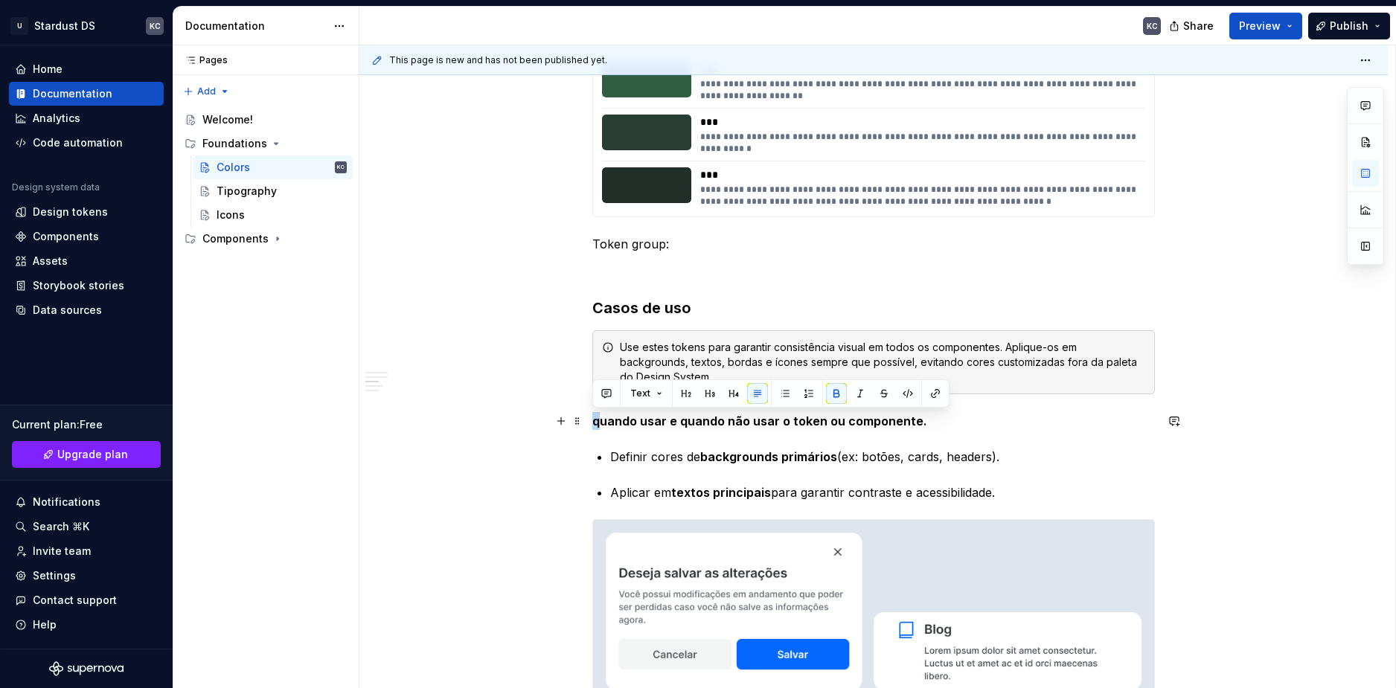
click at [593, 423] on strong "quando usar e quando não usar o token ou componente." at bounding box center [759, 421] width 335 height 15
drag, startPoint x: 775, startPoint y: 421, endPoint x: 668, endPoint y: 421, distance: 106.4
click at [668, 421] on strong "Quando usar e quando não usar o token ou componente." at bounding box center [760, 421] width 337 height 15
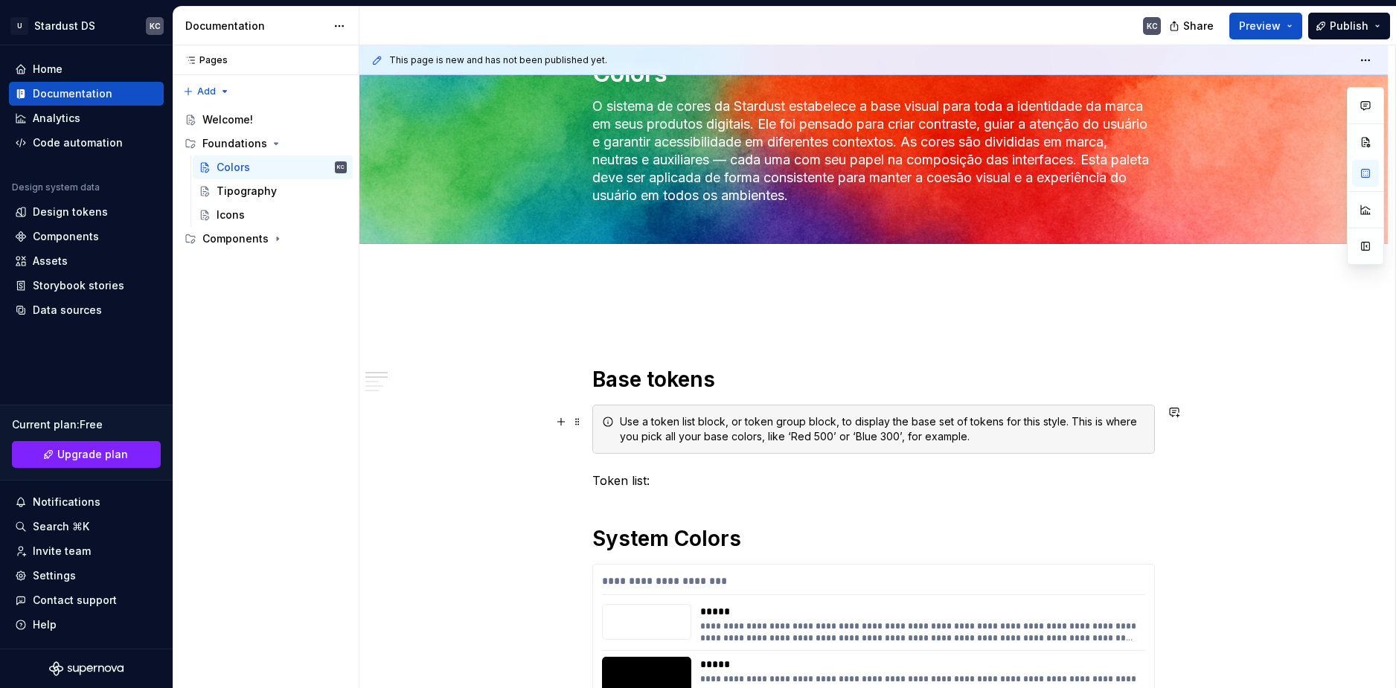
scroll to position [74, 0]
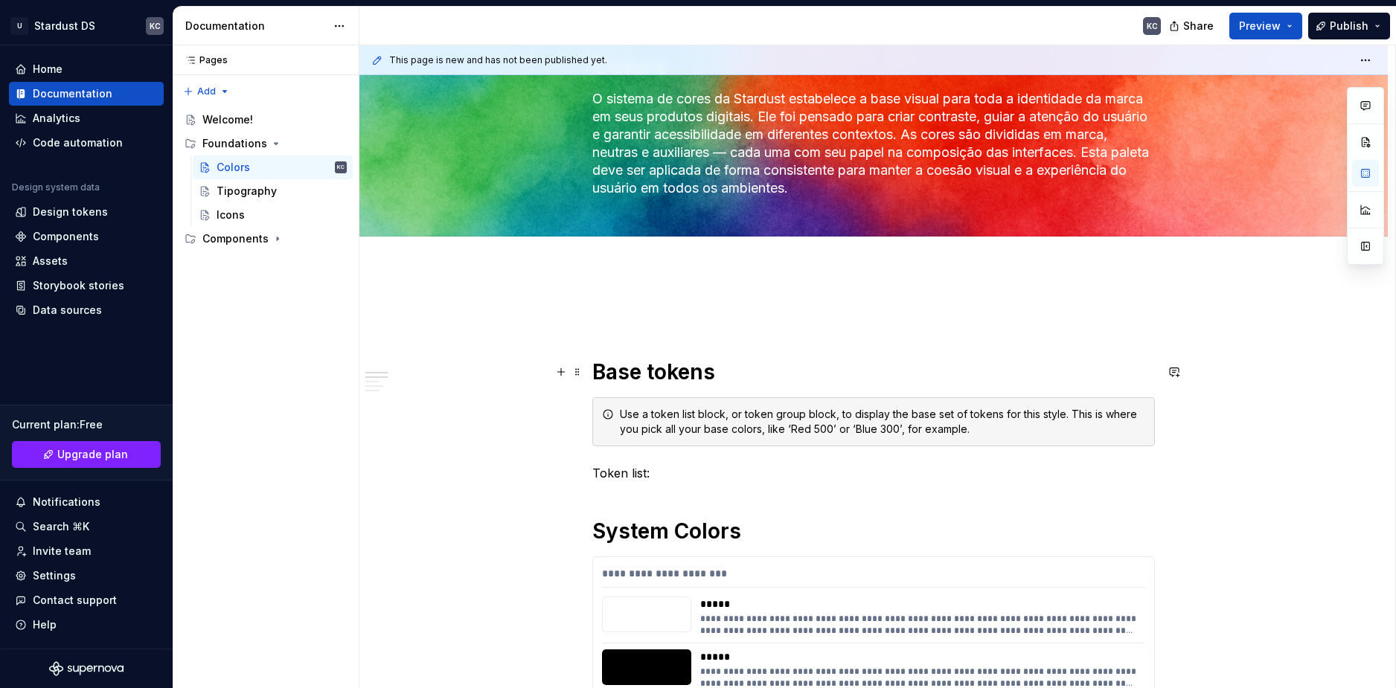
click at [671, 376] on h1 "Base tokens" at bounding box center [873, 372] width 562 height 27
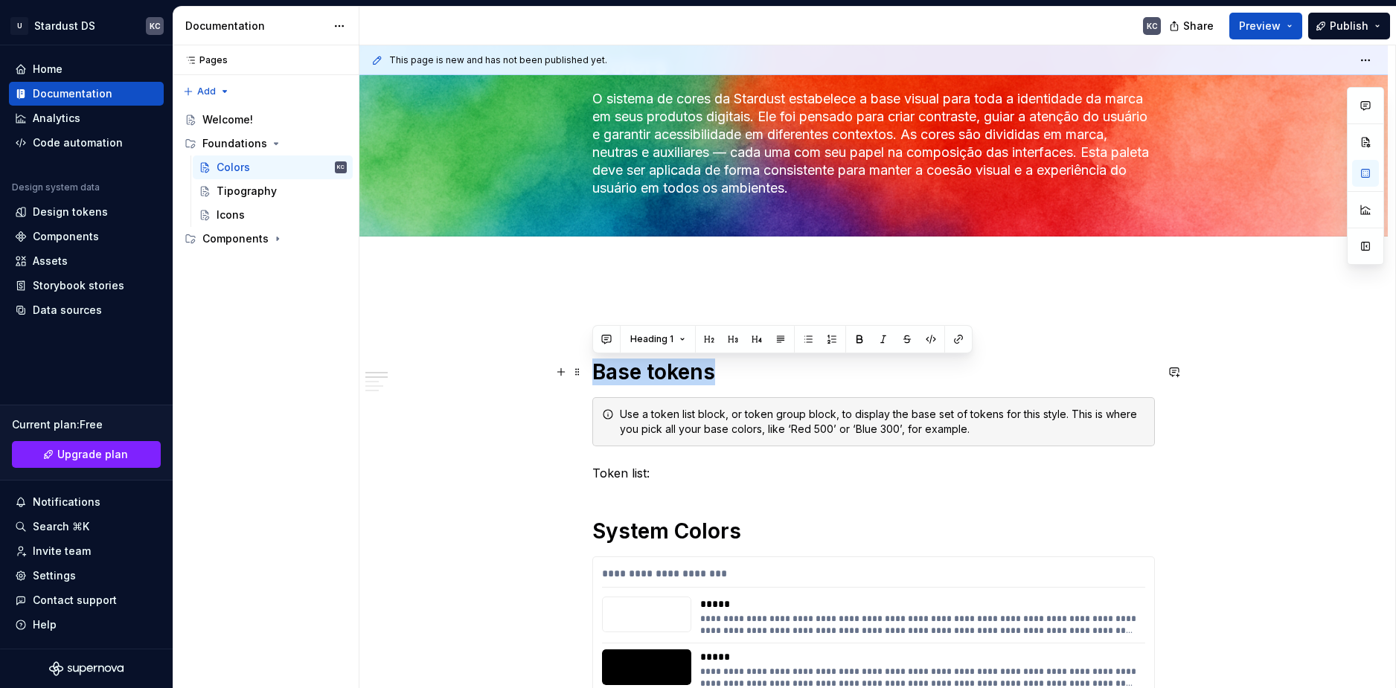
click at [671, 376] on h1 "Base tokens" at bounding box center [873, 372] width 562 height 27
drag, startPoint x: 681, startPoint y: 371, endPoint x: 1001, endPoint y: 365, distance: 320.0
click at [1001, 365] on h1 "Base tokens" at bounding box center [873, 372] width 562 height 27
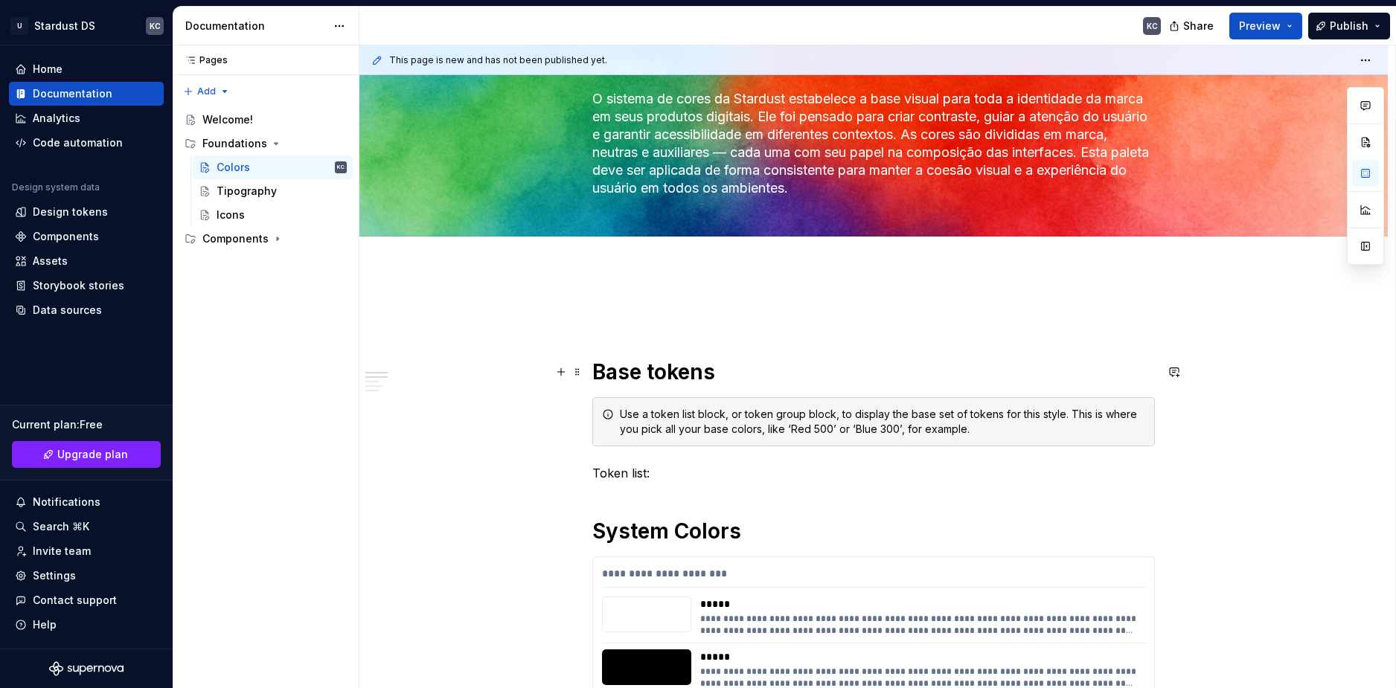
click at [690, 382] on h1 "Base tokens" at bounding box center [873, 372] width 562 height 27
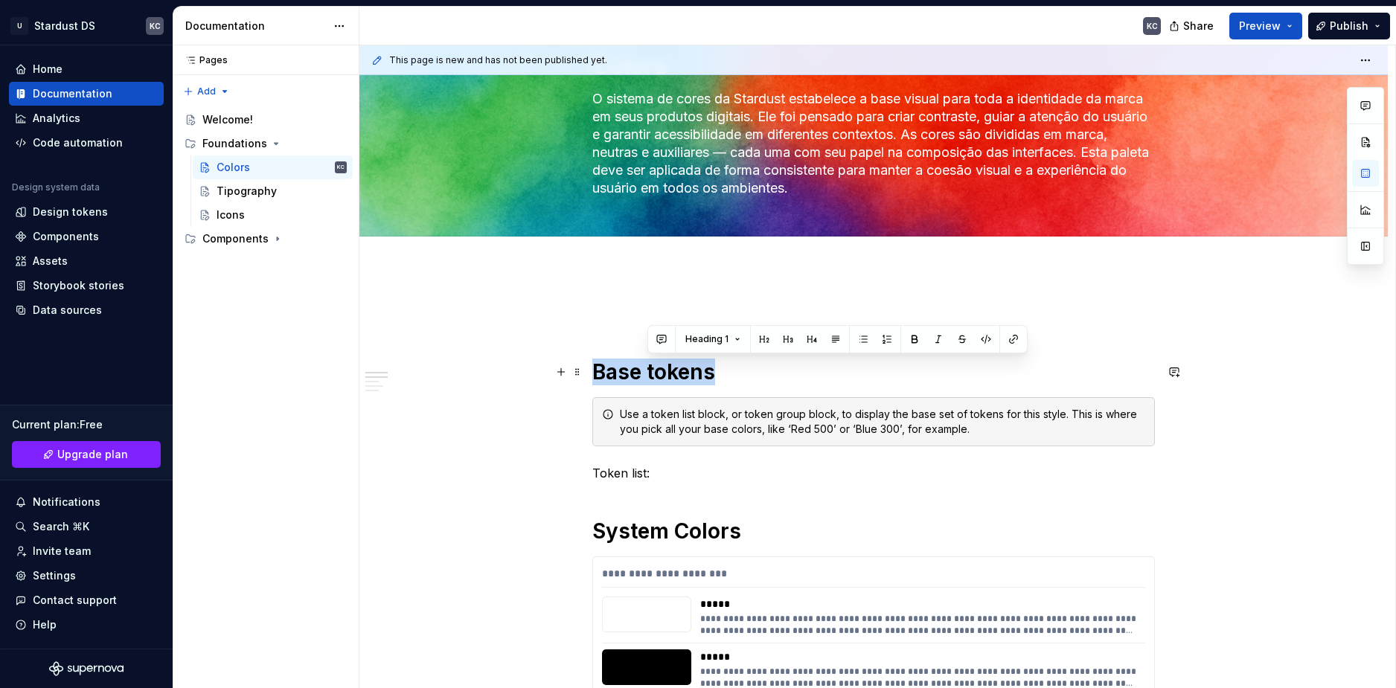
click at [690, 382] on h1 "Base tokens" at bounding box center [873, 372] width 562 height 27
click at [680, 340] on button "Heading 1" at bounding box center [657, 339] width 68 height 21
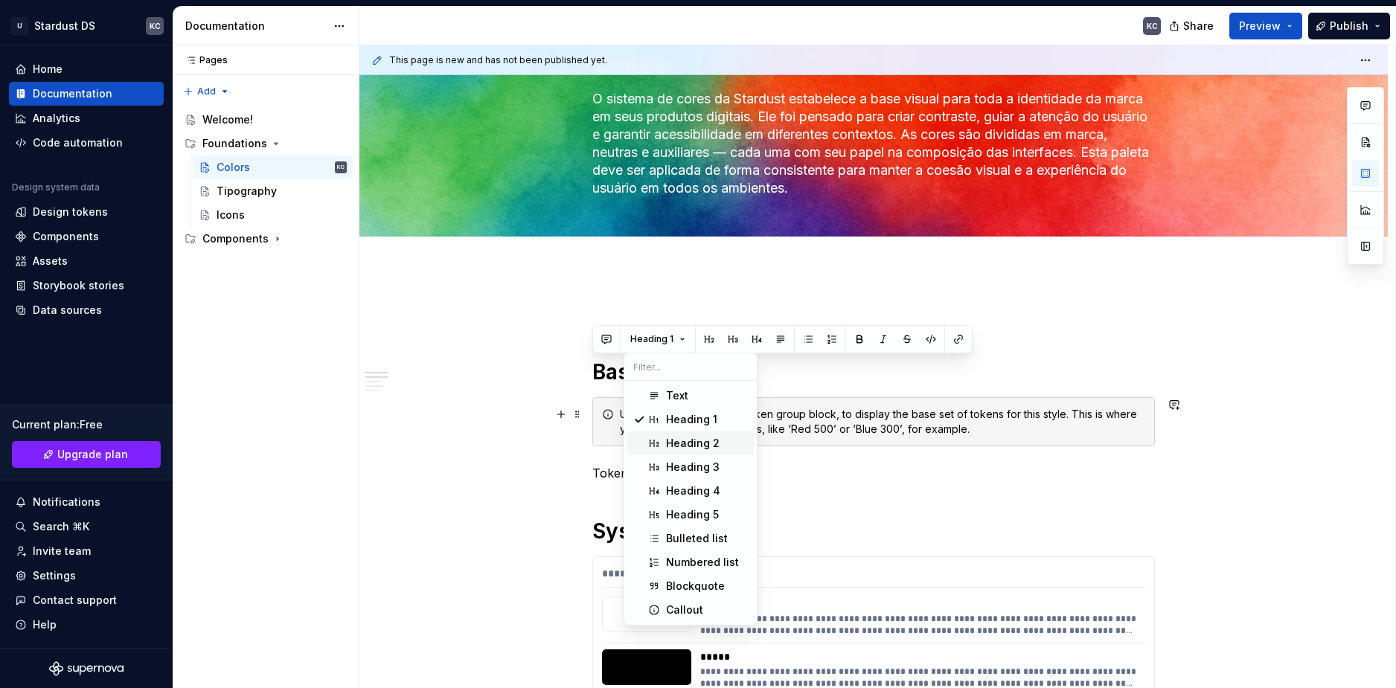
click at [681, 440] on div "Heading 2" at bounding box center [693, 443] width 54 height 15
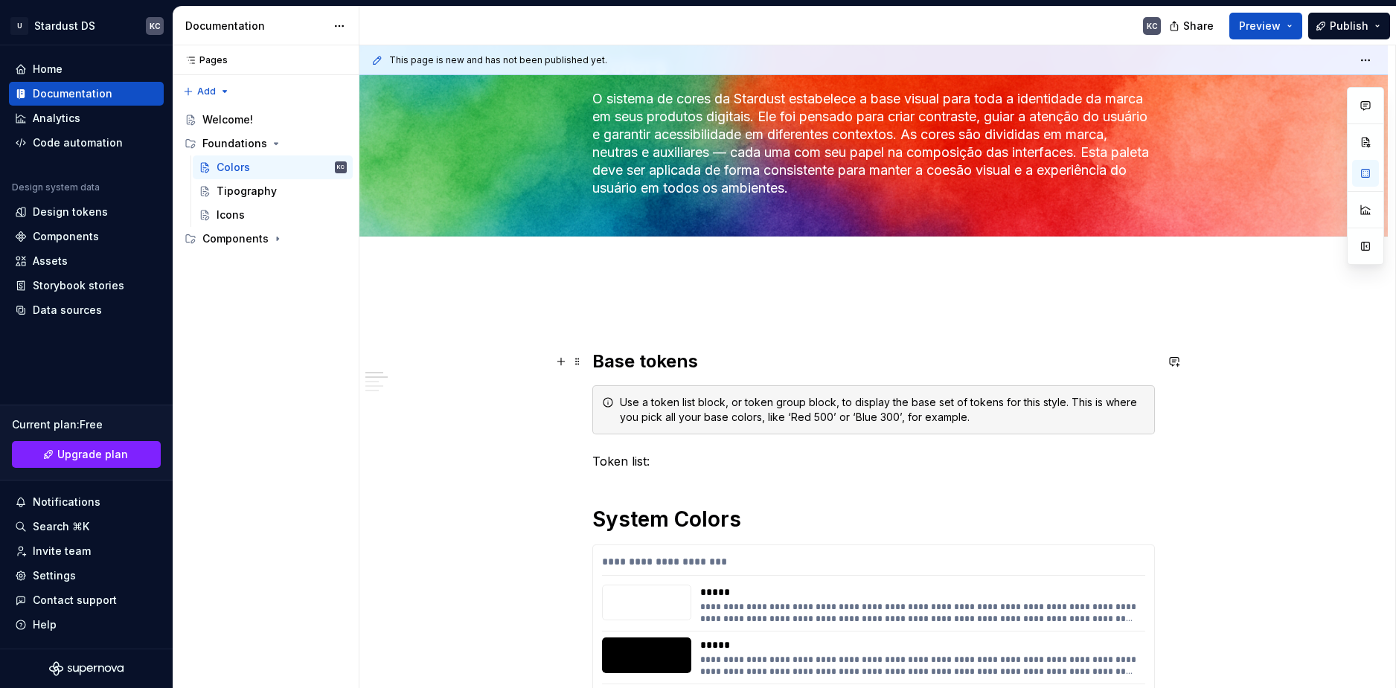
click at [679, 360] on h2 "Base tokens" at bounding box center [873, 362] width 562 height 24
click at [620, 365] on h2 "Base tokens" at bounding box center [873, 362] width 562 height 24
click at [682, 356] on h2 "Base tokens" at bounding box center [873, 362] width 562 height 24
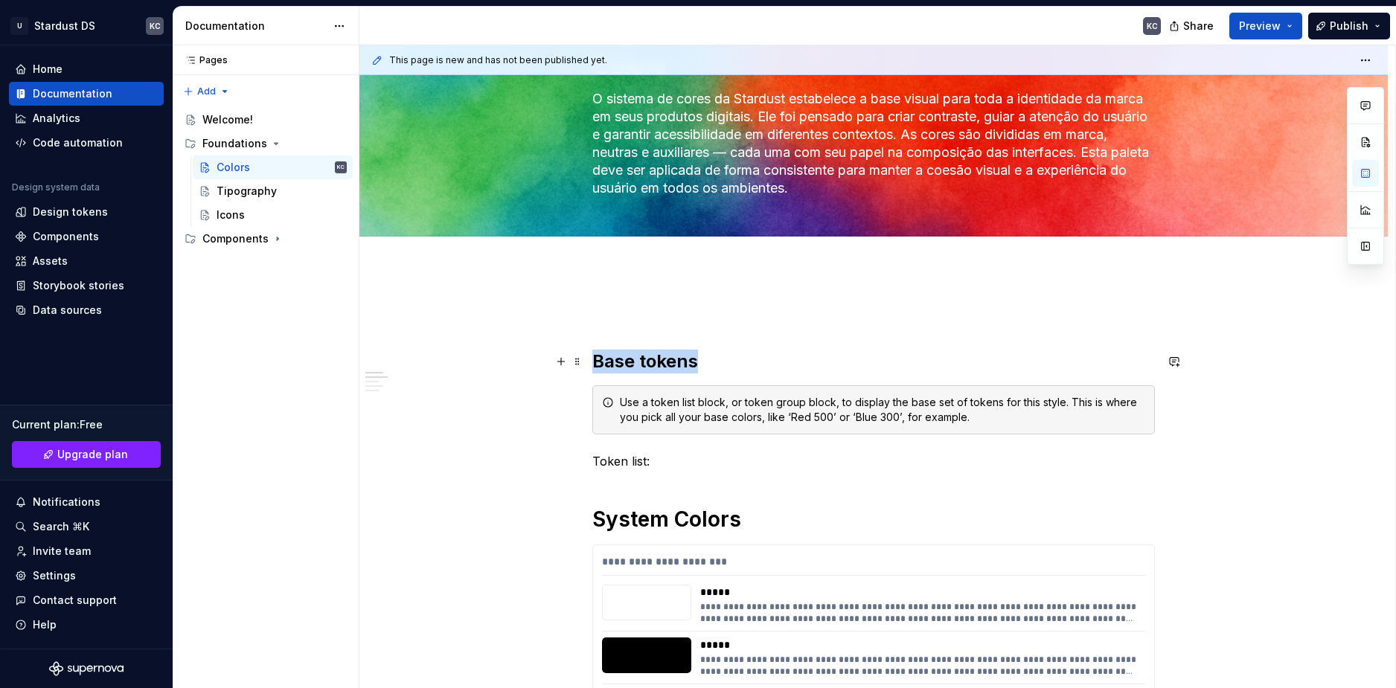
click at [682, 356] on h2 "Base tokens" at bounding box center [873, 362] width 562 height 24
click at [679, 331] on button "Heading 2" at bounding box center [658, 330] width 71 height 21
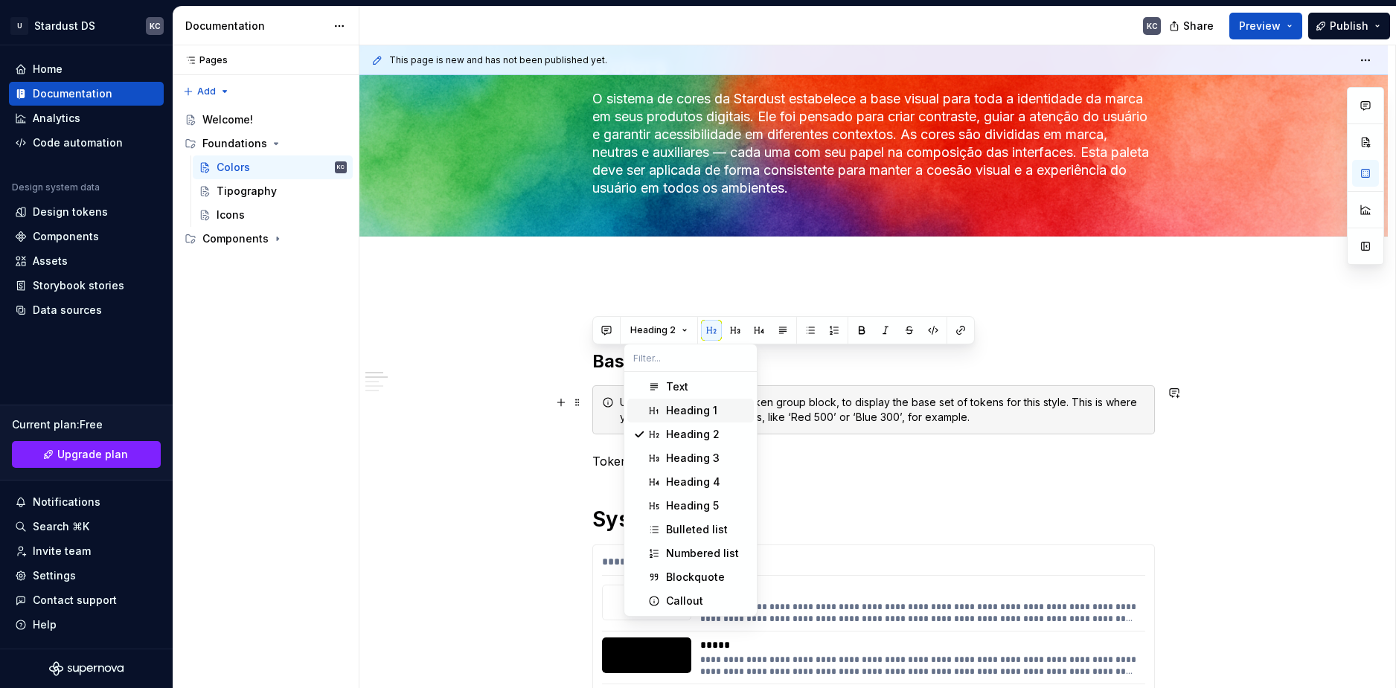
click at [680, 412] on div "Heading 1" at bounding box center [691, 410] width 51 height 15
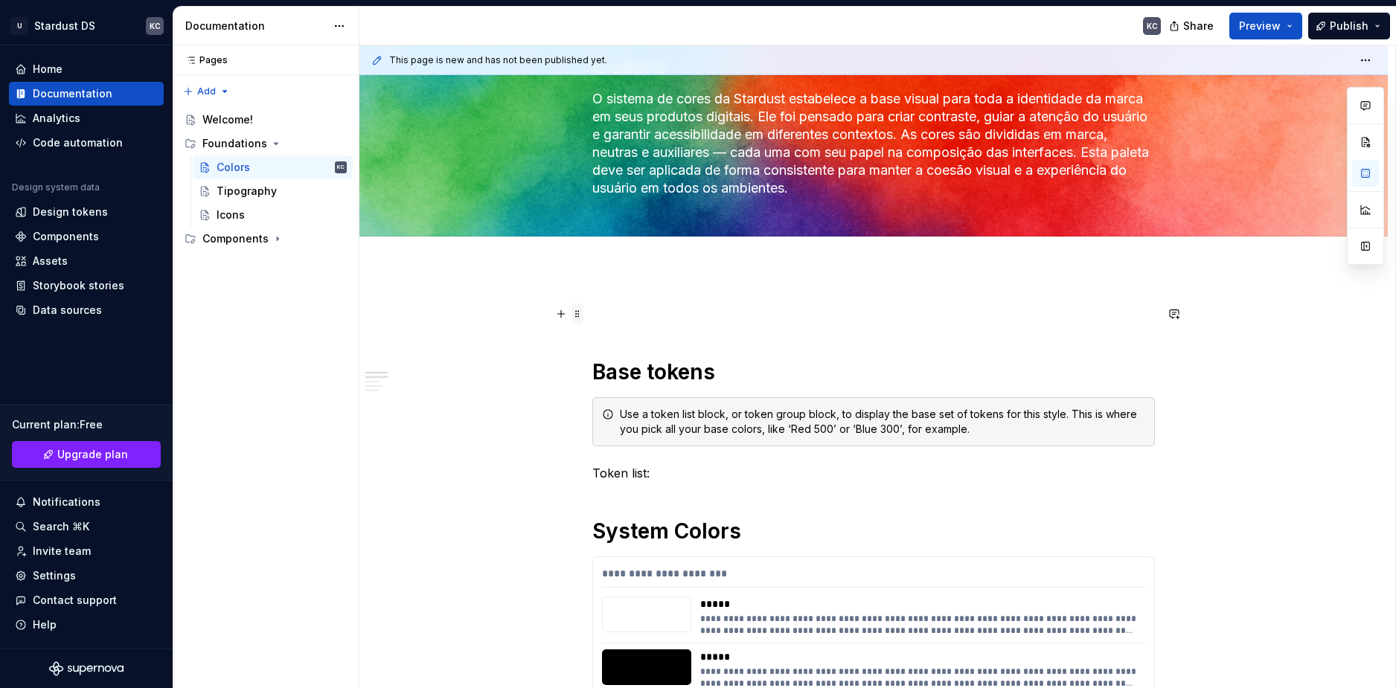
click at [581, 312] on span at bounding box center [577, 314] width 12 height 21
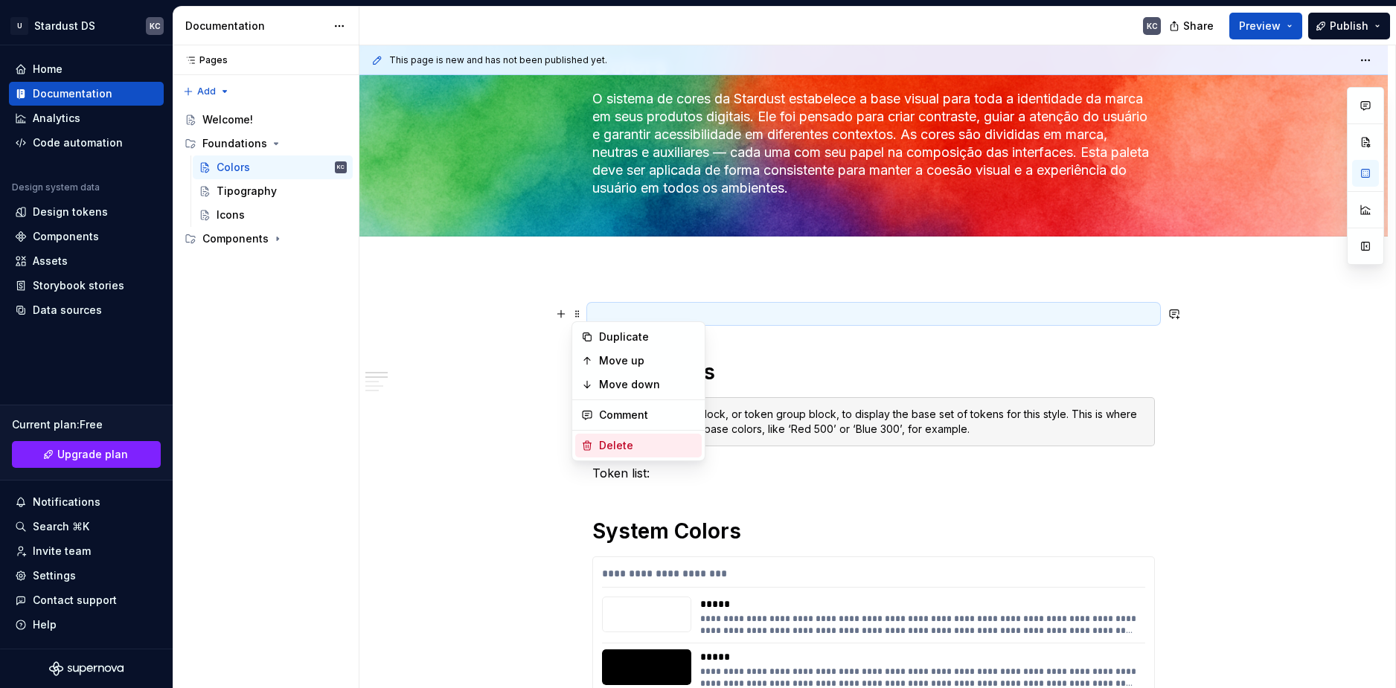
click at [611, 438] on div "Delete" at bounding box center [647, 445] width 97 height 15
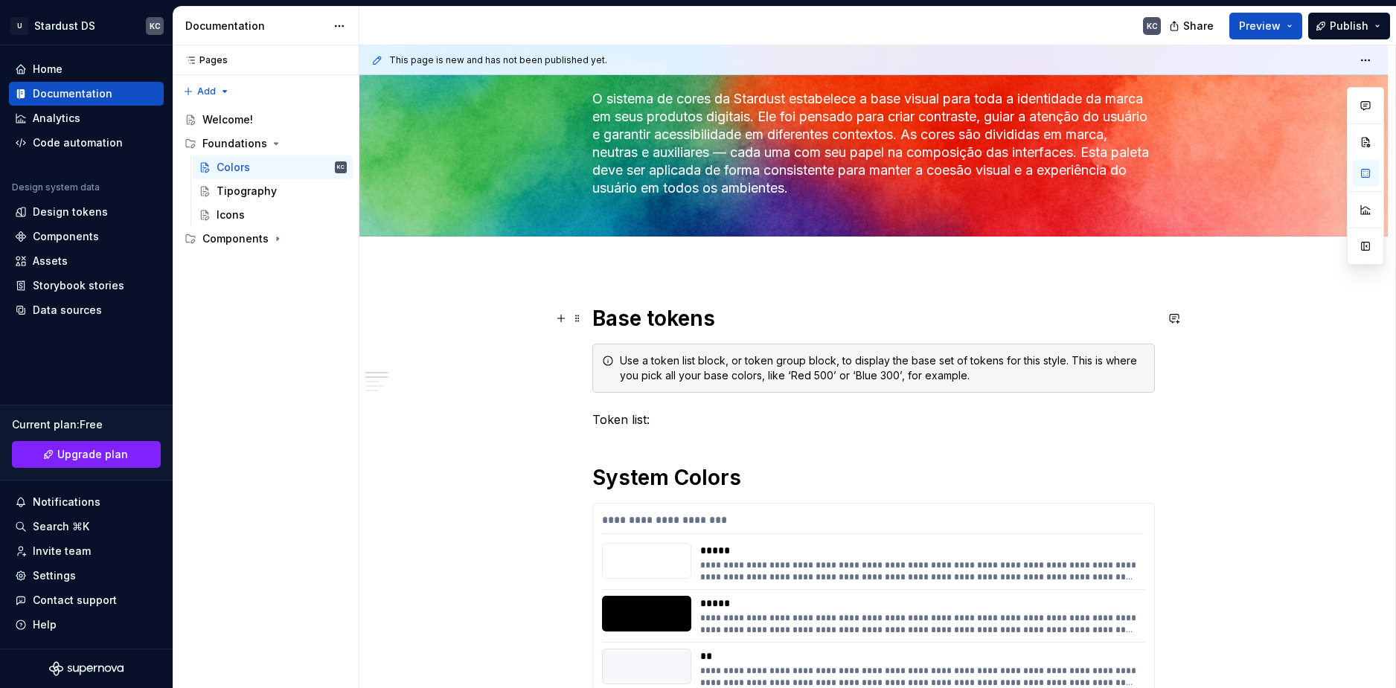
click at [672, 317] on h1 "Base tokens" at bounding box center [873, 318] width 562 height 27
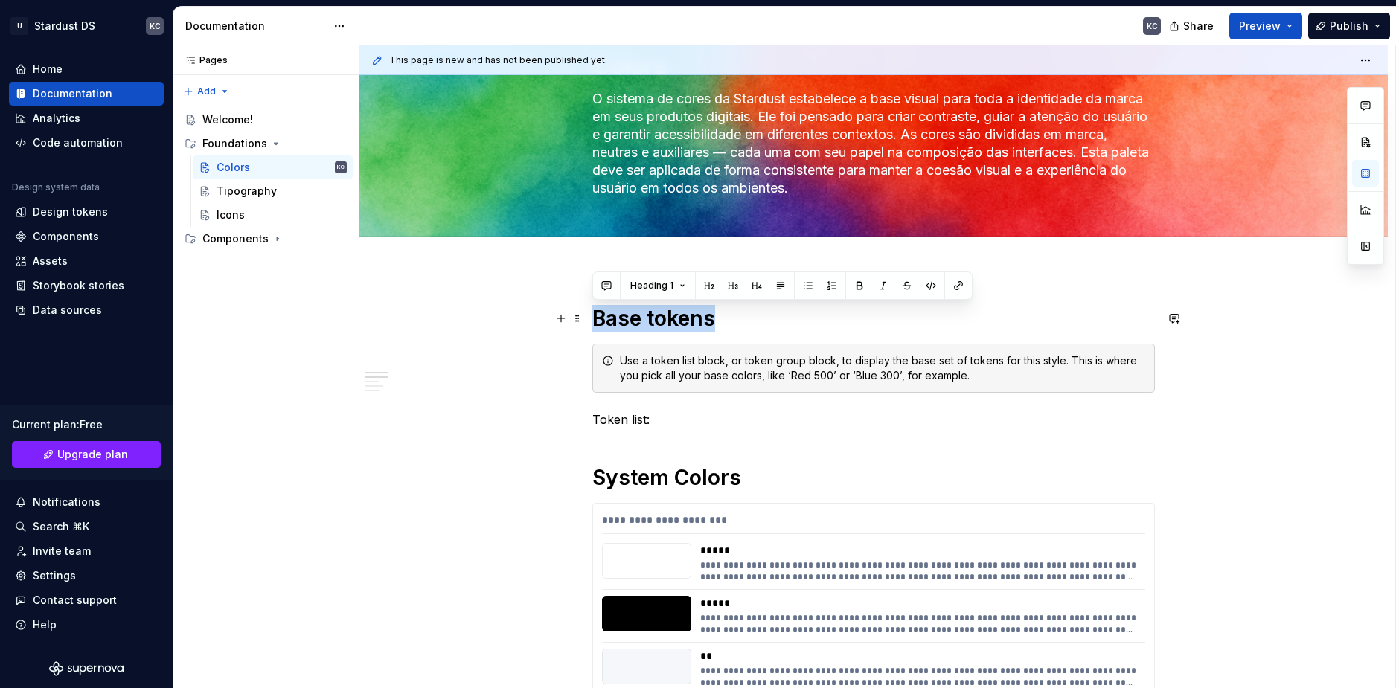
click at [672, 317] on h1 "Base tokens" at bounding box center [873, 318] width 562 height 27
click at [857, 289] on button "button" at bounding box center [859, 285] width 21 height 21
click at [684, 289] on button "Heading 1" at bounding box center [657, 285] width 68 height 21
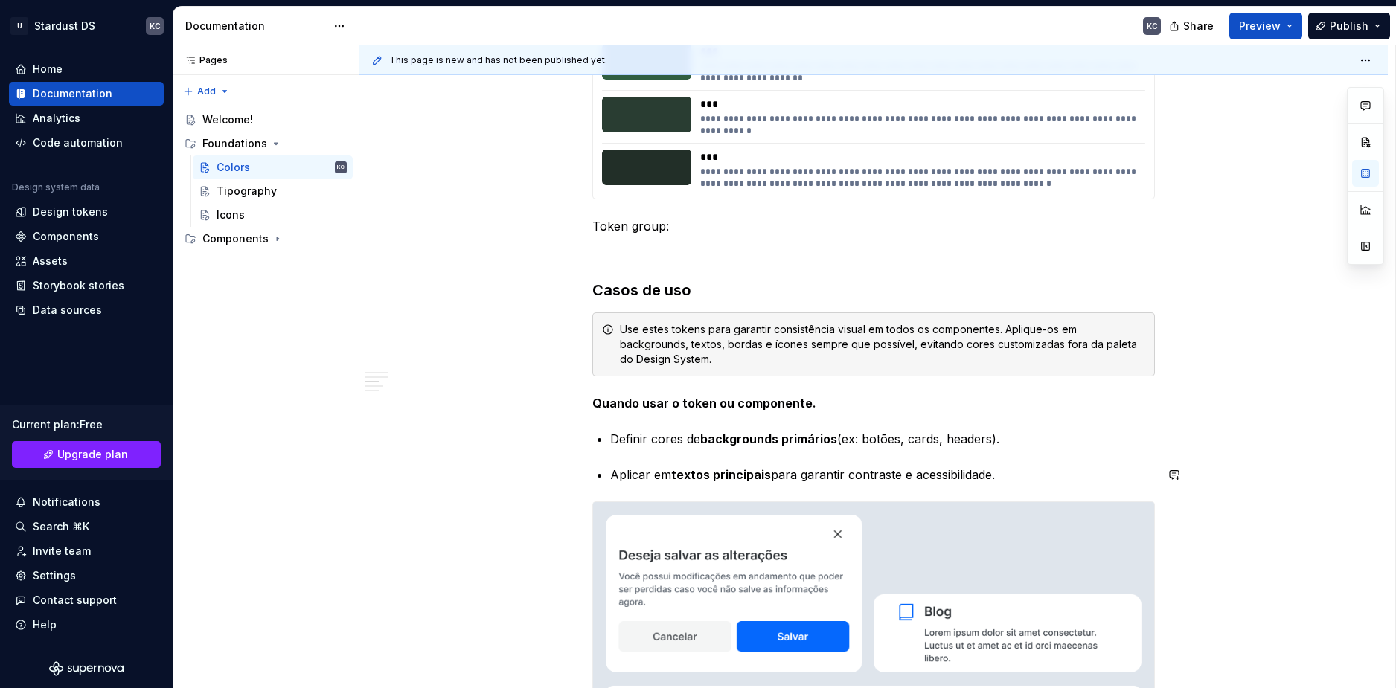
scroll to position [3348, 0]
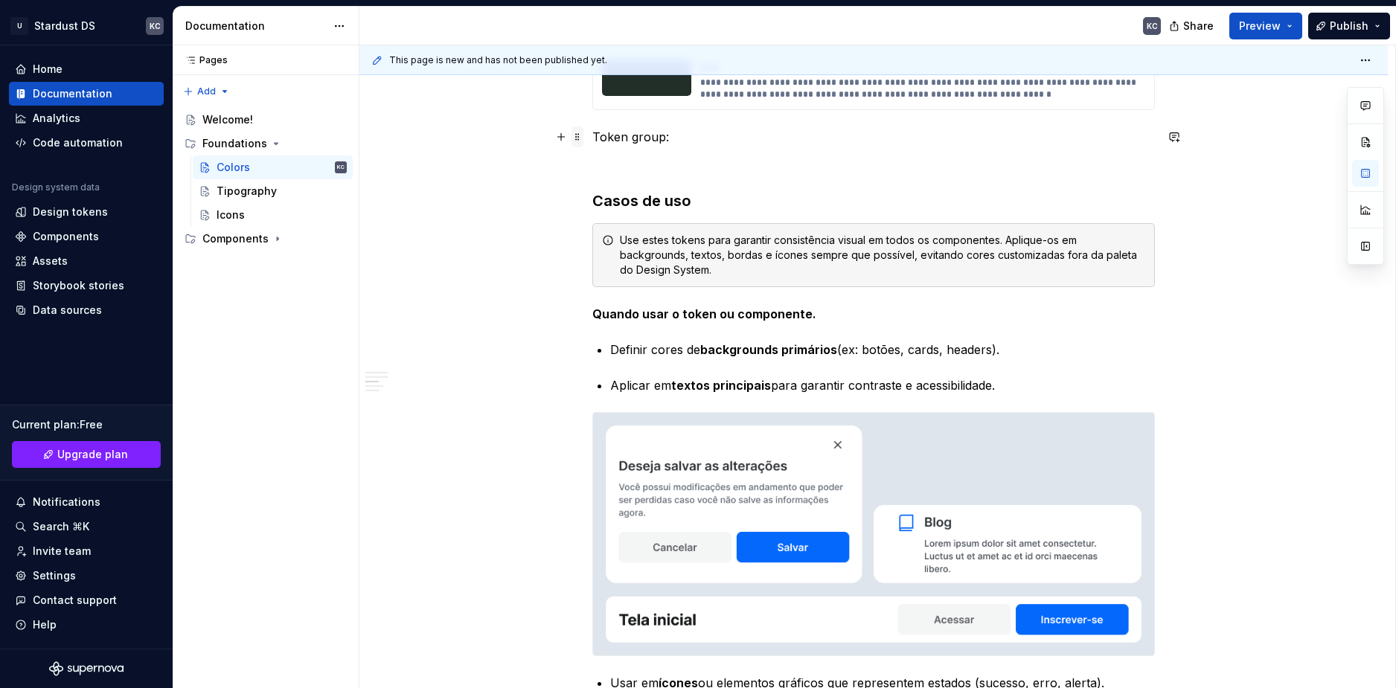
click at [580, 138] on span at bounding box center [577, 136] width 12 height 21
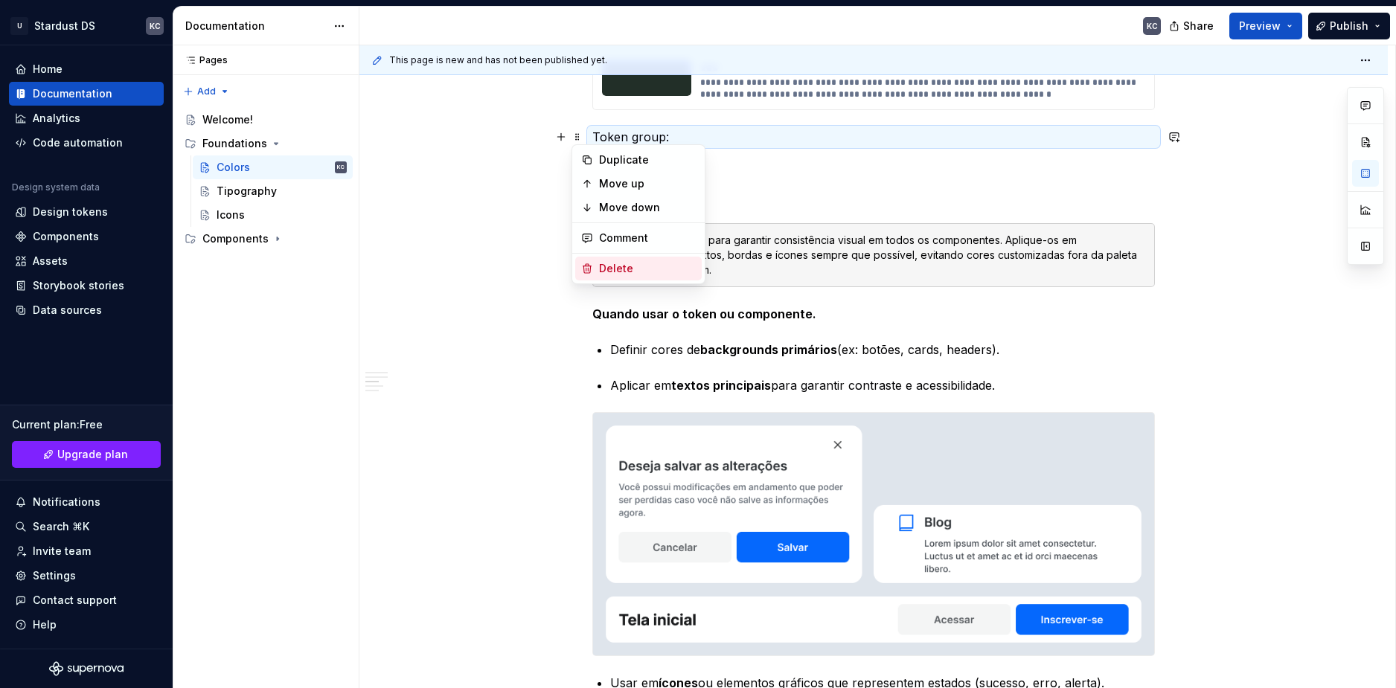
click at [612, 269] on div "Delete" at bounding box center [647, 268] width 97 height 15
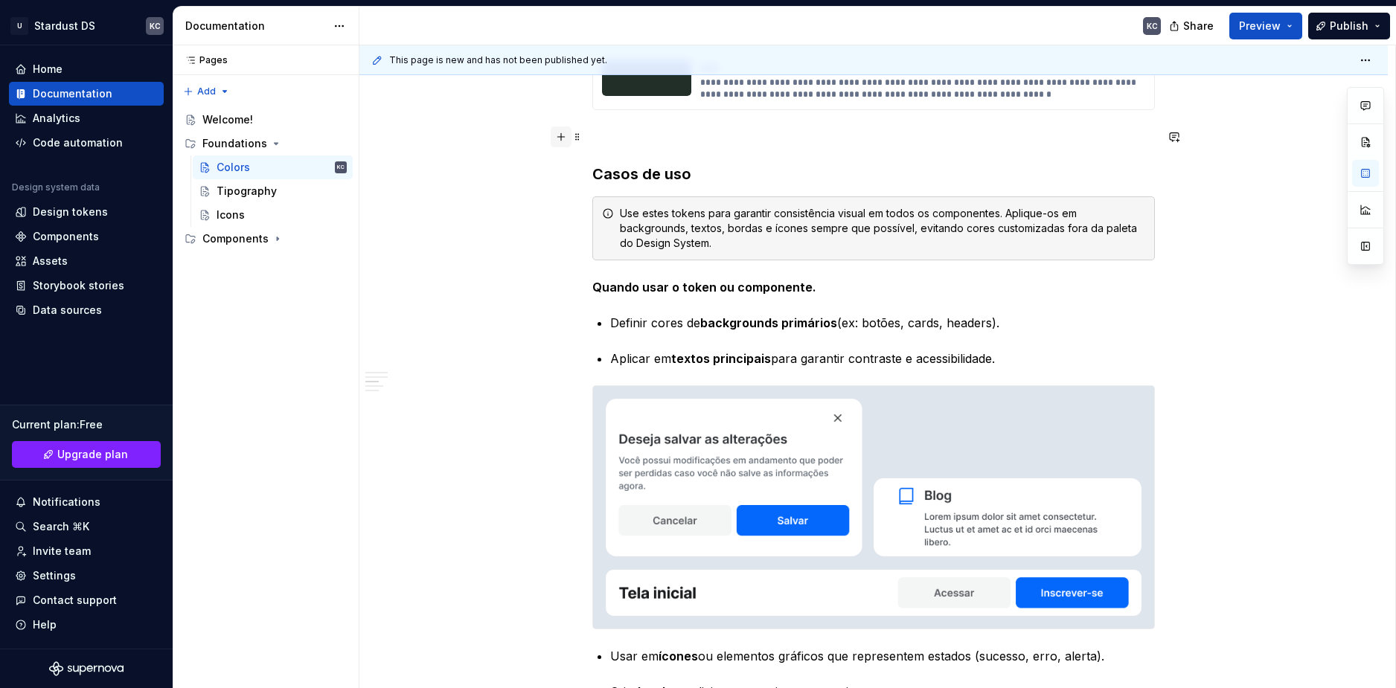
click at [567, 143] on button "button" at bounding box center [561, 136] width 21 height 21
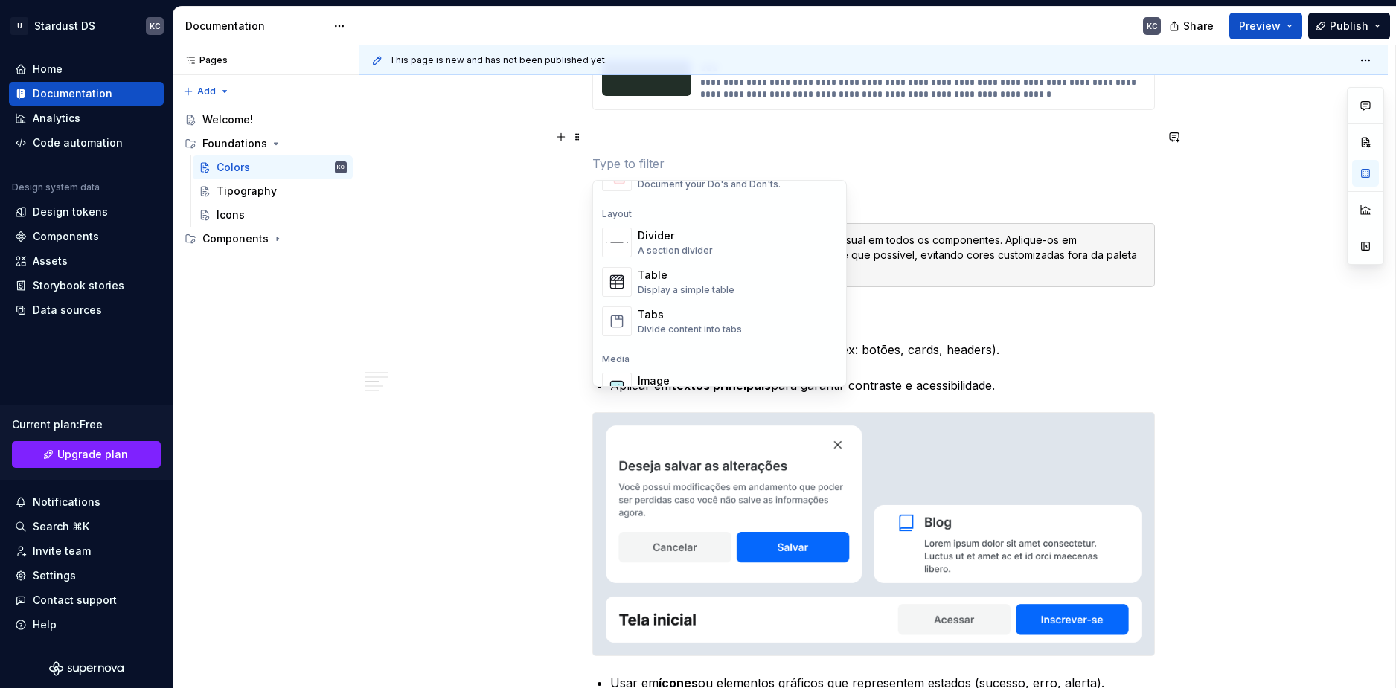
scroll to position [446, 0]
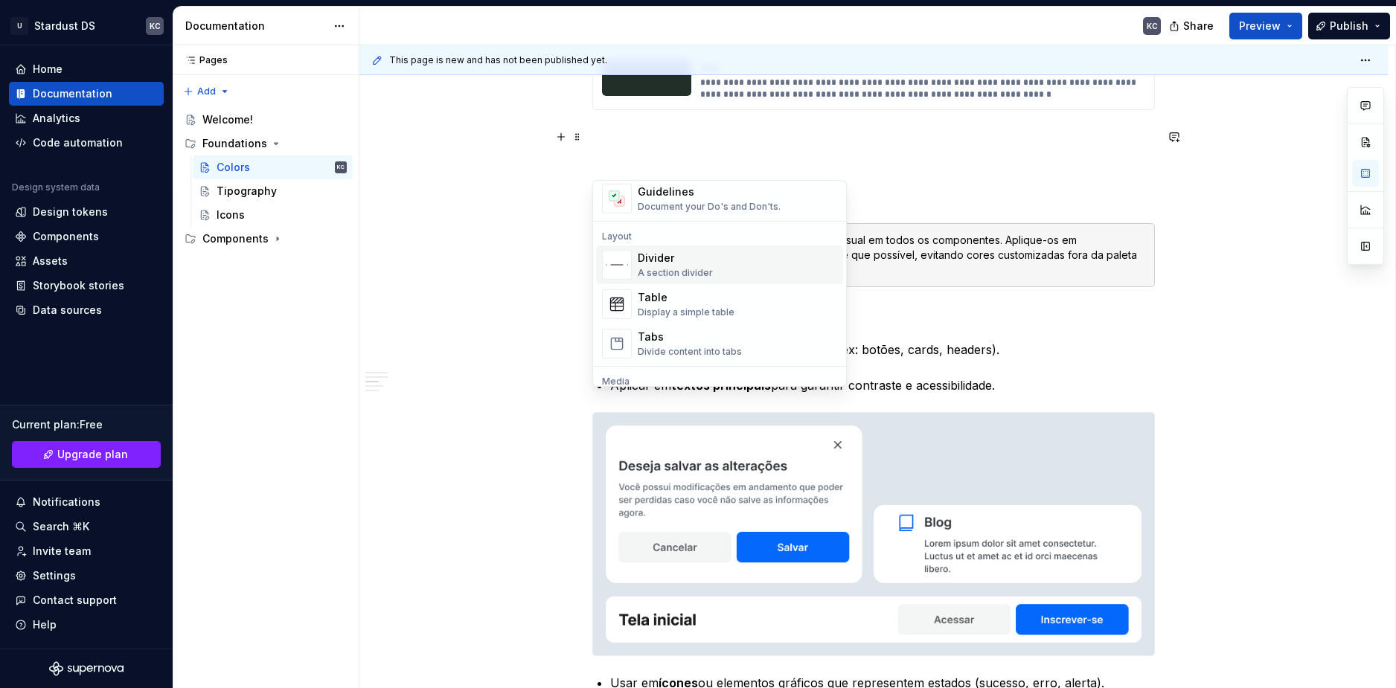
click at [679, 269] on div "A section divider" at bounding box center [675, 273] width 75 height 12
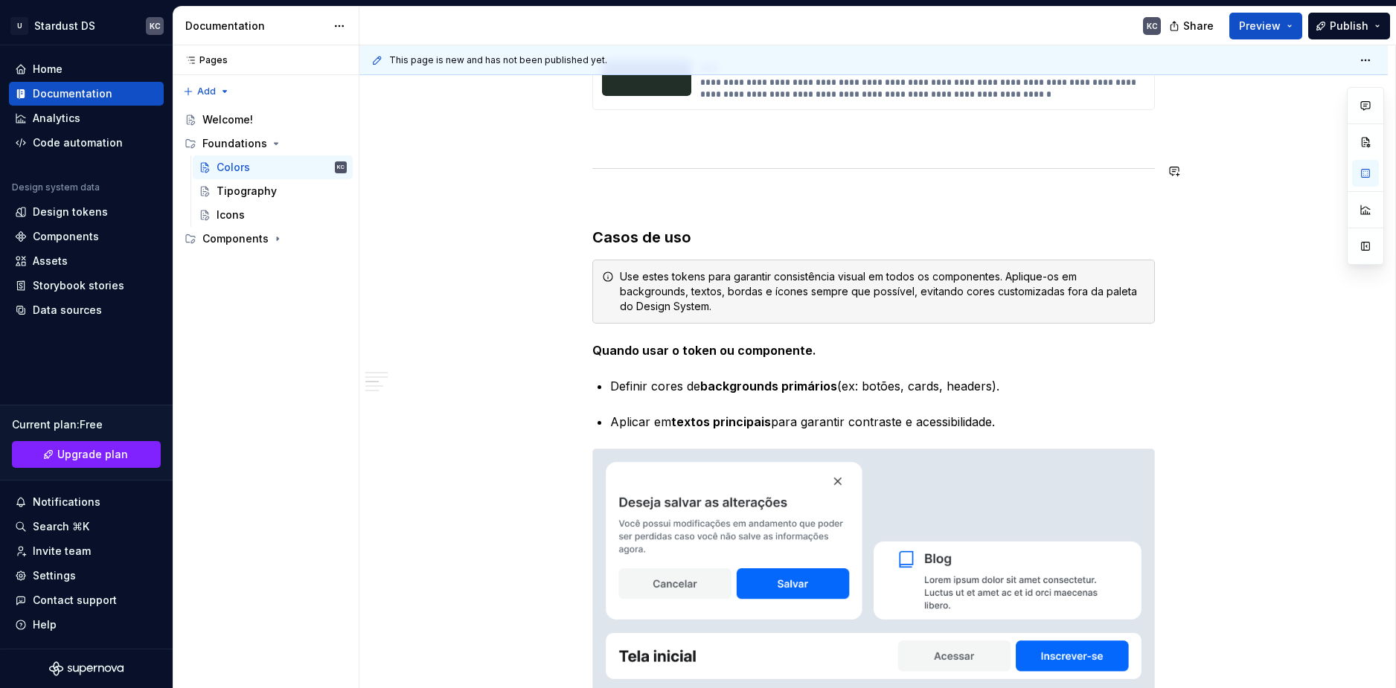
click at [594, 135] on p at bounding box center [873, 137] width 562 height 18
click at [578, 139] on span at bounding box center [577, 136] width 12 height 21
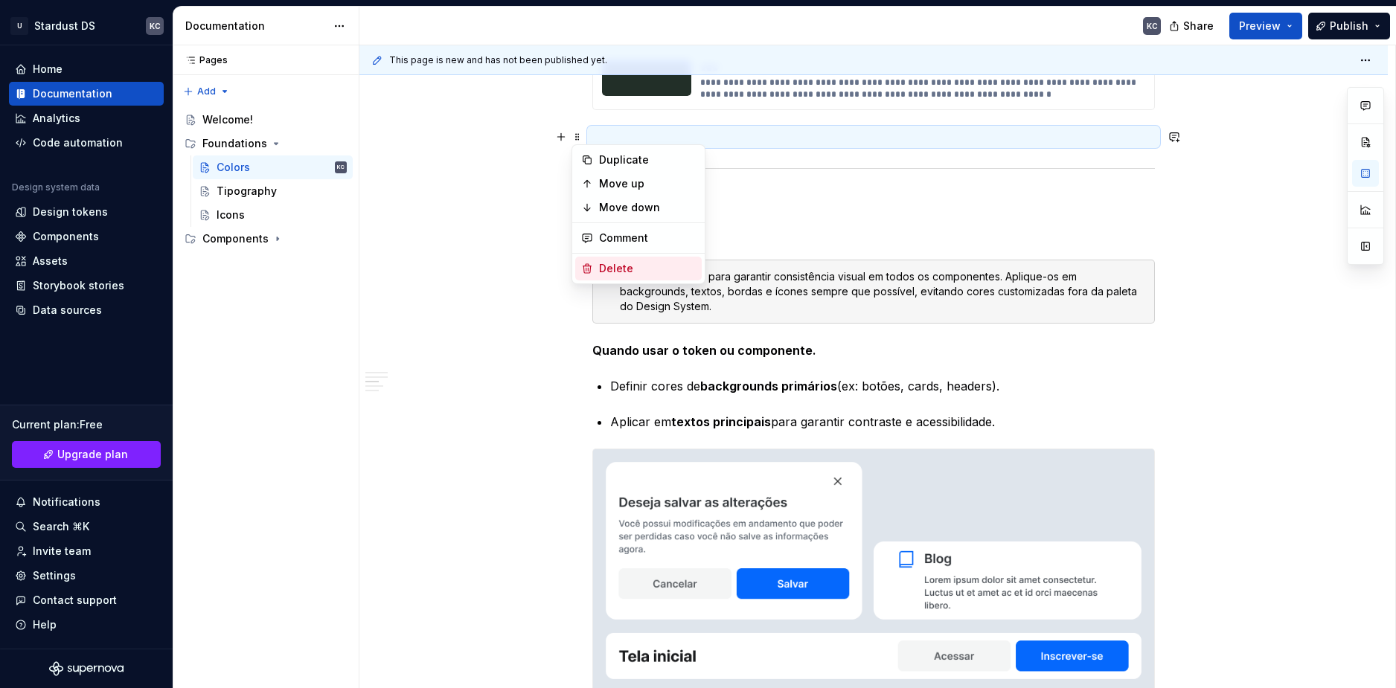
click at [644, 263] on div "Delete" at bounding box center [647, 268] width 97 height 15
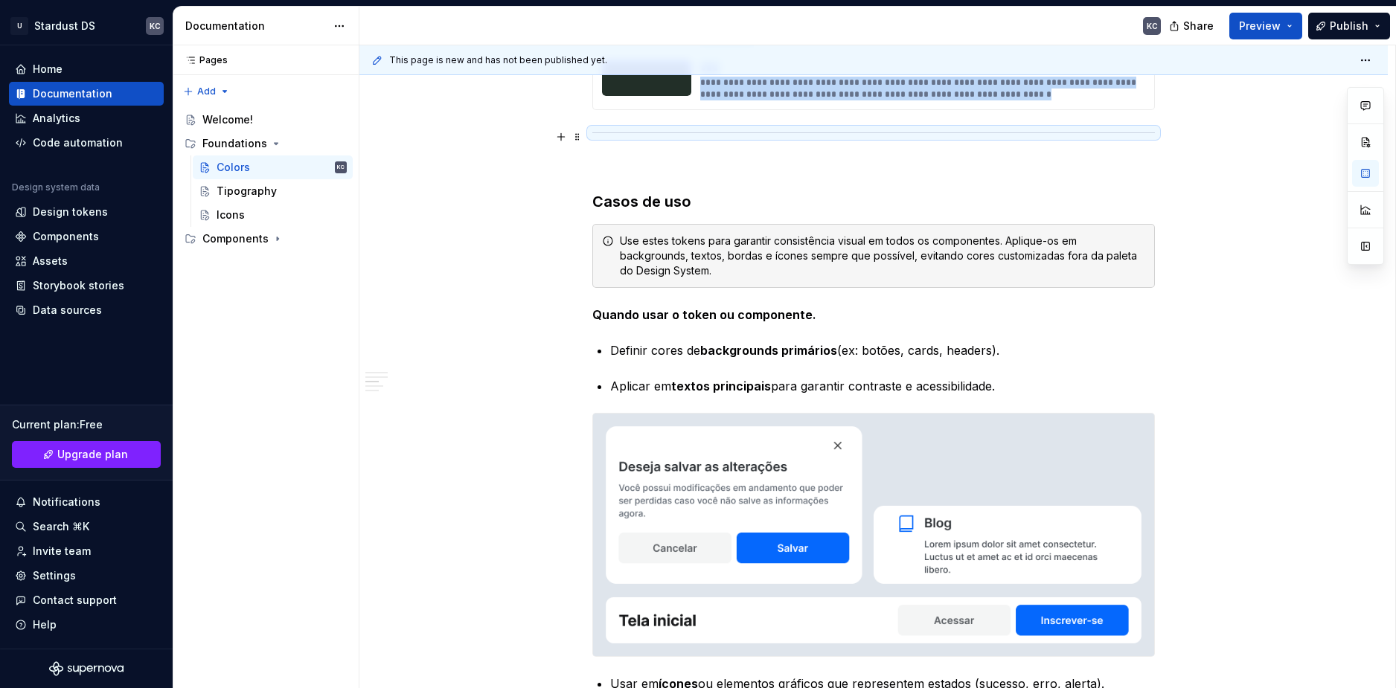
scroll to position [3312, 0]
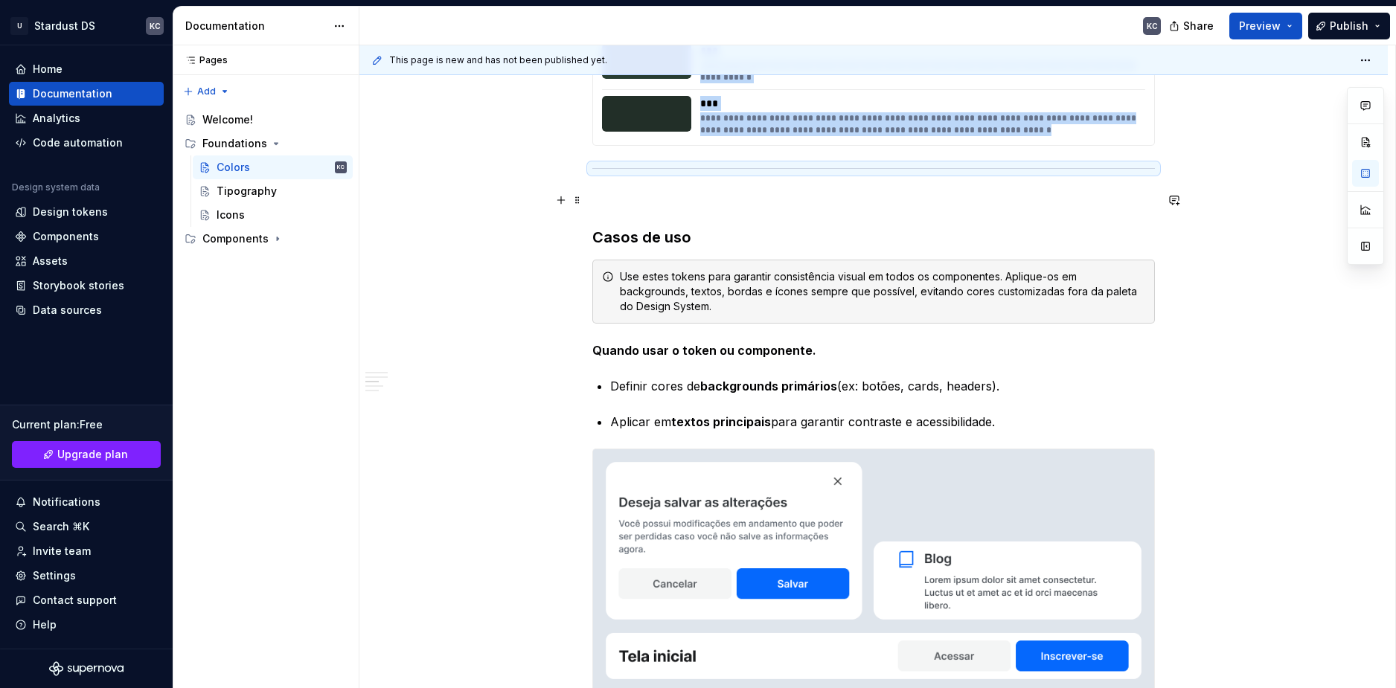
click at [580, 201] on span at bounding box center [577, 200] width 12 height 21
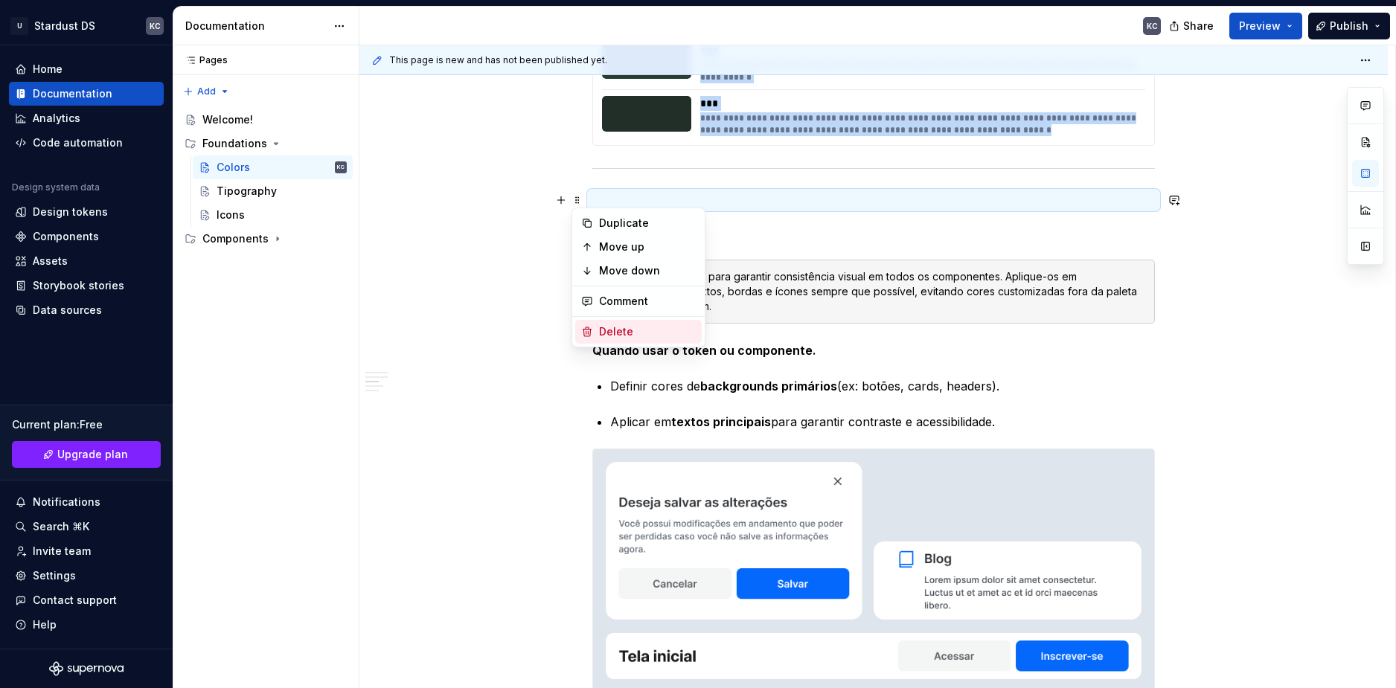
click at [605, 332] on div "Delete" at bounding box center [647, 331] width 97 height 15
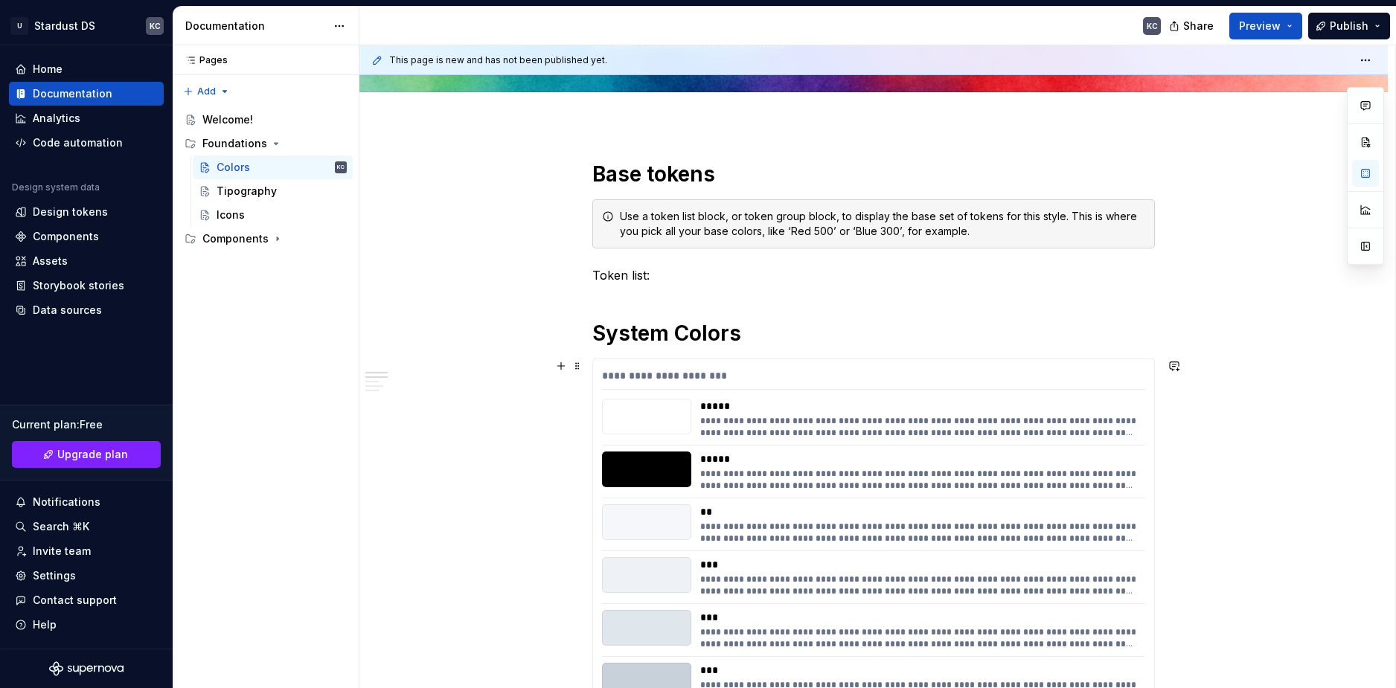
scroll to position [187, 0]
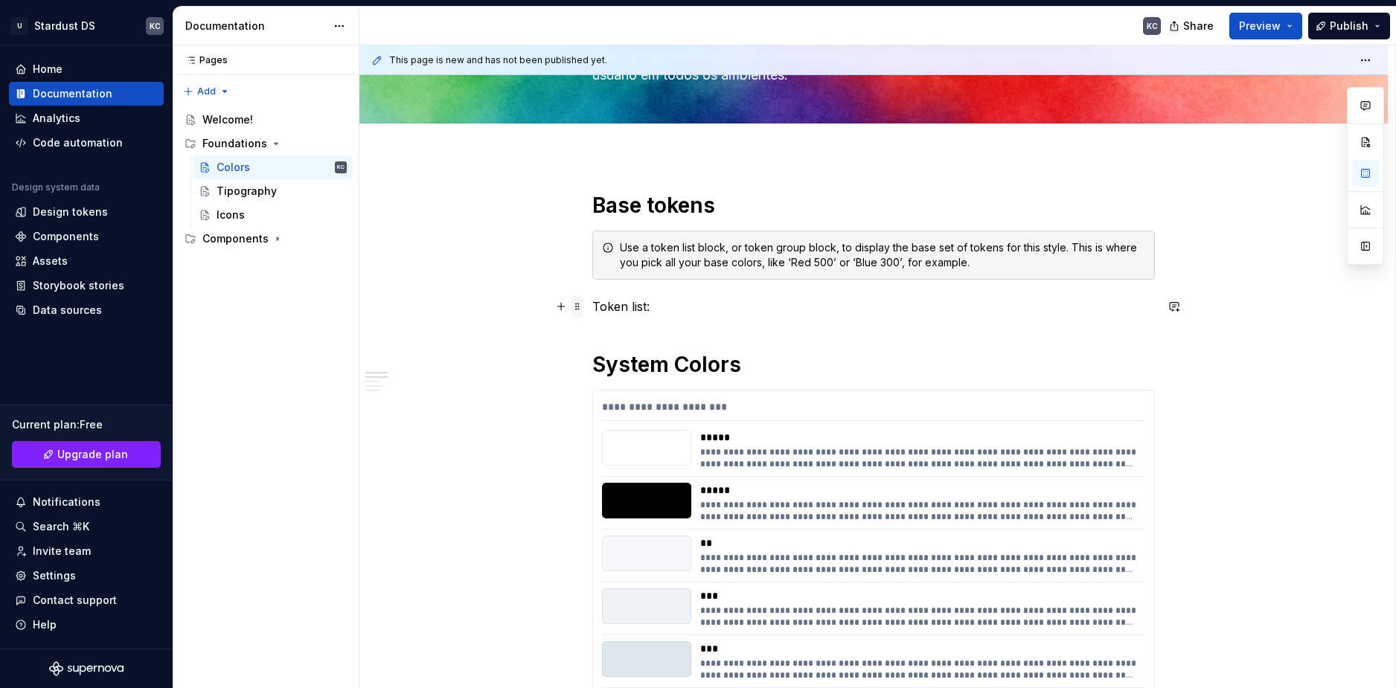
click at [579, 304] on span at bounding box center [577, 306] width 12 height 21
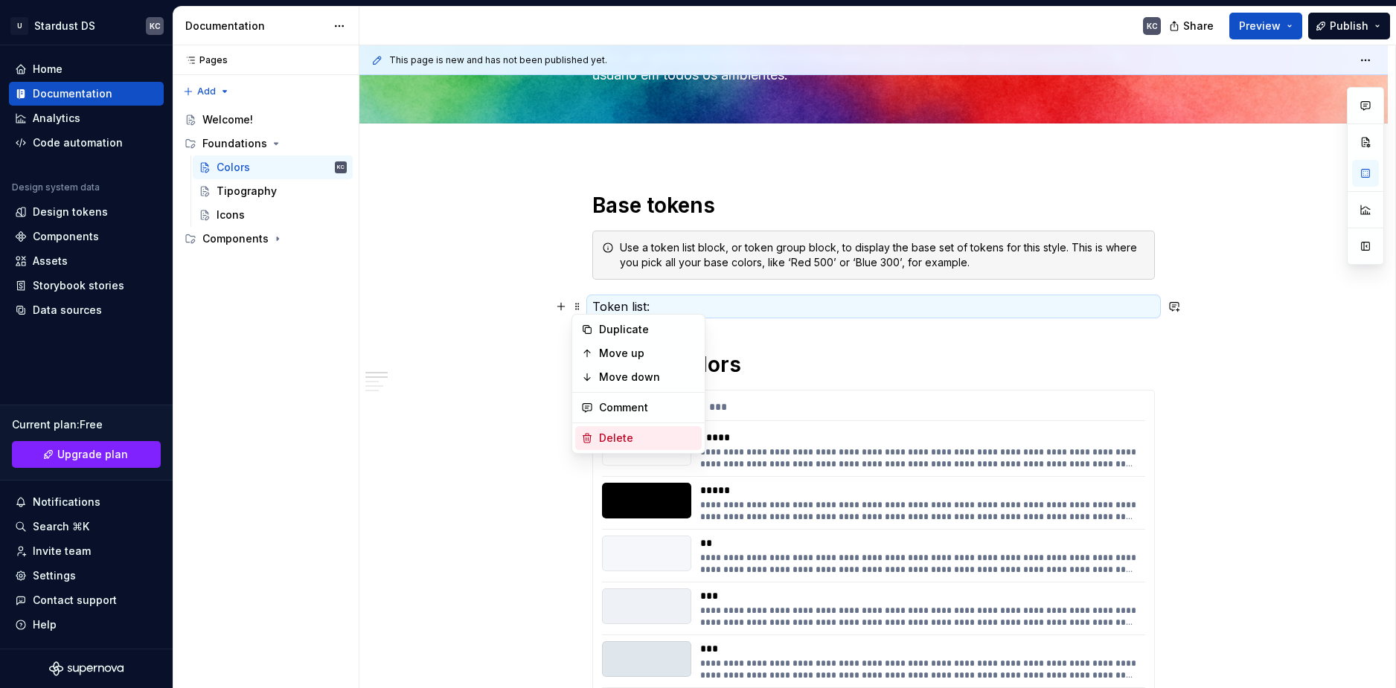
click at [628, 434] on div "Delete" at bounding box center [647, 438] width 97 height 15
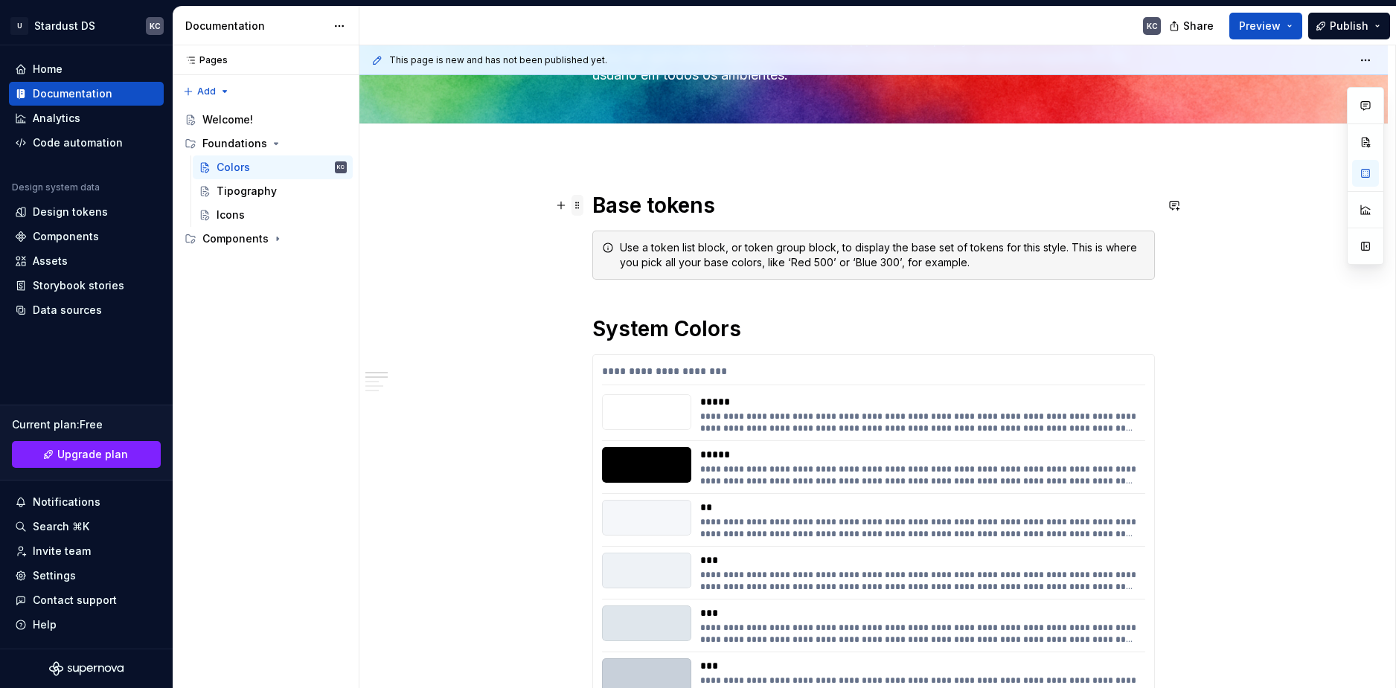
click at [577, 205] on span at bounding box center [577, 205] width 12 height 21
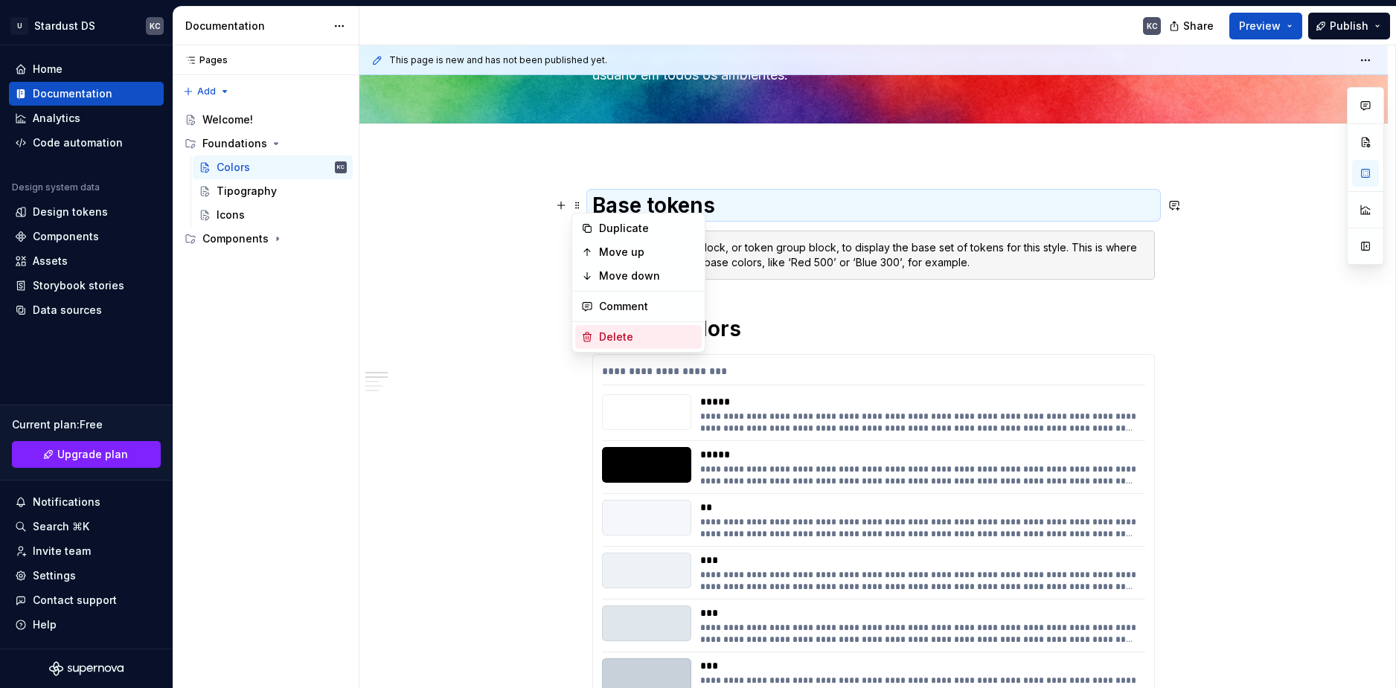
click at [602, 336] on div "Delete" at bounding box center [647, 337] width 97 height 15
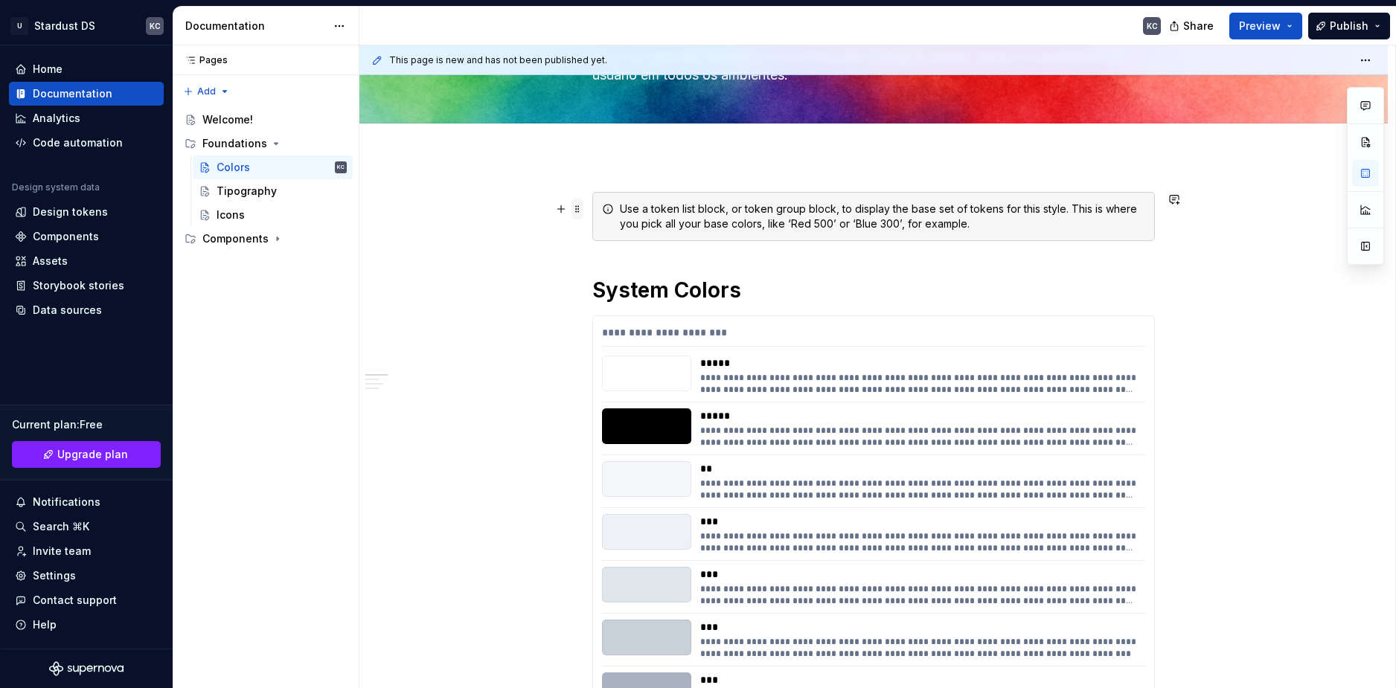
click at [575, 205] on span at bounding box center [577, 209] width 12 height 21
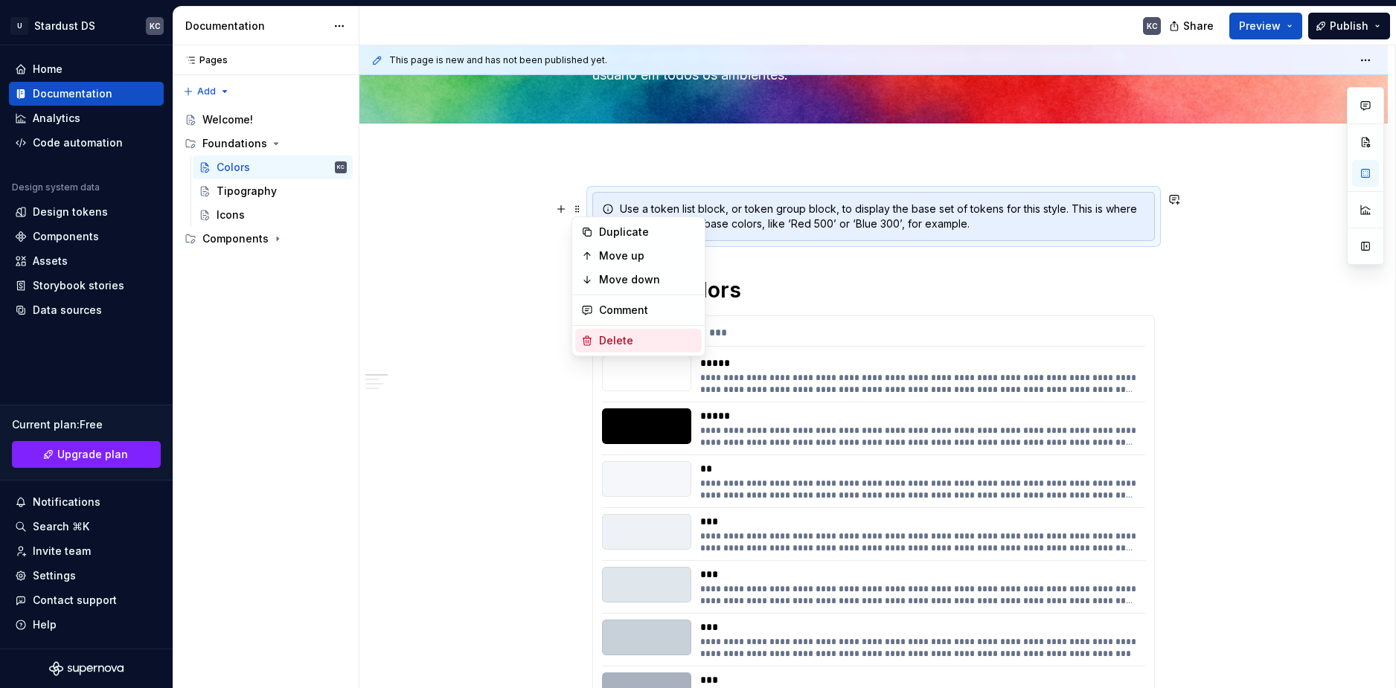
click at [619, 344] on div "Delete" at bounding box center [647, 340] width 97 height 15
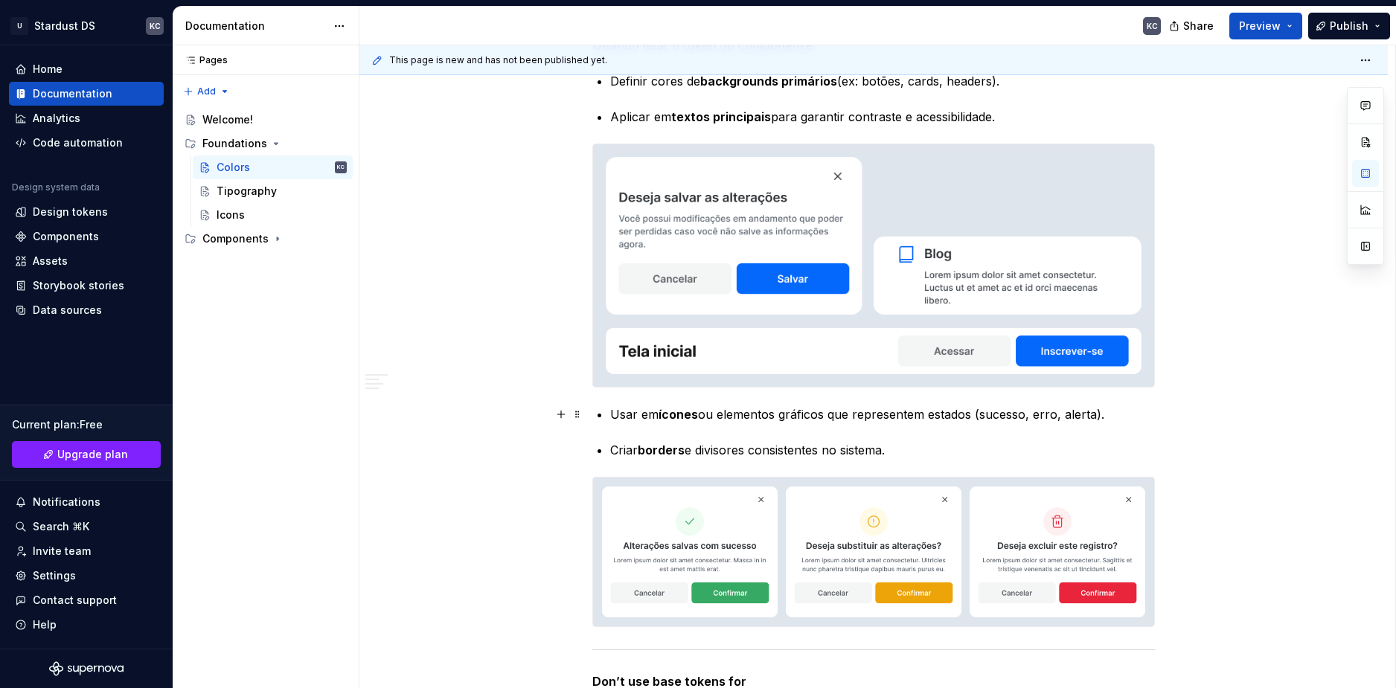
scroll to position [3199, 0]
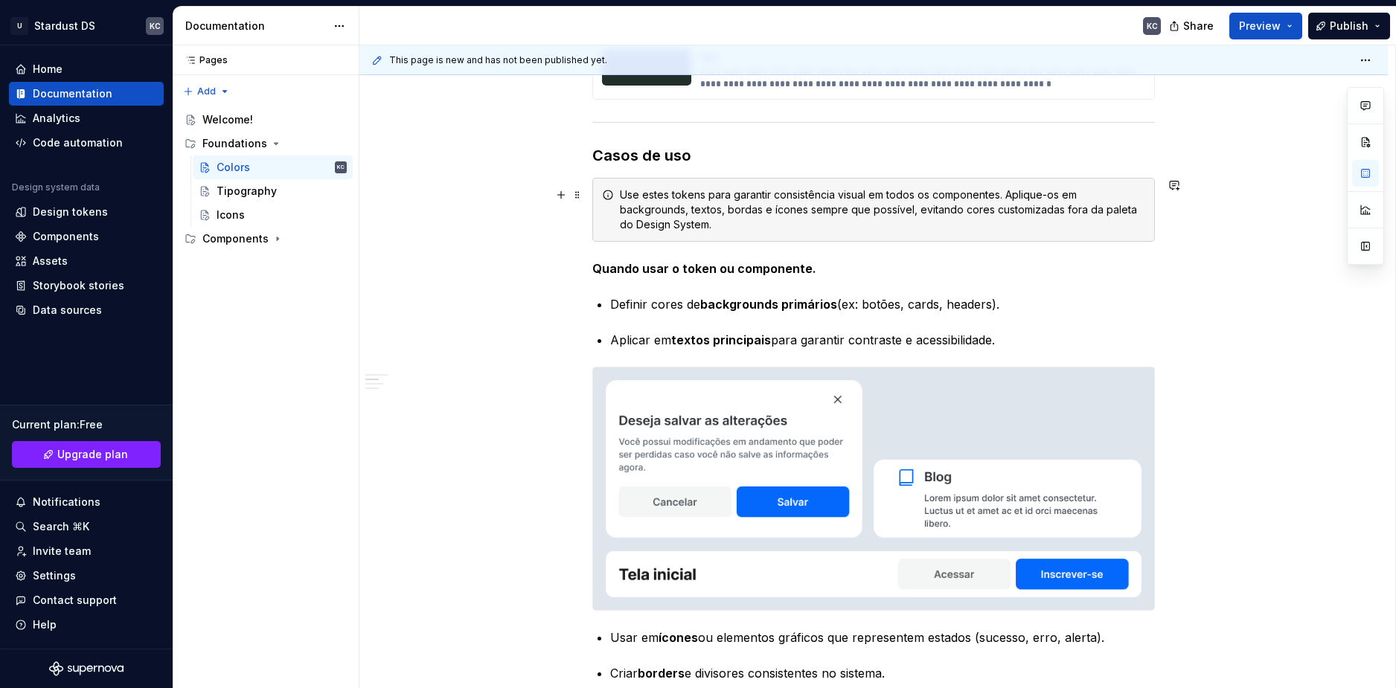
click at [676, 205] on div "Use estes tokens para garantir consistência visual em todos os componentes. Apl…" at bounding box center [882, 209] width 525 height 45
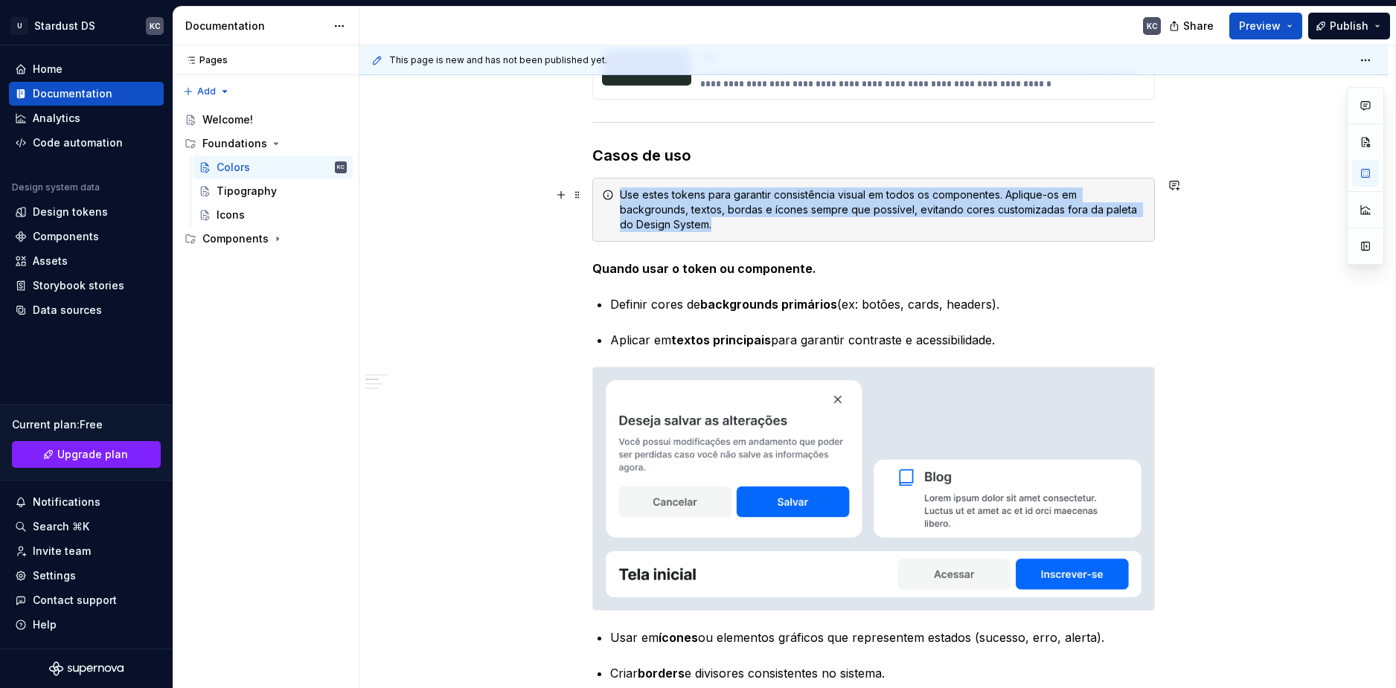
click at [676, 205] on div "Use estes tokens para garantir consistência visual em todos os componentes. Apl…" at bounding box center [882, 209] width 525 height 45
copy div "Use estes tokens para garantir consistência visual em todos os componentes. Apl…"
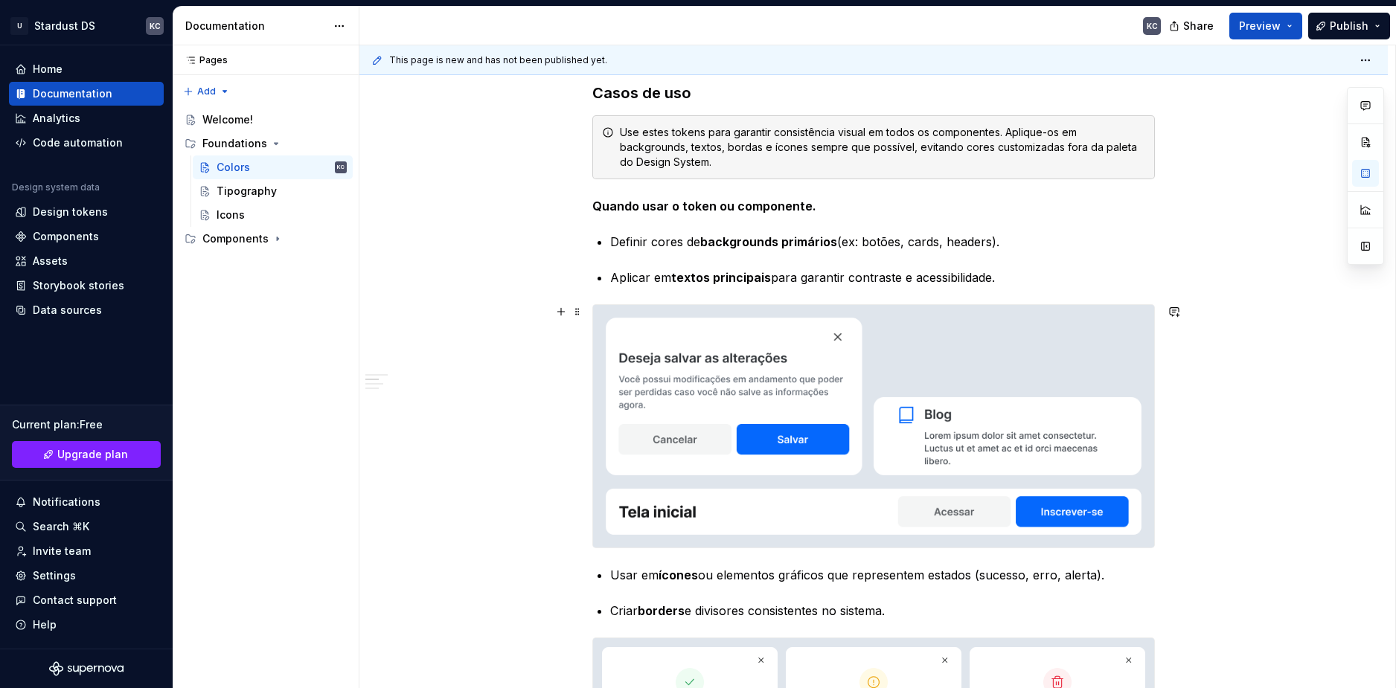
scroll to position [2976, 0]
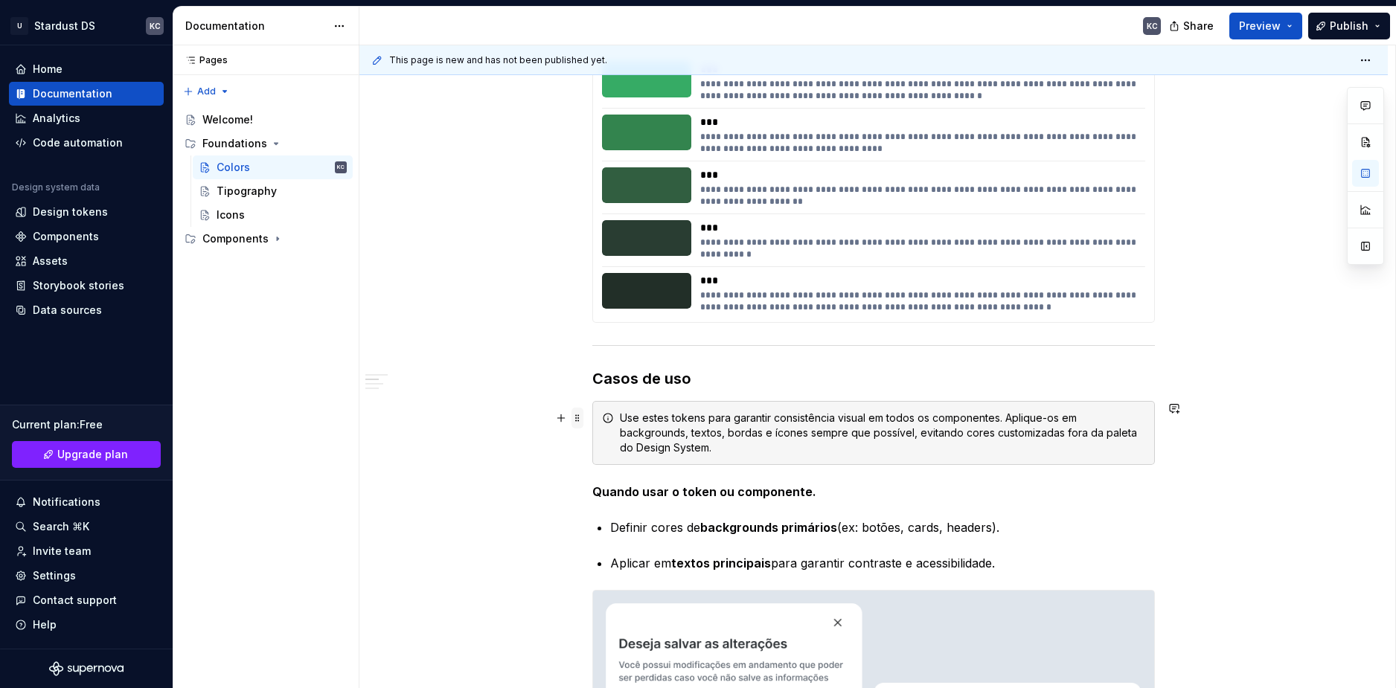
click at [576, 418] on span at bounding box center [577, 418] width 12 height 21
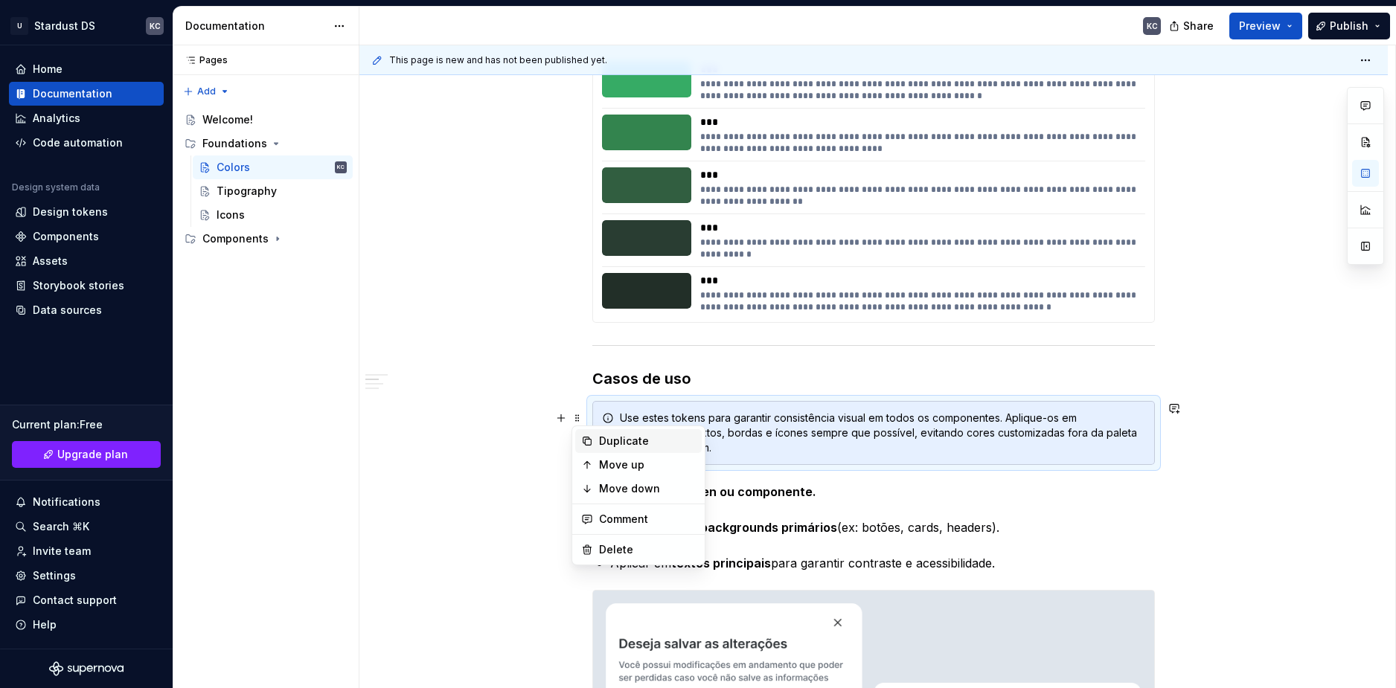
click at [623, 441] on div "Duplicate" at bounding box center [647, 441] width 97 height 15
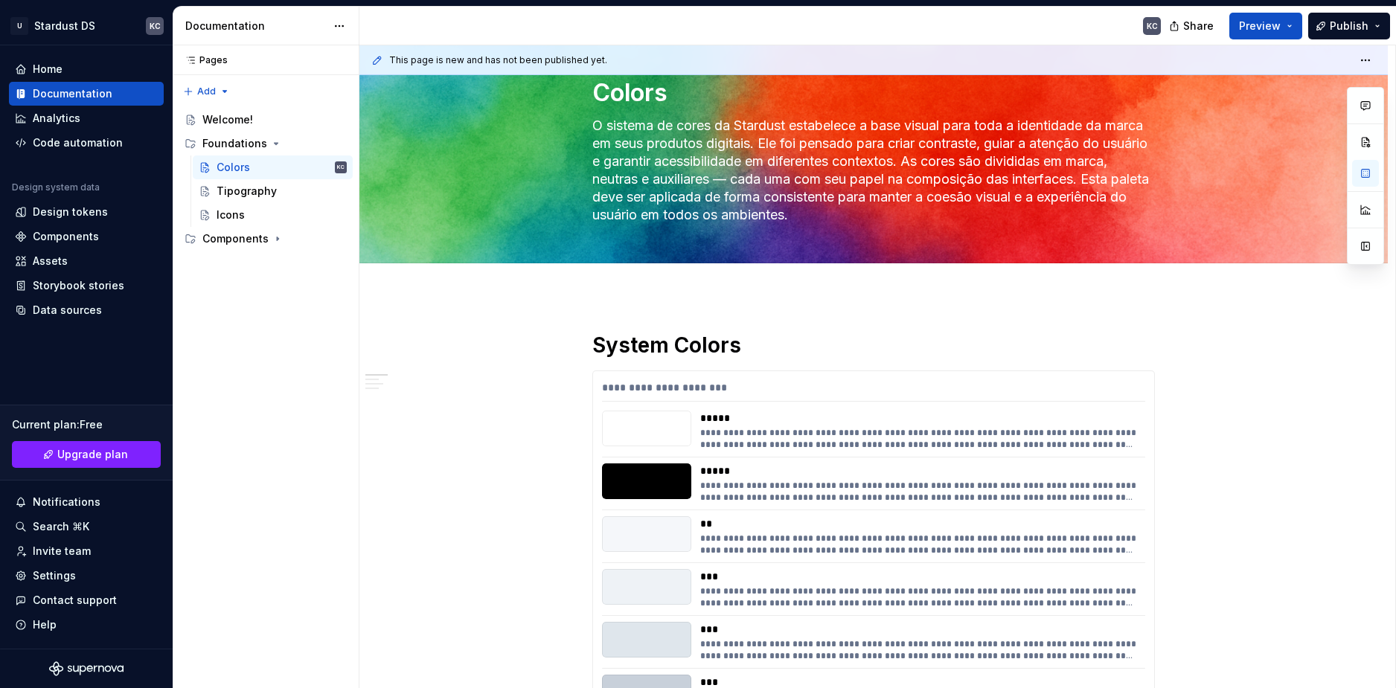
scroll to position [0, 0]
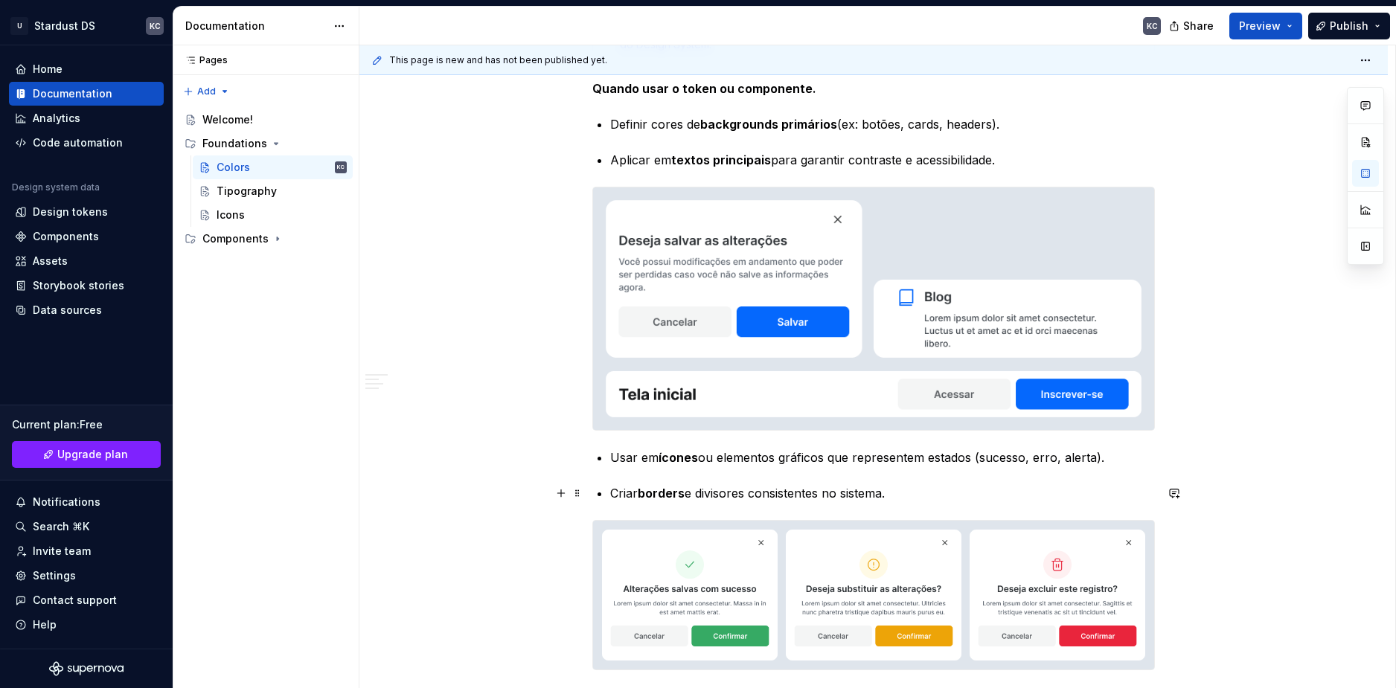
scroll to position [3274, 0]
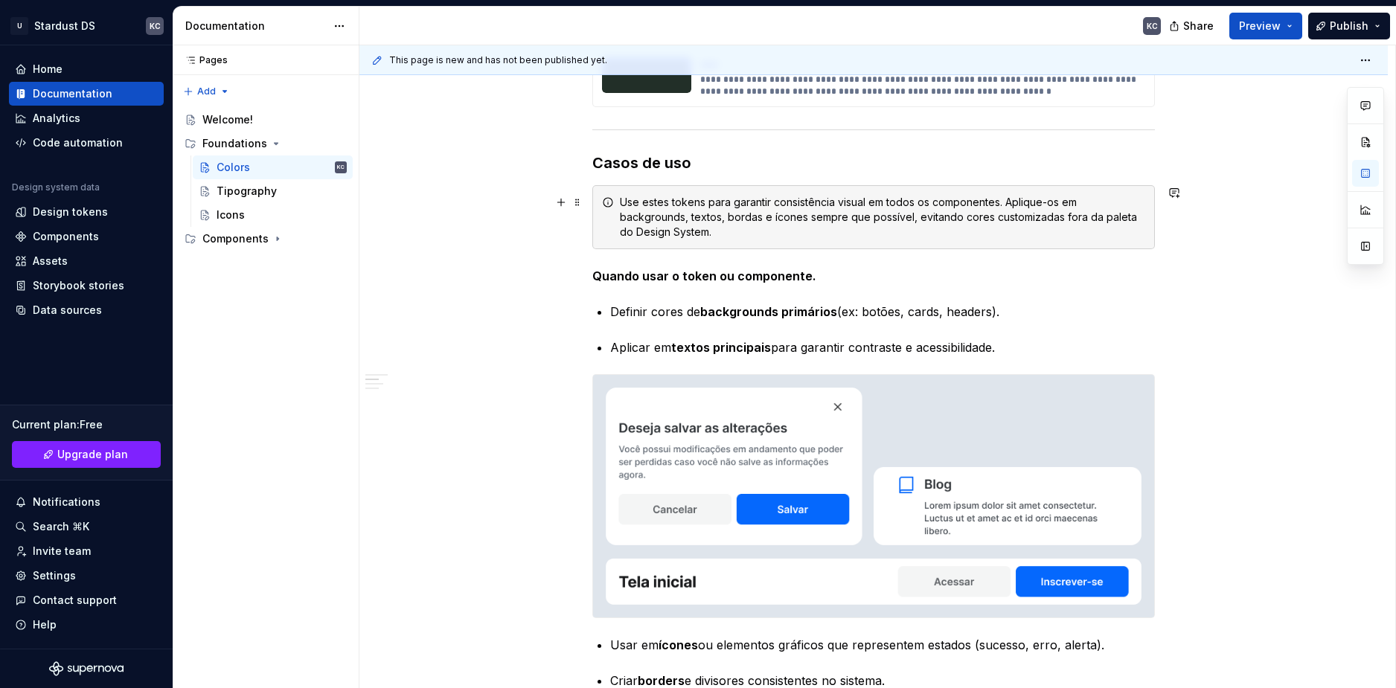
click at [646, 201] on div "Use estes tokens para garantir consistência visual em todos os componentes. Apl…" at bounding box center [882, 217] width 525 height 45
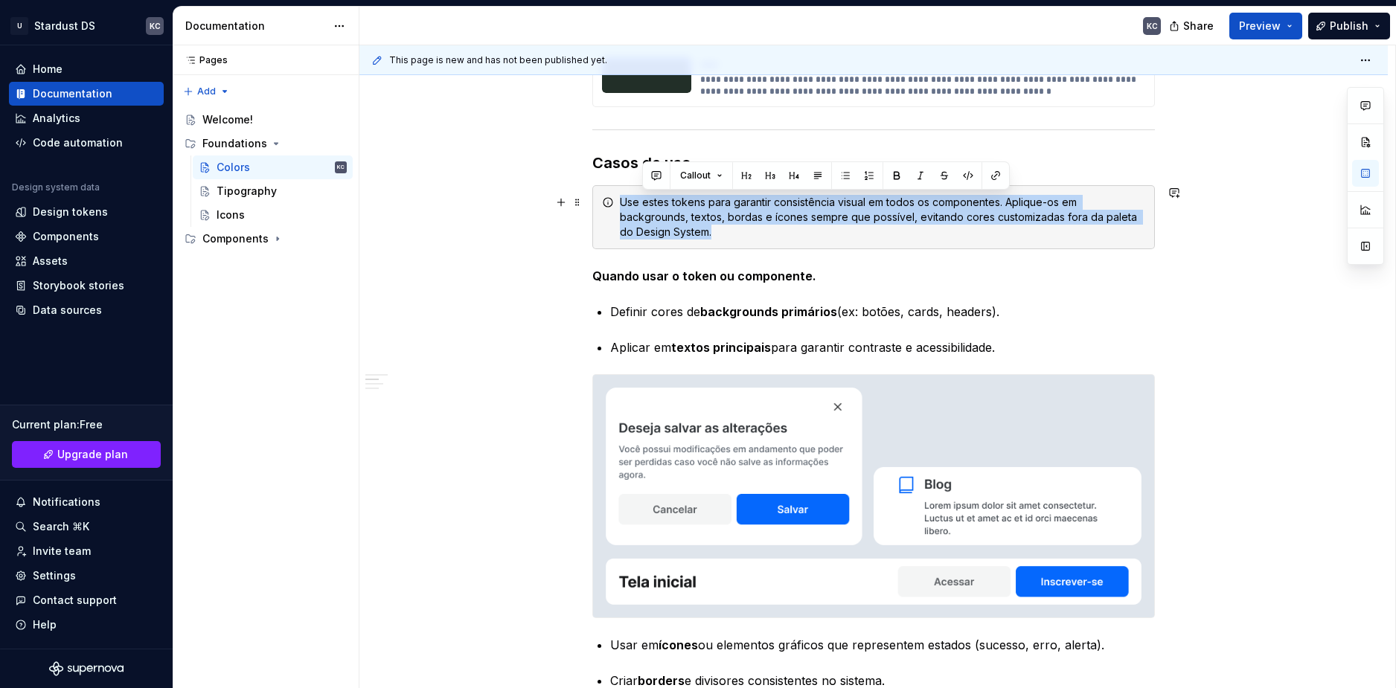
click at [646, 201] on div "Use estes tokens para garantir consistência visual em todos os componentes. Apl…" at bounding box center [882, 217] width 525 height 45
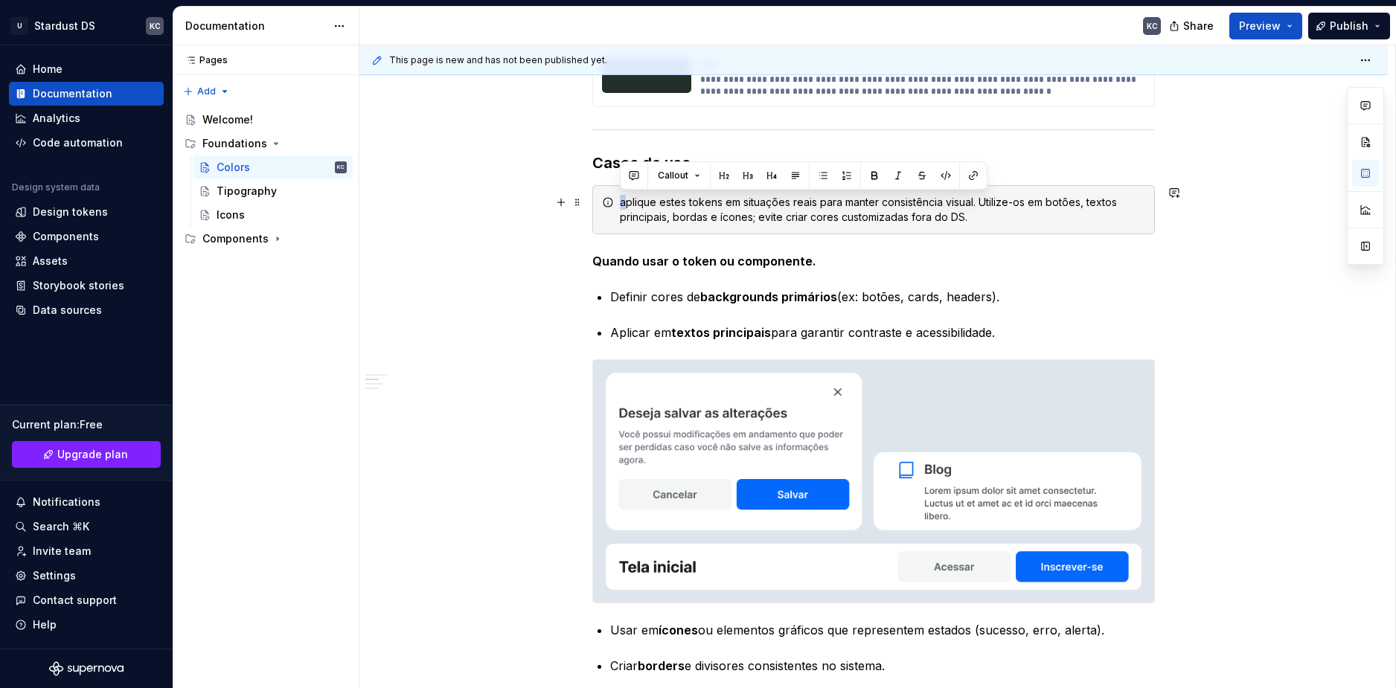
click at [621, 200] on div "aplique estes tokens em situações reais para manter consistência visual. Utiliz…" at bounding box center [882, 210] width 525 height 30
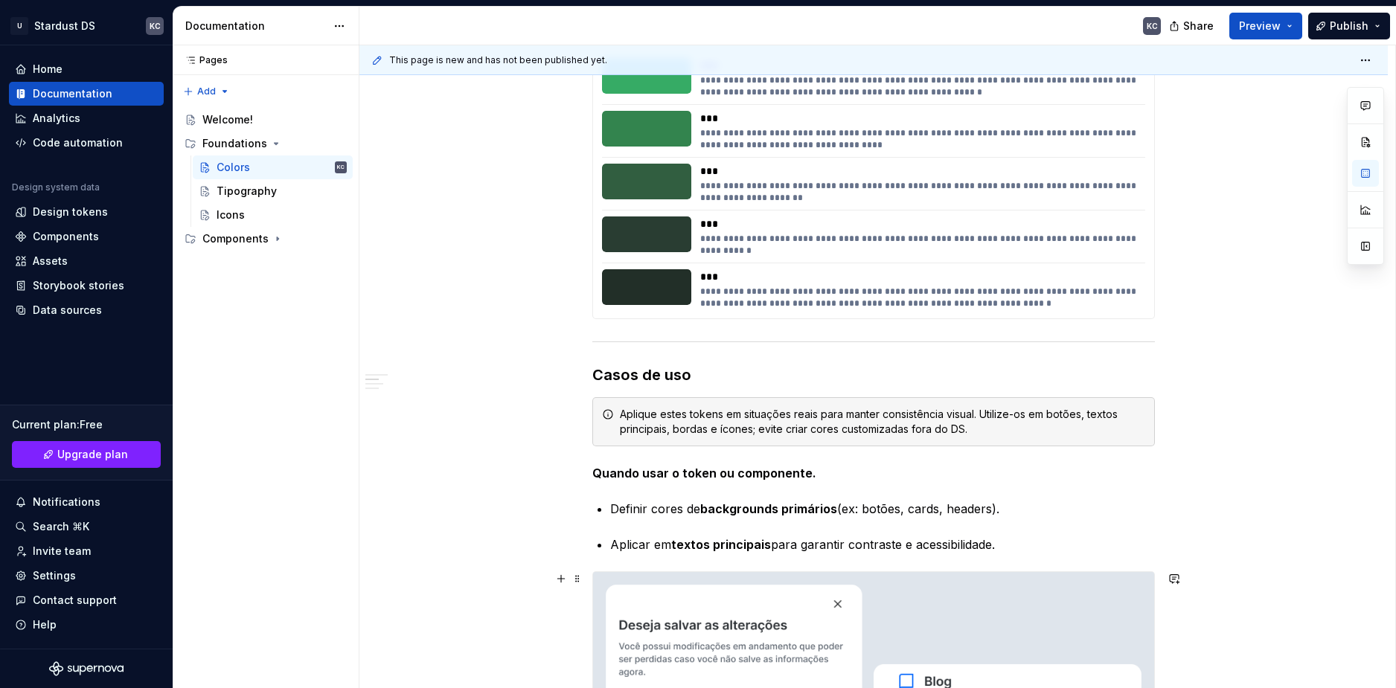
scroll to position [2890, 0]
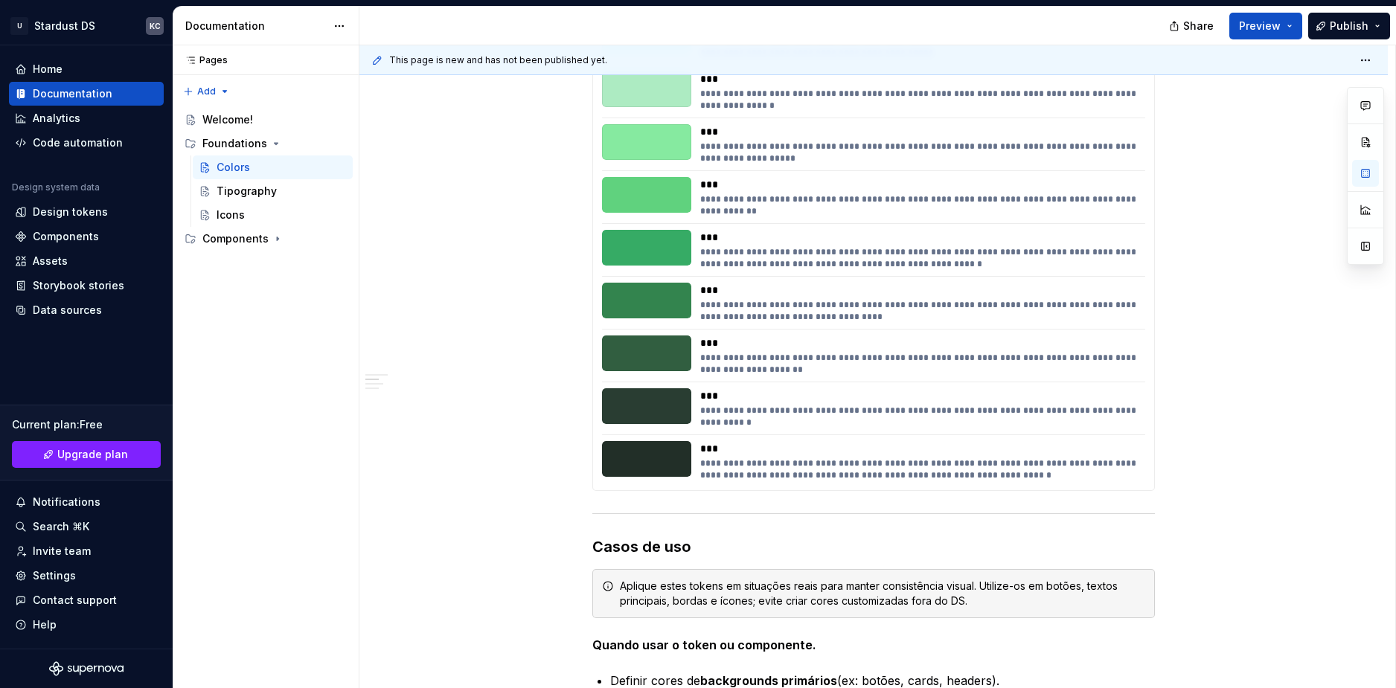
type textarea "*"
